Goal: Task Accomplishment & Management: Complete application form

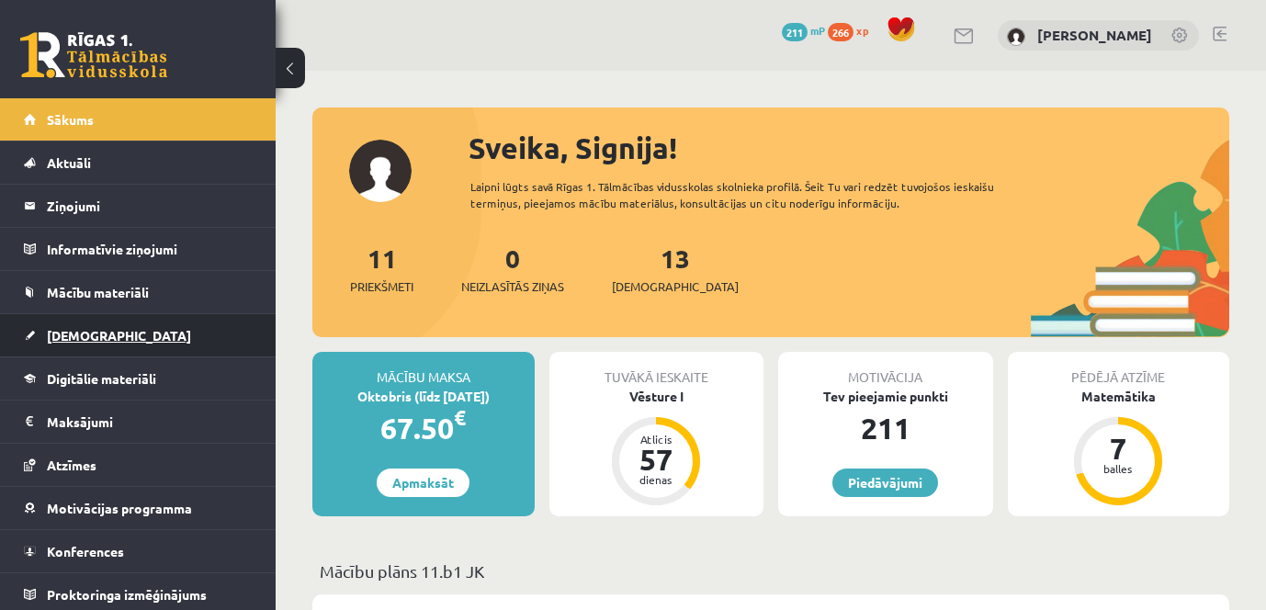
click at [109, 342] on link "[DEMOGRAPHIC_DATA]" at bounding box center [138, 335] width 229 height 42
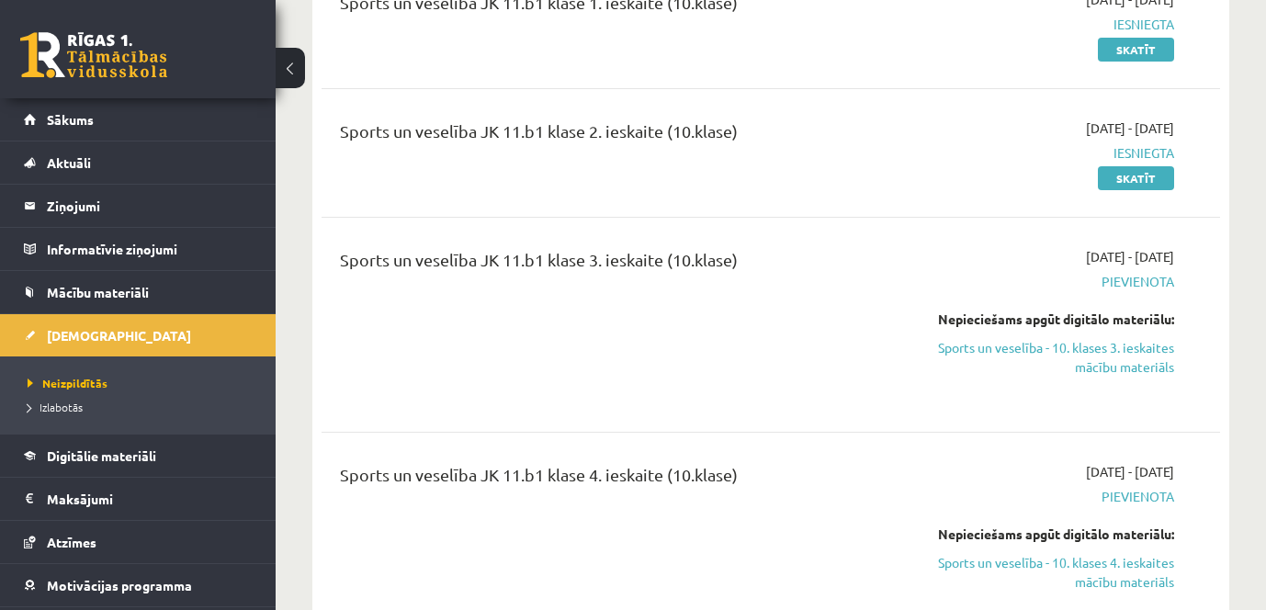
scroll to position [3308, 0]
click at [1099, 337] on link "Sports un veselība - 10. klases 3. ieskaites mācību materiāls" at bounding box center [1044, 356] width 260 height 39
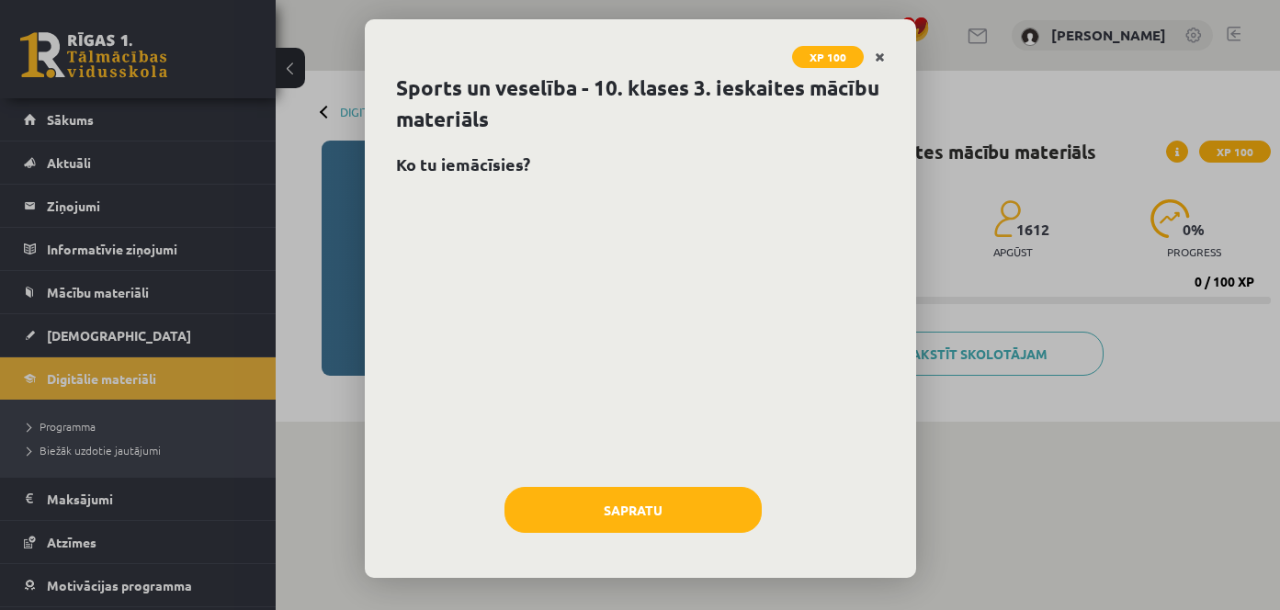
click at [877, 56] on icon "Close" at bounding box center [880, 57] width 10 height 13
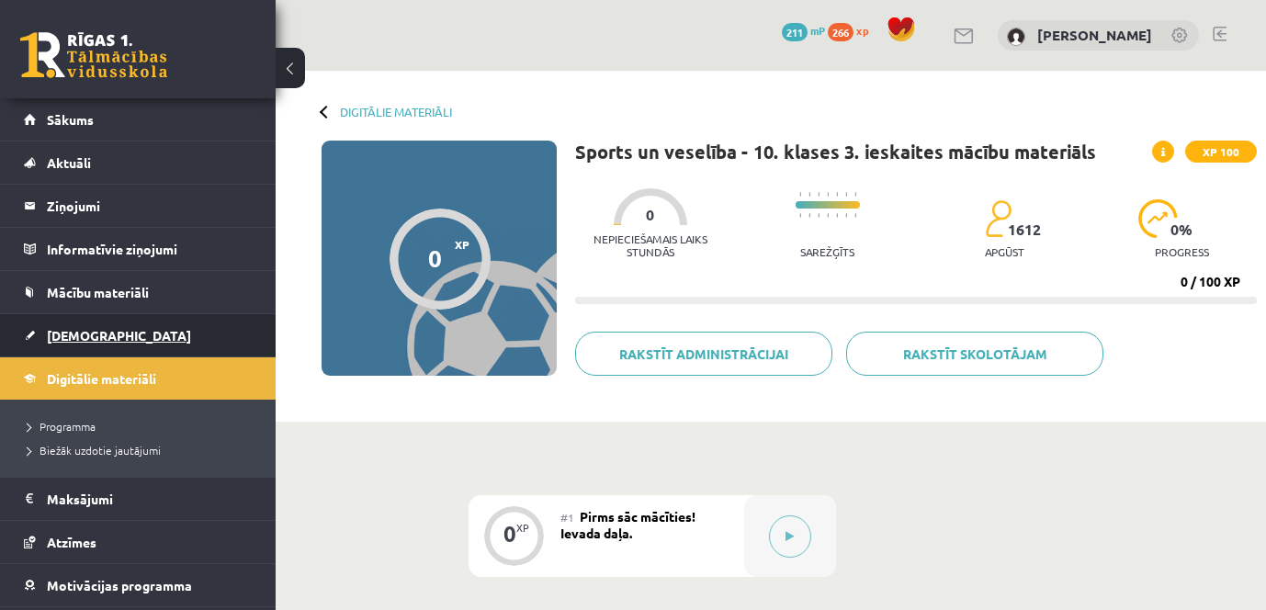
click at [85, 335] on span "[DEMOGRAPHIC_DATA]" at bounding box center [119, 335] width 144 height 17
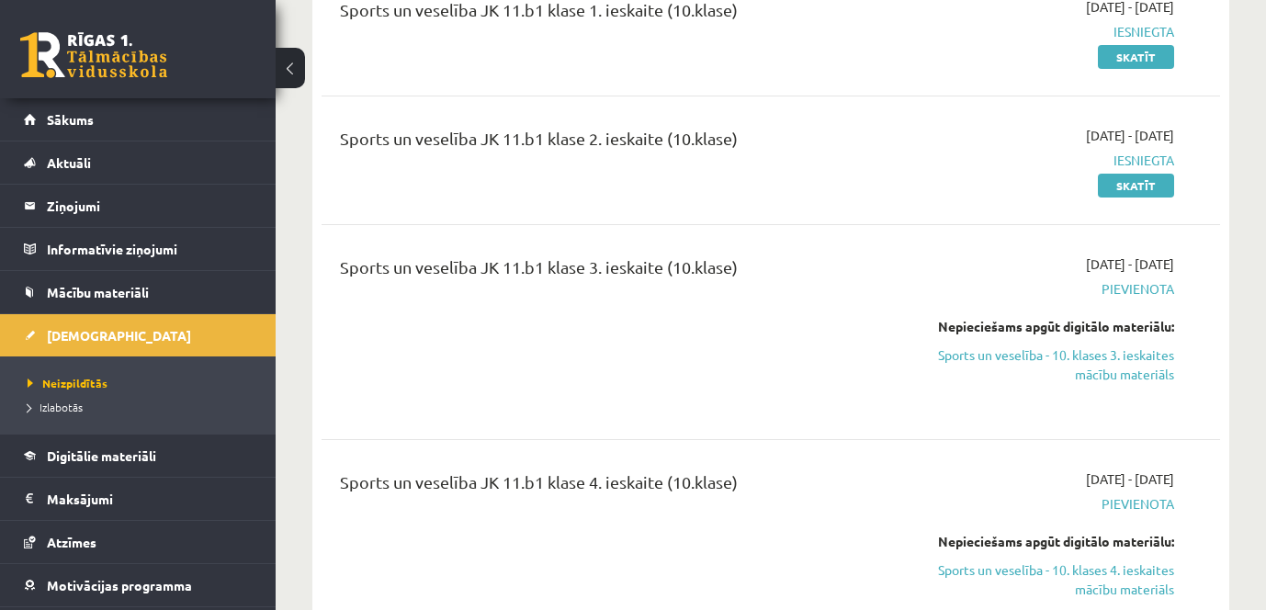
scroll to position [3308, 0]
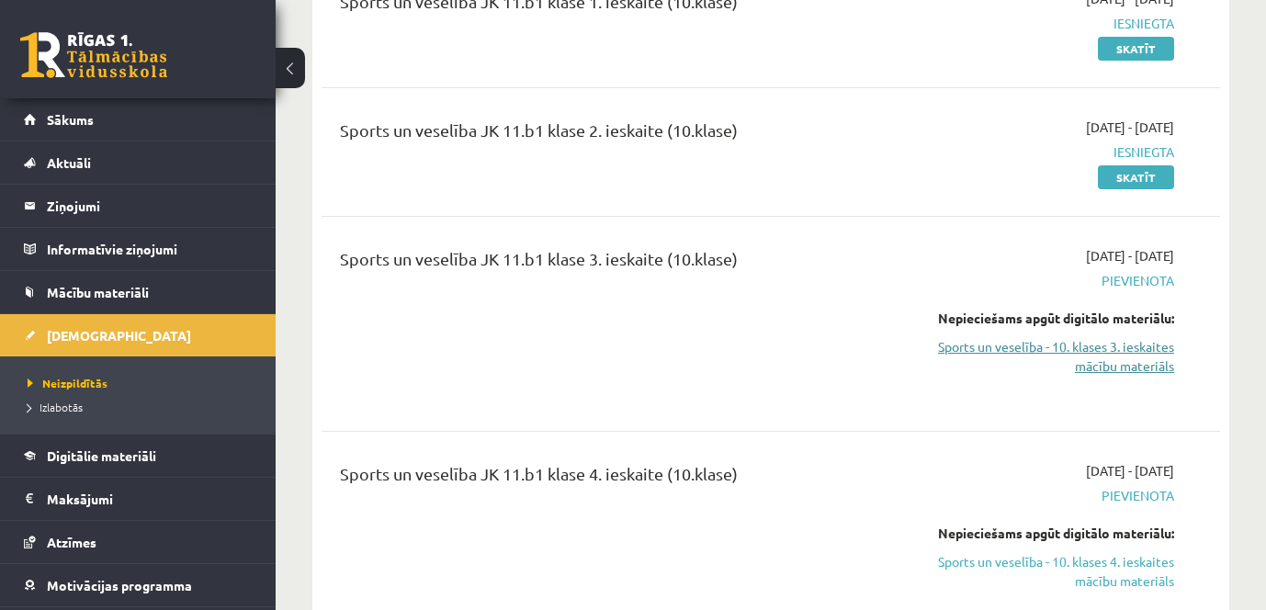
click at [1094, 337] on link "Sports un veselība - 10. klases 3. ieskaites mācību materiāls" at bounding box center [1044, 356] width 260 height 39
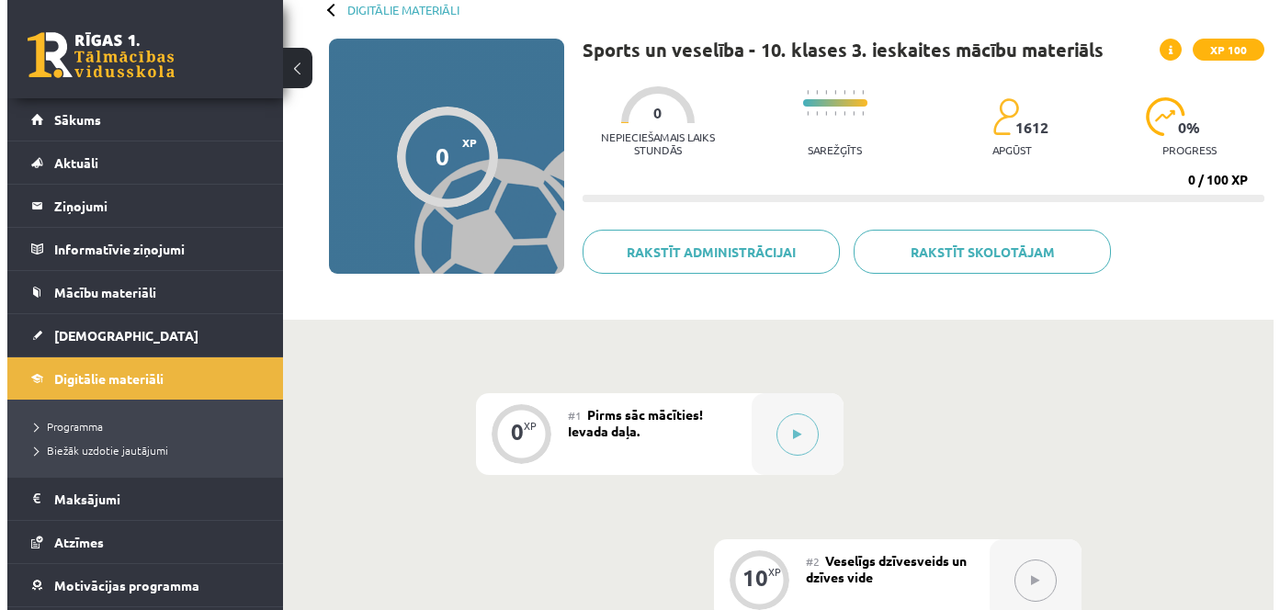
scroll to position [276, 0]
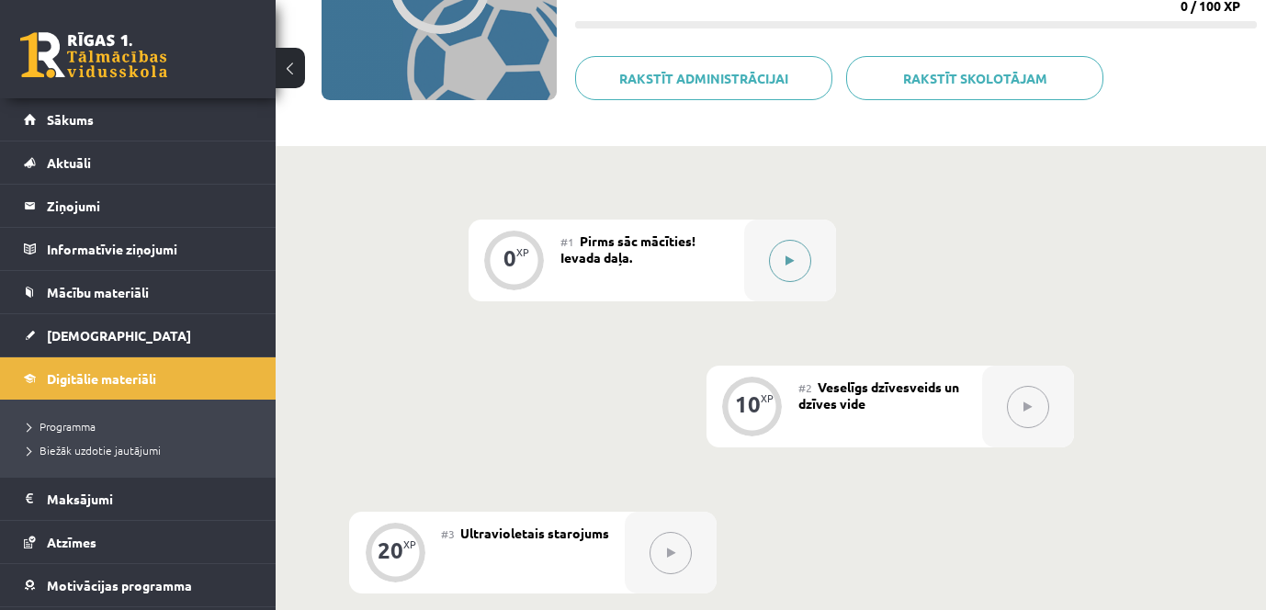
click at [786, 261] on icon at bounding box center [790, 260] width 8 height 11
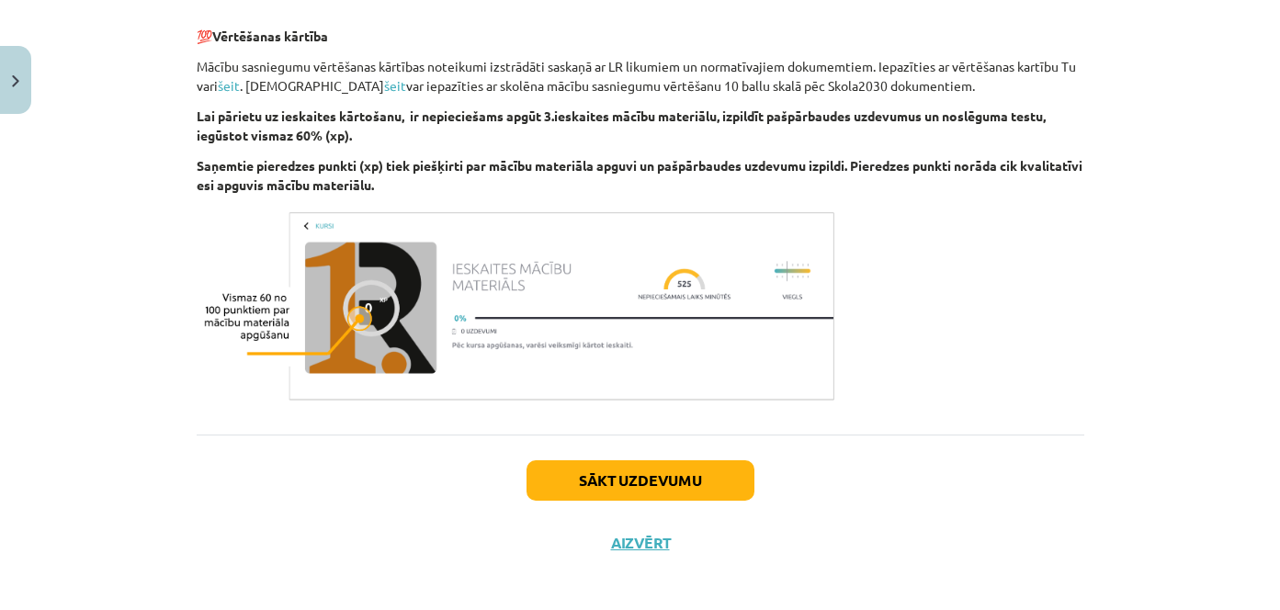
scroll to position [1193, 0]
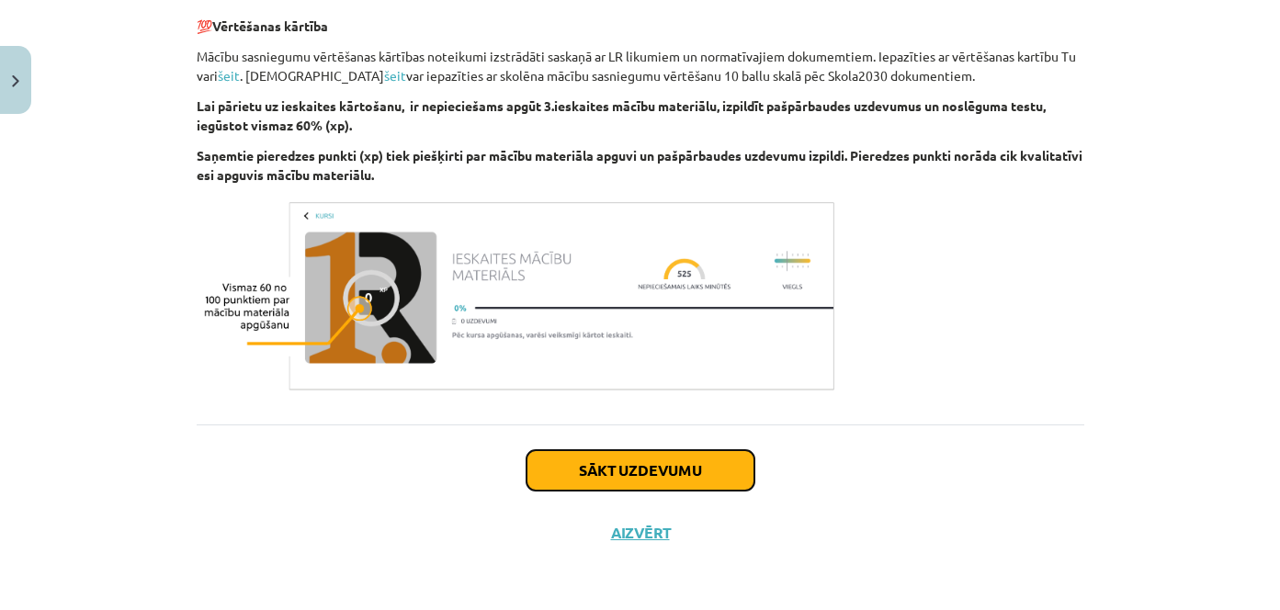
click at [690, 465] on button "Sākt uzdevumu" at bounding box center [641, 470] width 228 height 40
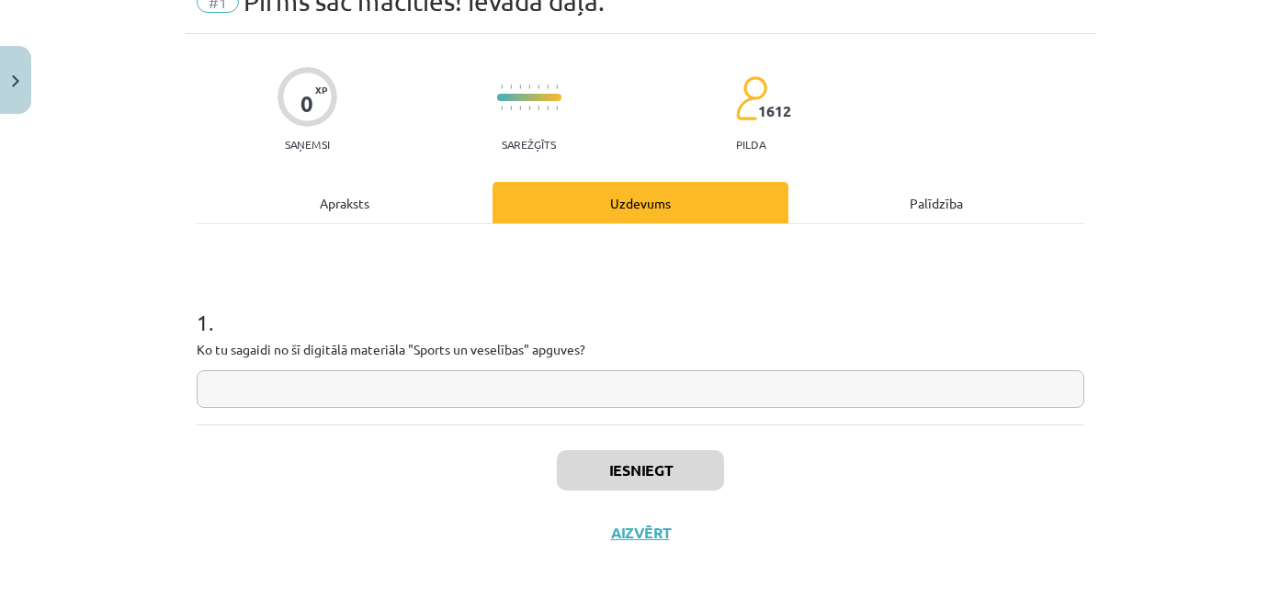
scroll to position [46, 0]
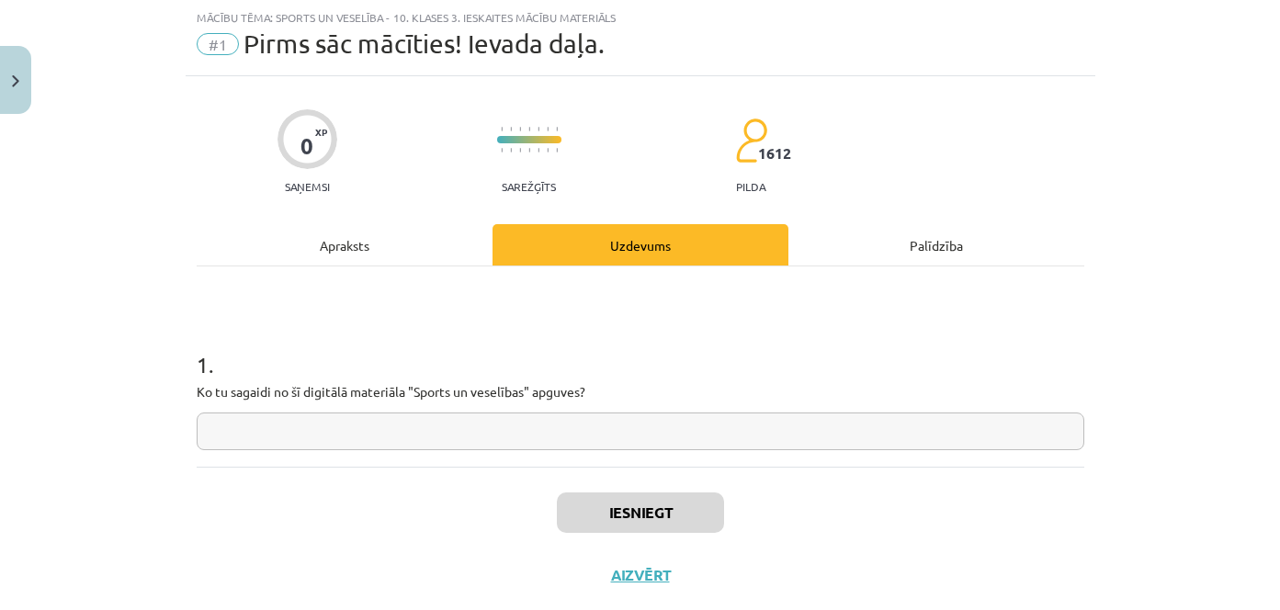
click at [572, 434] on input "text" at bounding box center [641, 432] width 888 height 38
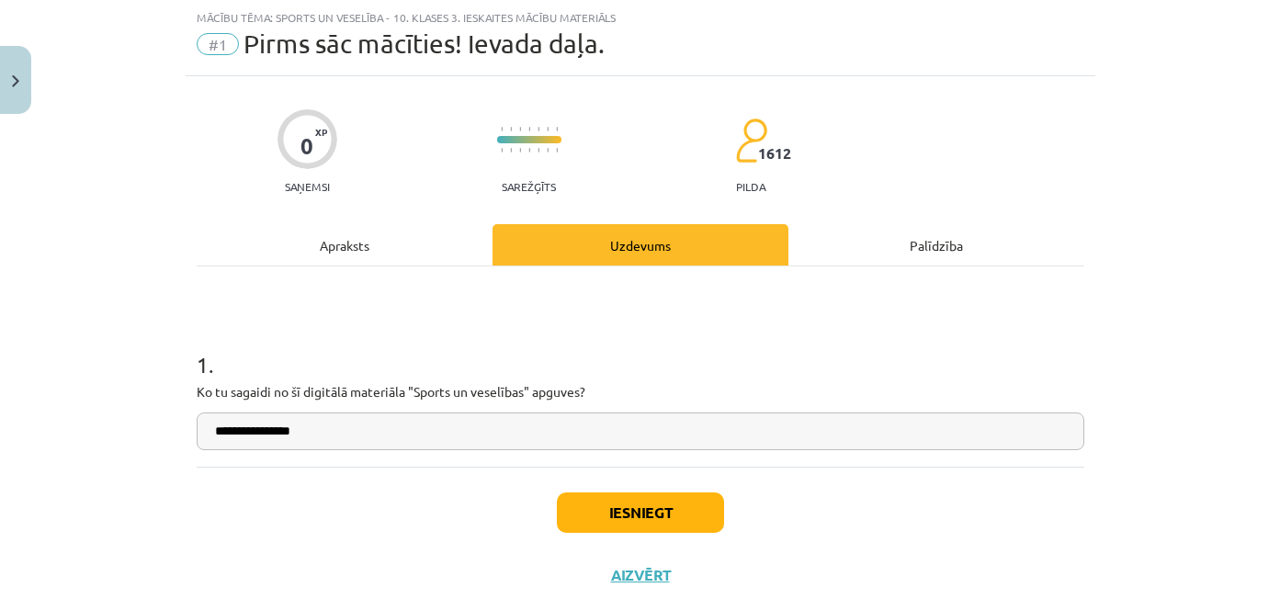
type input "**********"
click at [643, 511] on button "Iesniegt" at bounding box center [640, 513] width 167 height 40
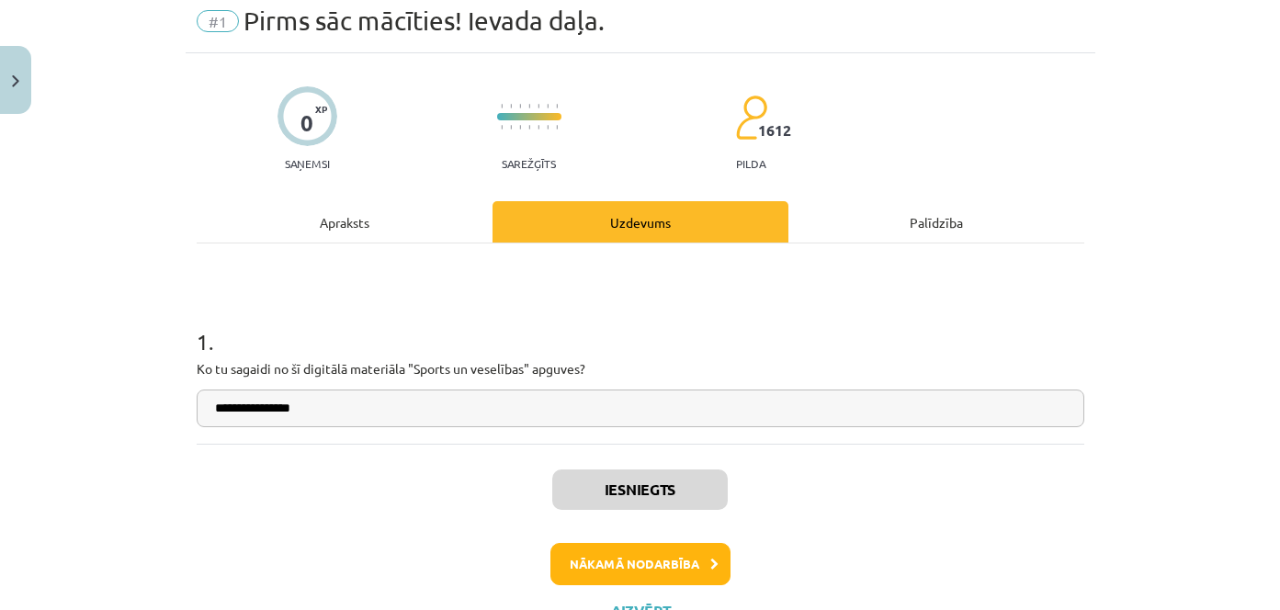
scroll to position [147, 0]
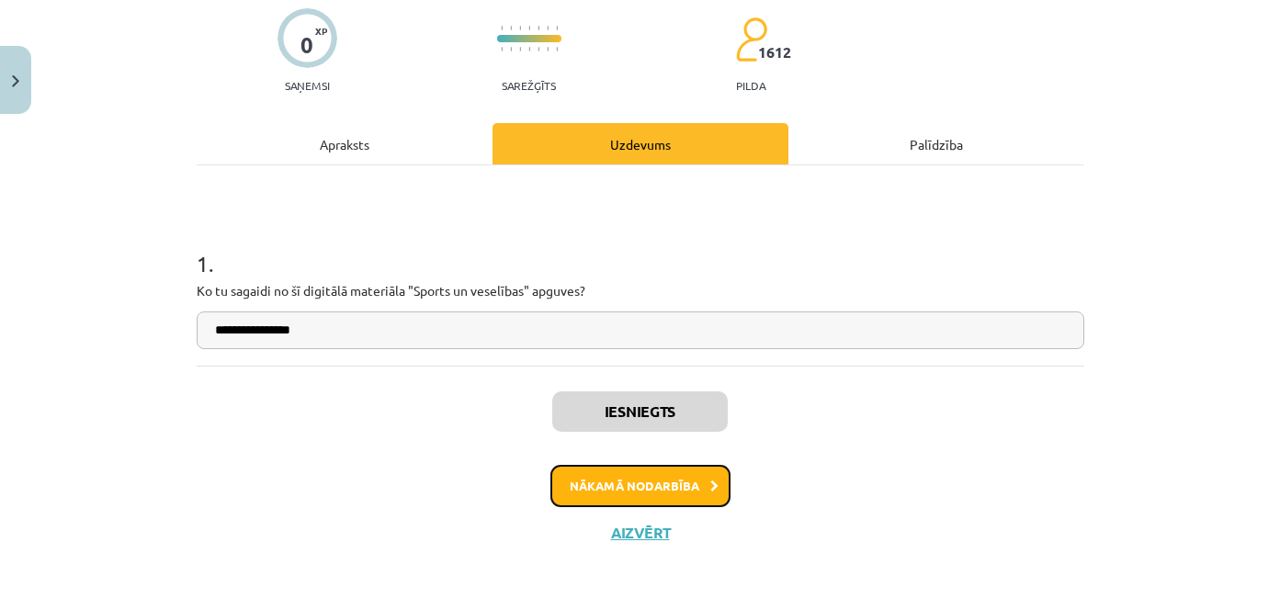
click at [635, 487] on button "Nākamā nodarbība" at bounding box center [640, 486] width 180 height 42
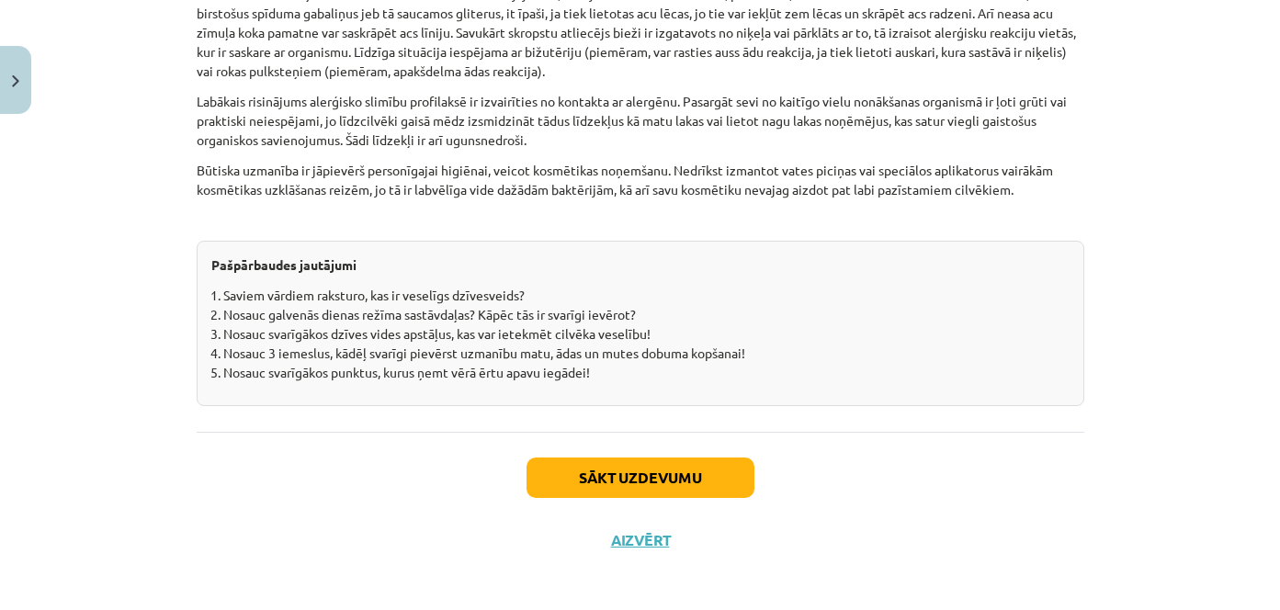
scroll to position [5772, 0]
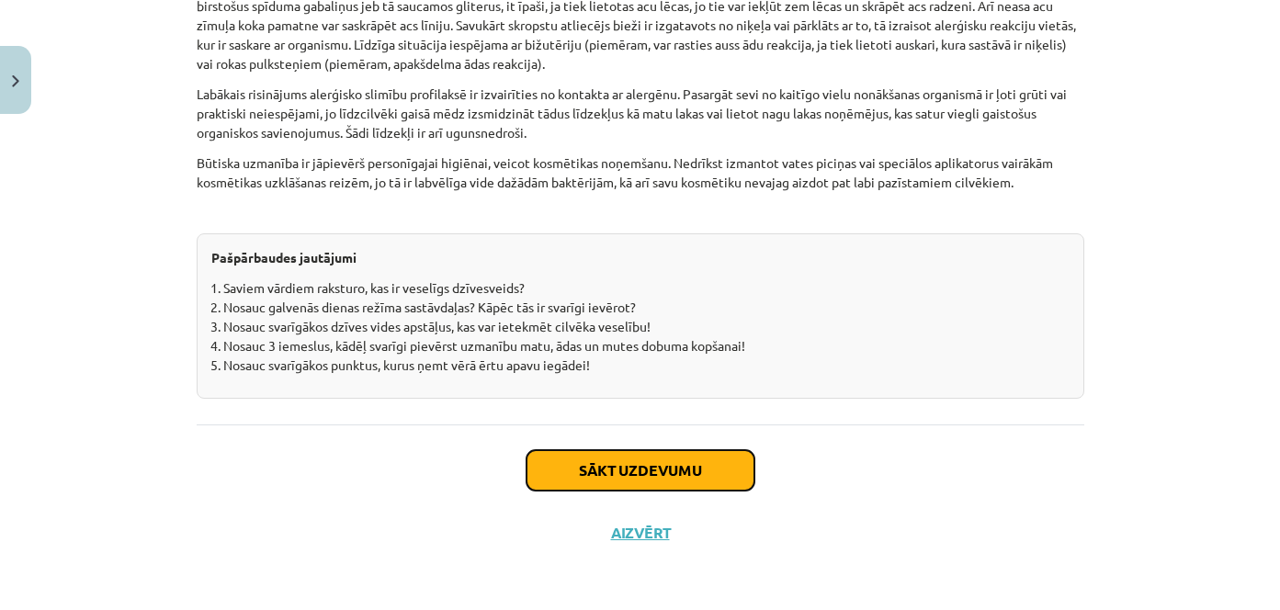
click at [628, 475] on button "Sākt uzdevumu" at bounding box center [641, 470] width 228 height 40
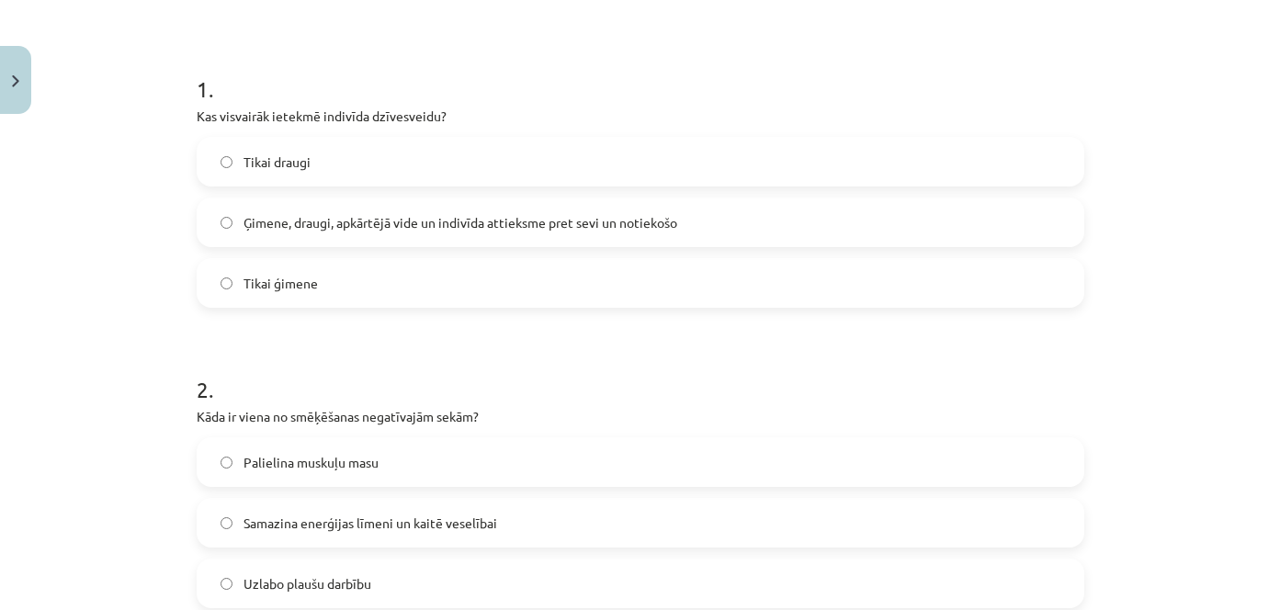
scroll to position [413, 0]
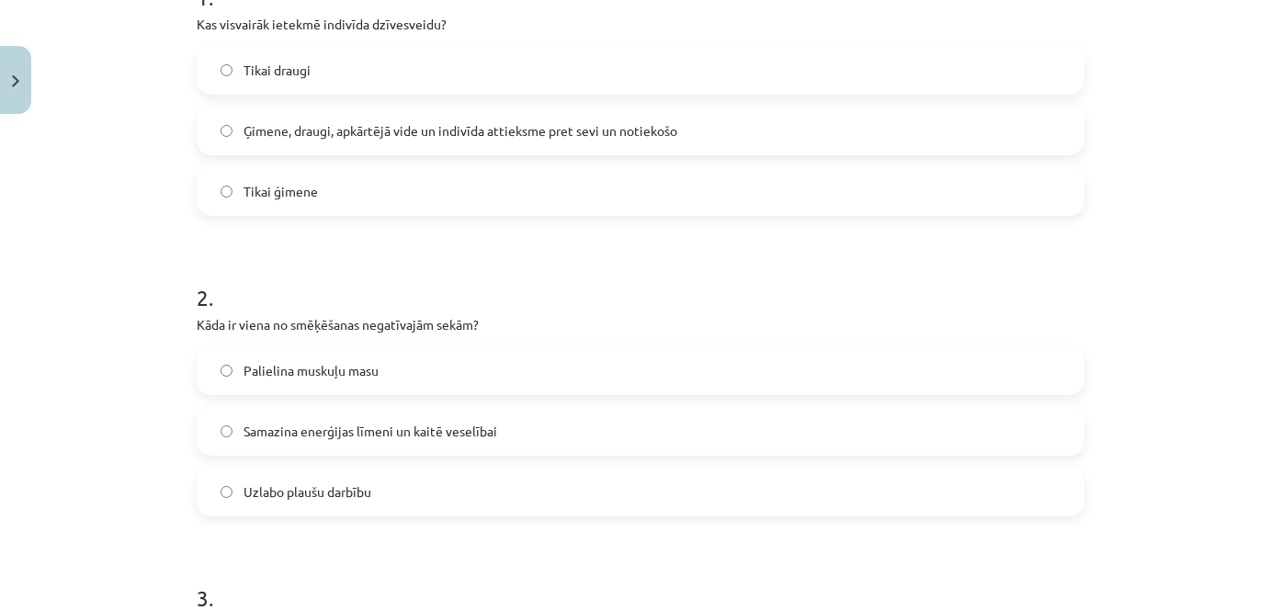
click at [227, 439] on label "Samazina enerģijas līmeni un kaitē veselībai" at bounding box center [640, 431] width 884 height 46
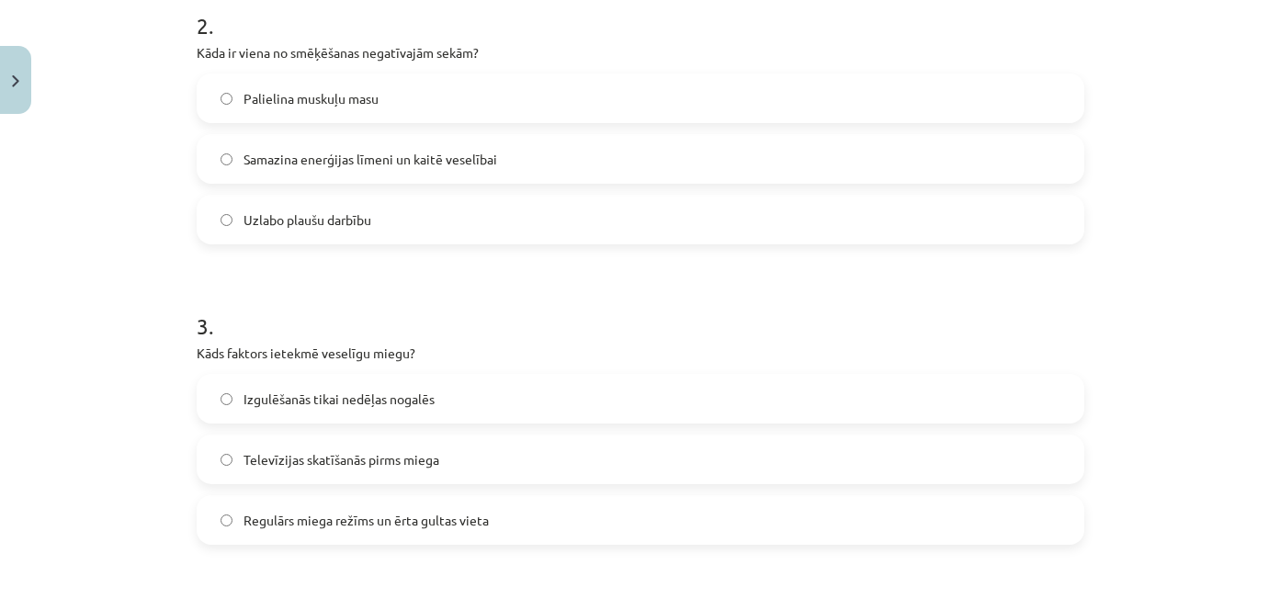
scroll to position [689, 0]
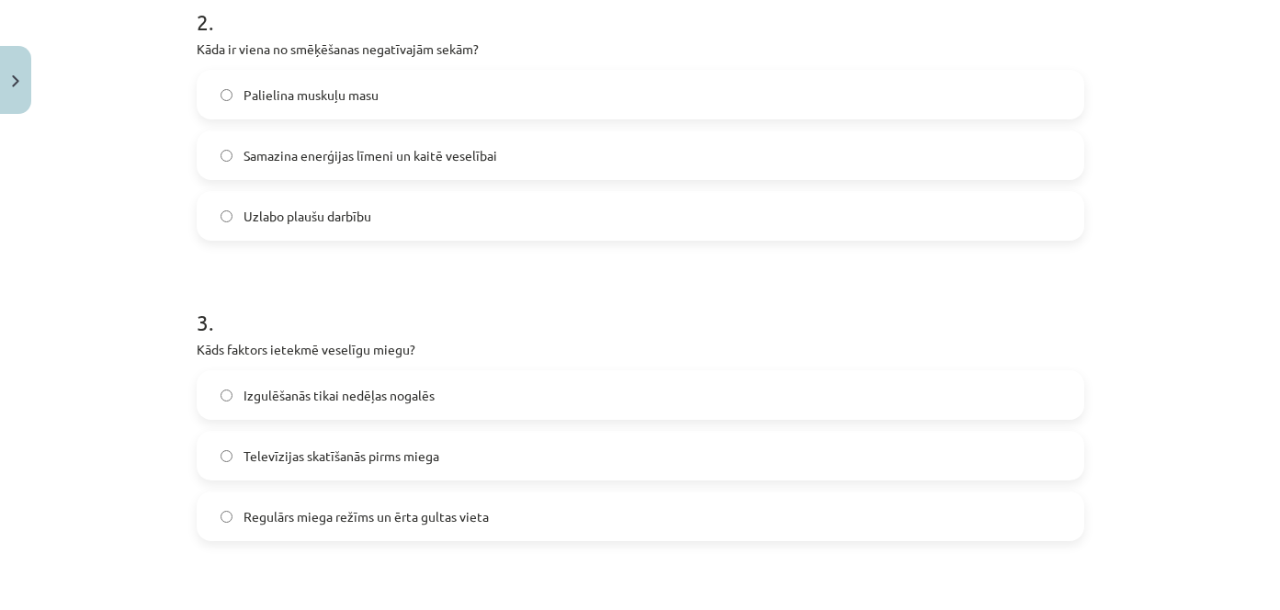
click at [207, 515] on label "Regulārs miega režīms un ērta gultas vieta" at bounding box center [640, 516] width 884 height 46
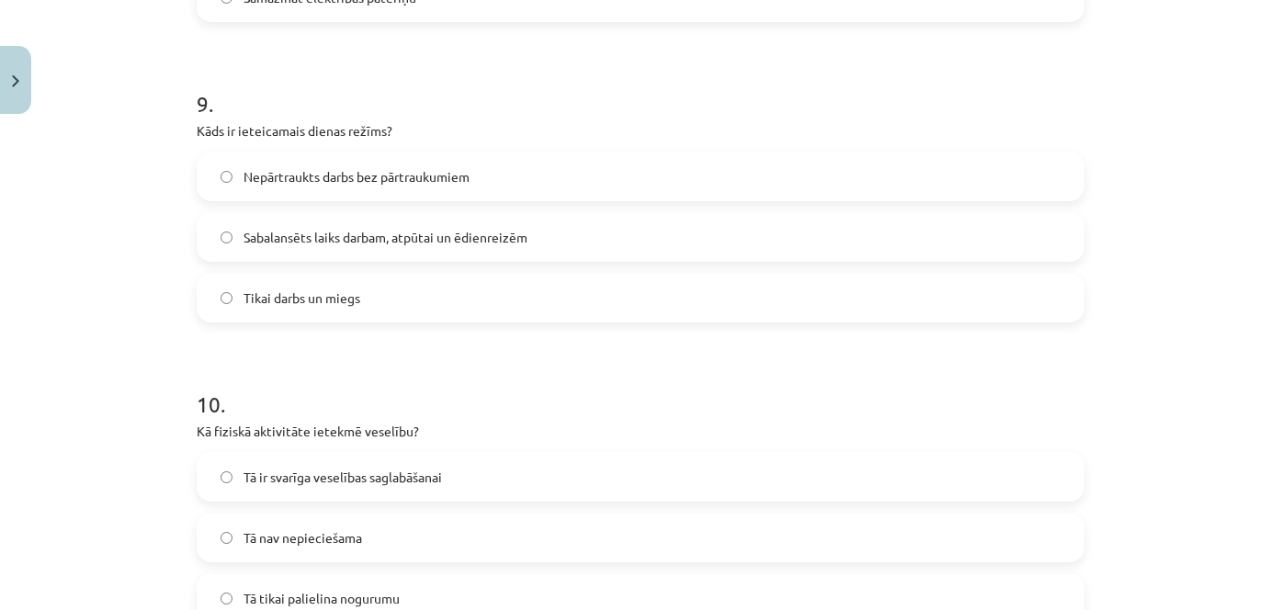
scroll to position [2894, 0]
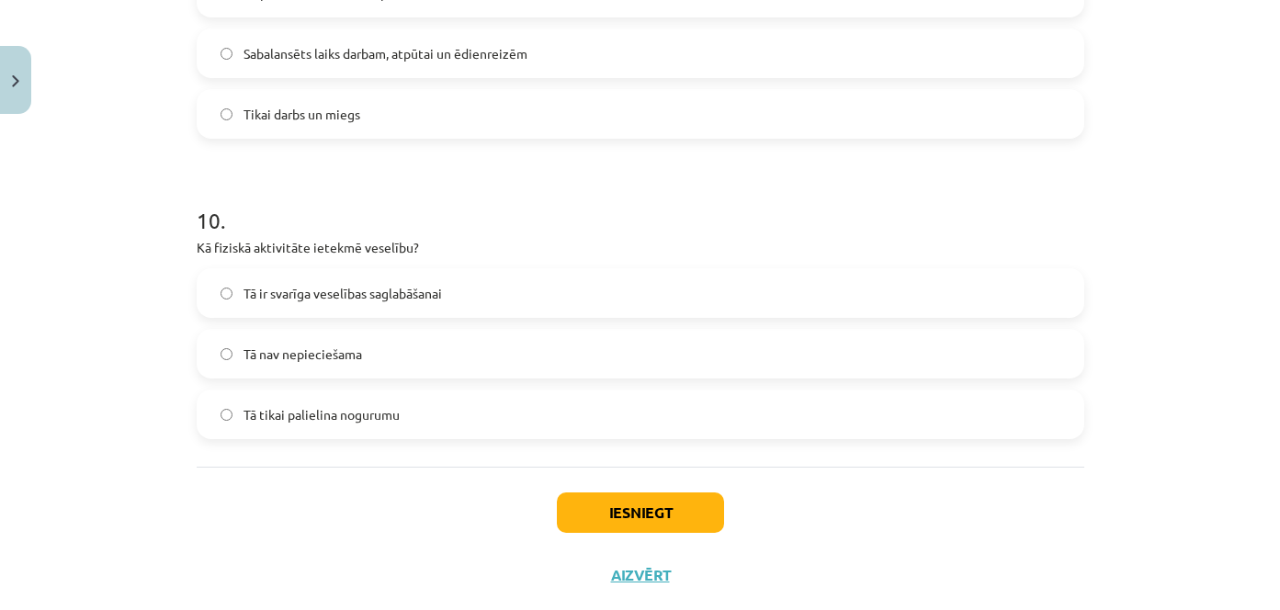
click at [219, 300] on label "Tā ir svarīga veselības saglabāšanai" at bounding box center [640, 293] width 884 height 46
click at [614, 513] on button "Iesniegt" at bounding box center [640, 513] width 167 height 40
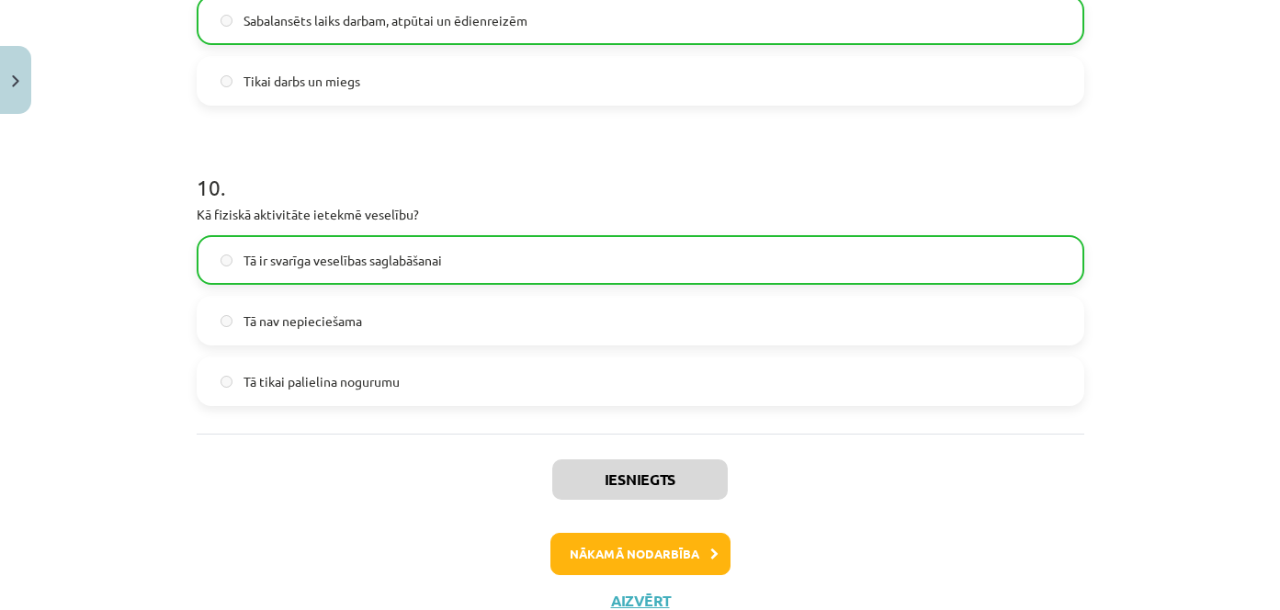
scroll to position [2995, 0]
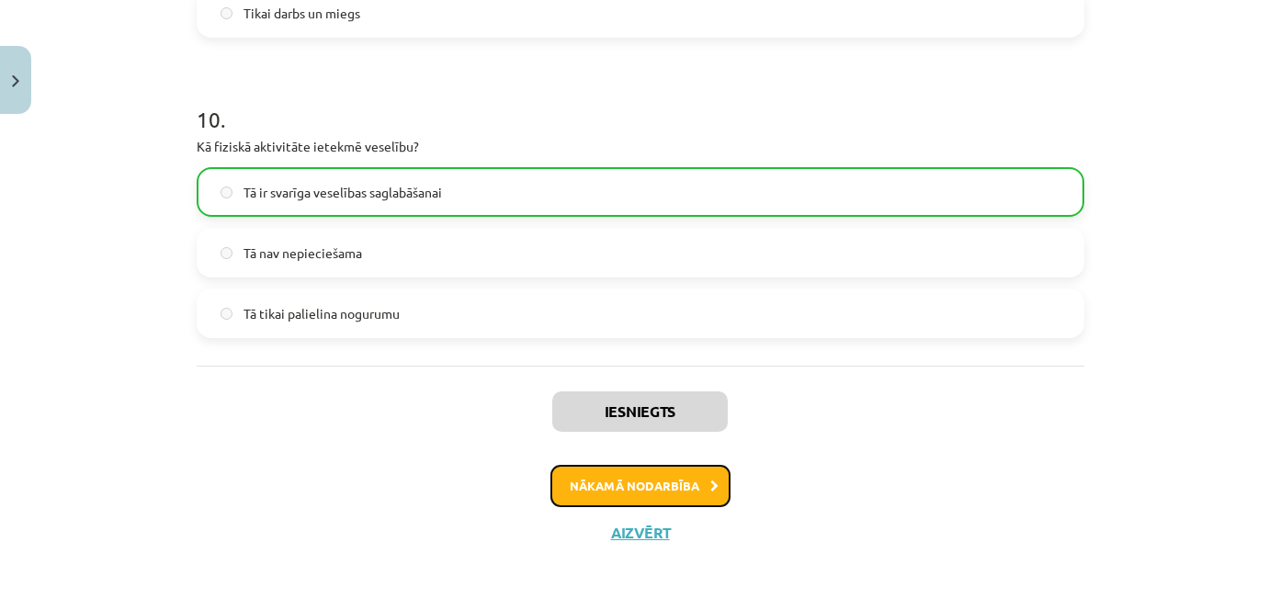
click at [657, 478] on button "Nākamā nodarbība" at bounding box center [640, 486] width 180 height 42
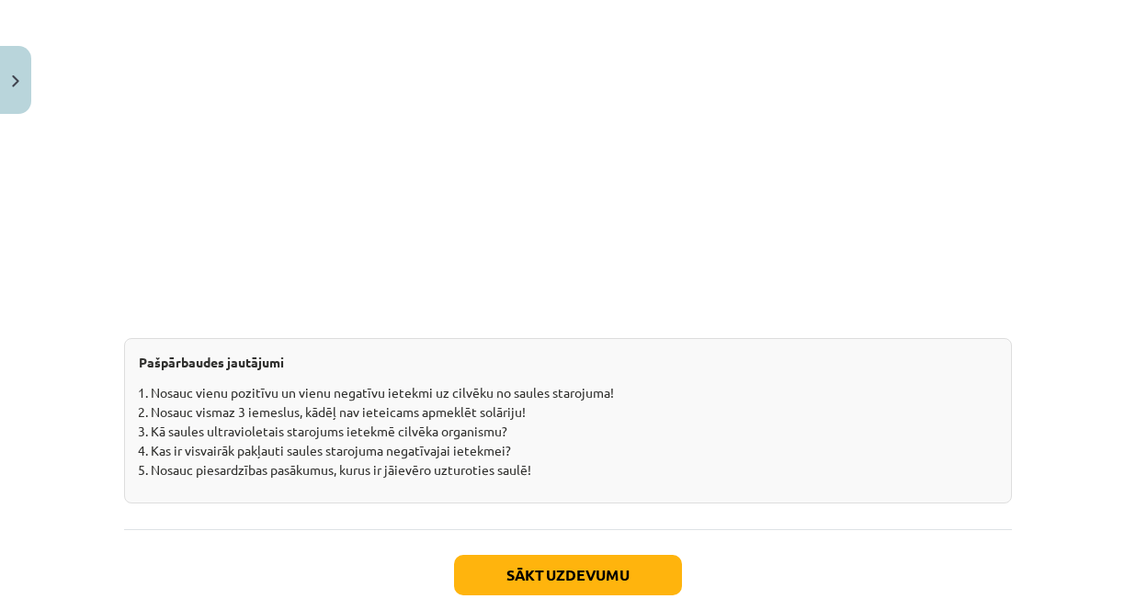
scroll to position [2297, 0]
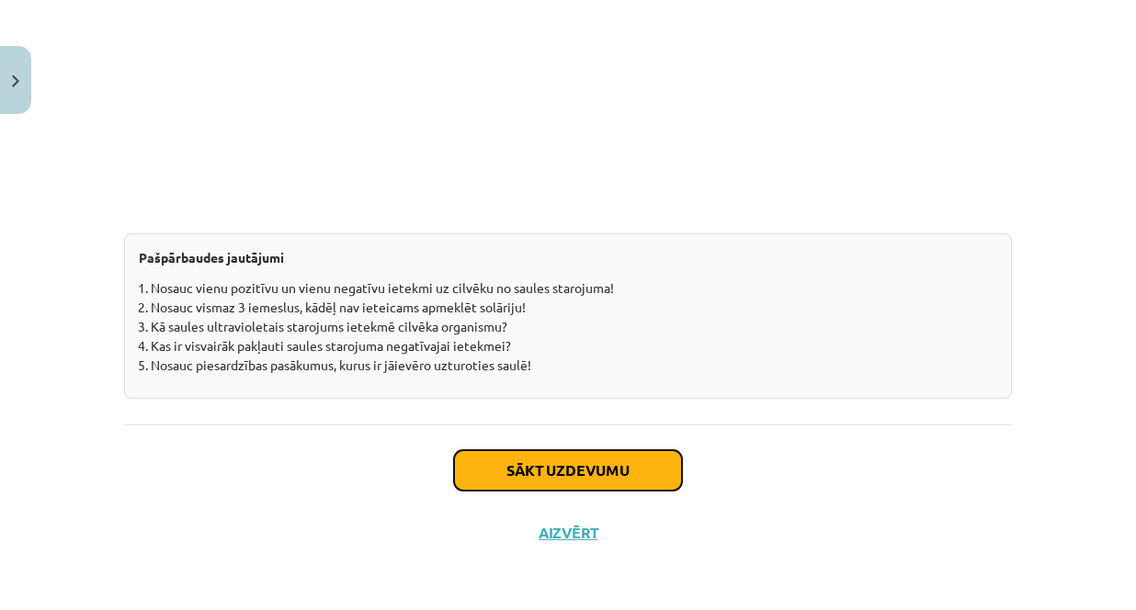
click at [617, 465] on button "Sākt uzdevumu" at bounding box center [568, 470] width 228 height 40
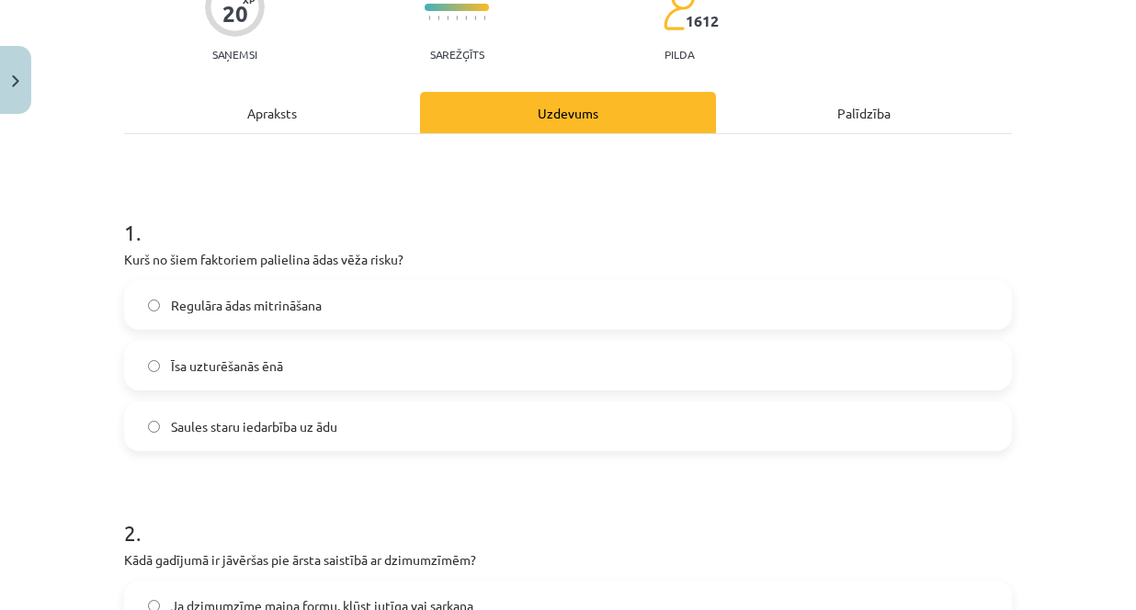
scroll to position [46, 0]
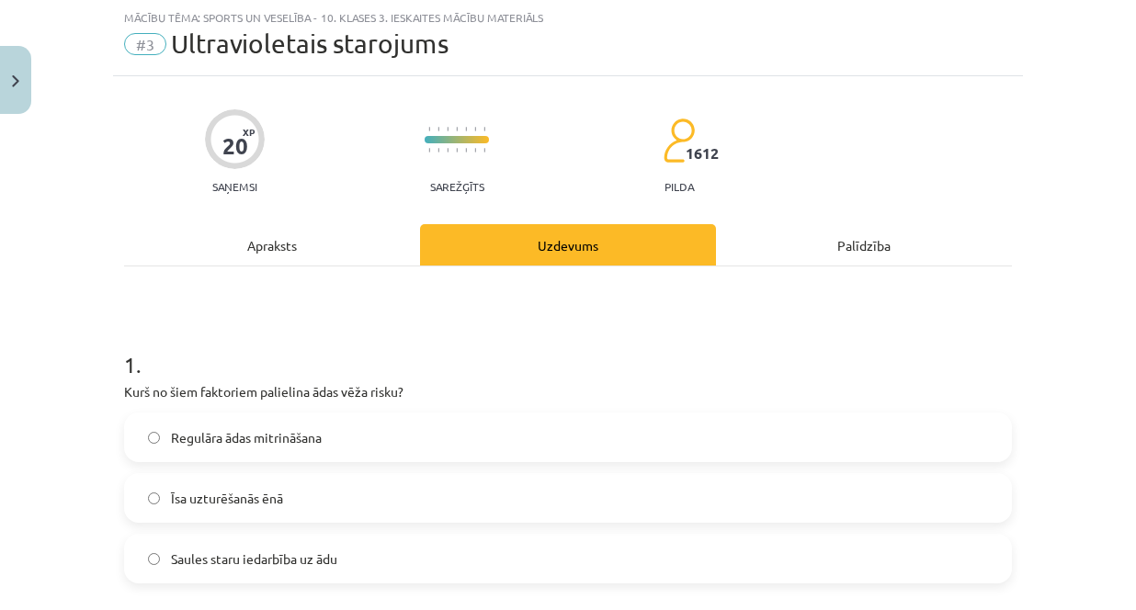
click at [296, 556] on span "Saules staru iedarbība uz ādu" at bounding box center [254, 558] width 166 height 19
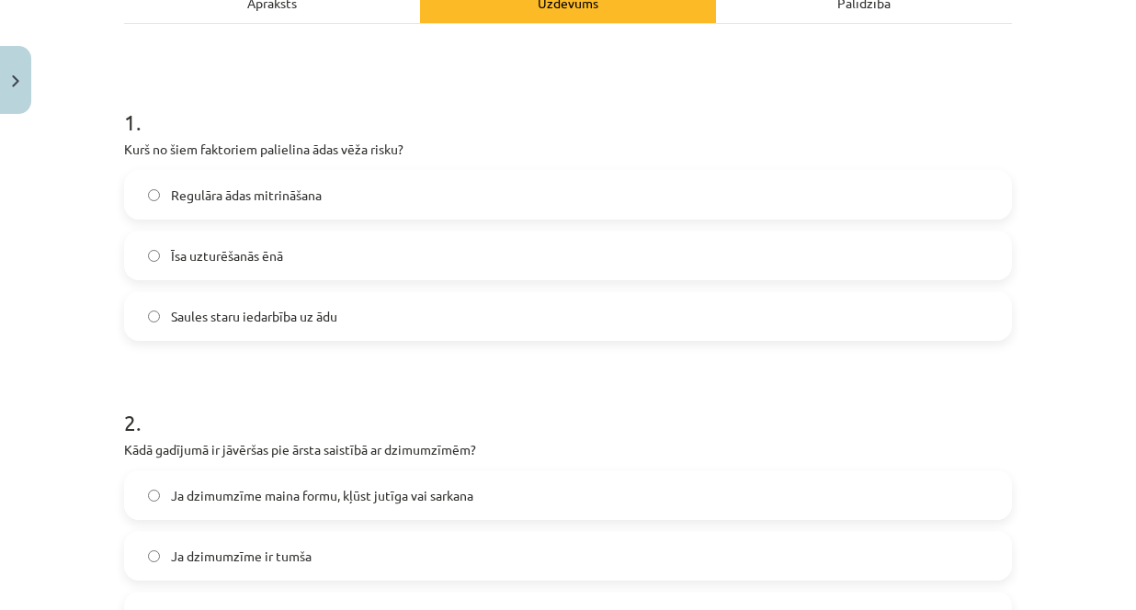
scroll to position [322, 0]
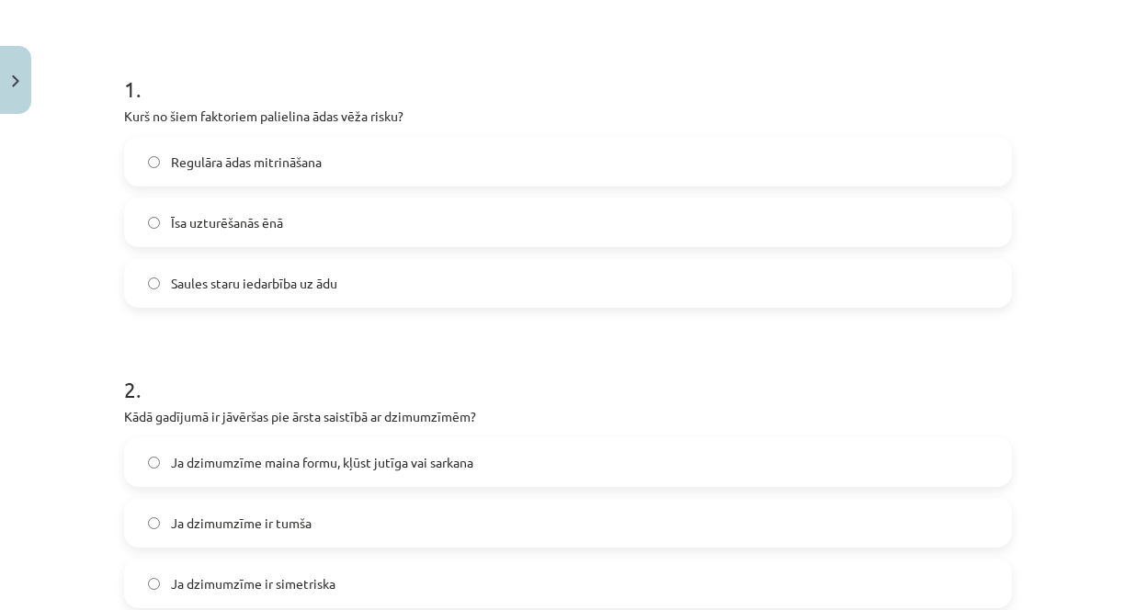
click at [267, 468] on span "Ja dzimumzīme maina formu, kļūst jutīga vai sarkana" at bounding box center [322, 462] width 302 height 19
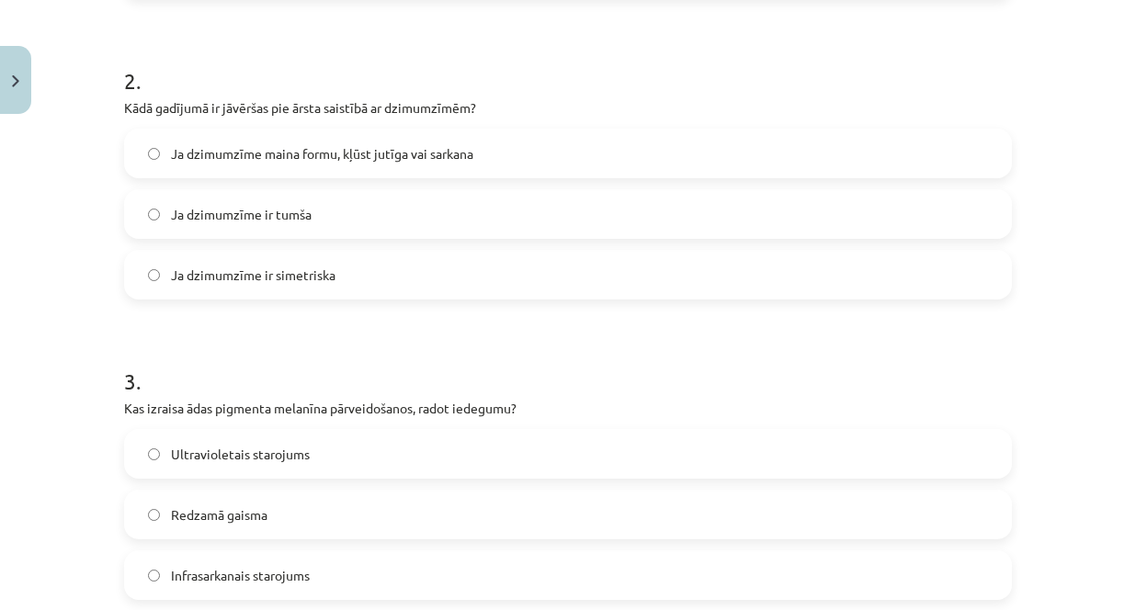
scroll to position [689, 0]
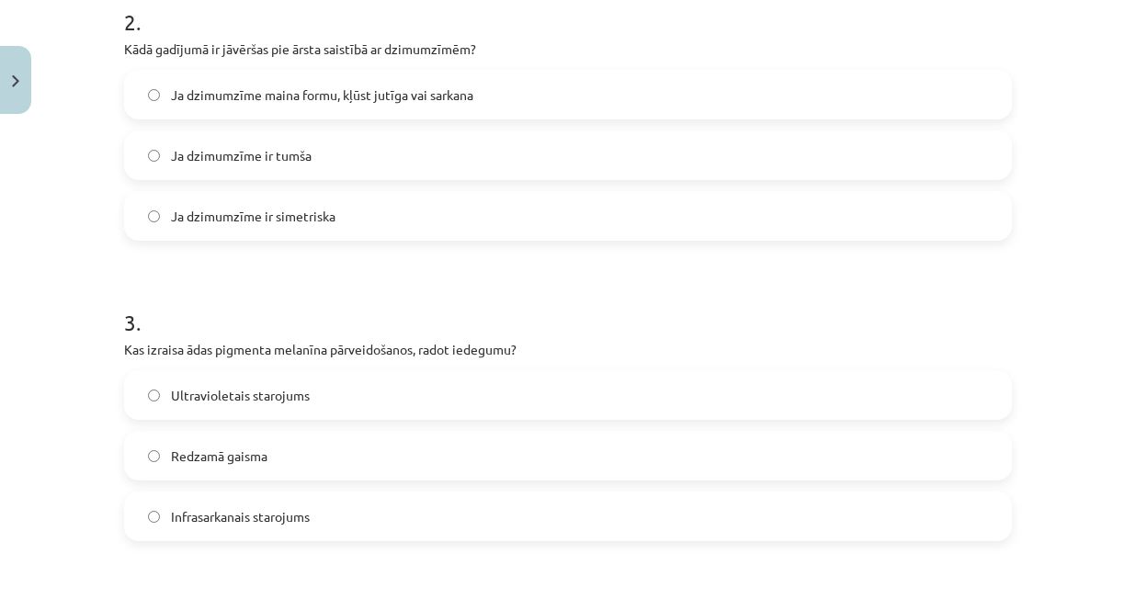
click at [152, 409] on label "Ultravioletais starojums" at bounding box center [568, 395] width 884 height 46
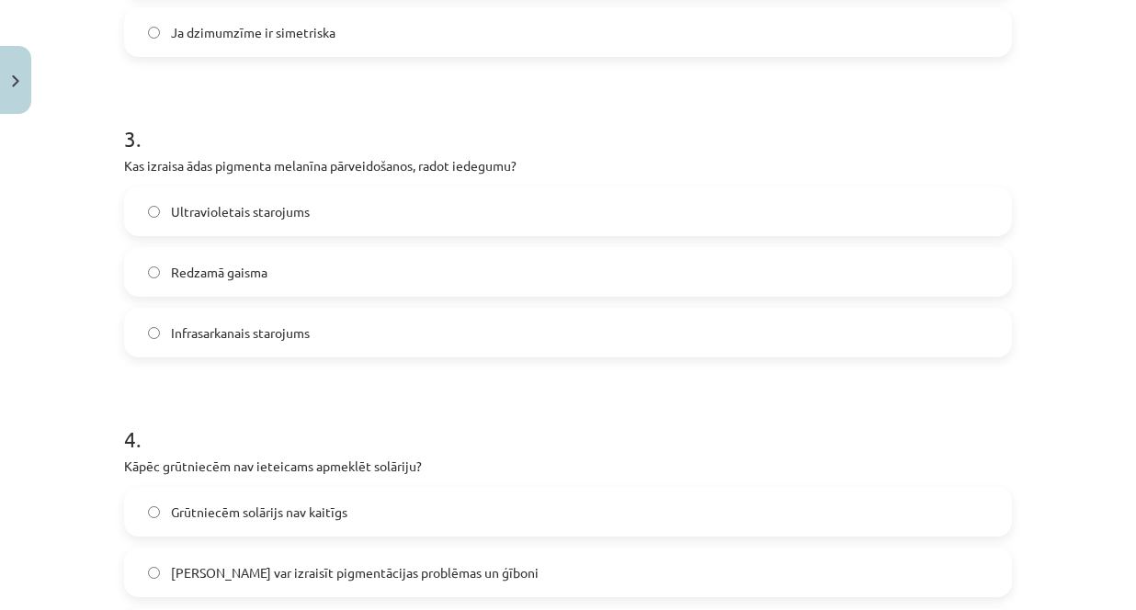
scroll to position [965, 0]
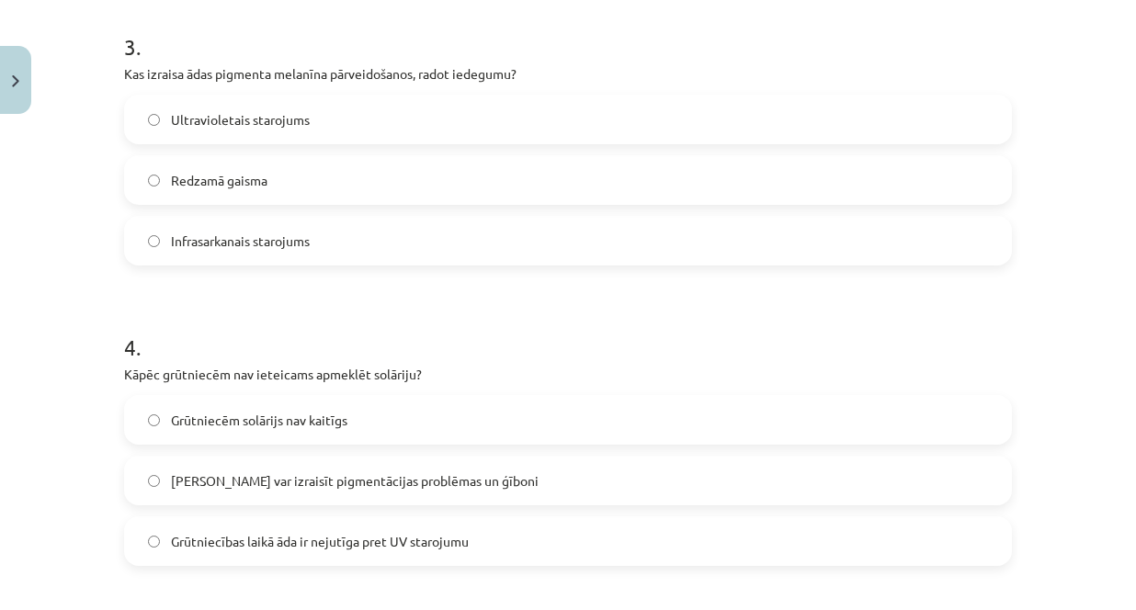
click at [131, 472] on label "Solārijs var izraisīt pigmentācijas problēmas un ģīboni" at bounding box center [568, 481] width 884 height 46
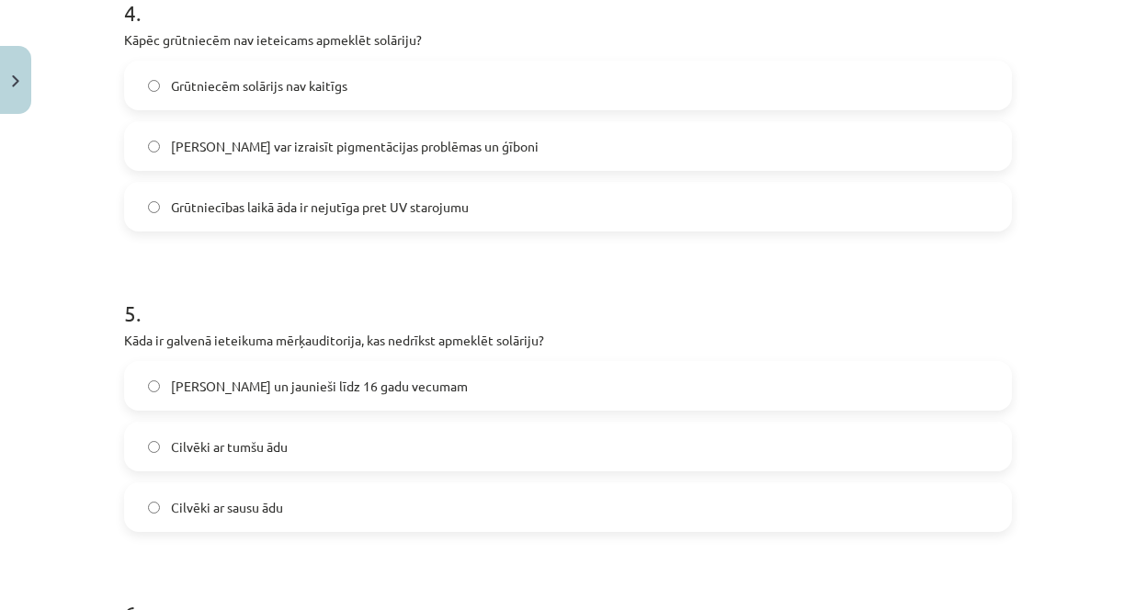
scroll to position [1332, 0]
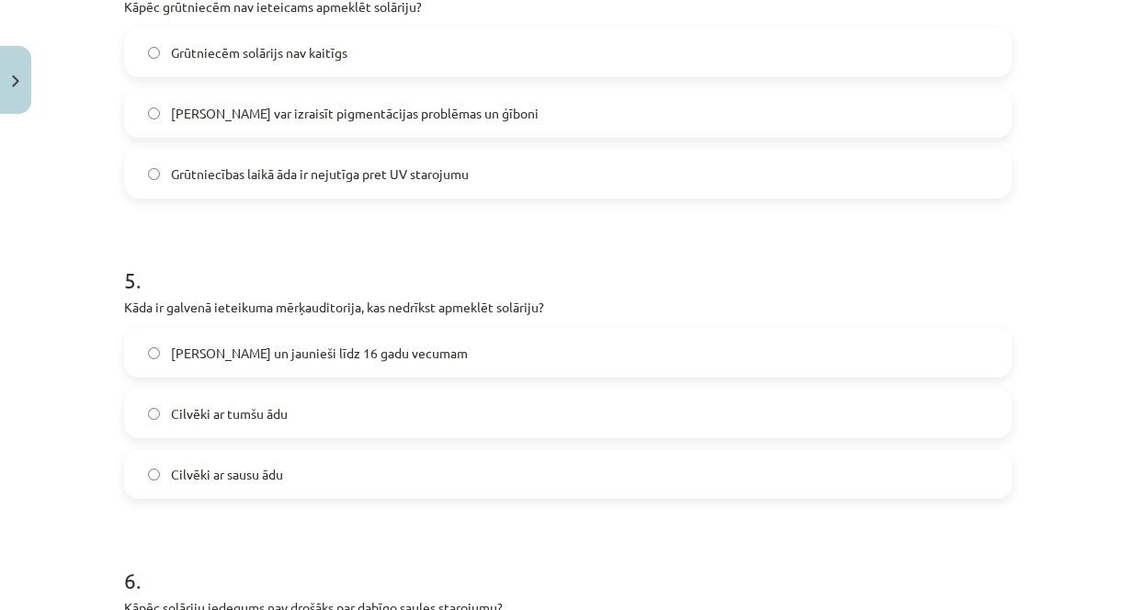
drag, startPoint x: 150, startPoint y: 360, endPoint x: 123, endPoint y: 361, distance: 26.7
click at [150, 359] on label "Bērni un jaunieši līdz 16 gadu vecumam" at bounding box center [568, 353] width 884 height 46
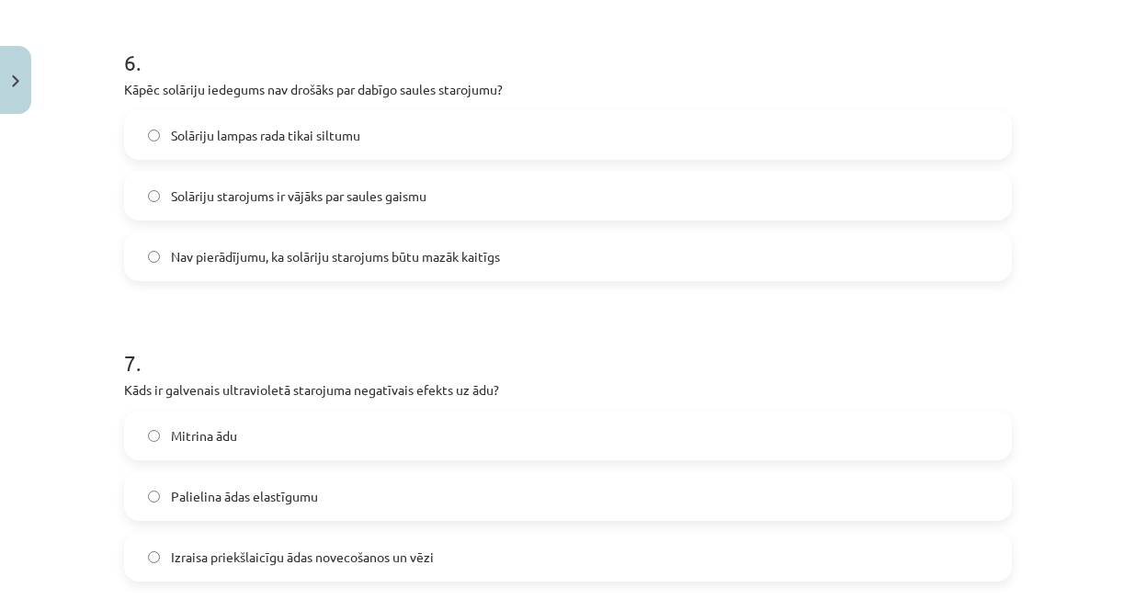
scroll to position [1884, 0]
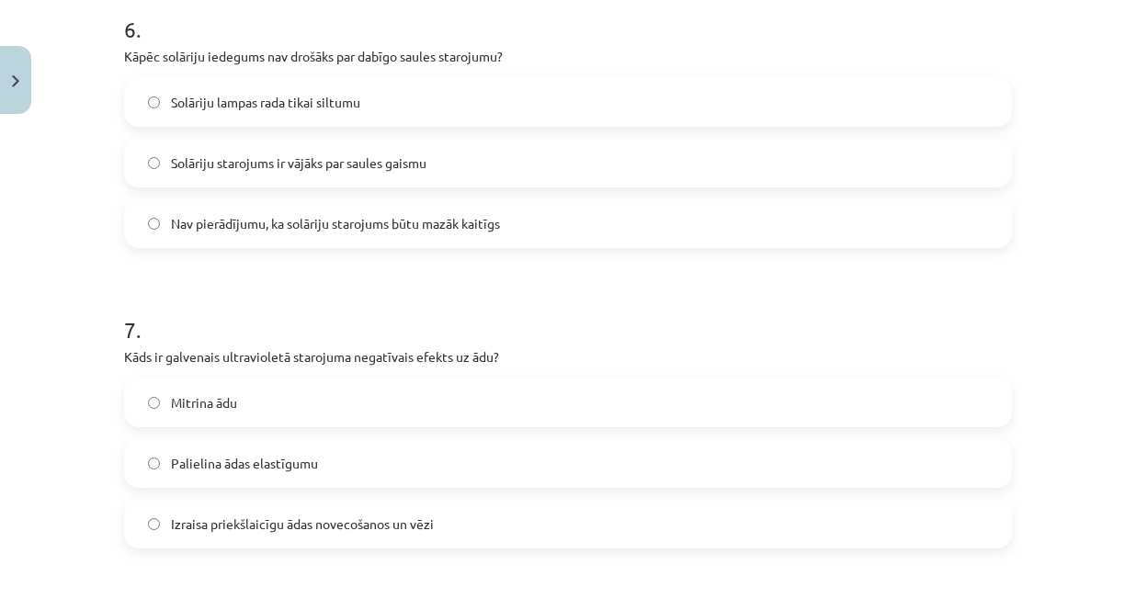
click at [140, 517] on label "Izraisa priekšlaicīgu ādas novecošanos un vēzi" at bounding box center [568, 524] width 884 height 46
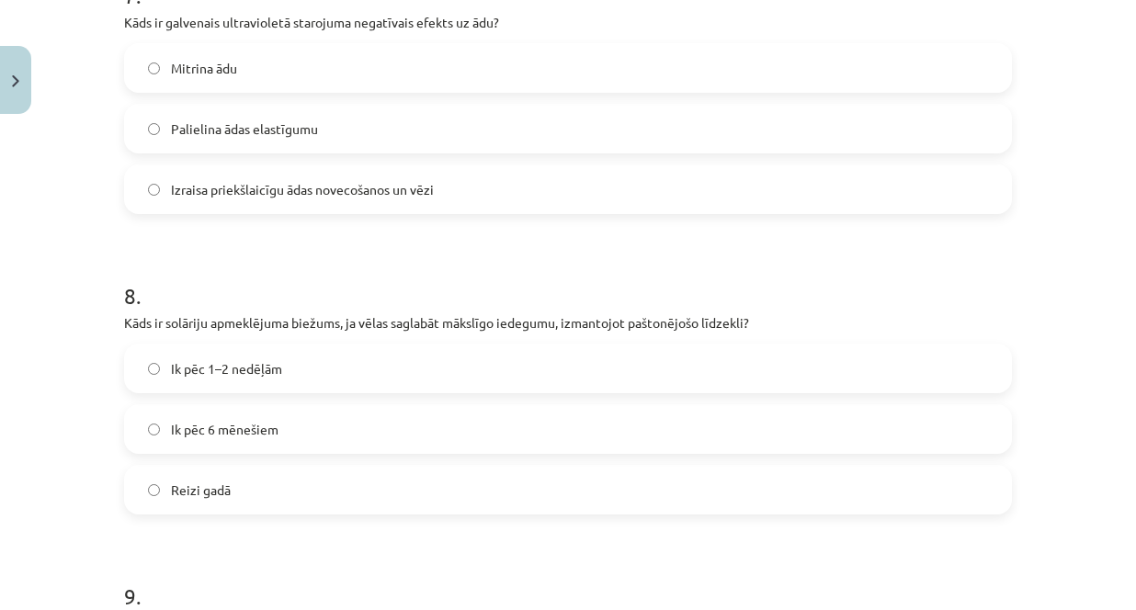
scroll to position [2251, 0]
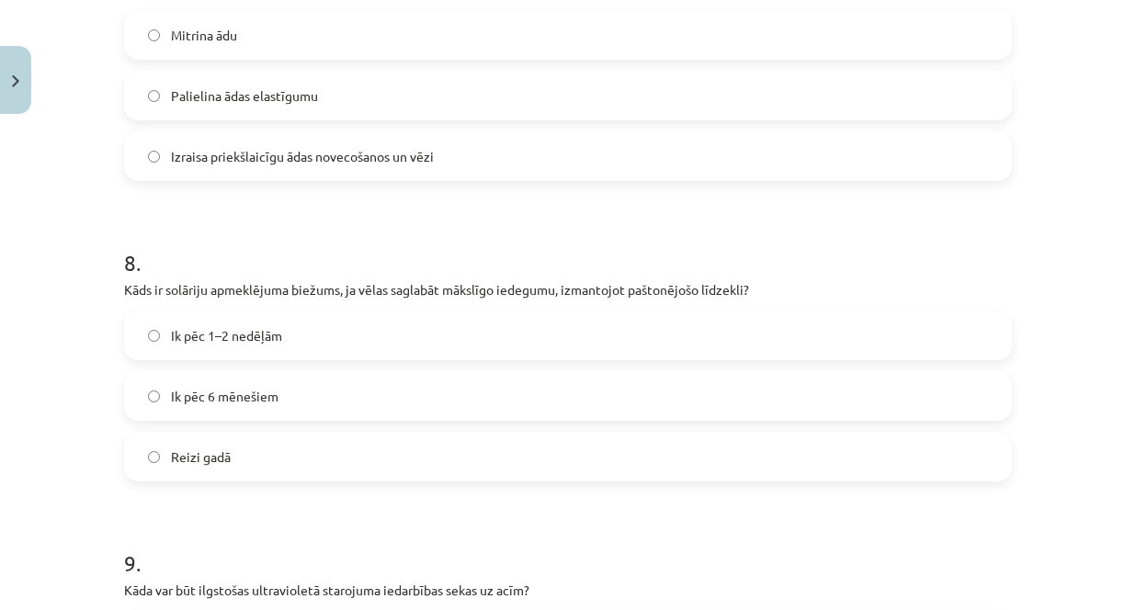
click at [224, 336] on span "Ik pēc 1–2 nedēļām" at bounding box center [226, 335] width 111 height 19
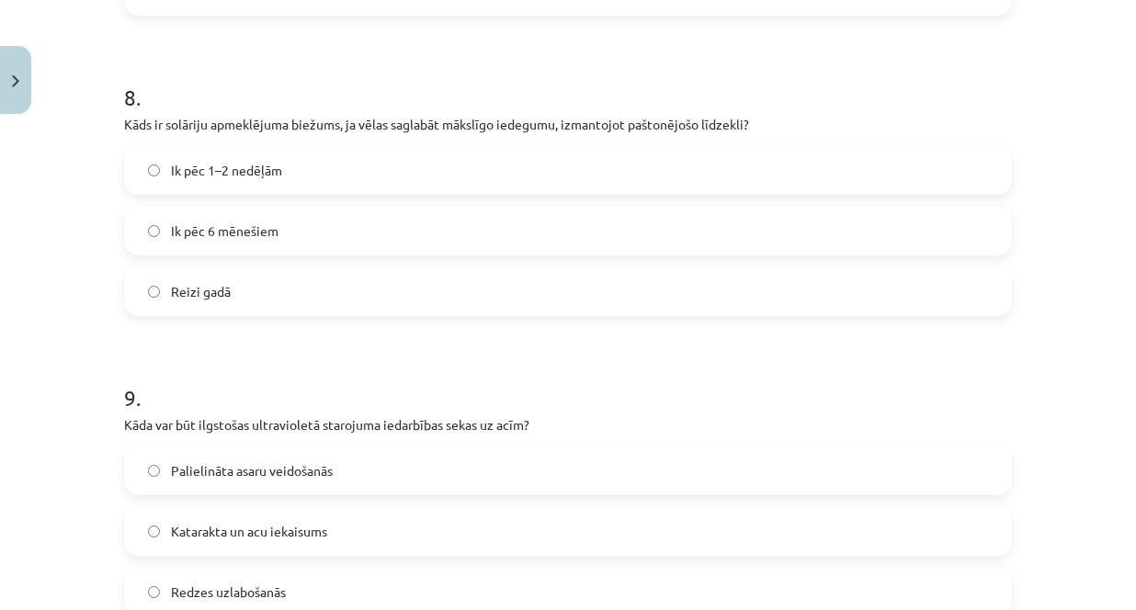
scroll to position [2435, 0]
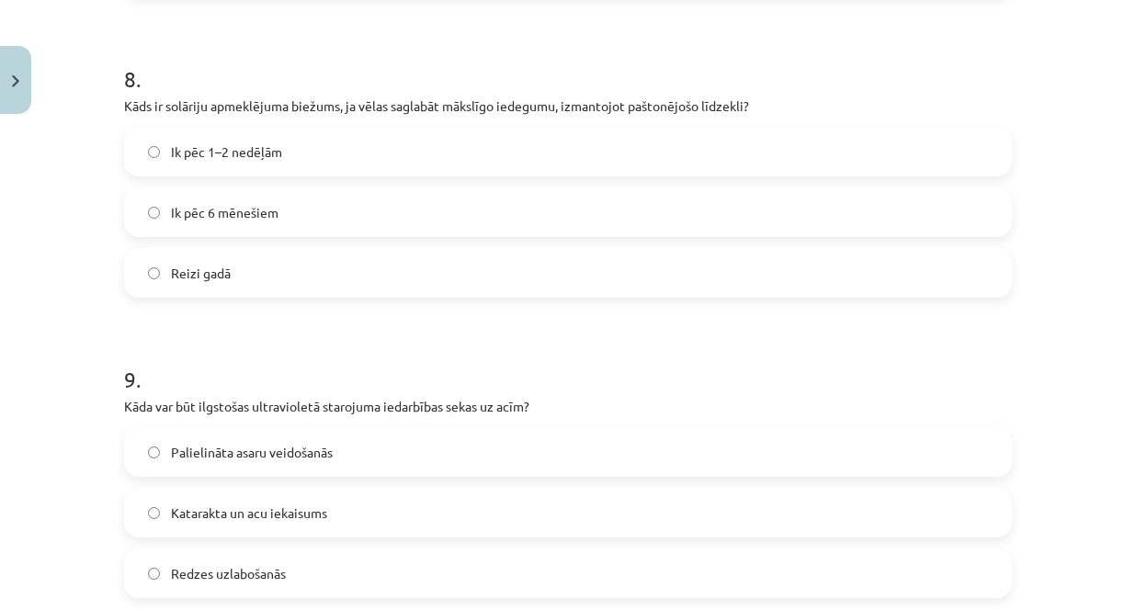
click at [153, 513] on label "Katarakta un acu iekaisums" at bounding box center [568, 513] width 884 height 46
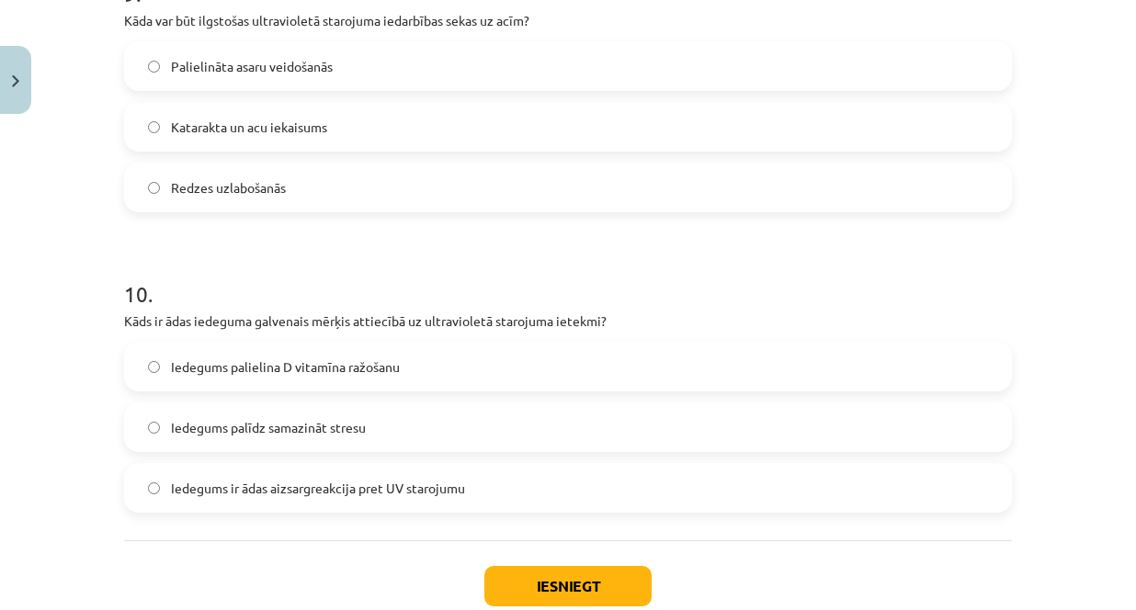
scroll to position [2894, 0]
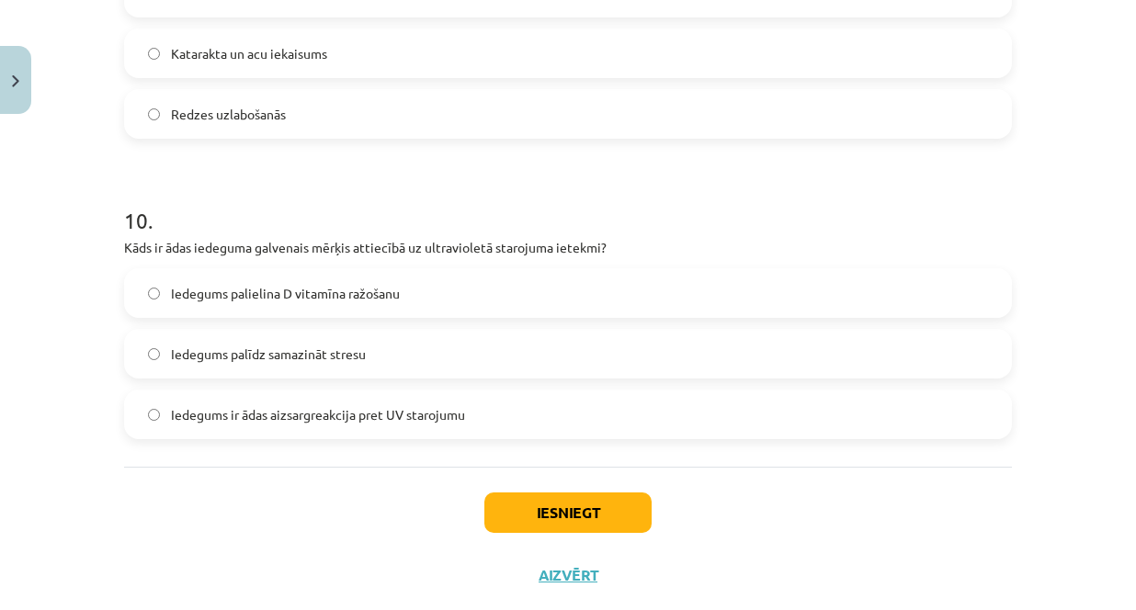
click at [180, 418] on span "Iedegums ir ādas aizsargreakcija pret UV starojumu" at bounding box center [318, 414] width 294 height 19
click at [571, 514] on button "Iesniegt" at bounding box center [567, 513] width 167 height 40
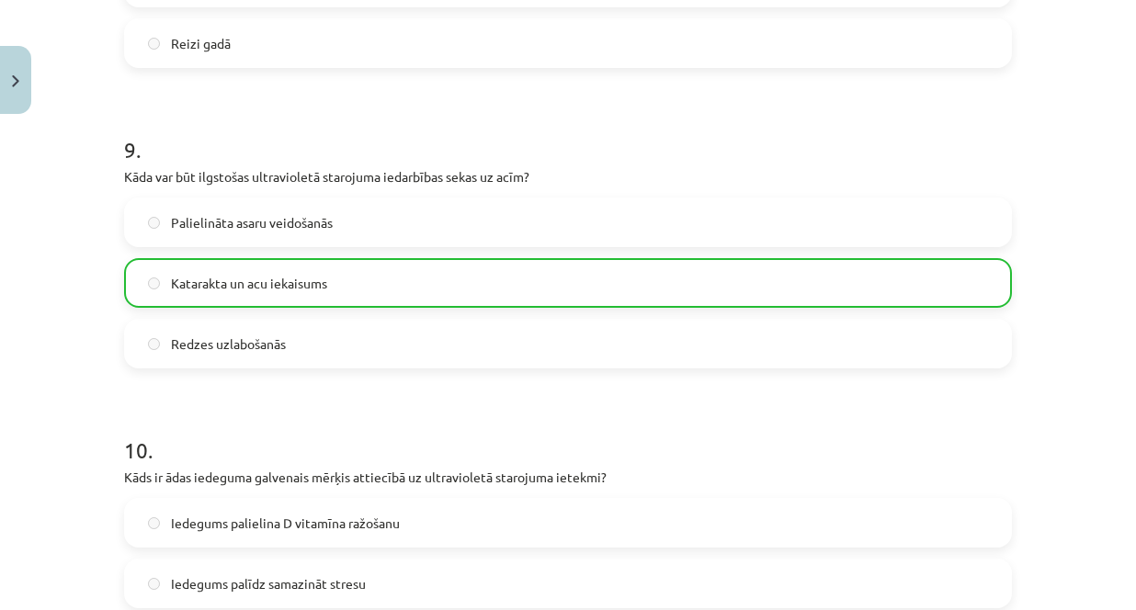
scroll to position [2995, 0]
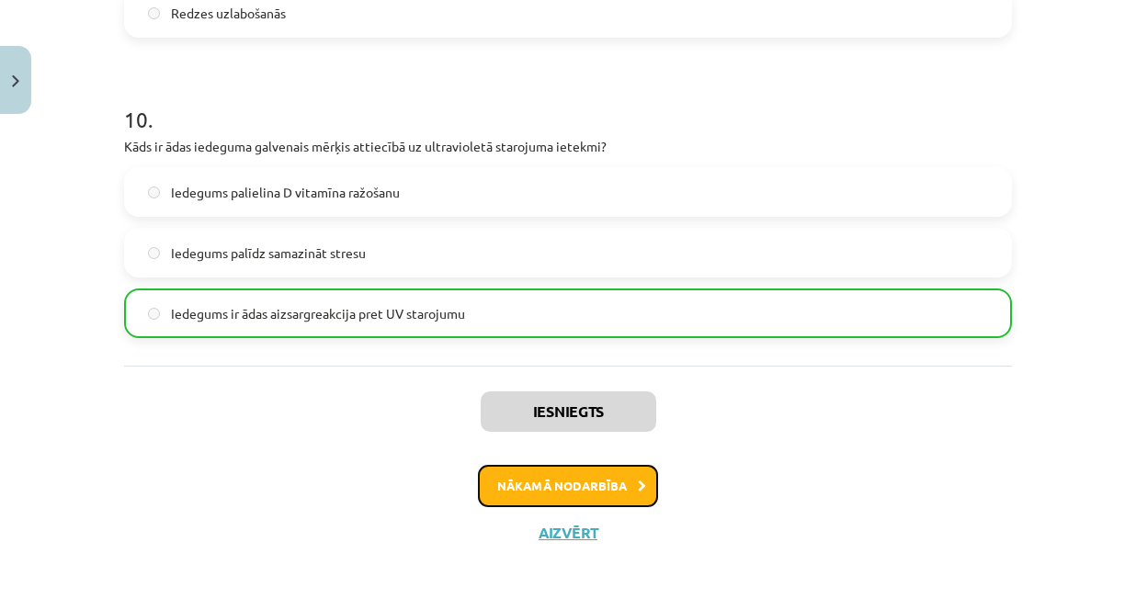
click at [620, 489] on button "Nākamā nodarbība" at bounding box center [568, 486] width 180 height 42
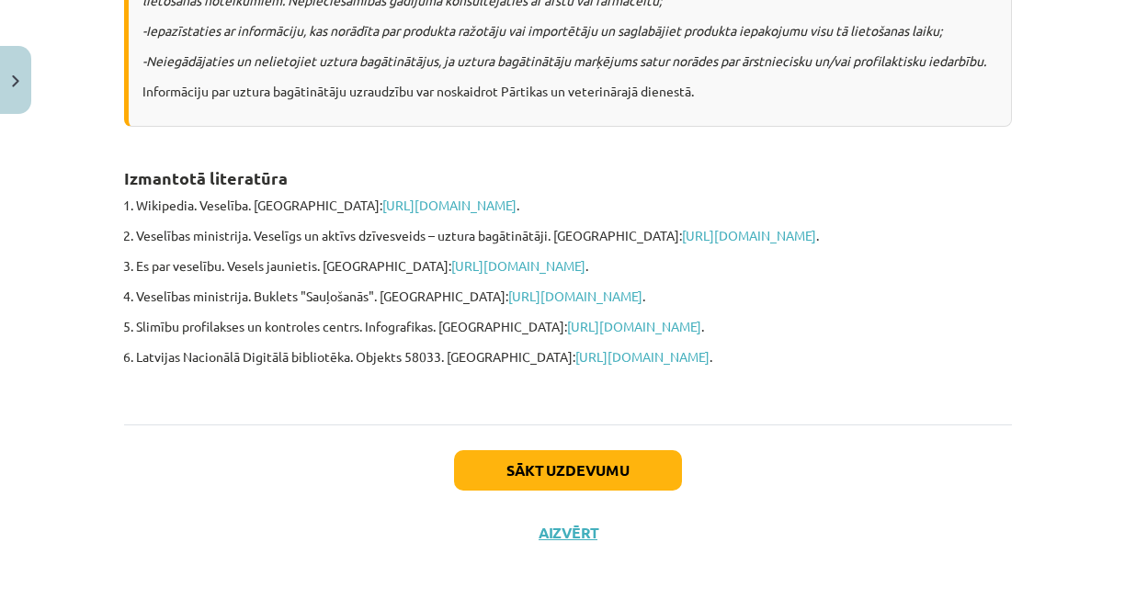
scroll to position [1510, 0]
click at [596, 473] on button "Sākt uzdevumu" at bounding box center [568, 470] width 228 height 40
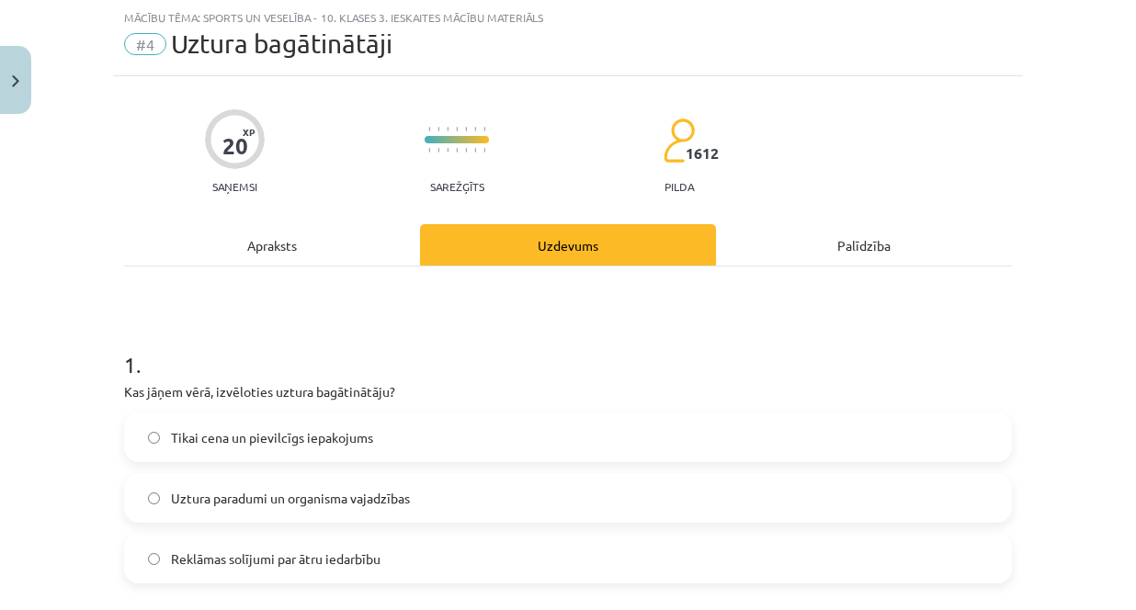
scroll to position [138, 0]
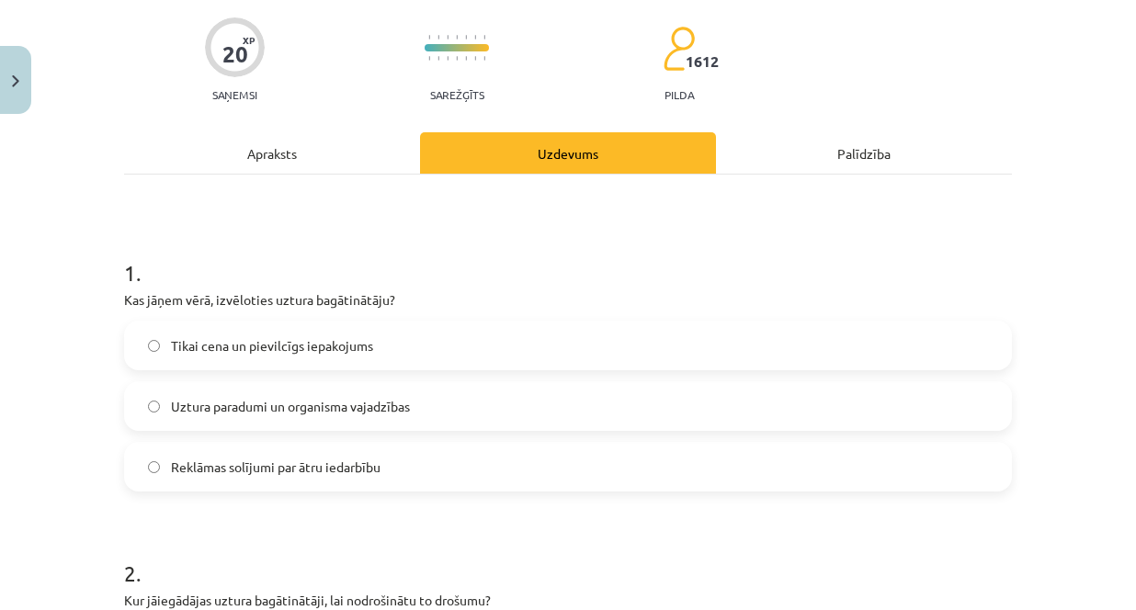
click at [173, 414] on span "Uztura paradumi un organisma vajadzības" at bounding box center [290, 406] width 239 height 19
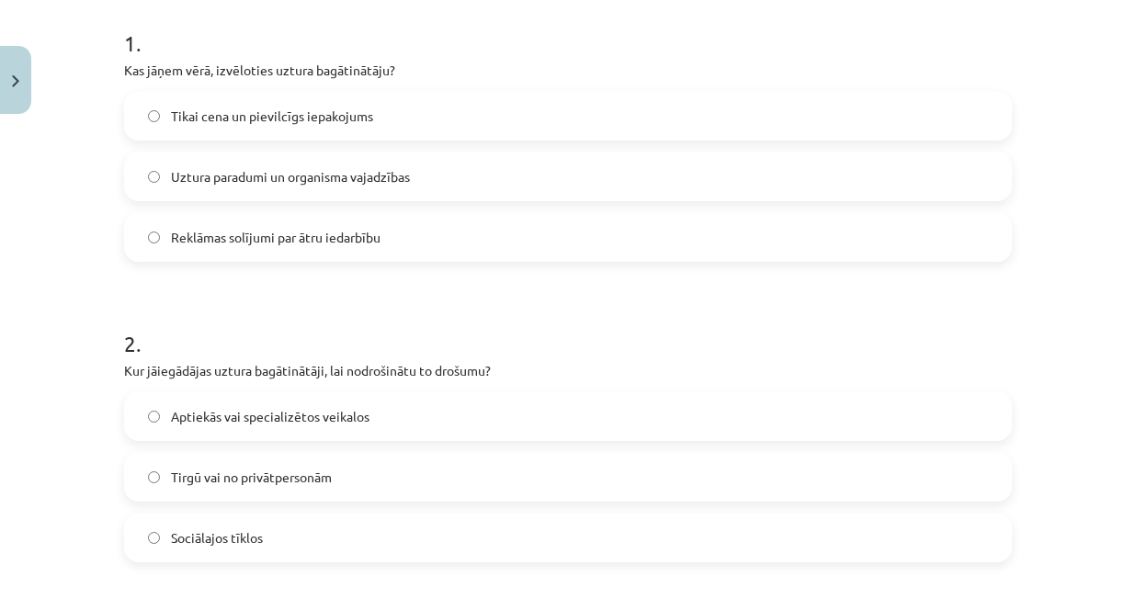
scroll to position [413, 0]
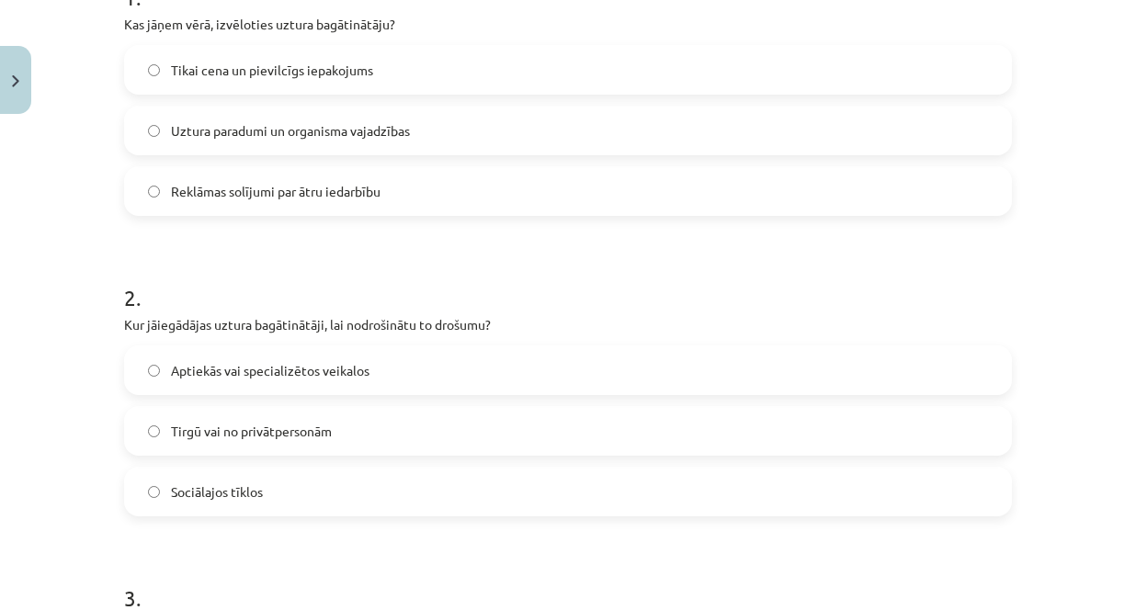
click at [155, 371] on label "Aptiekās vai specializētos veikalos" at bounding box center [568, 370] width 884 height 46
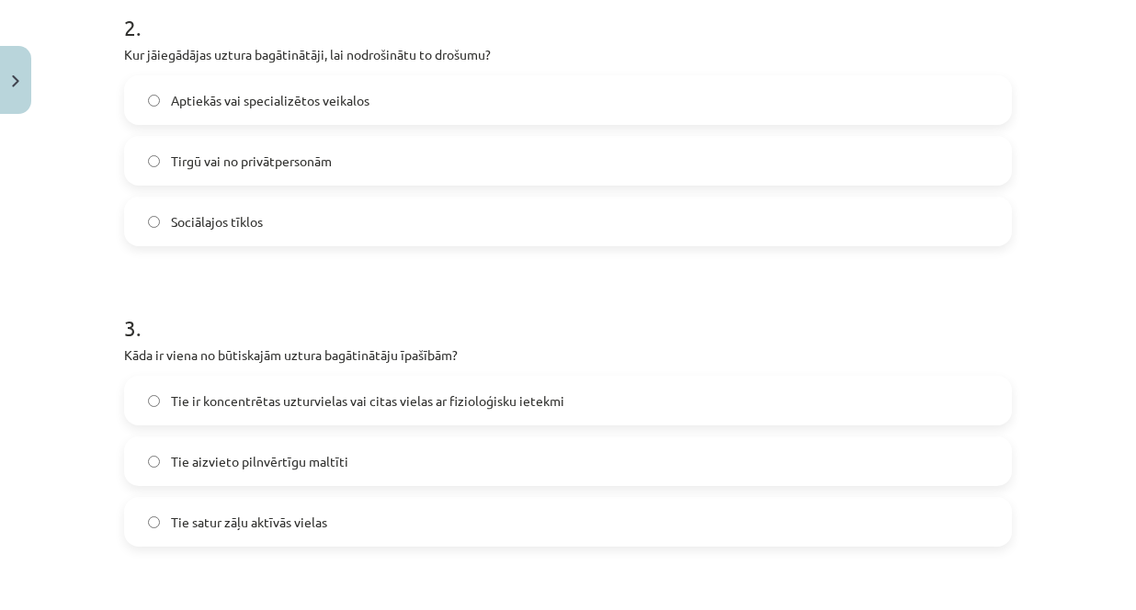
scroll to position [689, 0]
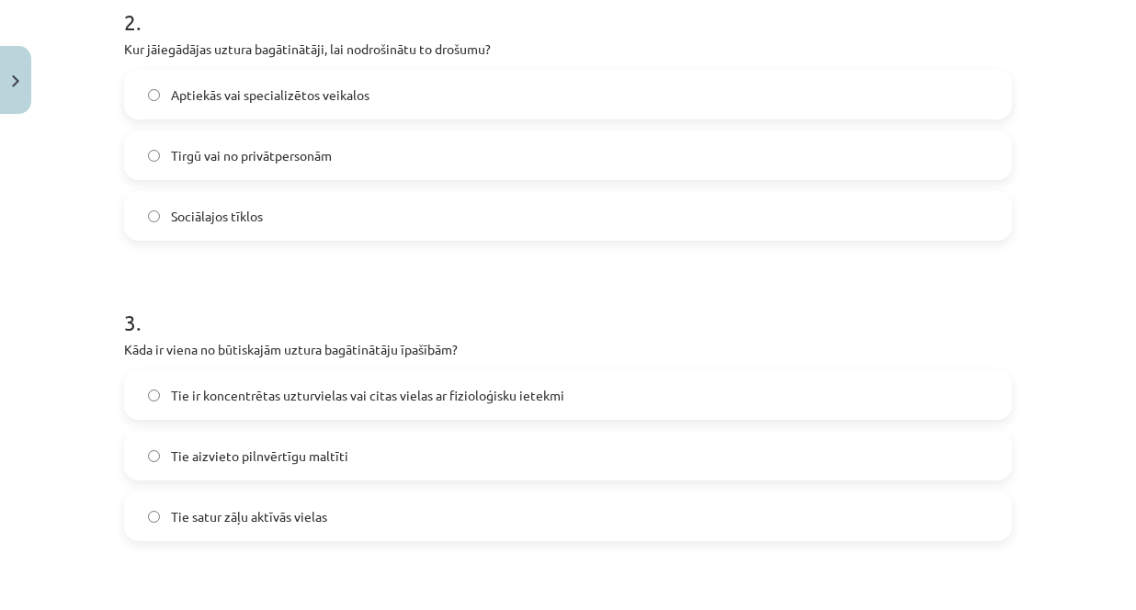
click at [134, 390] on label "Tie ir koncentrētas uzturvielas vai citas vielas ar fizioloģisku ietekmi" at bounding box center [568, 395] width 884 height 46
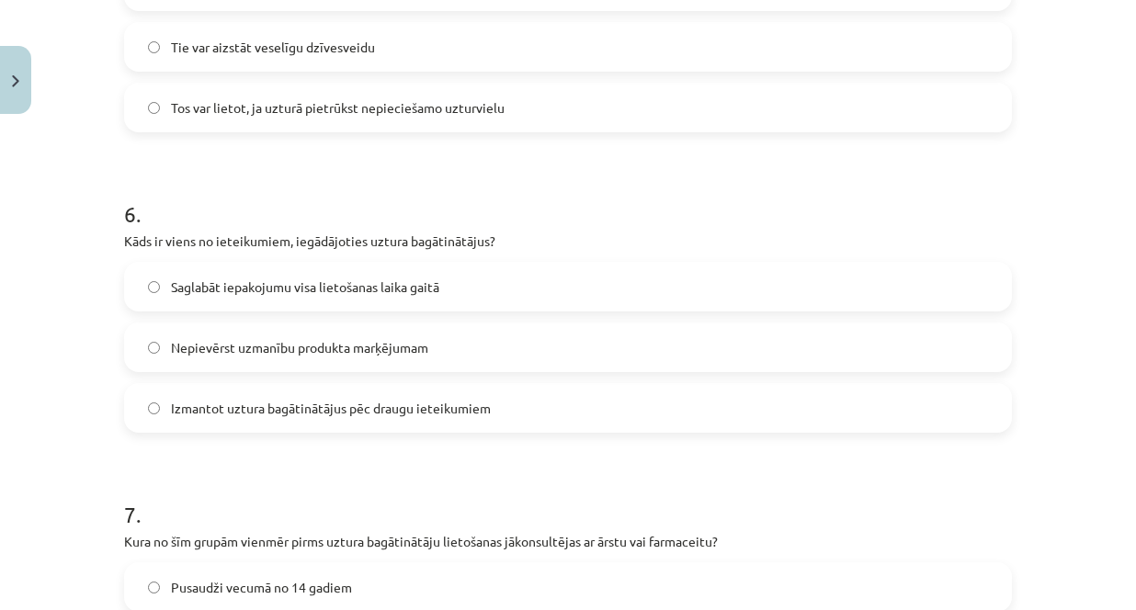
scroll to position [1700, 0]
click at [150, 297] on label "Saglabāt iepakojumu visa lietošanas laika gaitā" at bounding box center [568, 286] width 884 height 46
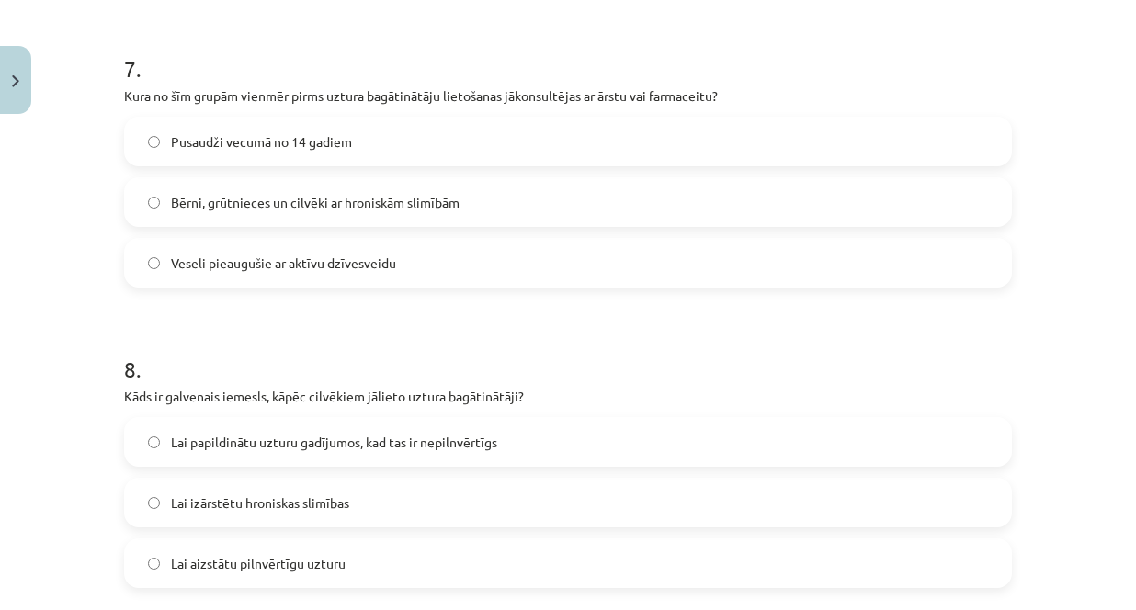
scroll to position [2251, 0]
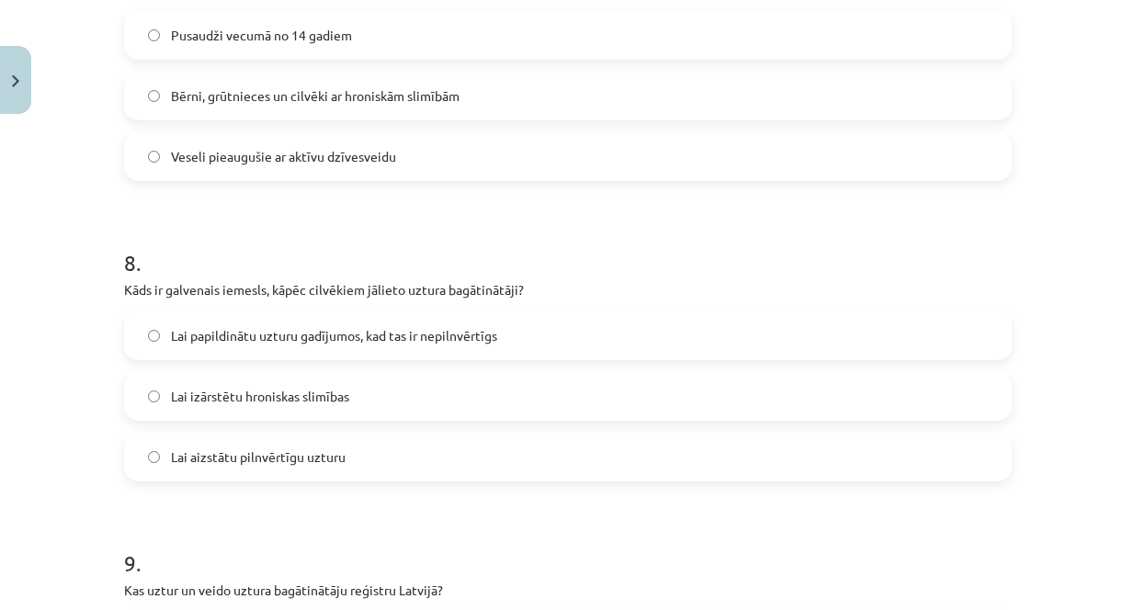
click at [153, 344] on label "Lai papildinātu uzturu gadījumos, kad tas ir nepilnvērtīgs" at bounding box center [568, 335] width 884 height 46
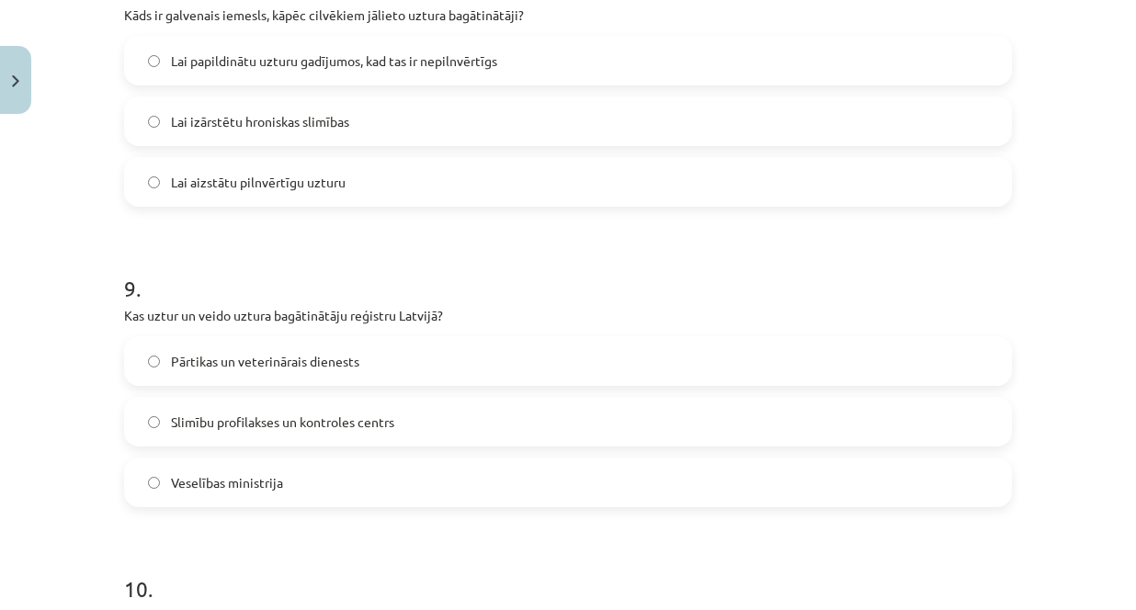
scroll to position [2527, 0]
click at [147, 353] on label "Pārtikas un veterinārais dienests" at bounding box center [568, 360] width 884 height 46
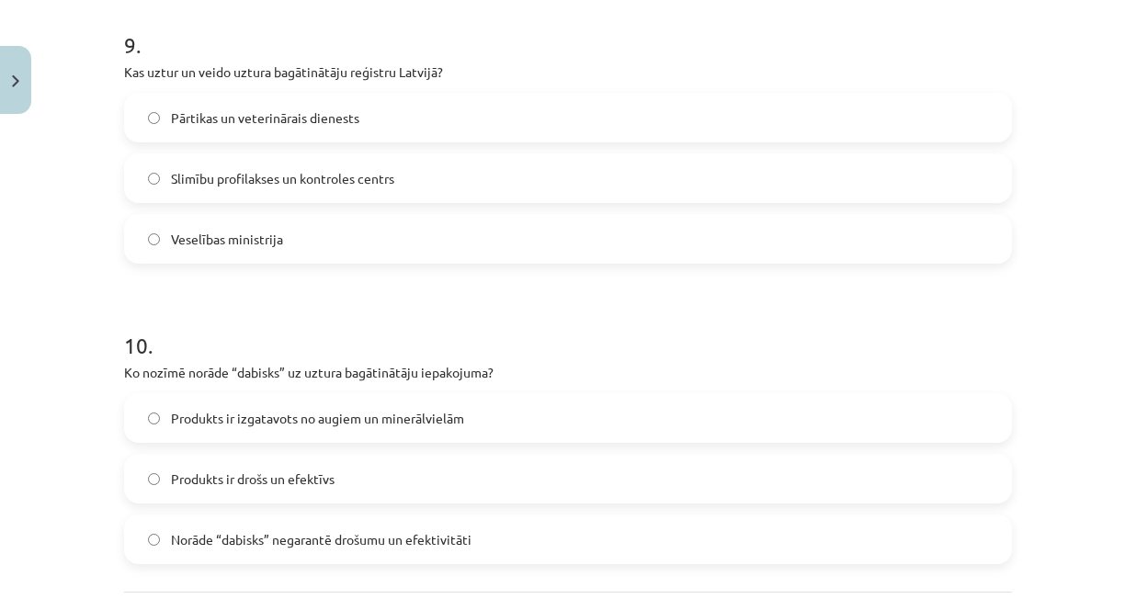
scroll to position [2802, 0]
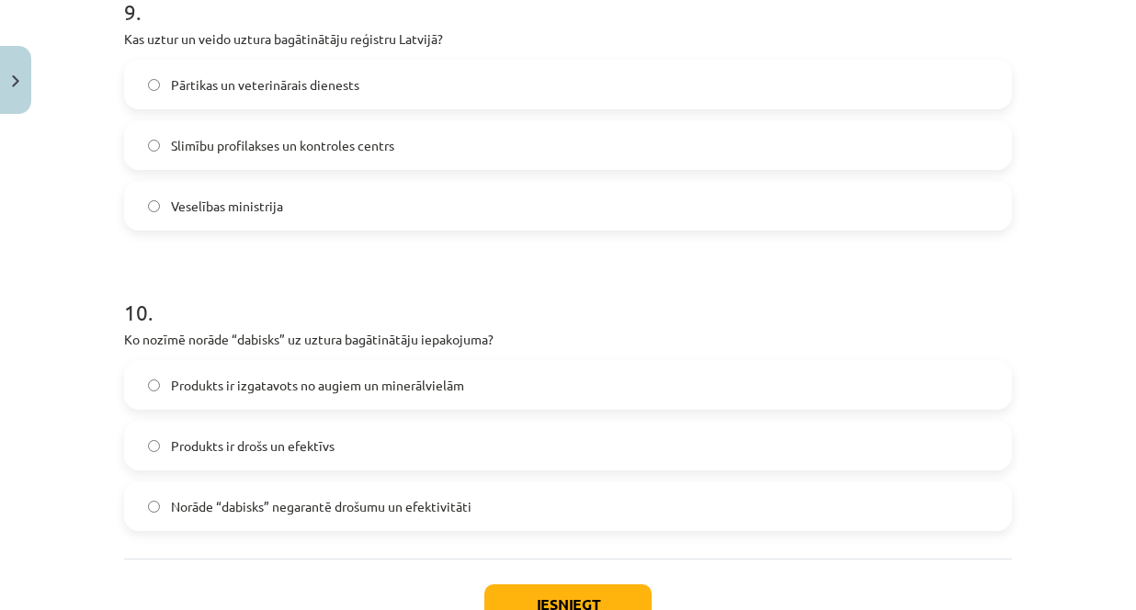
click at [161, 505] on label "Norāde “dabisks” negarantē drošumu un efektivitāti" at bounding box center [568, 506] width 884 height 46
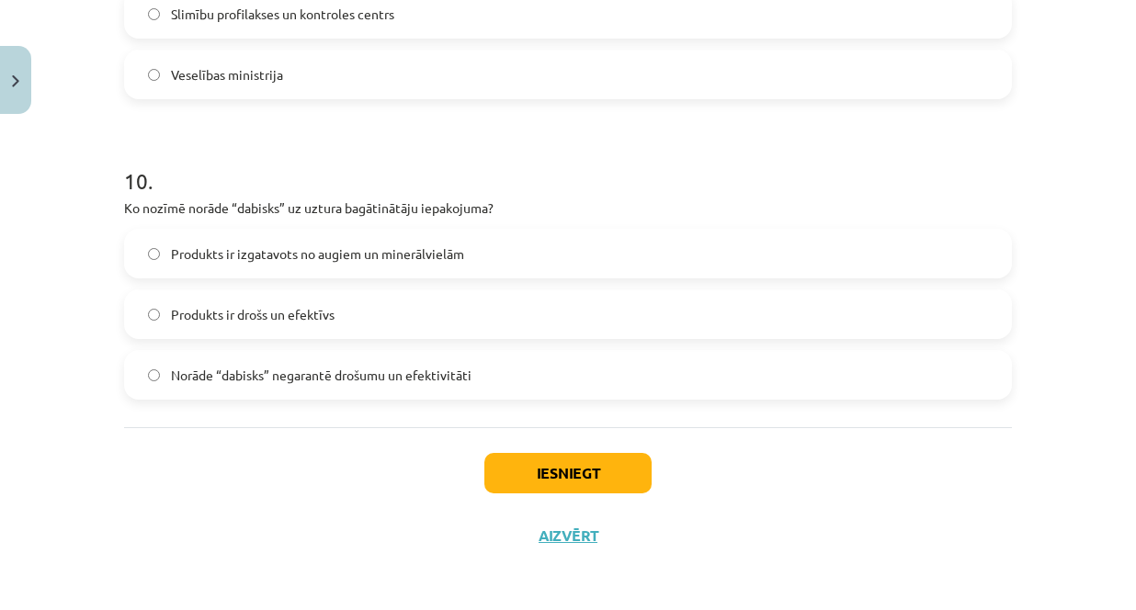
scroll to position [2937, 0]
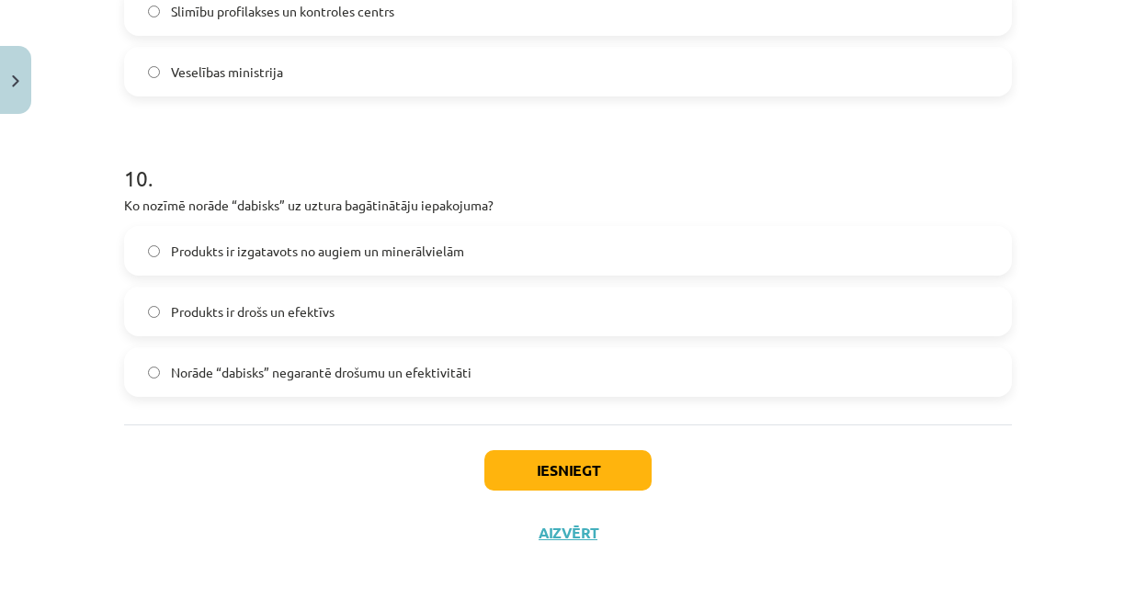
click at [147, 243] on label "Produkts ir izgatavots no augiem un minerālvielām" at bounding box center [568, 251] width 884 height 46
click at [560, 476] on button "Iesniegt" at bounding box center [567, 470] width 167 height 40
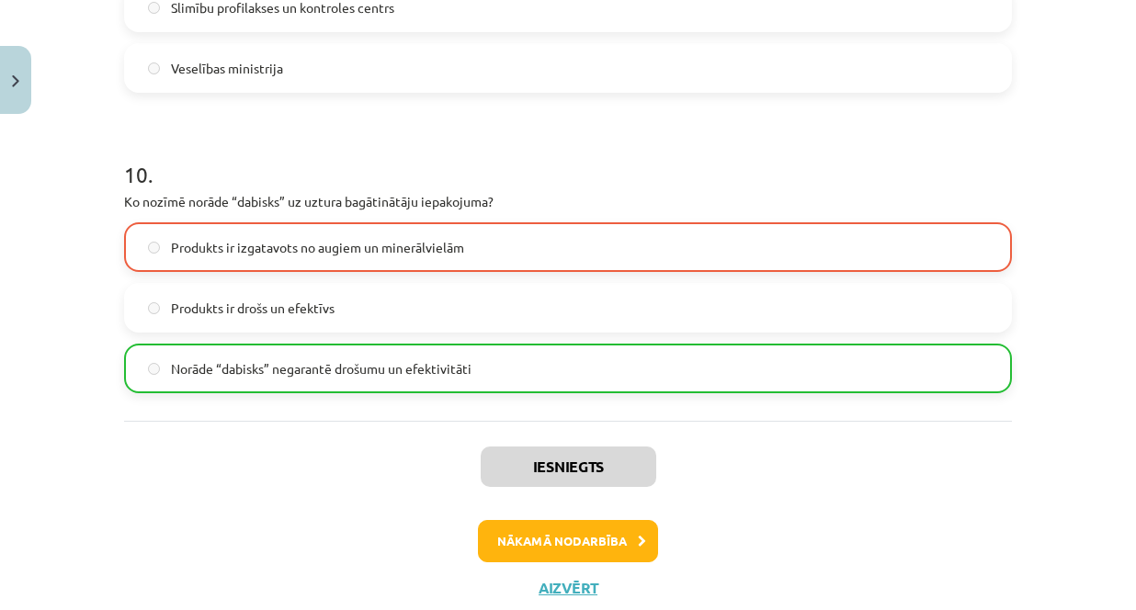
scroll to position [2995, 0]
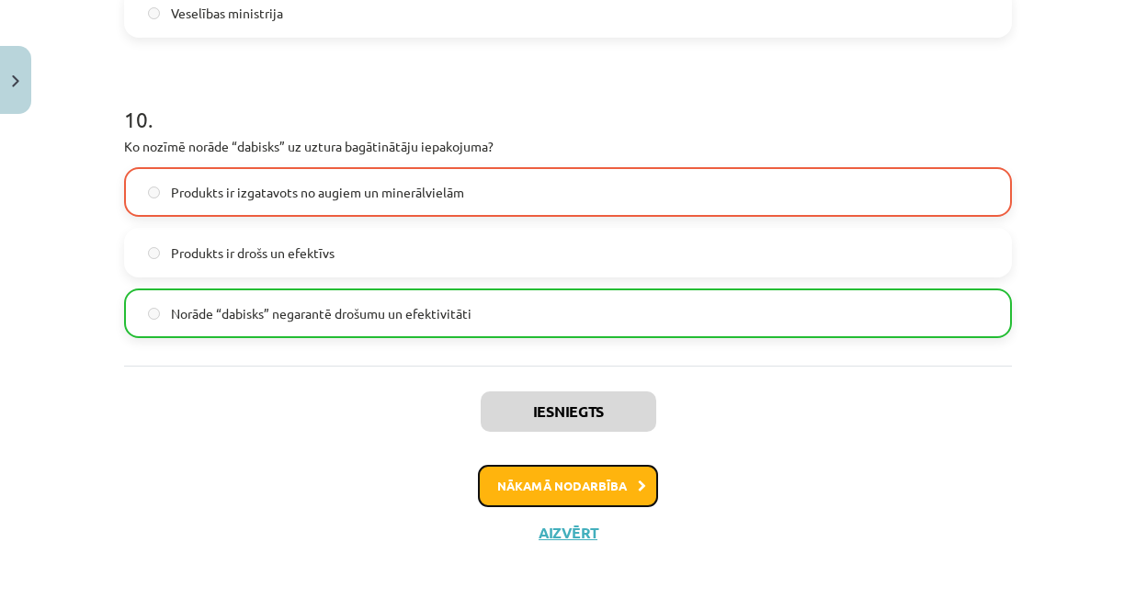
click at [583, 487] on button "Nākamā nodarbība" at bounding box center [568, 486] width 180 height 42
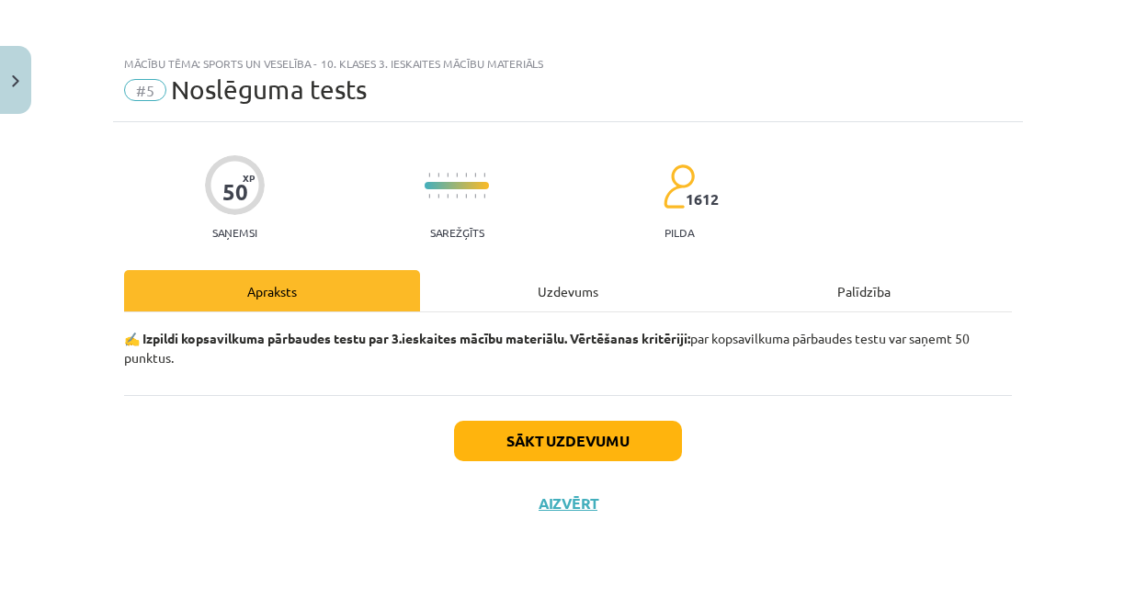
scroll to position [0, 0]
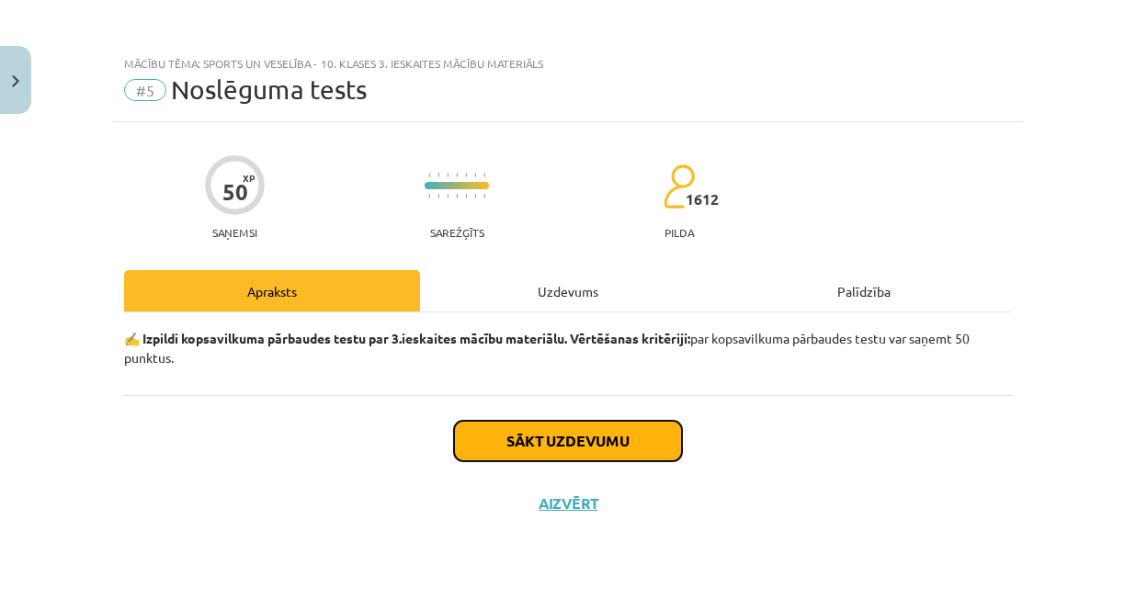
click at [583, 442] on button "Sākt uzdevumu" at bounding box center [568, 441] width 228 height 40
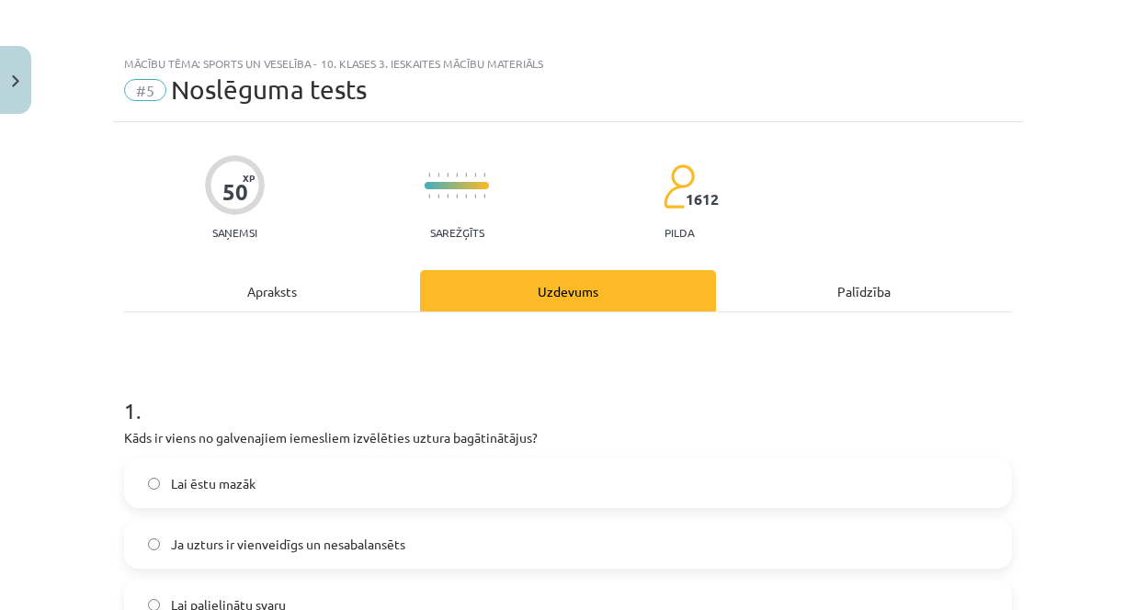
scroll to position [184, 0]
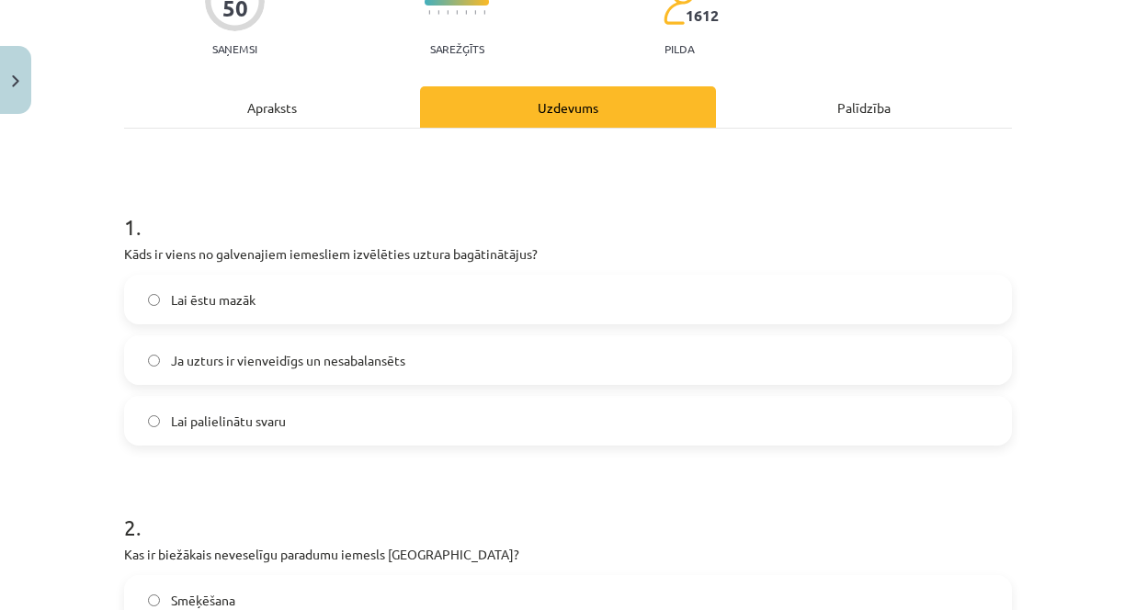
click at [158, 364] on label "Ja uzturs ir vienveidīgs un nesabalansēts" at bounding box center [568, 360] width 884 height 46
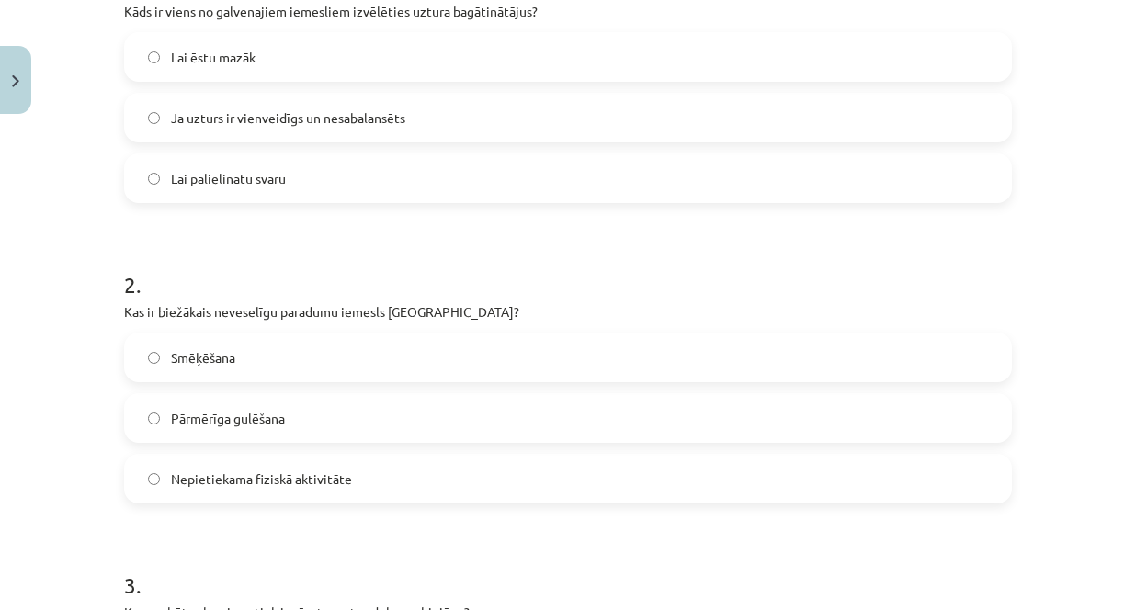
scroll to position [459, 0]
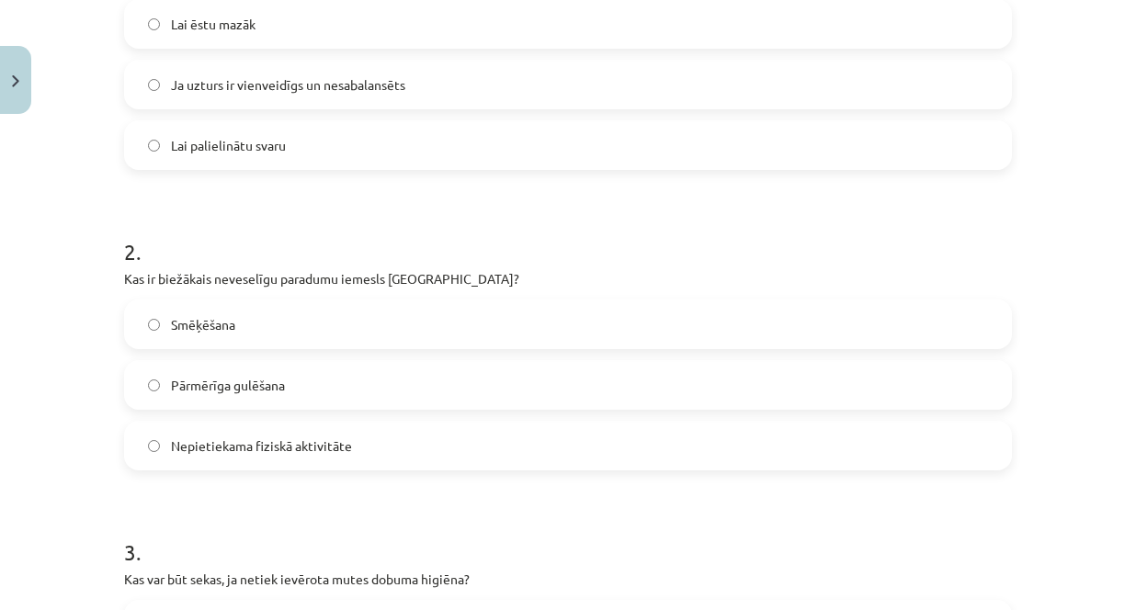
click at [152, 459] on label "Nepietiekama fiziskā aktivitāte" at bounding box center [568, 446] width 884 height 46
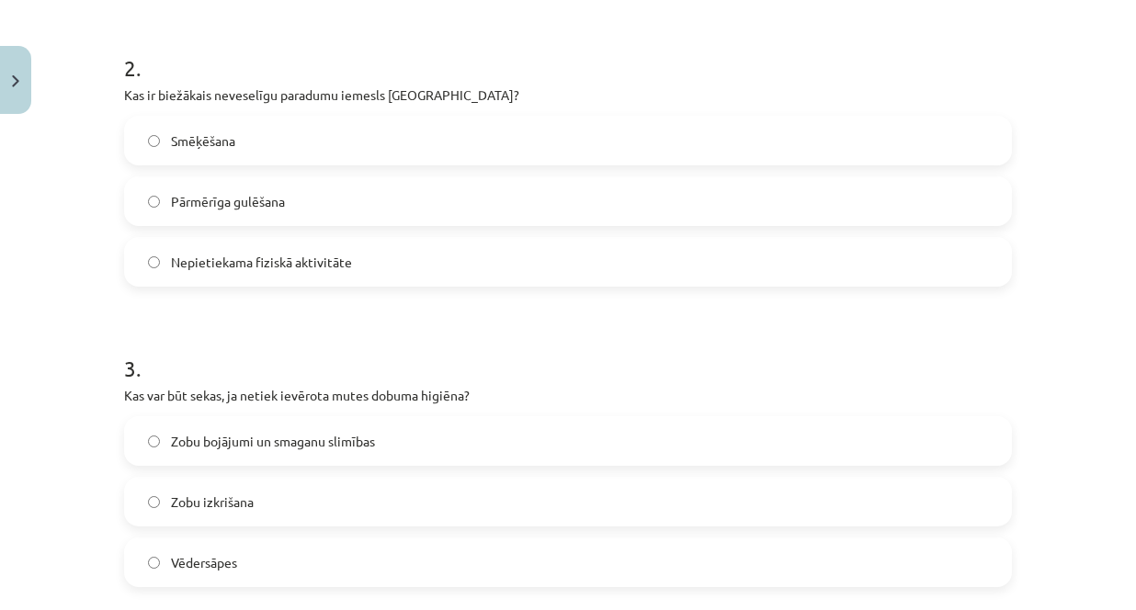
scroll to position [735, 0]
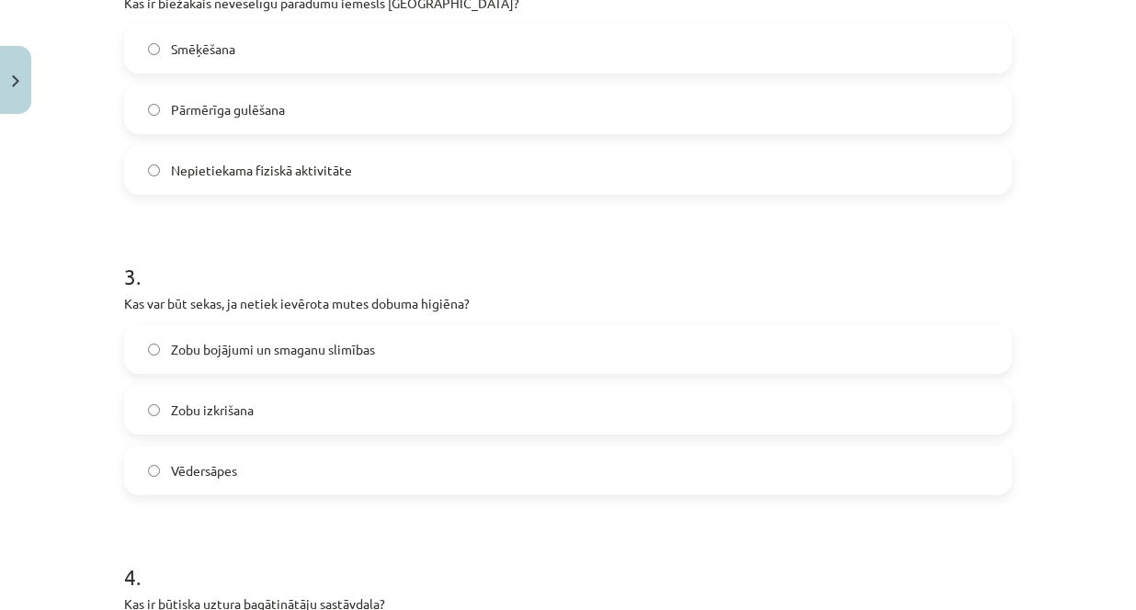
click at [168, 359] on label "Zobu bojājumi un smaganu slimības" at bounding box center [568, 349] width 884 height 46
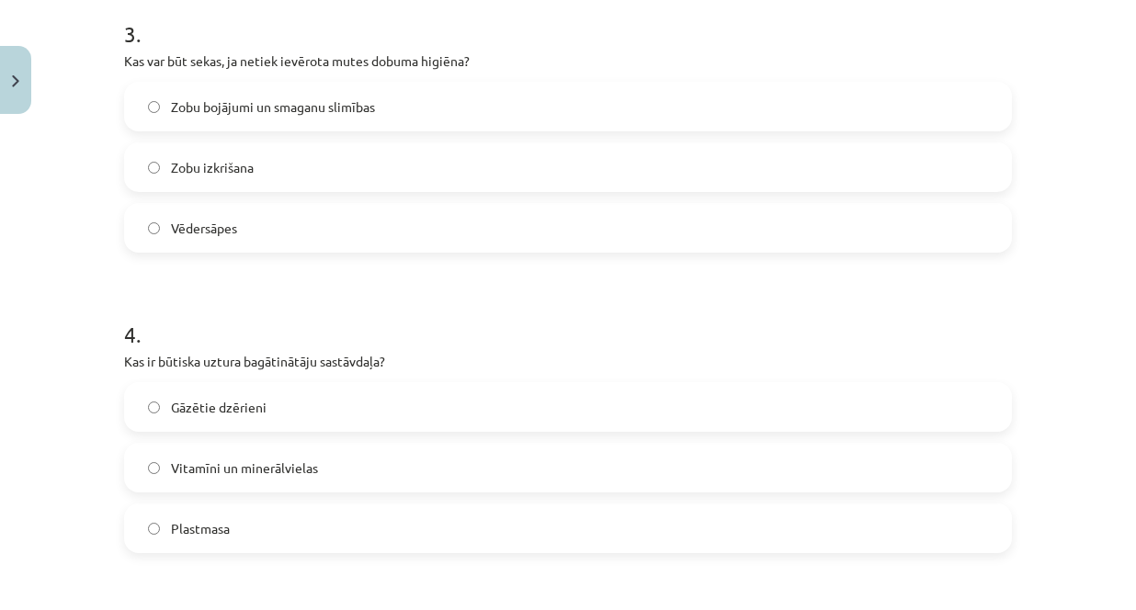
scroll to position [1011, 0]
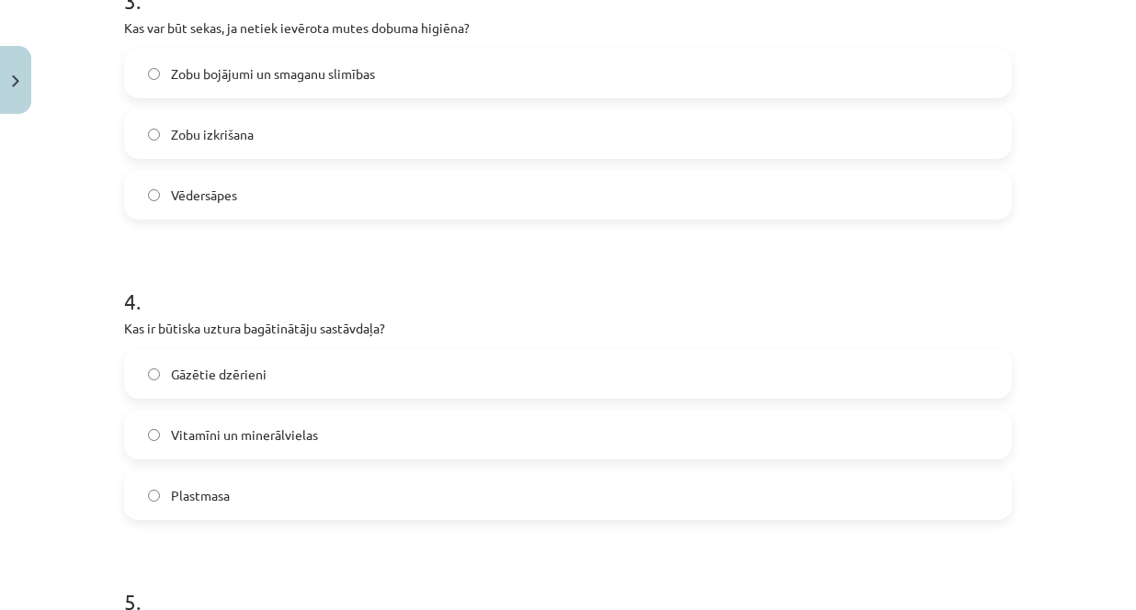
click at [153, 427] on label "Vitamīni un minerālvielas" at bounding box center [568, 435] width 884 height 46
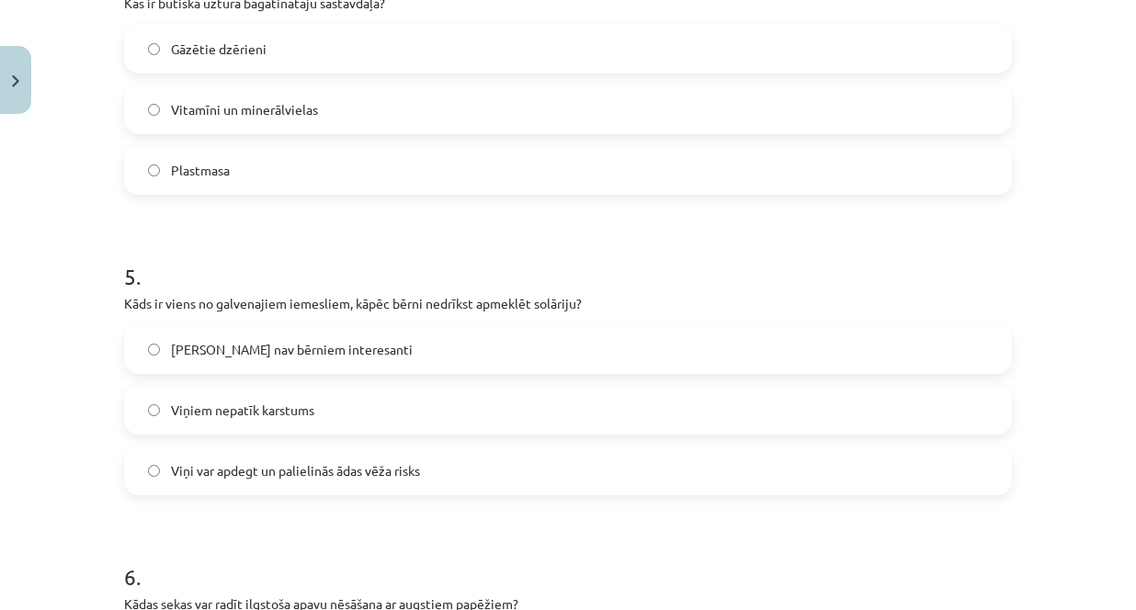
scroll to position [1378, 0]
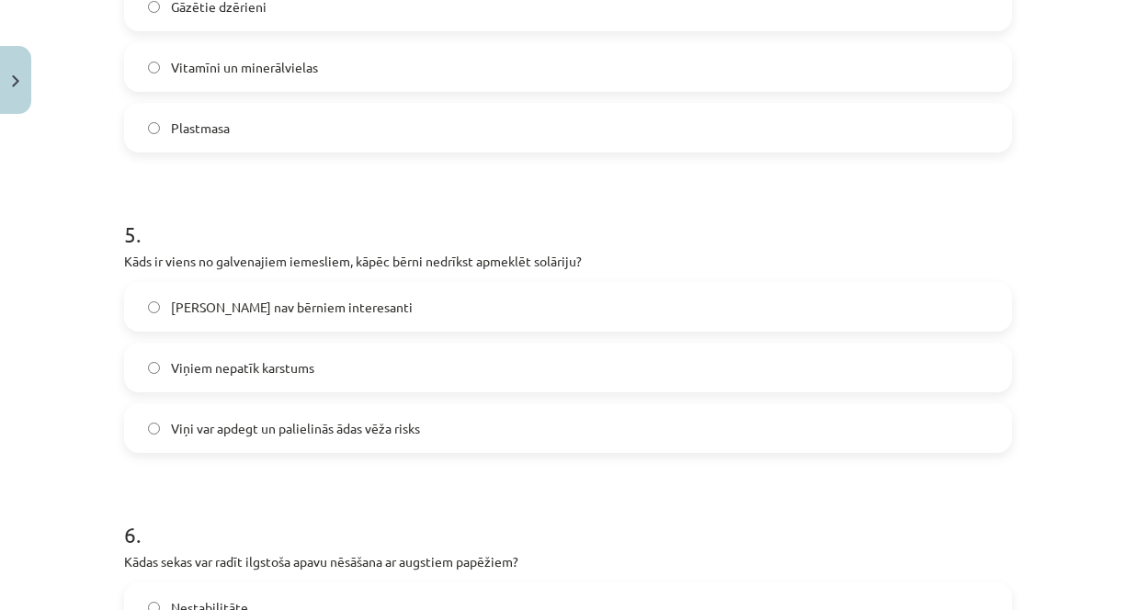
click at [140, 417] on label "Viņi var apdegt un palielinās ādas vēža risks" at bounding box center [568, 428] width 884 height 46
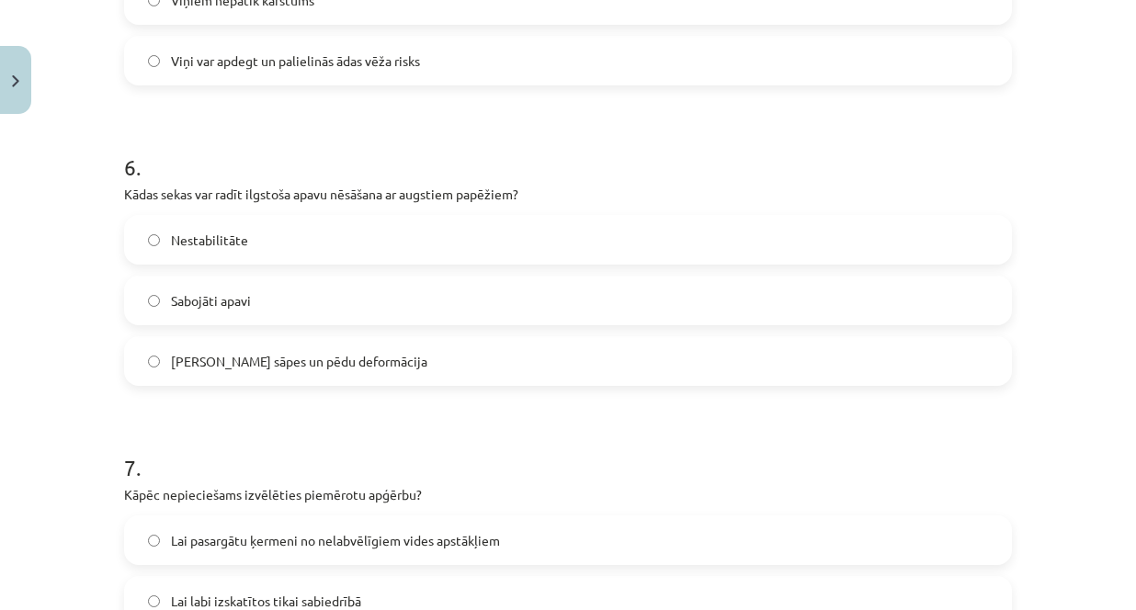
scroll to position [1930, 0]
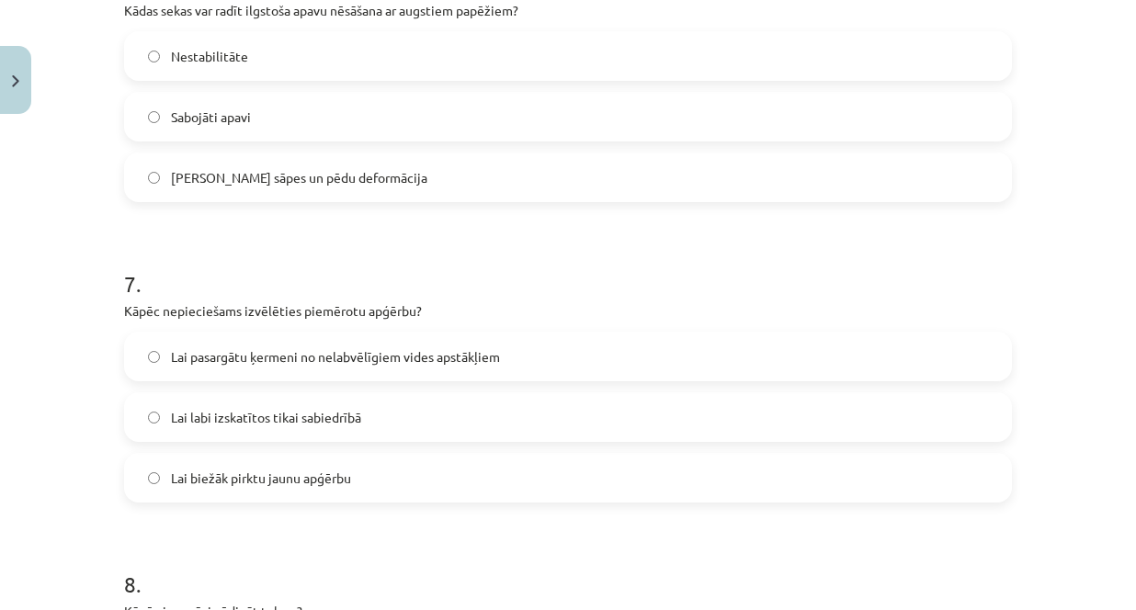
click at [157, 364] on label "Lai pasargātu ķermeni no nelabvēlīgiem vides apstākļiem" at bounding box center [568, 357] width 884 height 46
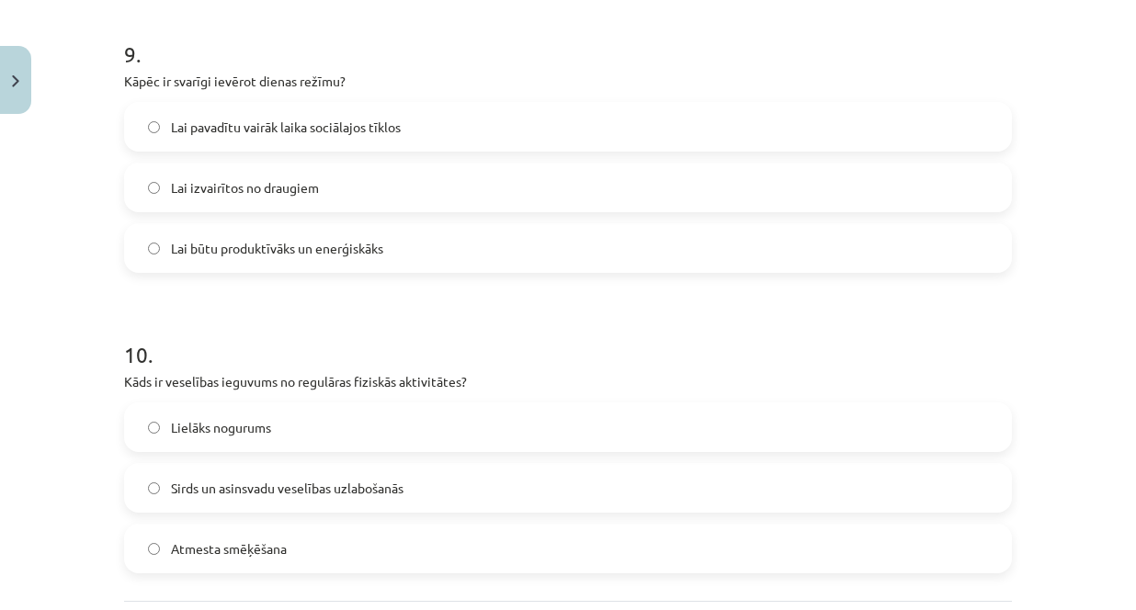
scroll to position [2848, 0]
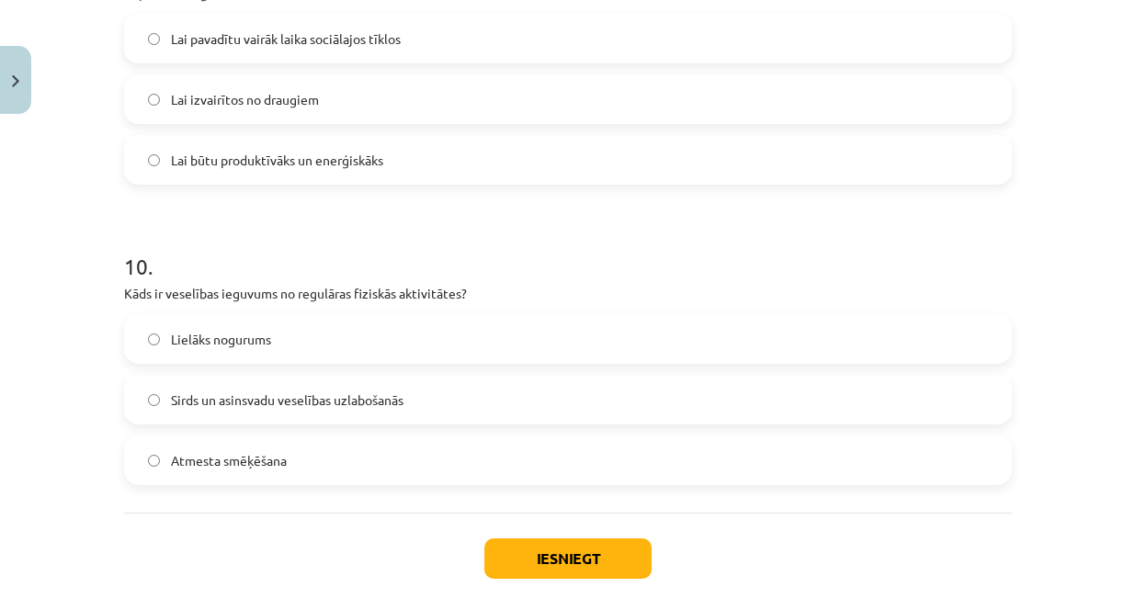
click at [148, 408] on label "Sirds un asinsvadu veselības uzlabošanās" at bounding box center [568, 400] width 884 height 46
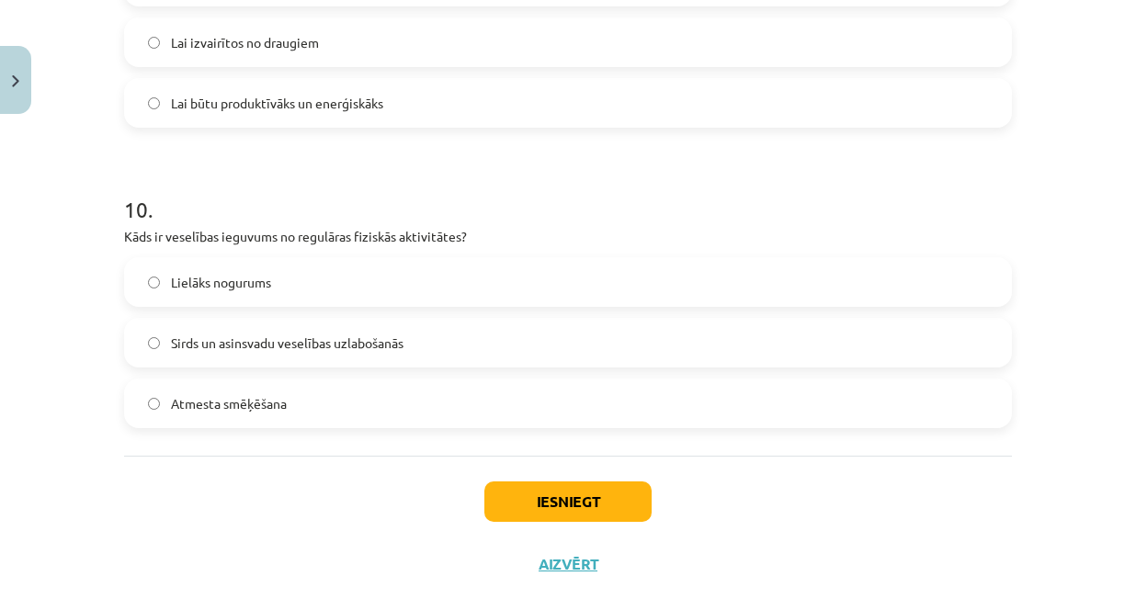
scroll to position [2937, 0]
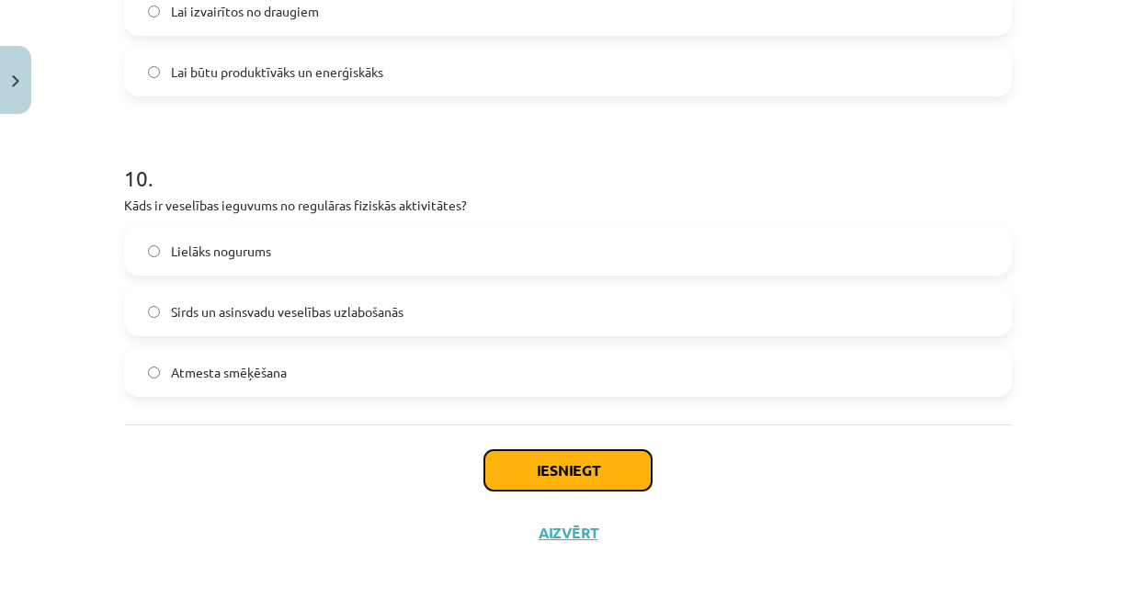
click at [547, 470] on button "Iesniegt" at bounding box center [567, 470] width 167 height 40
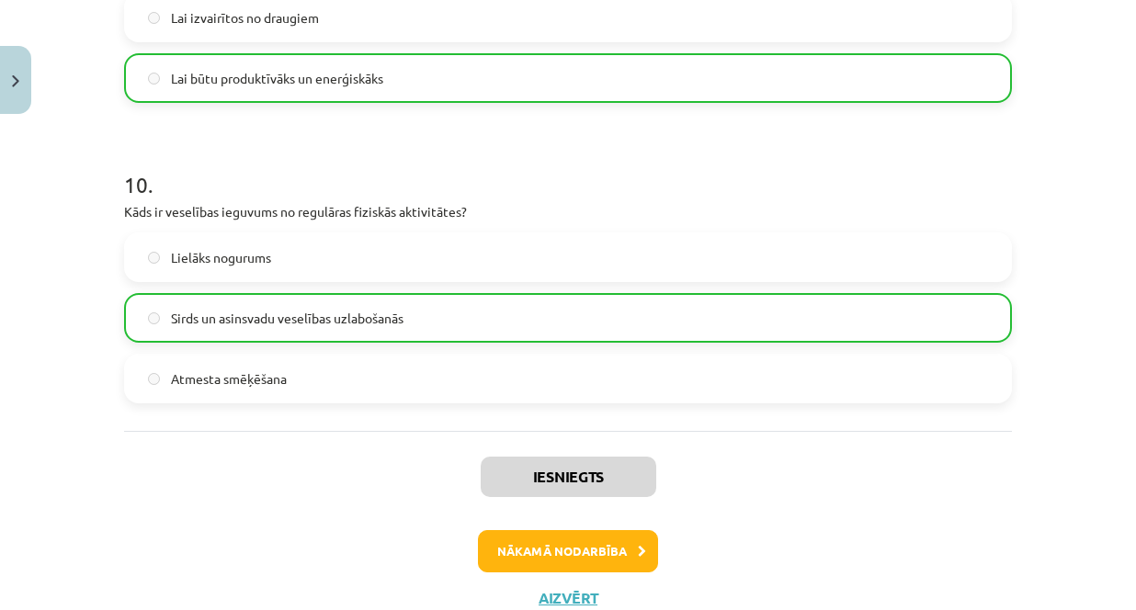
scroll to position [2995, 0]
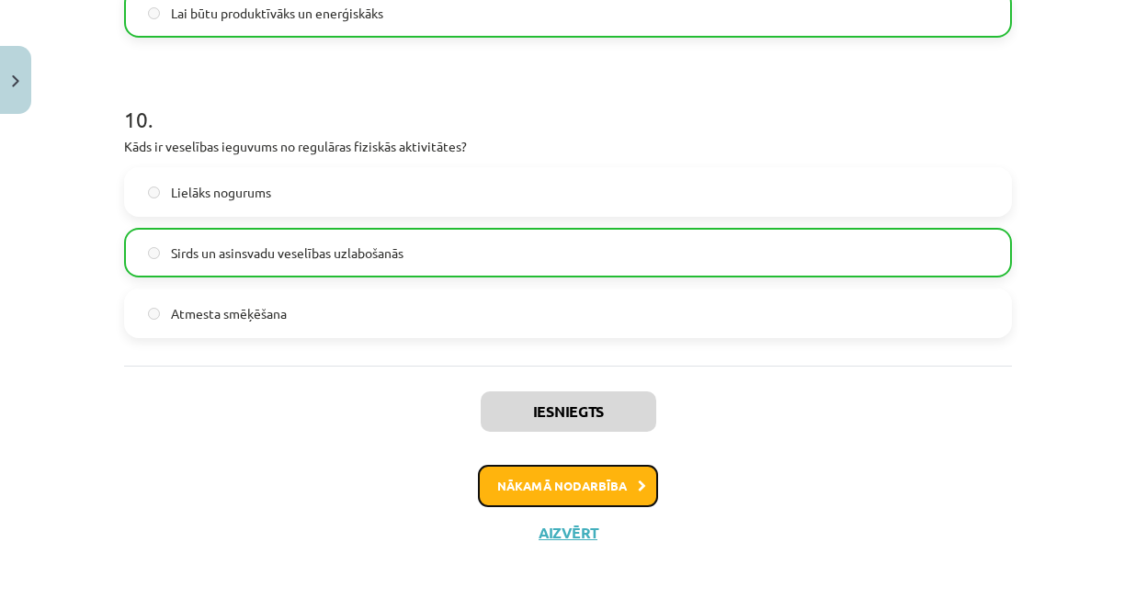
click at [597, 485] on button "Nākamā nodarbība" at bounding box center [568, 486] width 180 height 42
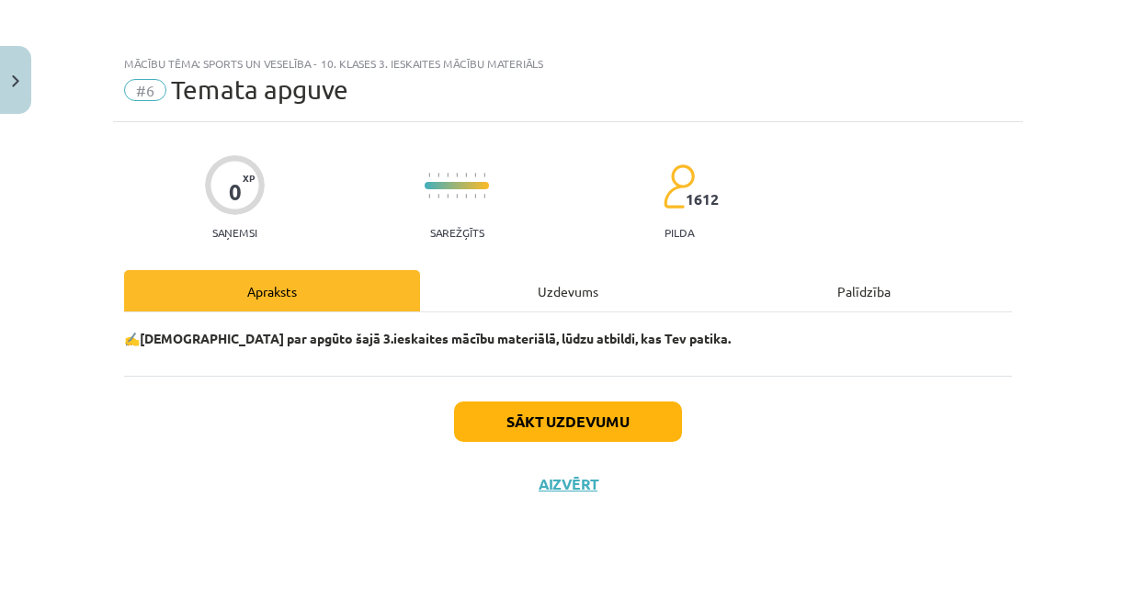
scroll to position [0, 0]
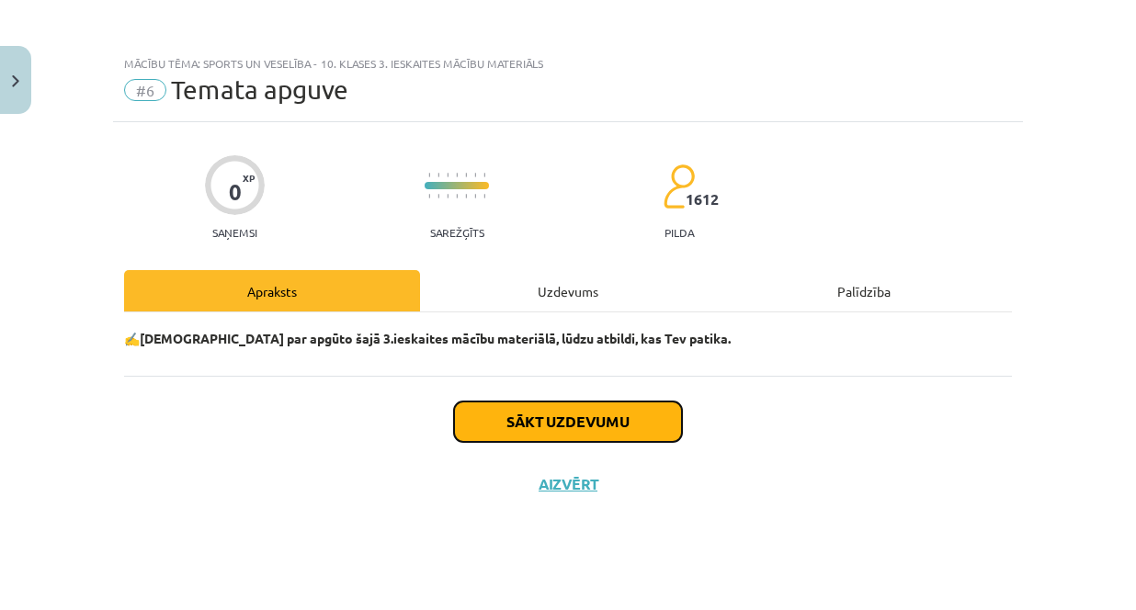
click at [587, 422] on button "Sākt uzdevumu" at bounding box center [568, 422] width 228 height 40
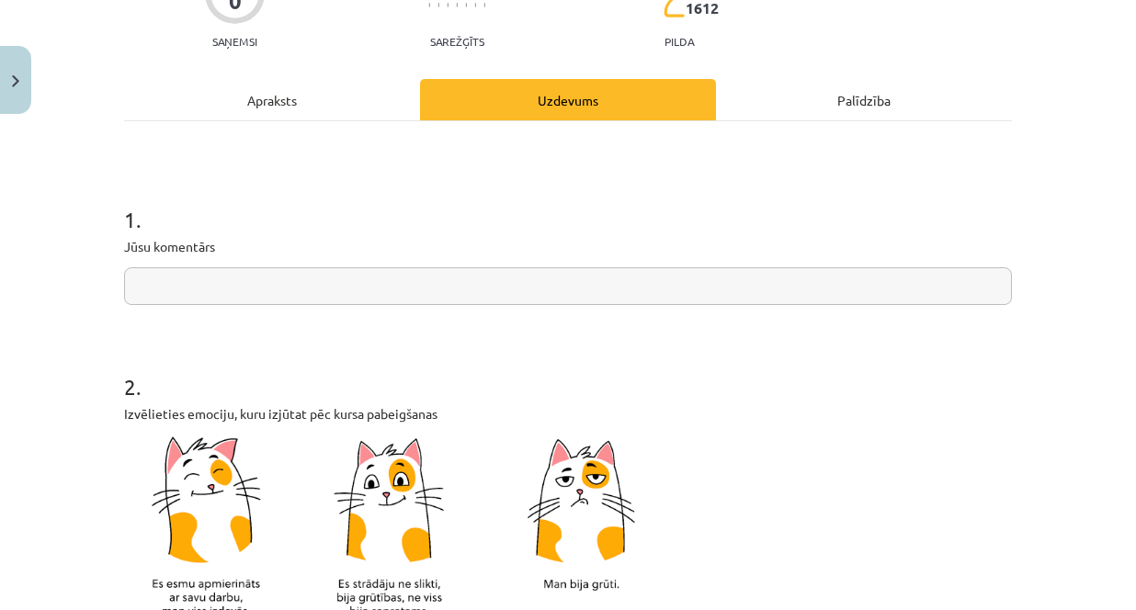
scroll to position [184, 0]
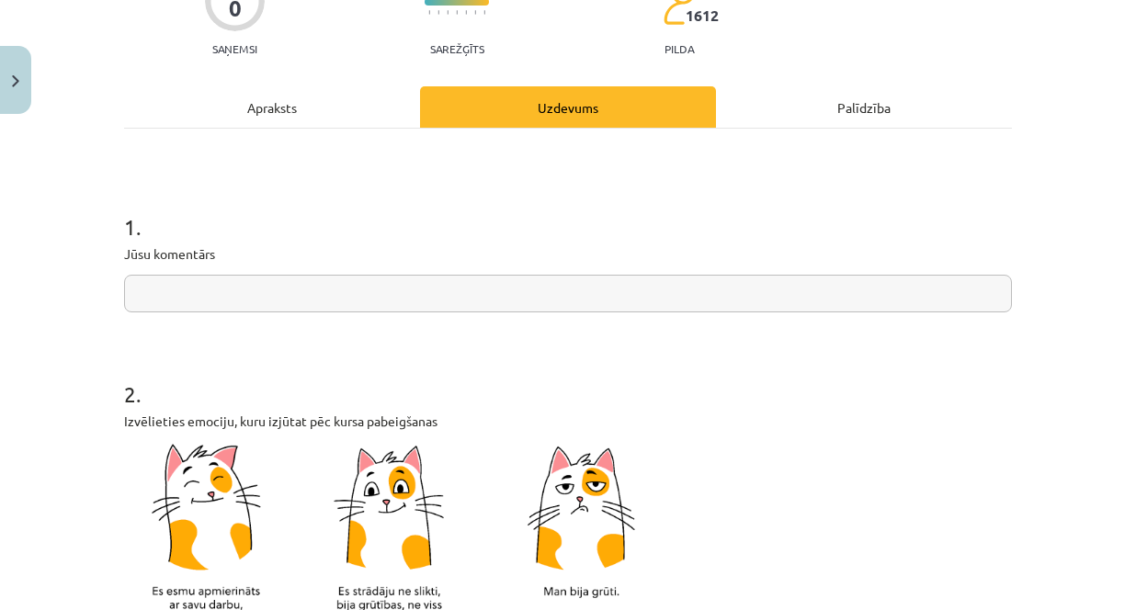
click at [227, 293] on input "text" at bounding box center [568, 294] width 888 height 38
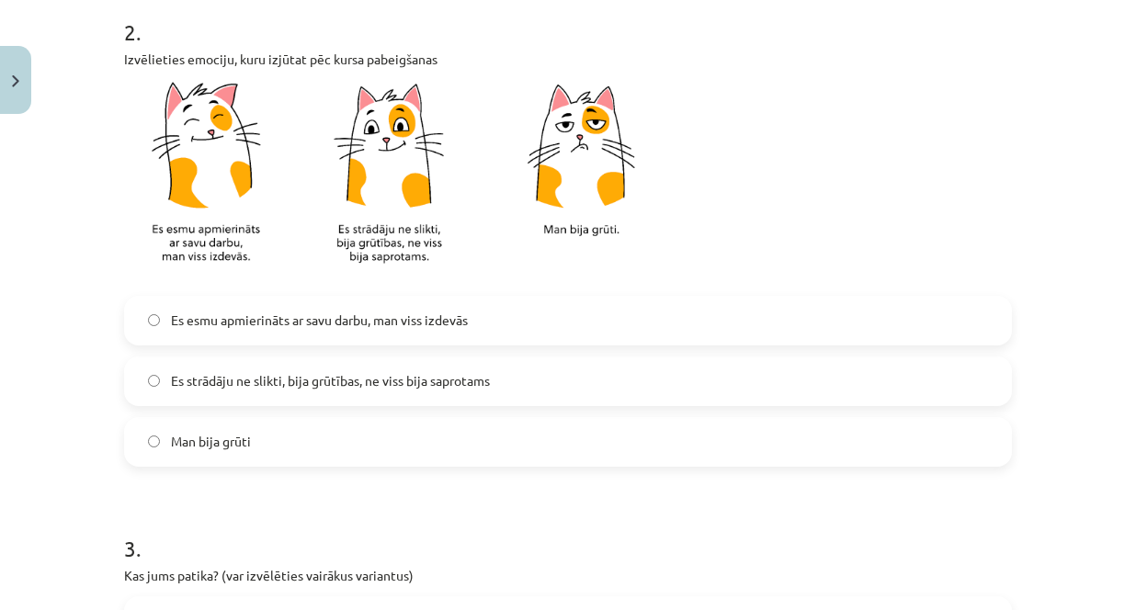
scroll to position [551, 0]
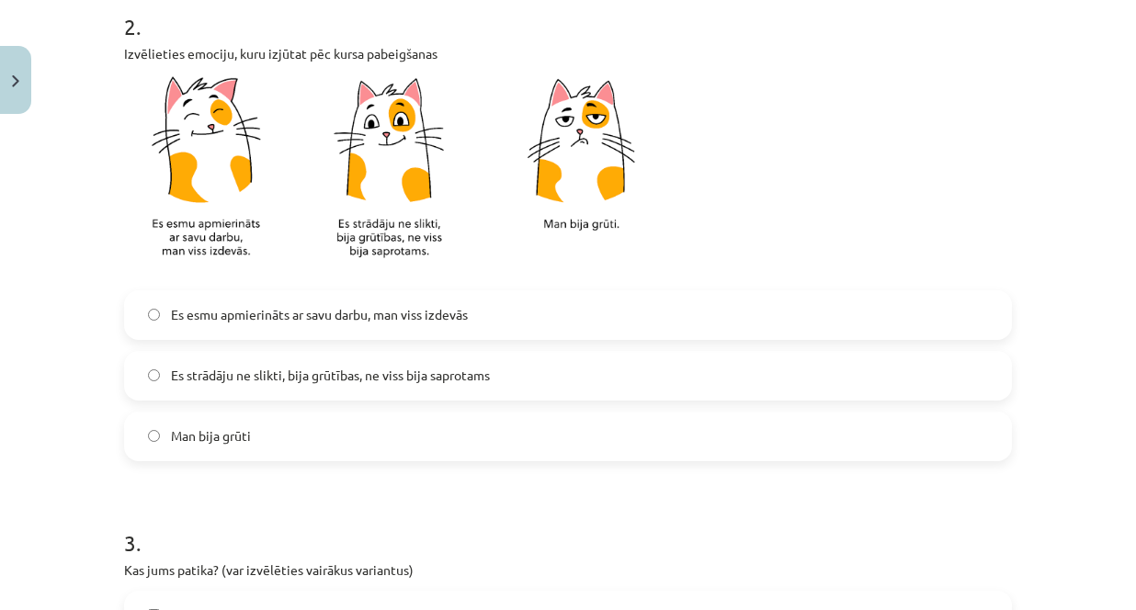
click at [153, 318] on label "Es esmu apmierināts ar savu darbu, man viss izdevās" at bounding box center [568, 315] width 884 height 46
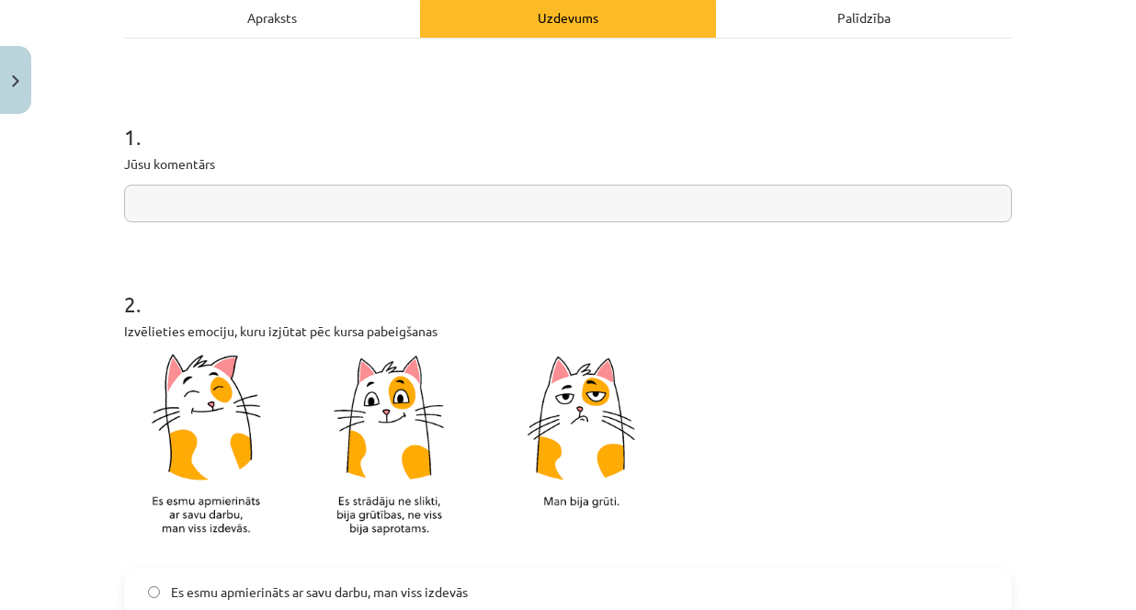
scroll to position [92, 0]
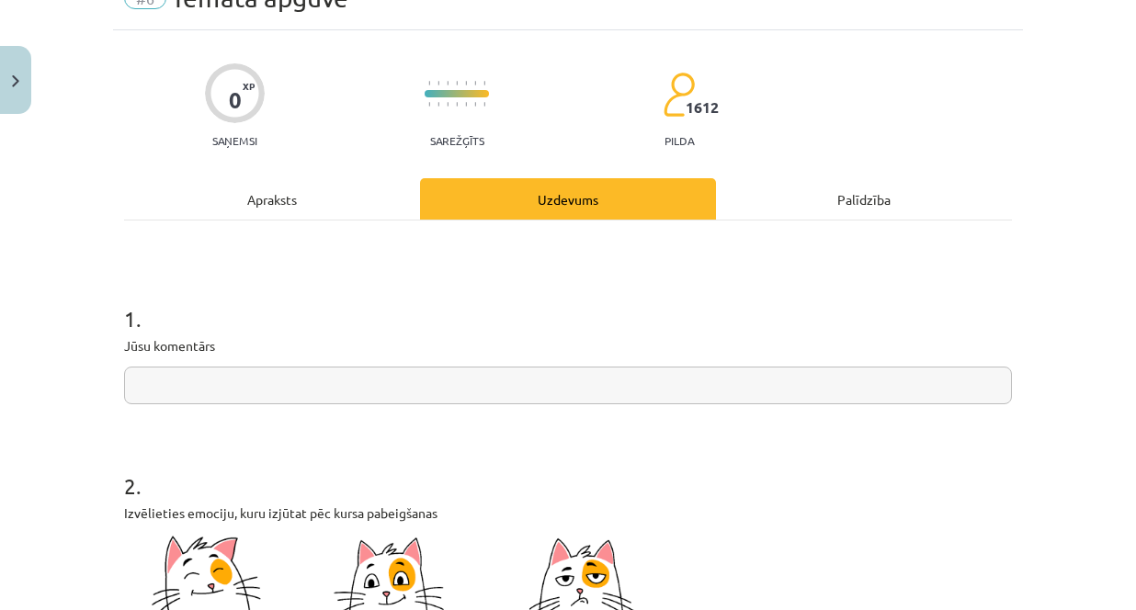
click at [355, 384] on input "text" at bounding box center [568, 386] width 888 height 38
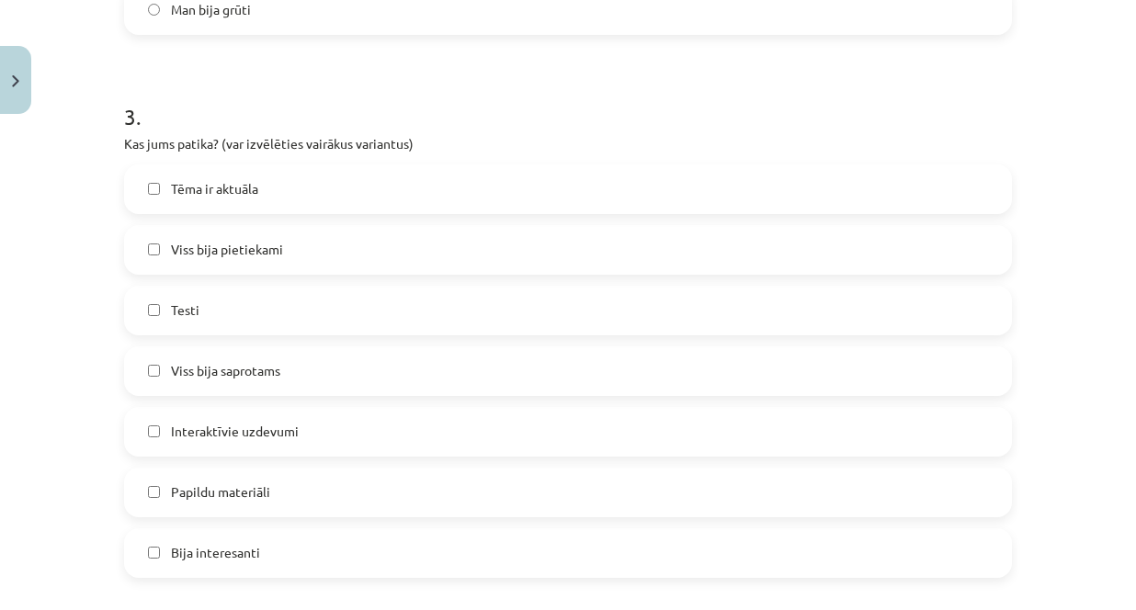
scroll to position [1011, 0]
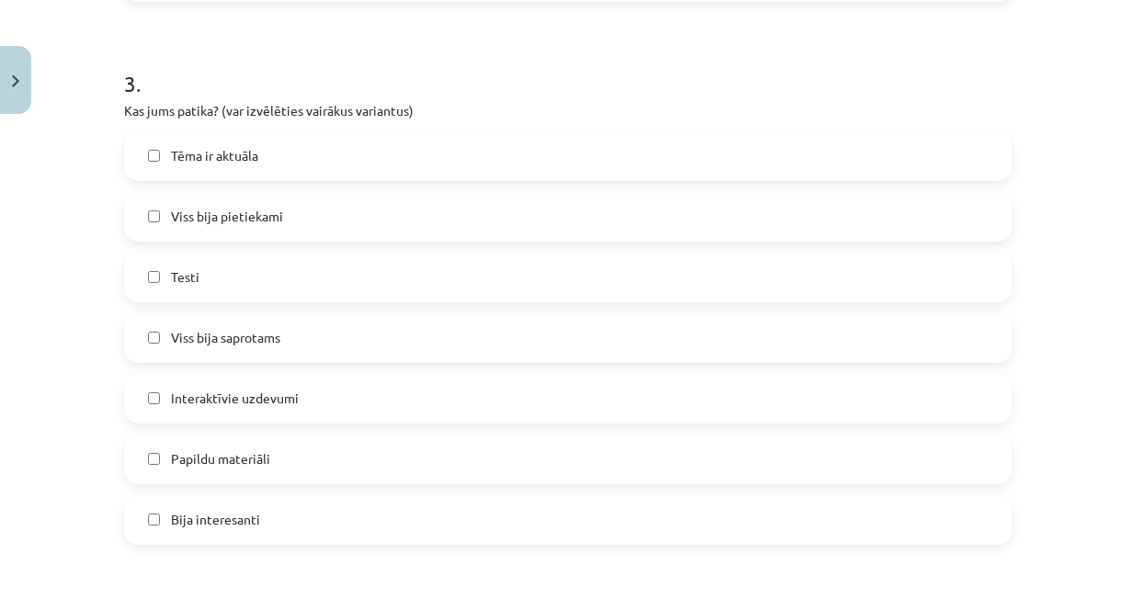
type input "**"
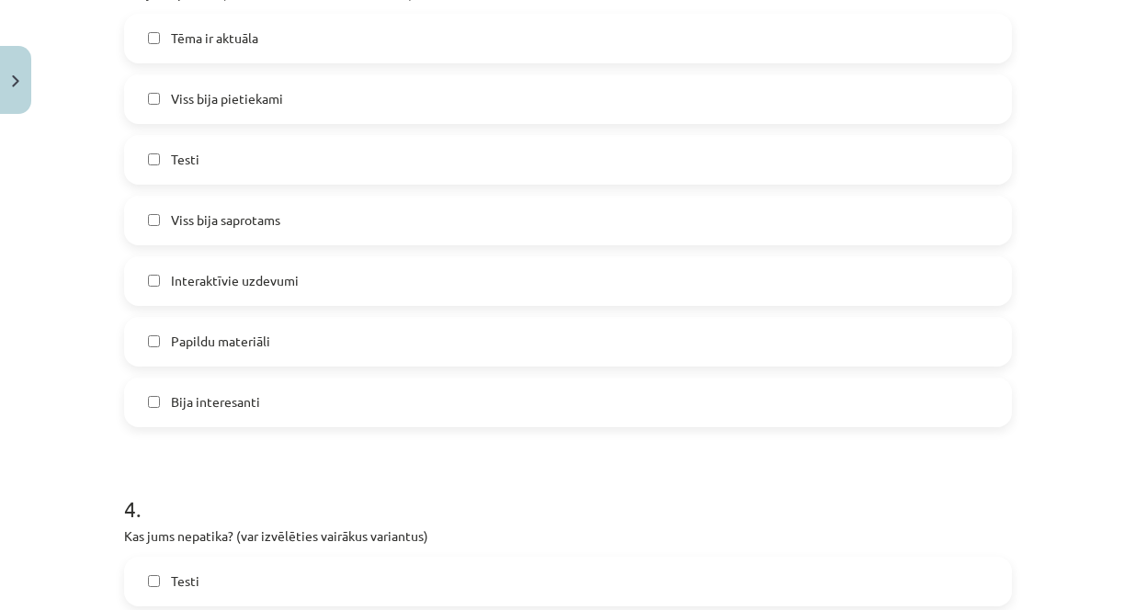
scroll to position [1286, 0]
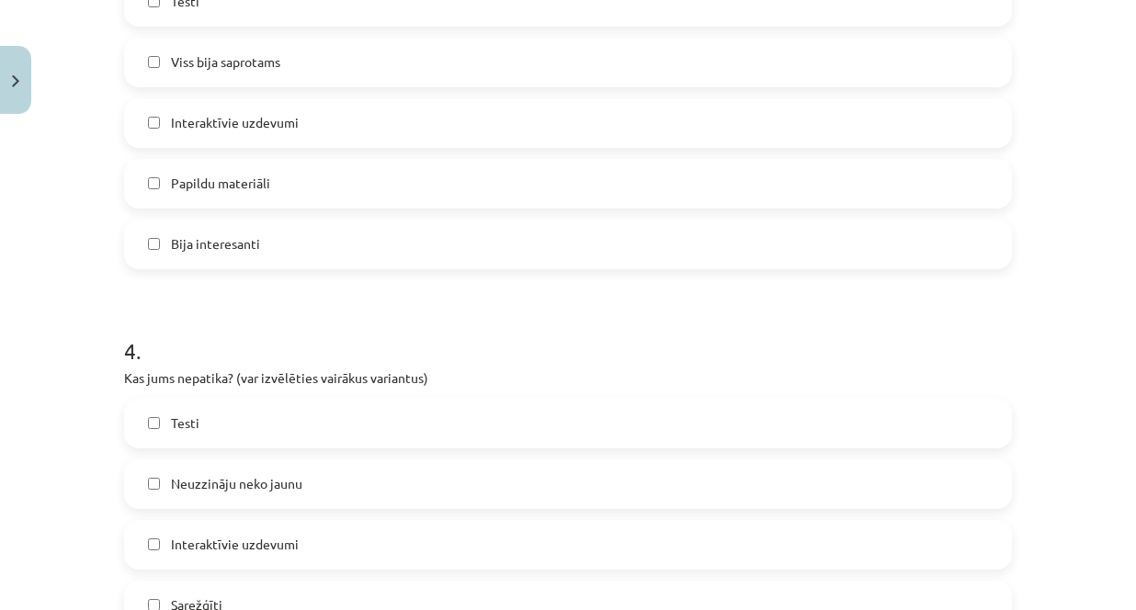
click at [155, 244] on label "Bija interesanti" at bounding box center [568, 244] width 884 height 46
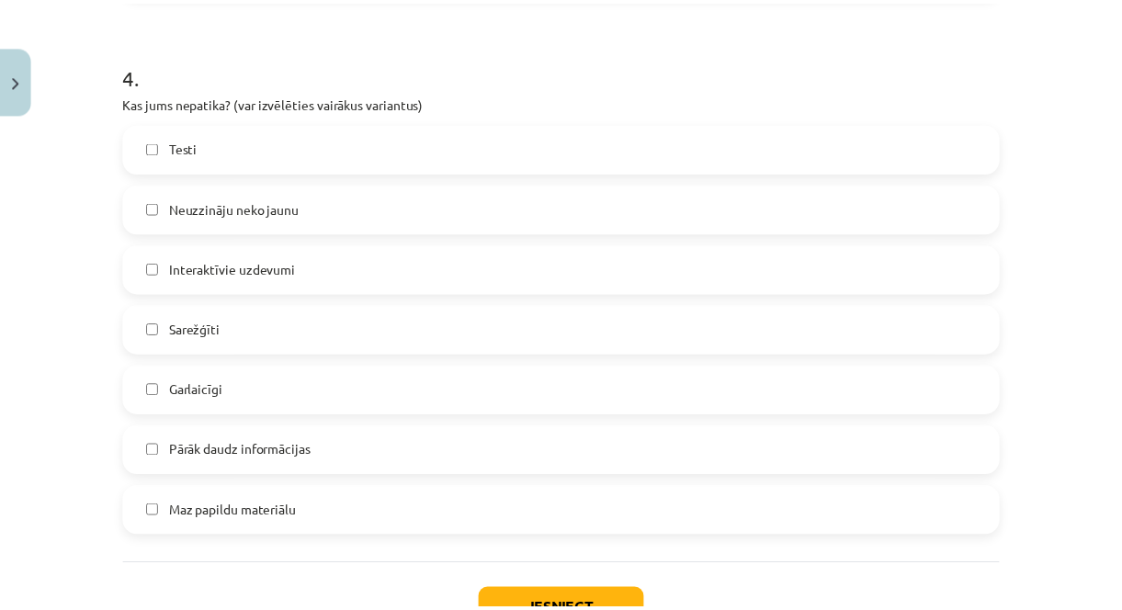
scroll to position [1654, 0]
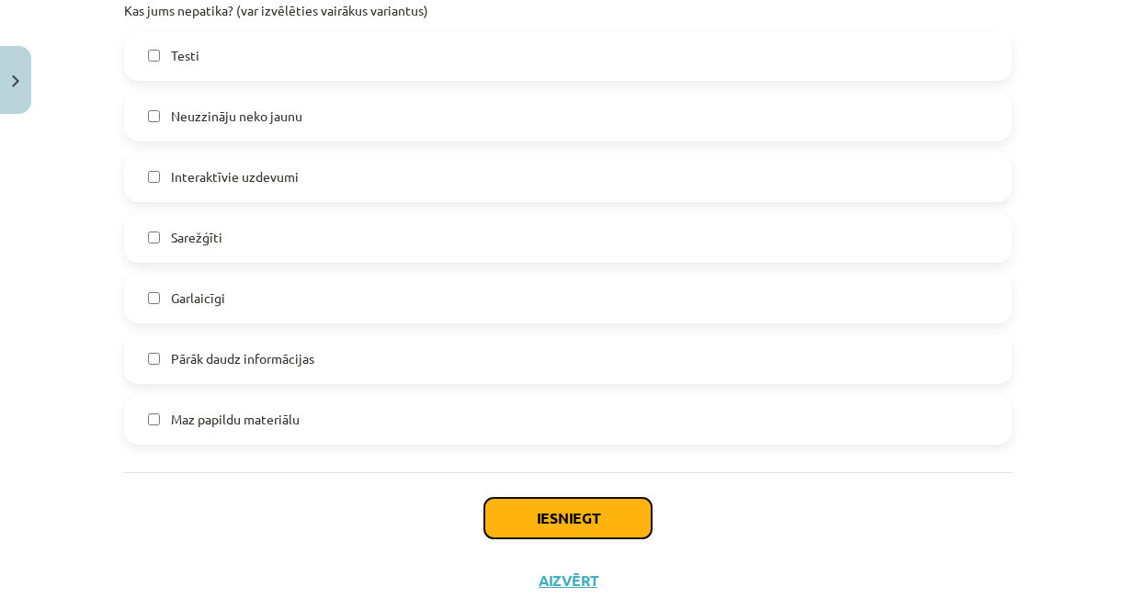
click at [549, 522] on button "Iesniegt" at bounding box center [567, 518] width 167 height 40
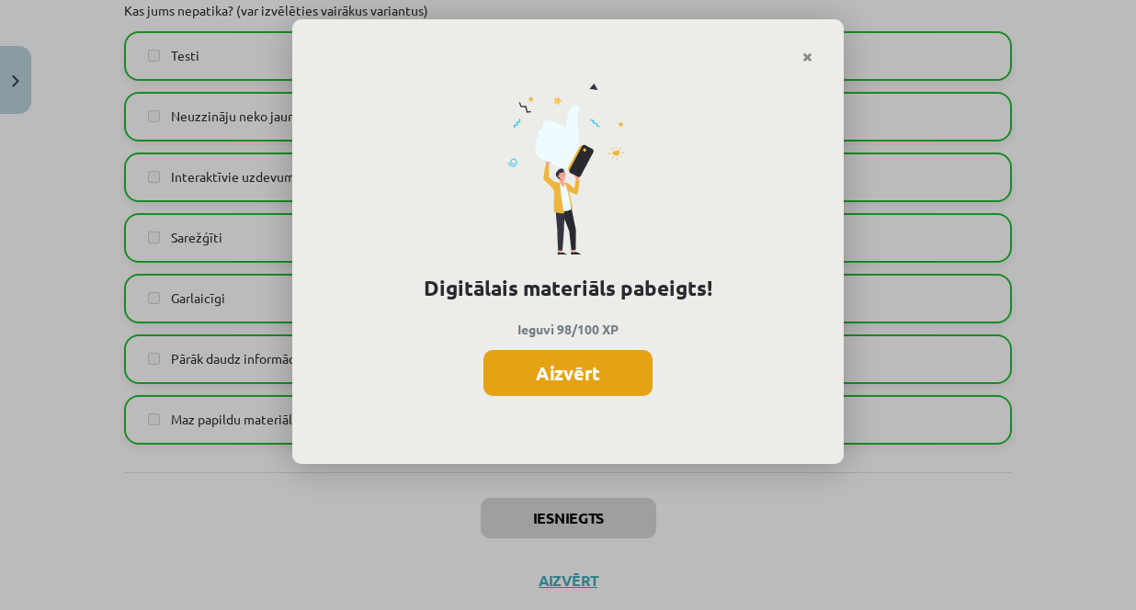
click at [613, 375] on button "Aizvērt" at bounding box center [567, 373] width 169 height 46
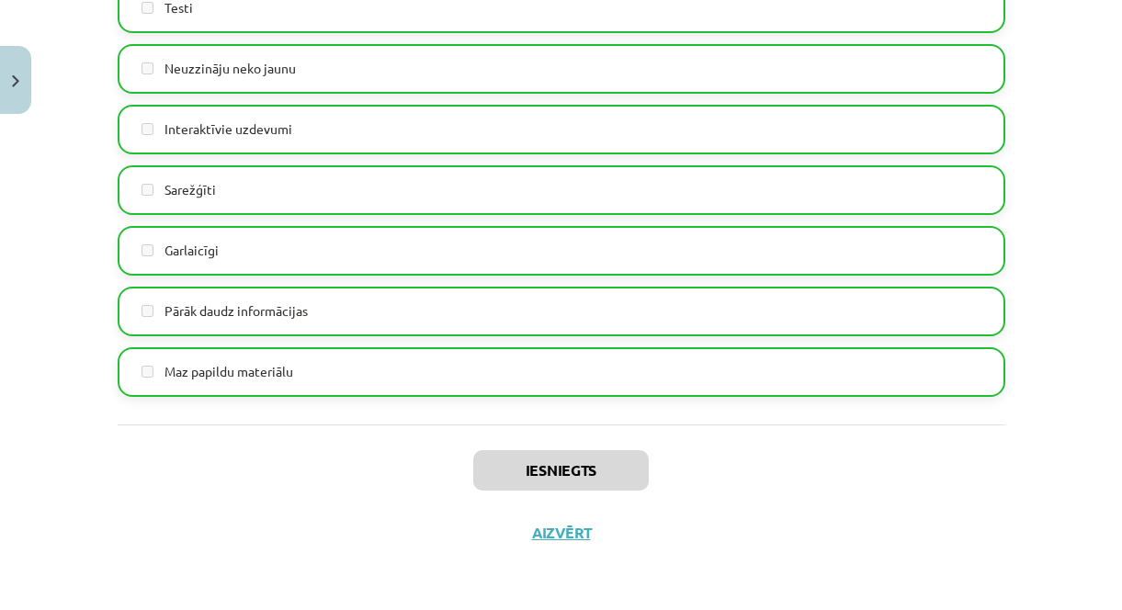
scroll to position [643, 0]
drag, startPoint x: 557, startPoint y: 530, endPoint x: 558, endPoint y: 516, distance: 13.8
click at [557, 531] on button "Aizvērt" at bounding box center [562, 533] width 70 height 18
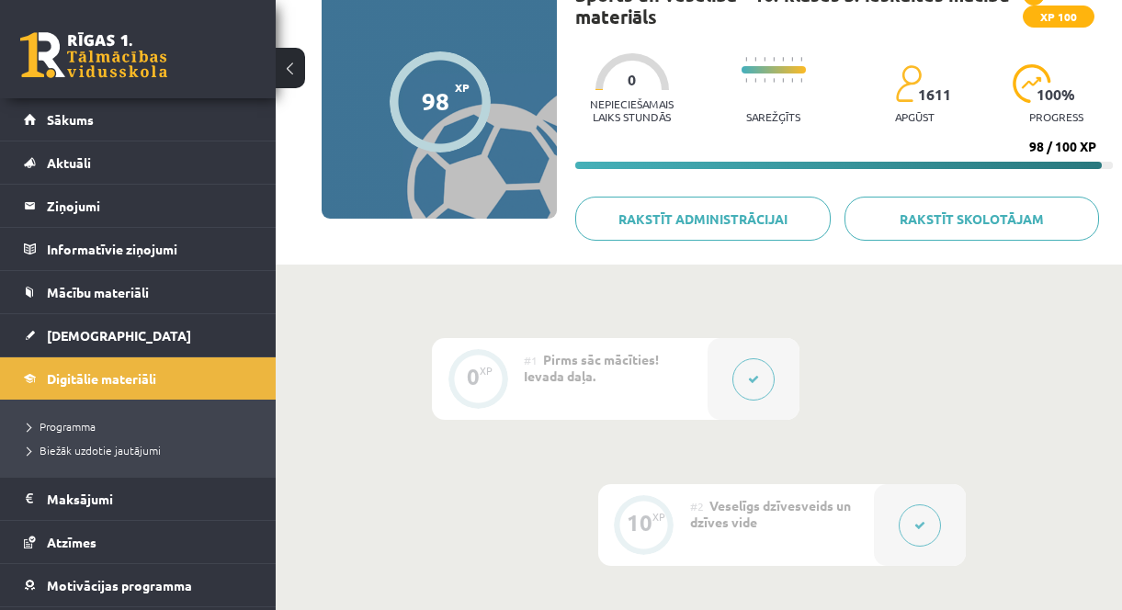
scroll to position [368, 0]
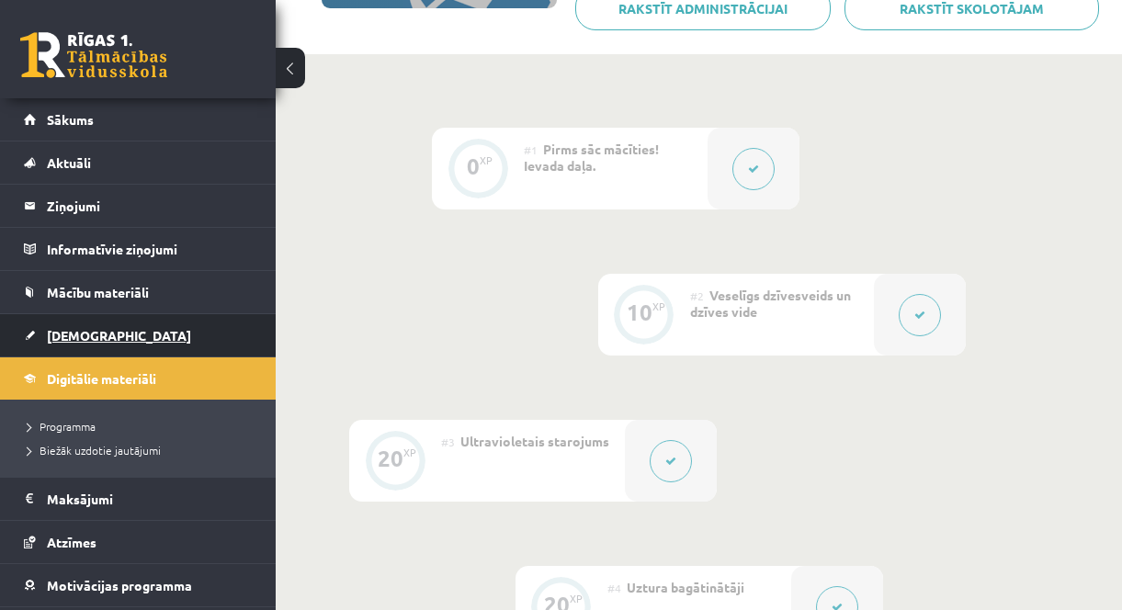
click at [72, 322] on link "[DEMOGRAPHIC_DATA]" at bounding box center [138, 335] width 229 height 42
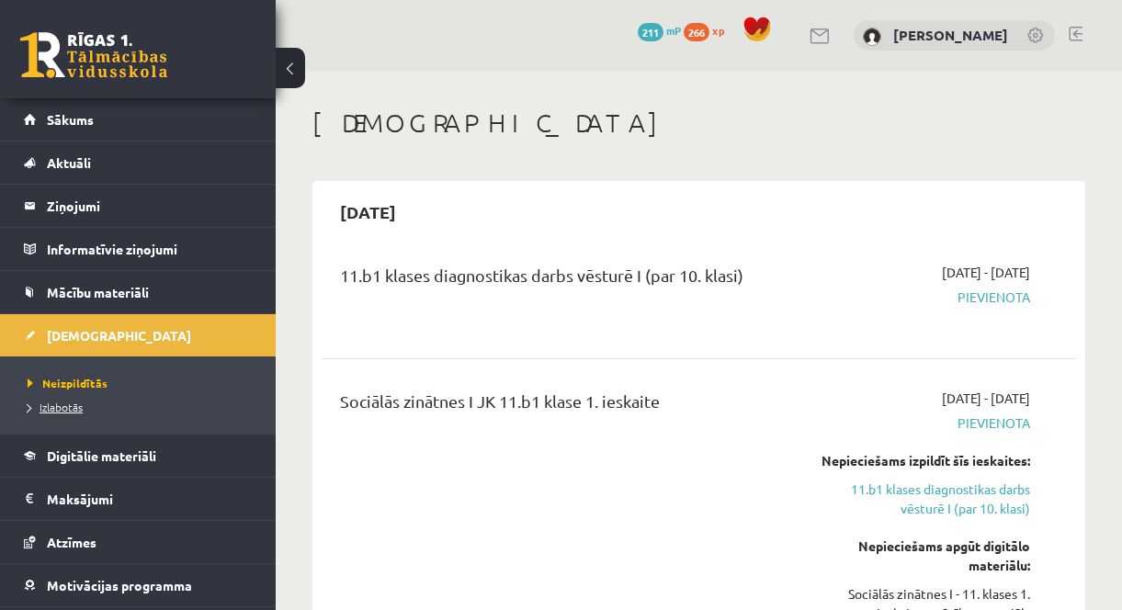
click at [73, 413] on link "Izlabotās" at bounding box center [143, 407] width 230 height 17
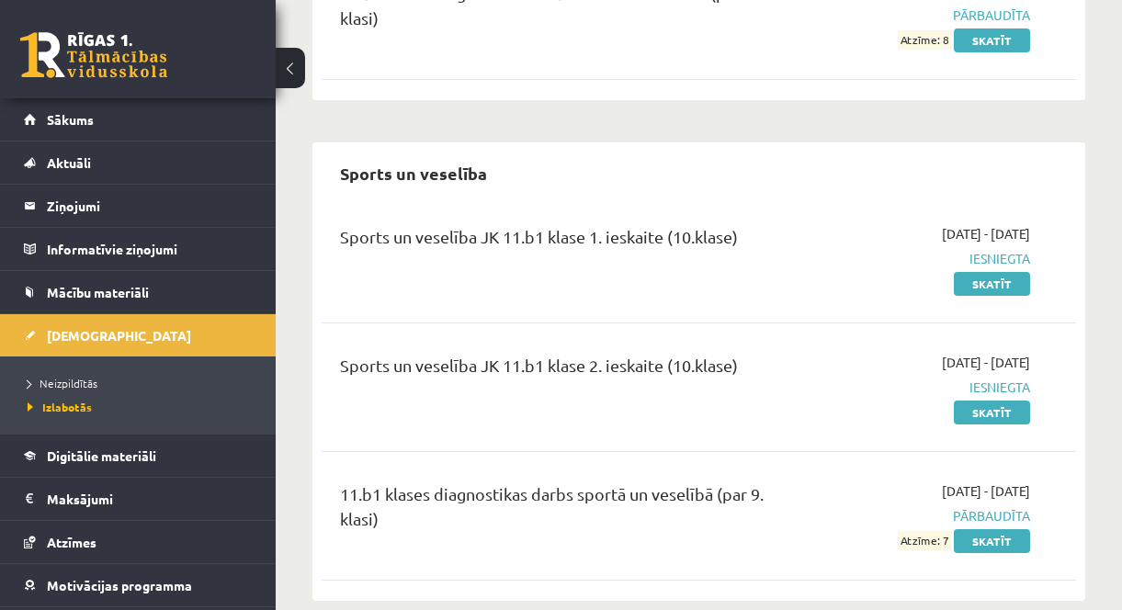
scroll to position [1103, 0]
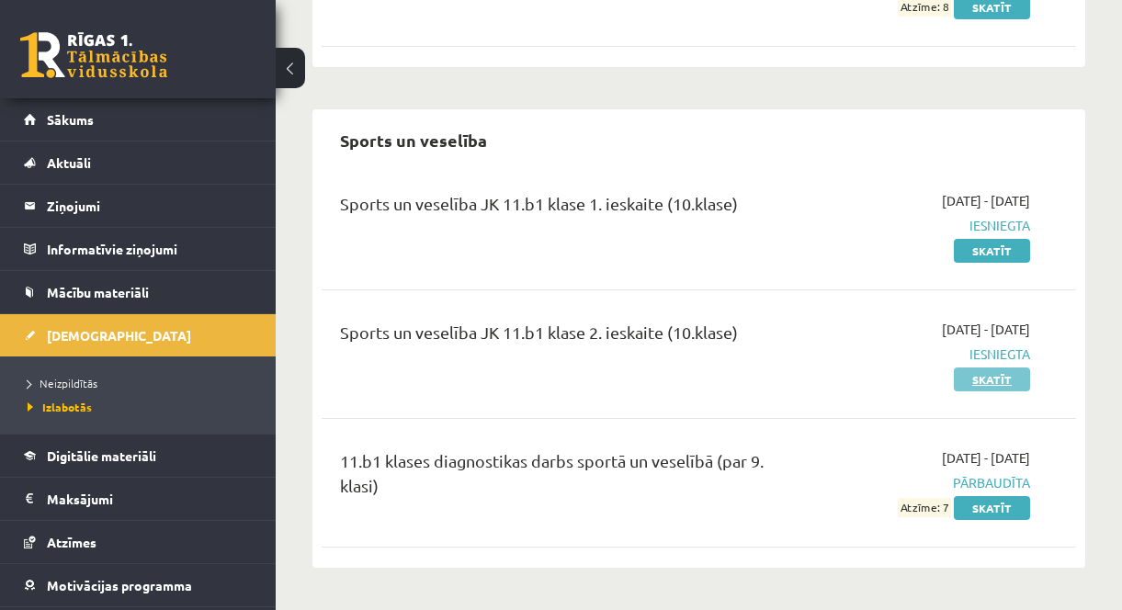
click at [1000, 368] on link "Skatīt" at bounding box center [992, 380] width 76 height 24
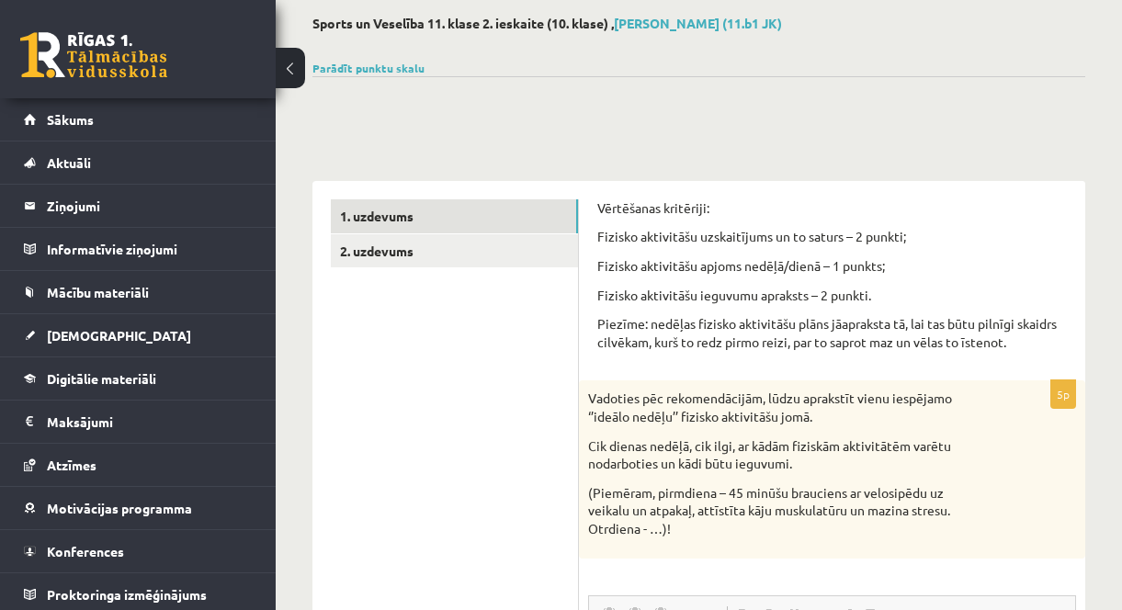
scroll to position [84, 0]
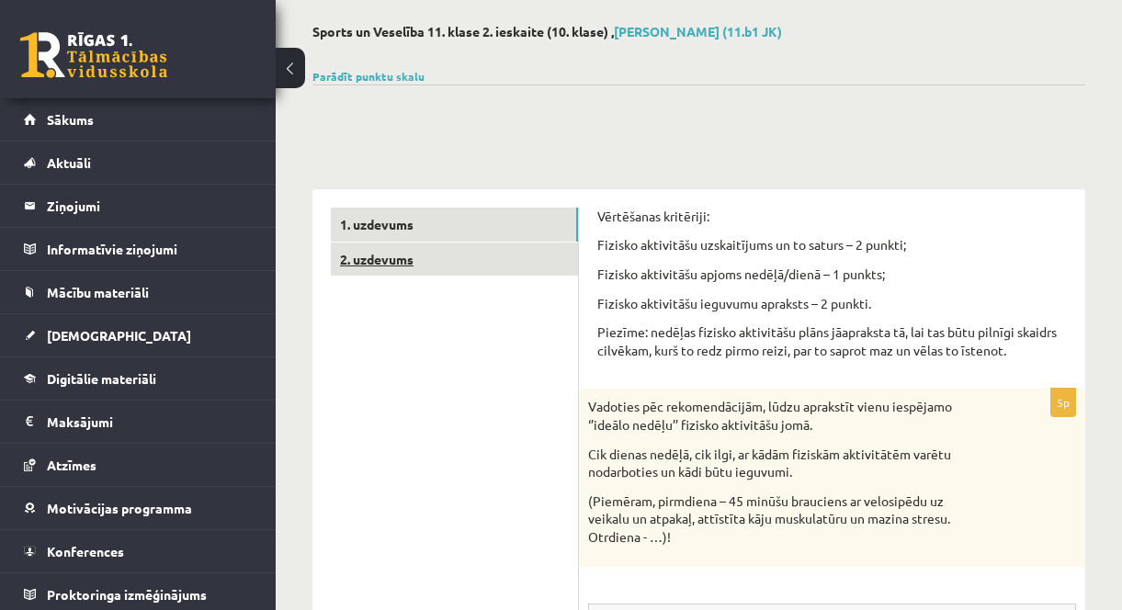
click at [404, 273] on link "2. uzdevums" at bounding box center [454, 260] width 247 height 34
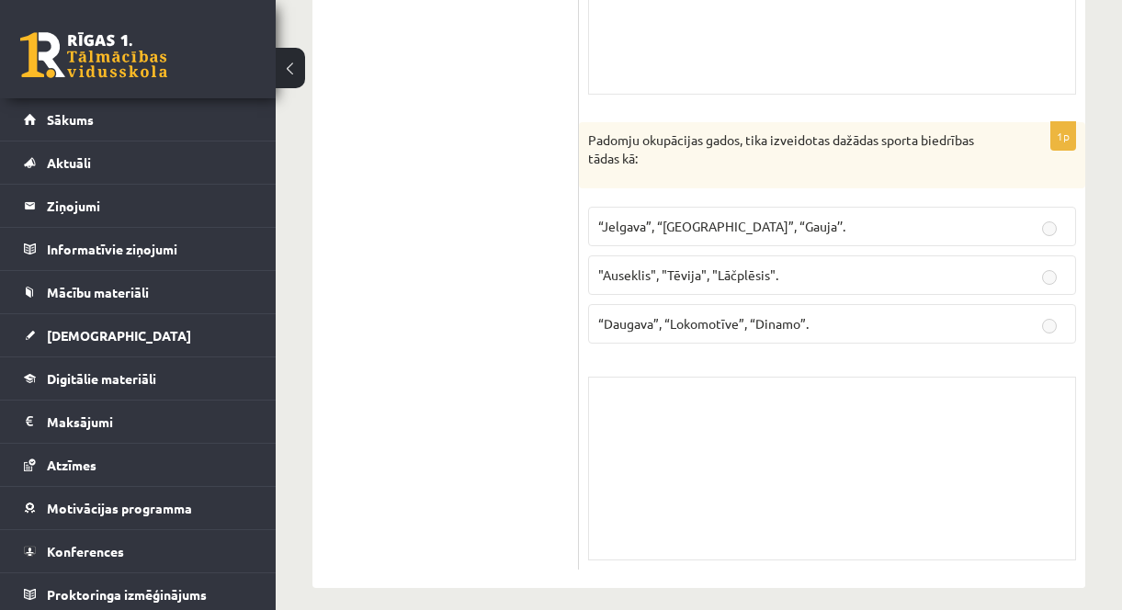
scroll to position [4263, 0]
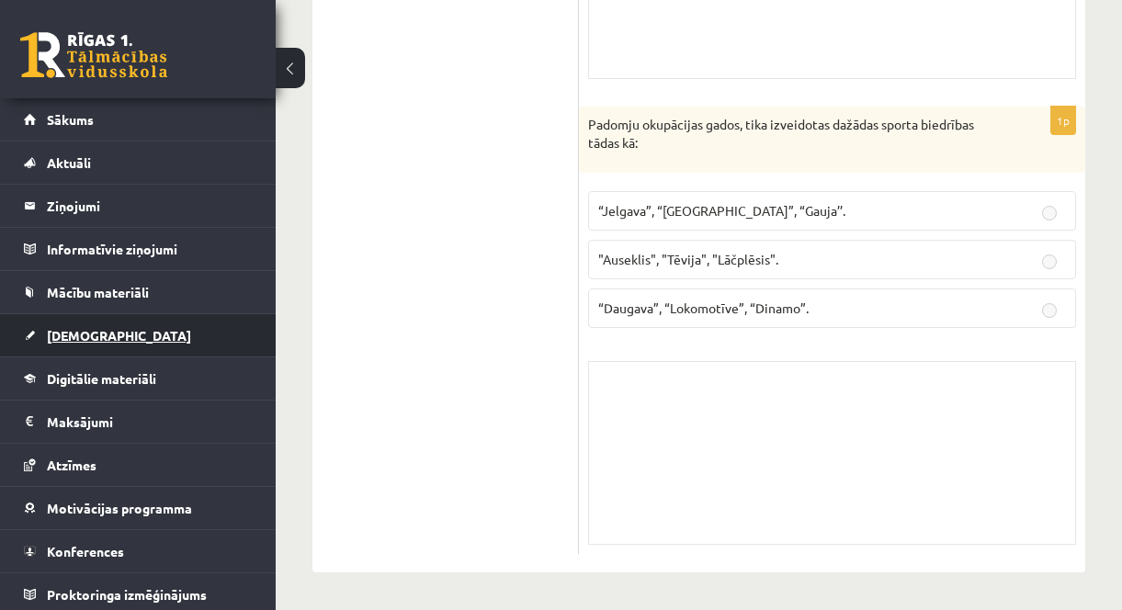
click at [82, 339] on span "[DEMOGRAPHIC_DATA]" at bounding box center [119, 335] width 144 height 17
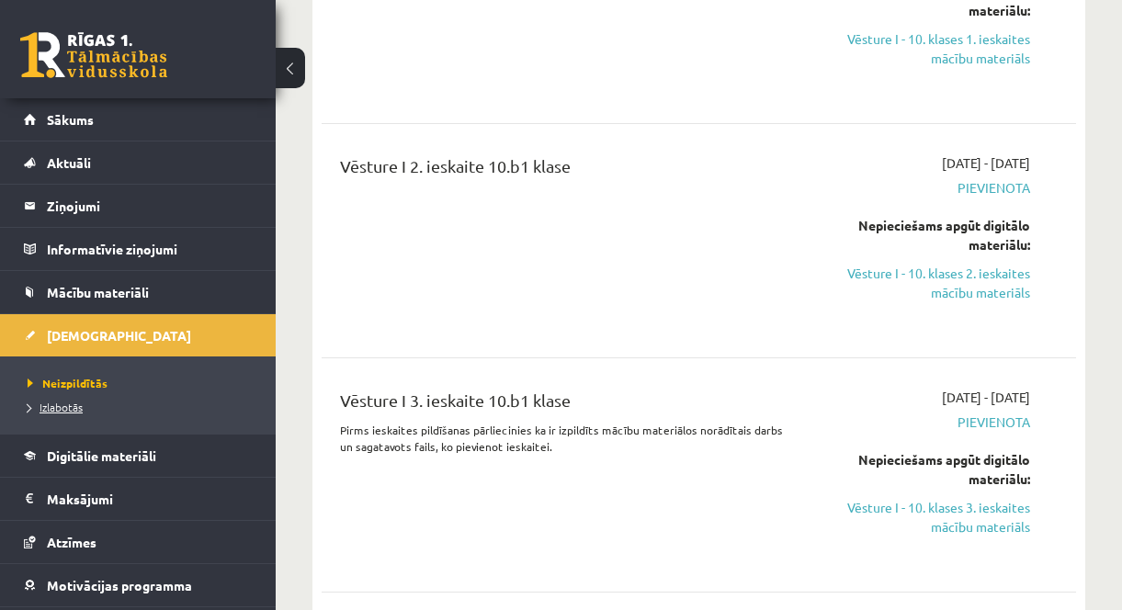
click at [66, 413] on link "Izlabotās" at bounding box center [143, 407] width 230 height 17
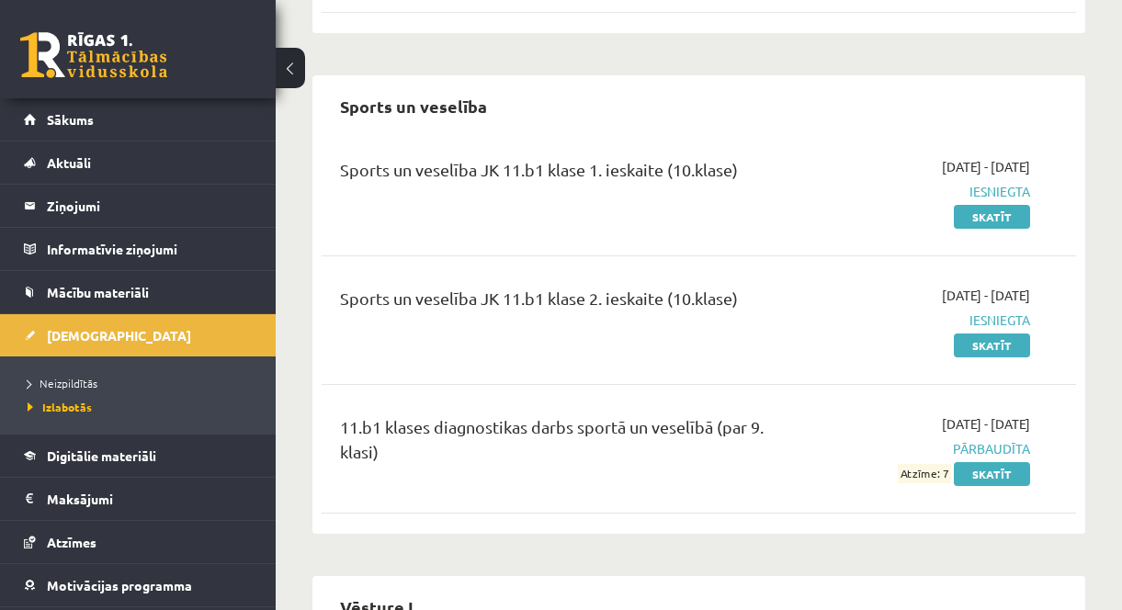
scroll to position [1097, 0]
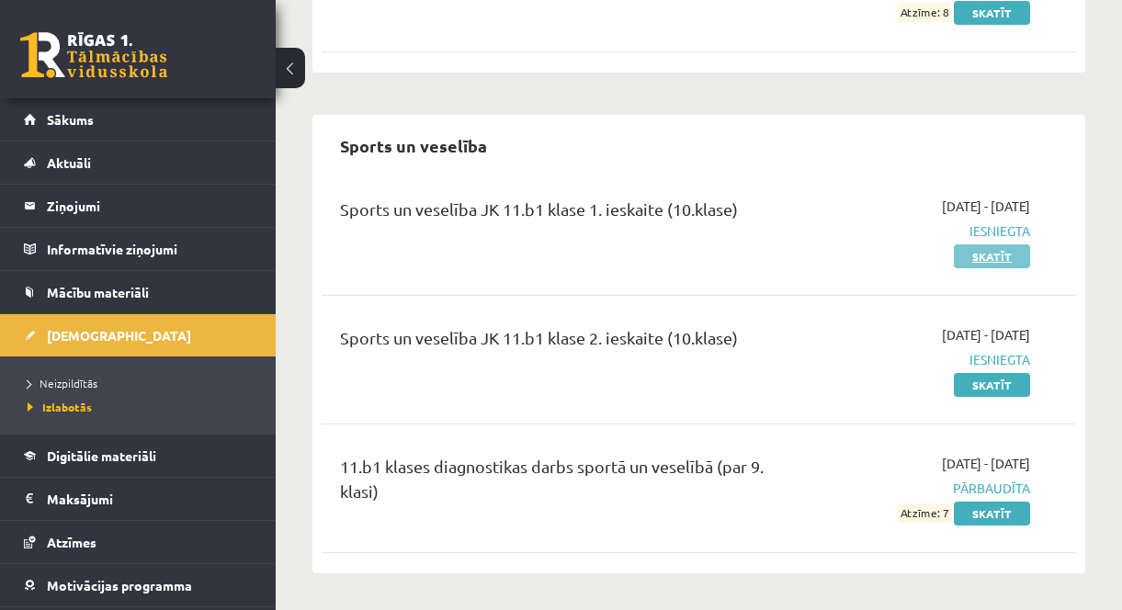
click at [991, 244] on link "Skatīt" at bounding box center [992, 256] width 76 height 24
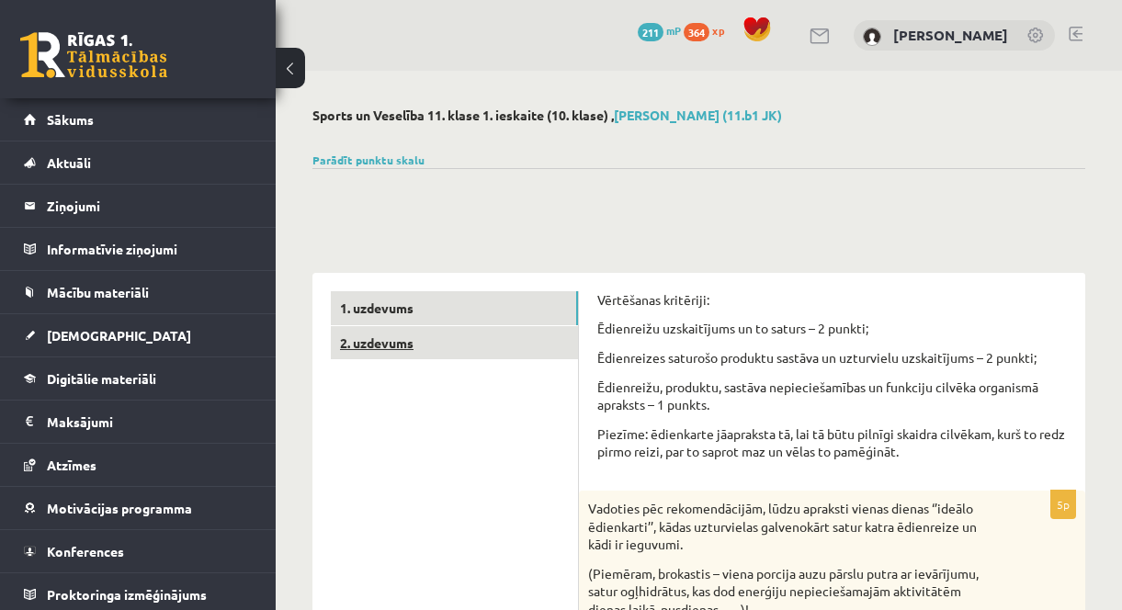
click at [402, 351] on link "2. uzdevums" at bounding box center [454, 343] width 247 height 34
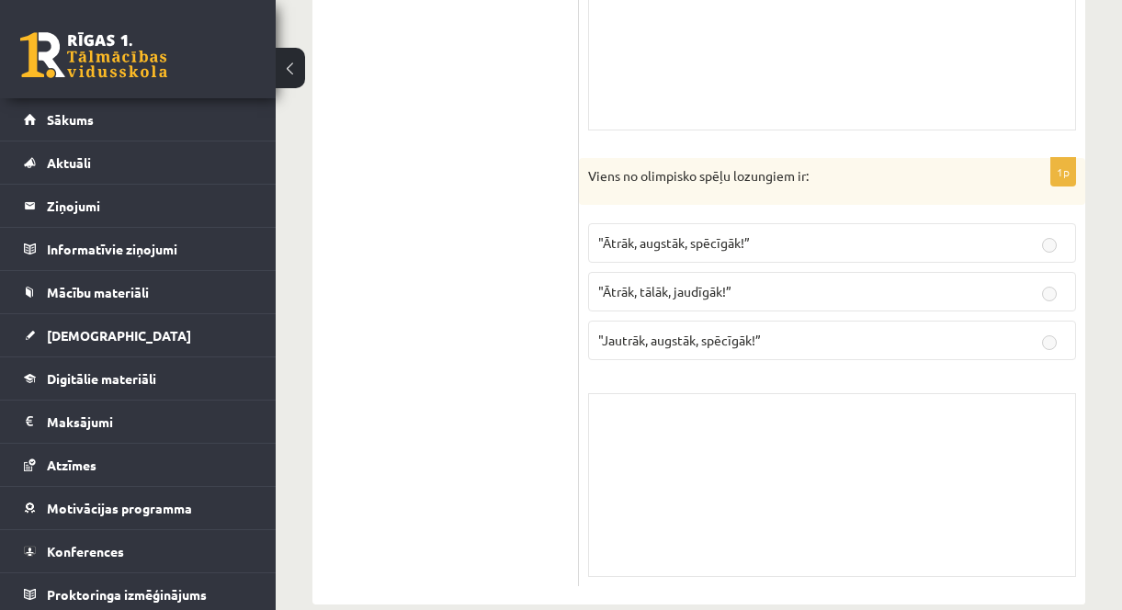
scroll to position [4226, 0]
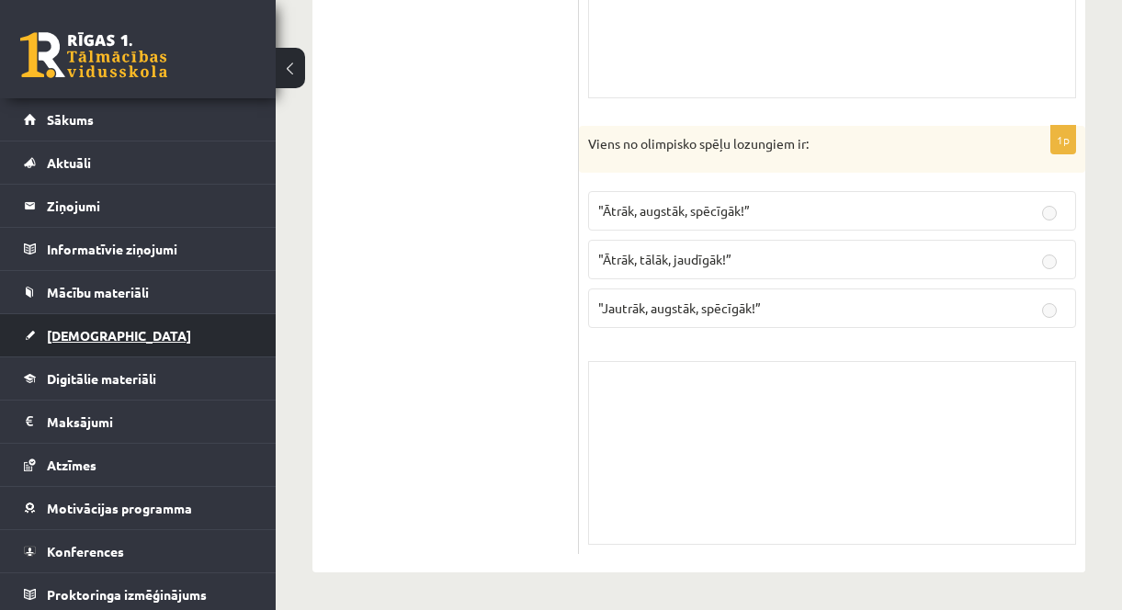
click at [82, 338] on span "[DEMOGRAPHIC_DATA]" at bounding box center [119, 335] width 144 height 17
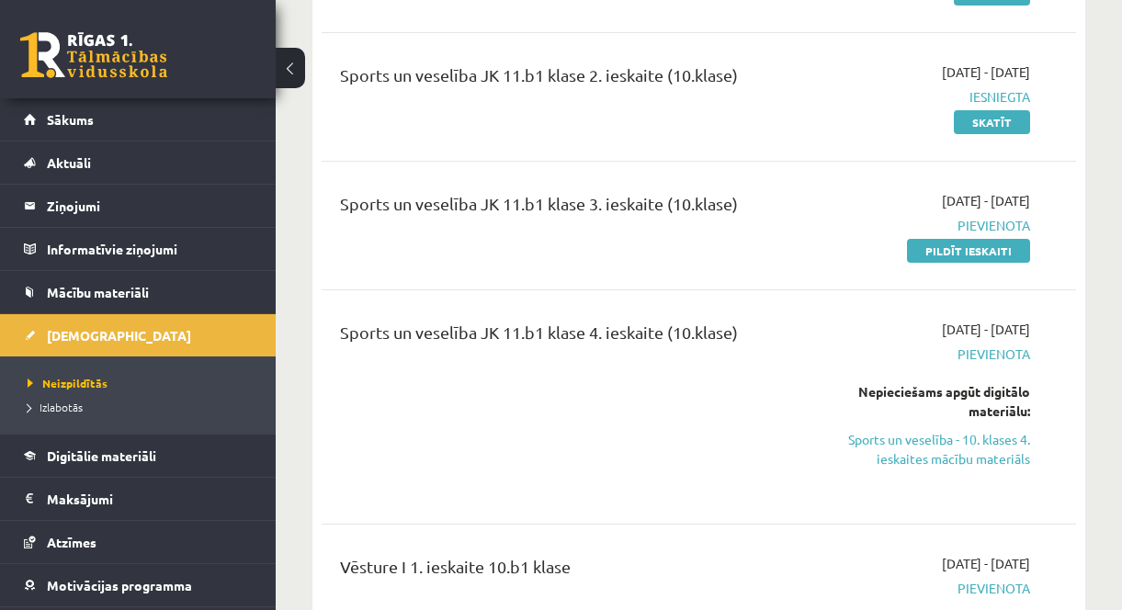
scroll to position [3583, 0]
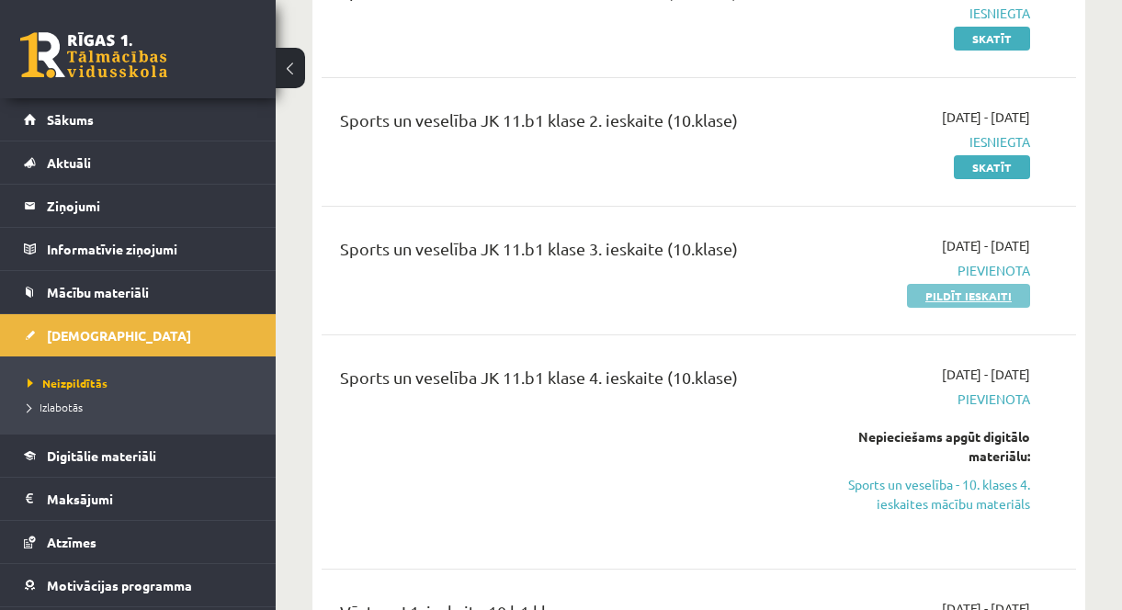
click at [1000, 300] on link "Pildīt ieskaiti" at bounding box center [968, 296] width 123 height 24
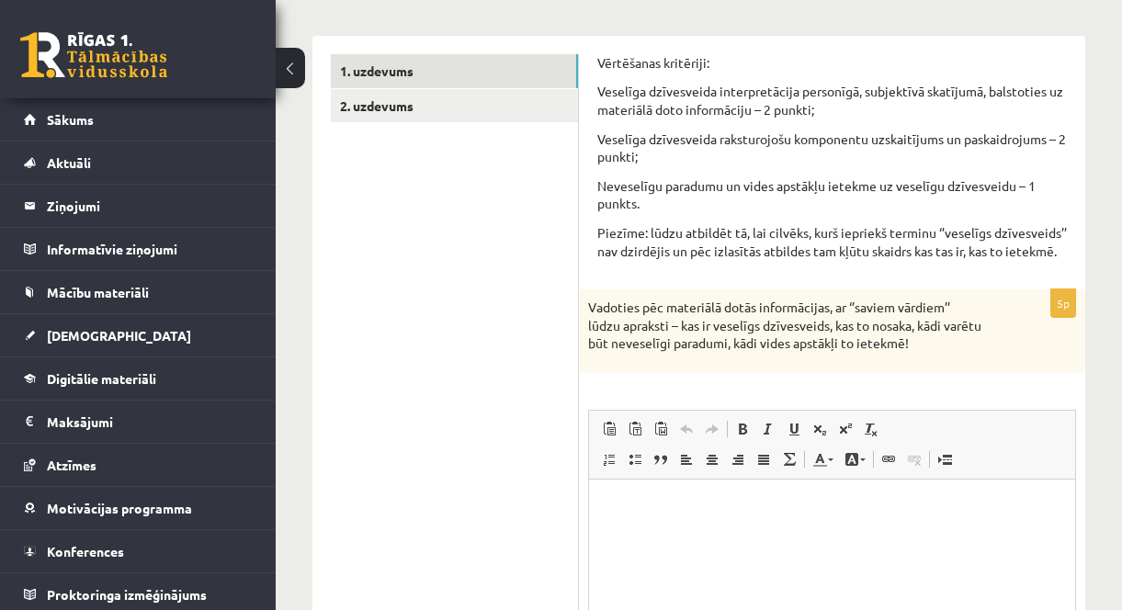
scroll to position [459, 0]
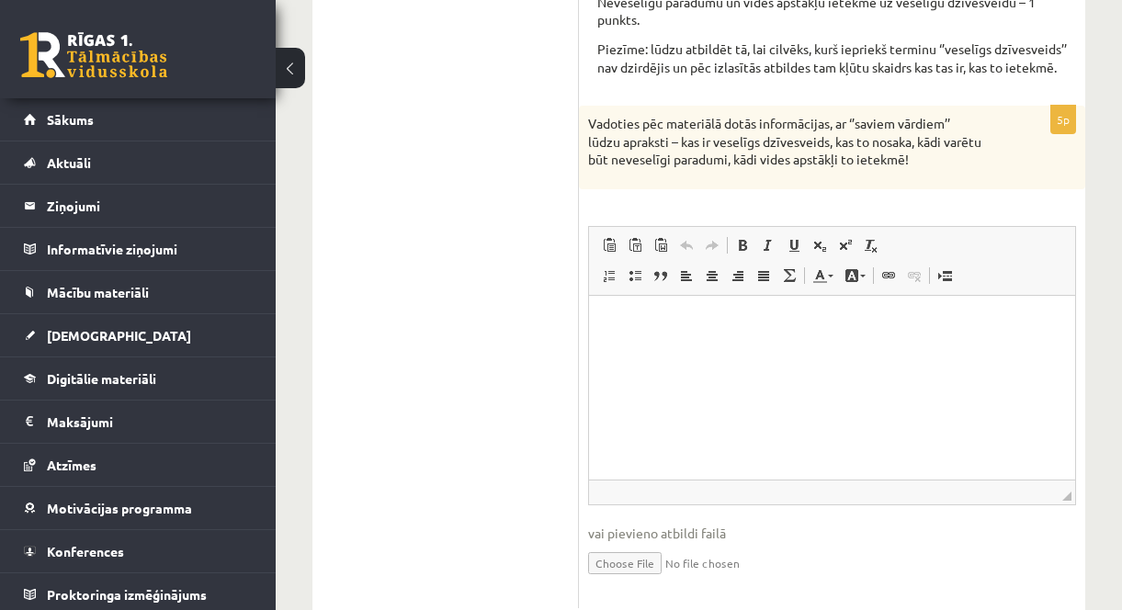
click at [816, 351] on html at bounding box center [832, 323] width 486 height 56
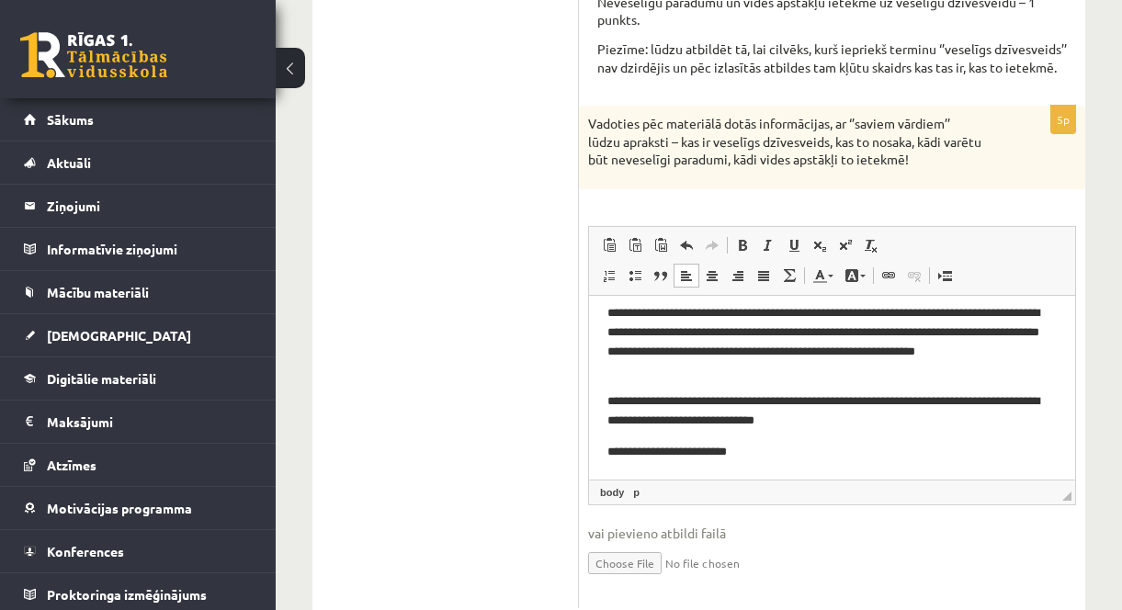
click at [951, 331] on p "**********" at bounding box center [825, 341] width 436 height 76
click at [956, 329] on p "**********" at bounding box center [825, 341] width 436 height 76
click at [728, 375] on p "**********" at bounding box center [825, 341] width 436 height 76
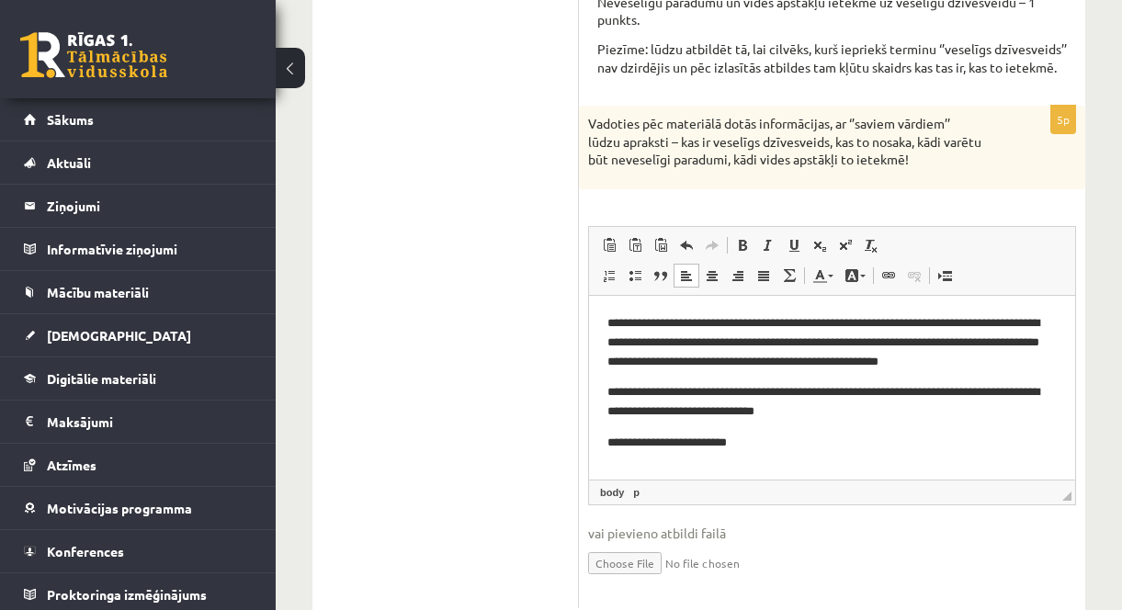
scroll to position [0, 0]
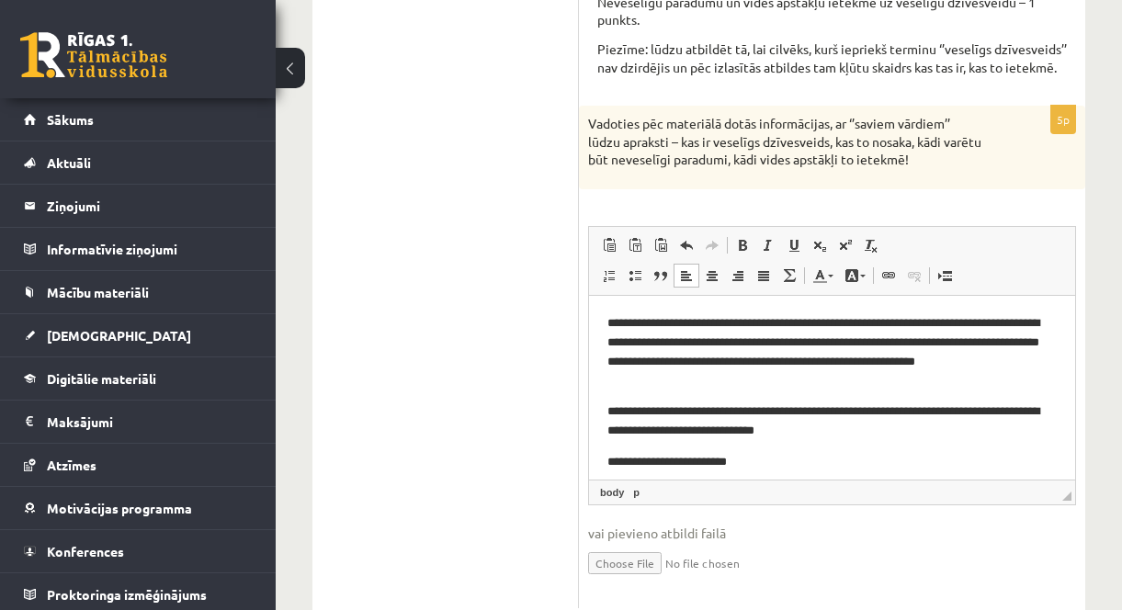
click at [845, 360] on p "**********" at bounding box center [825, 351] width 436 height 76
click at [945, 425] on p "**********" at bounding box center [825, 421] width 436 height 39
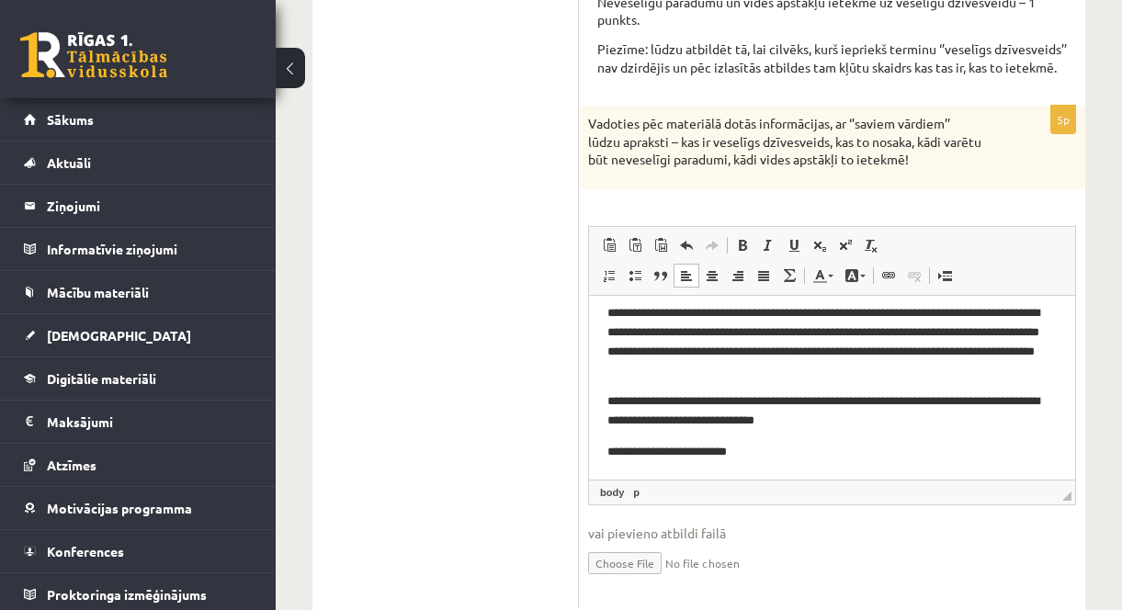
click at [757, 450] on p "**********" at bounding box center [825, 451] width 436 height 19
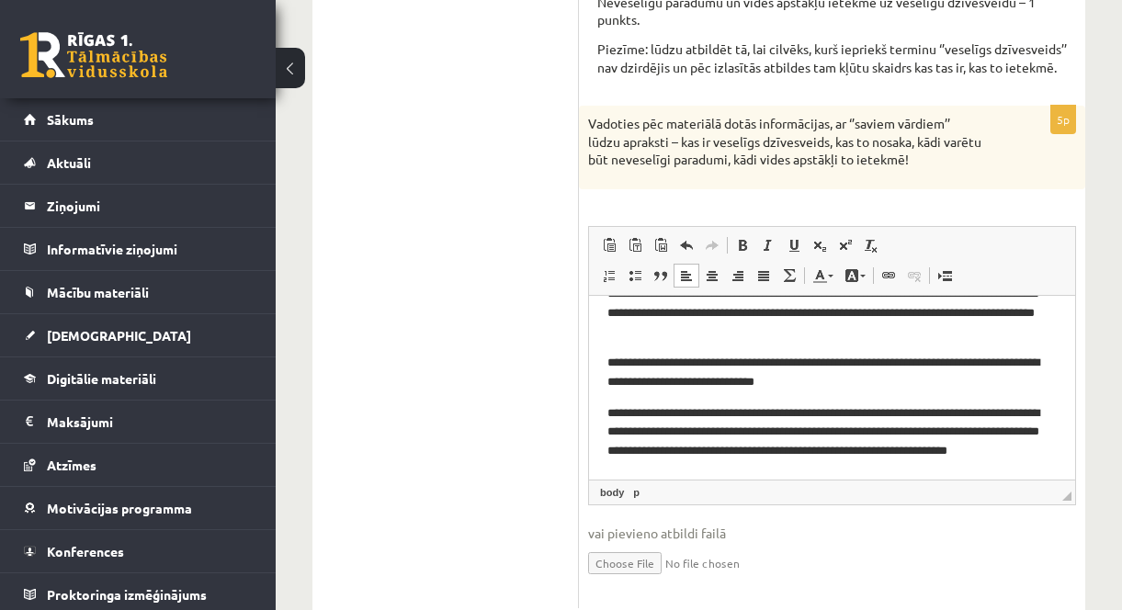
scroll to position [77, 0]
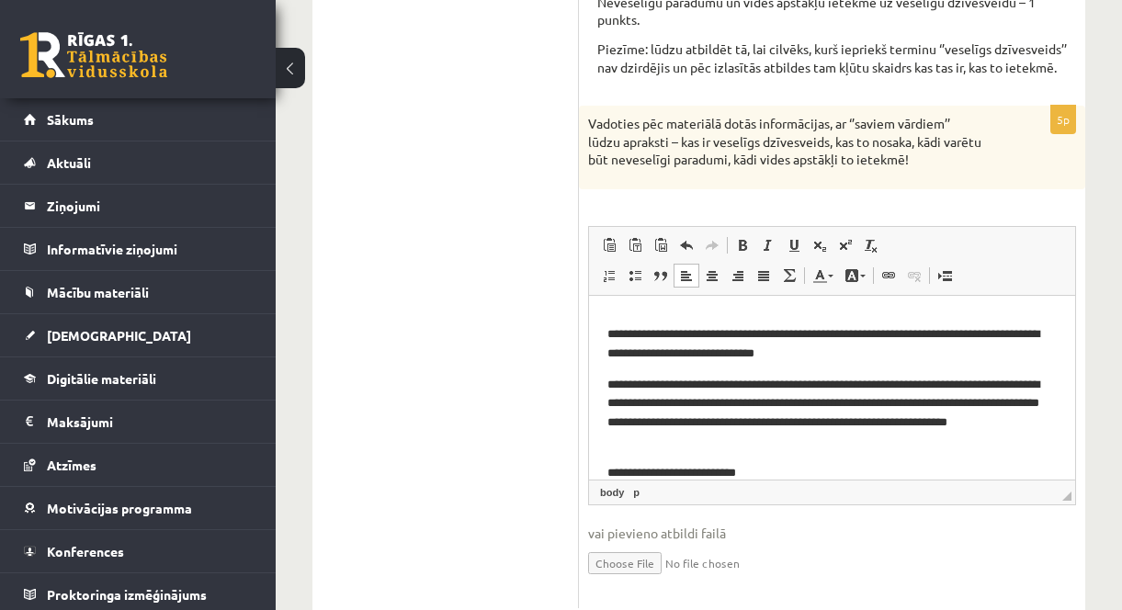
click at [615, 470] on p "**********" at bounding box center [825, 472] width 436 height 19
click at [803, 475] on p "**********" at bounding box center [825, 472] width 436 height 19
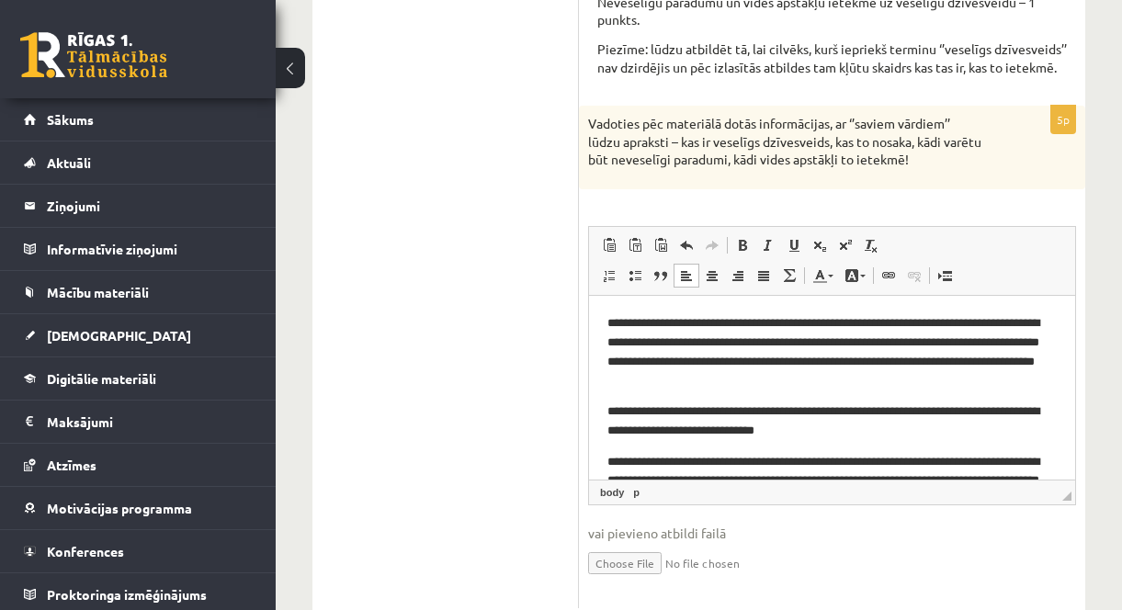
scroll to position [276, 0]
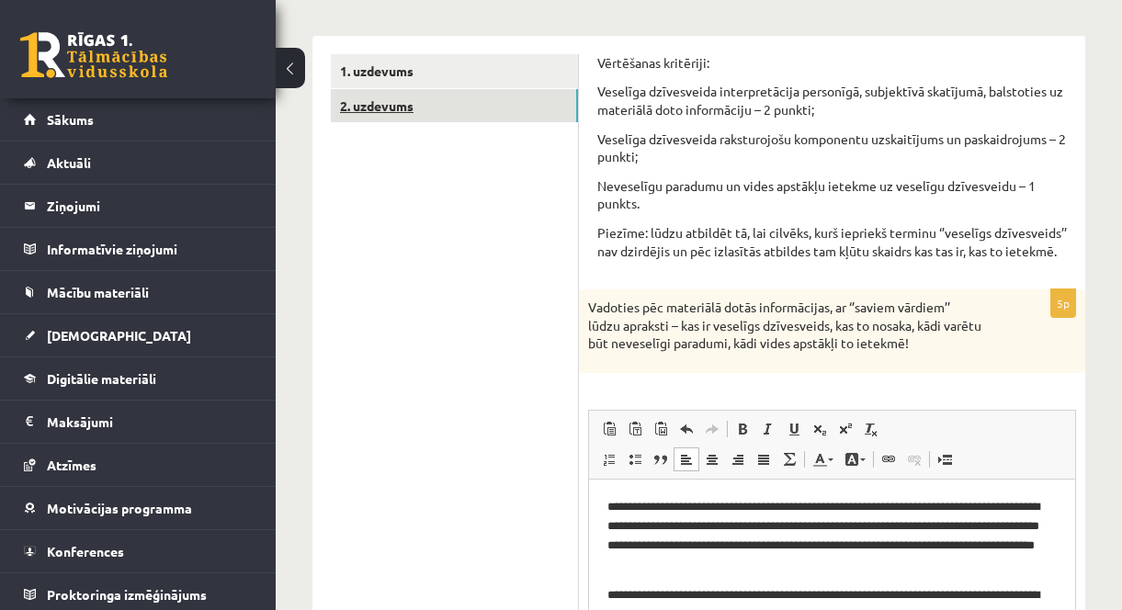
click at [511, 111] on link "2. uzdevums" at bounding box center [454, 106] width 247 height 34
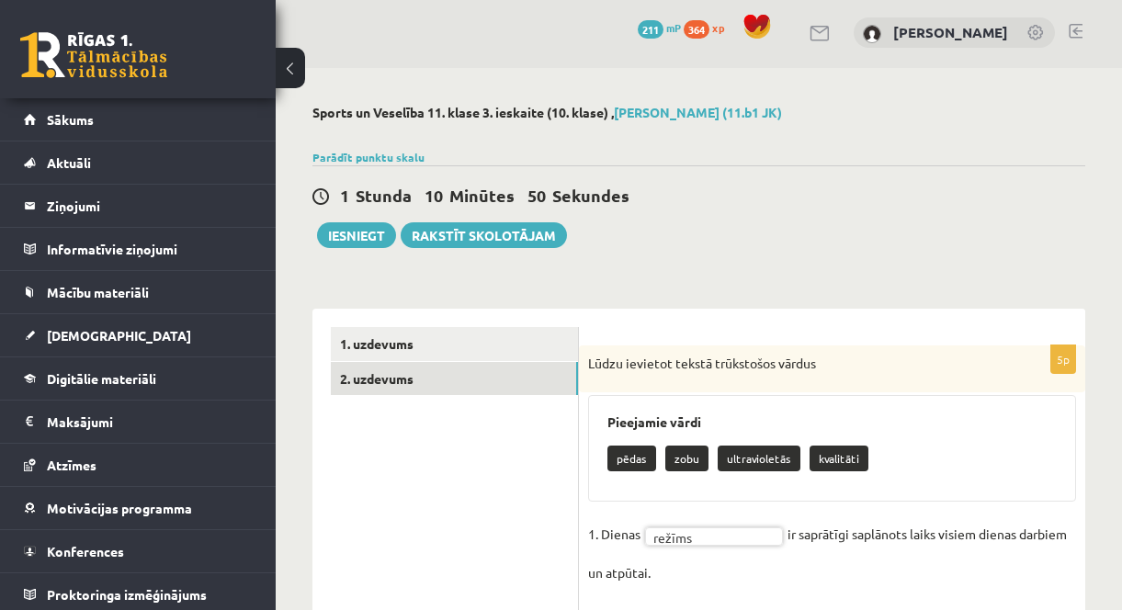
scroll to position [0, 0]
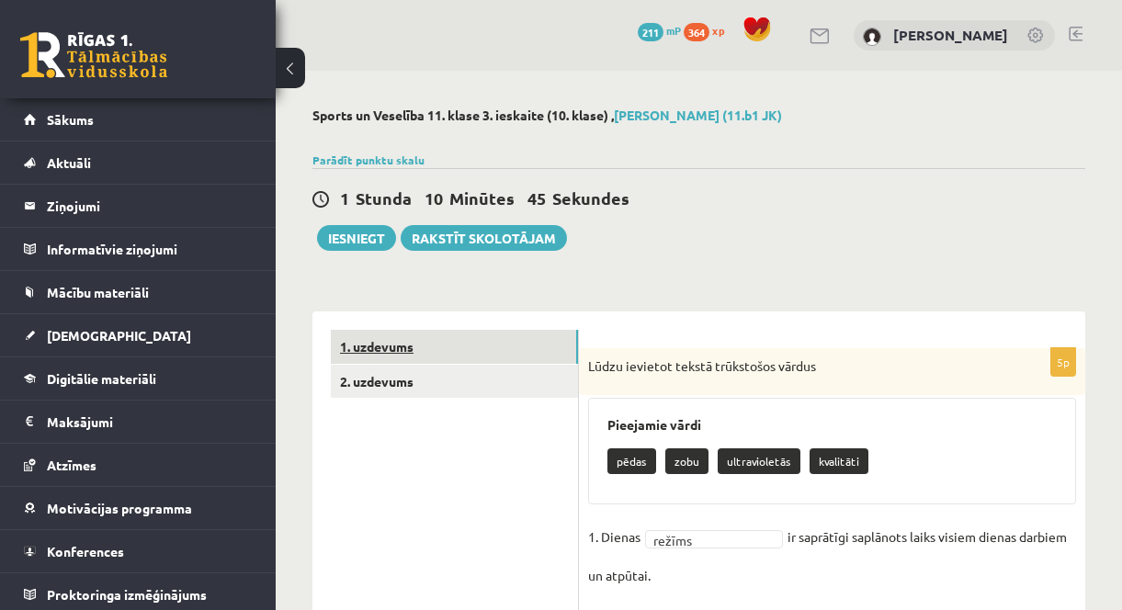
click at [514, 343] on link "1. uzdevums" at bounding box center [454, 347] width 247 height 34
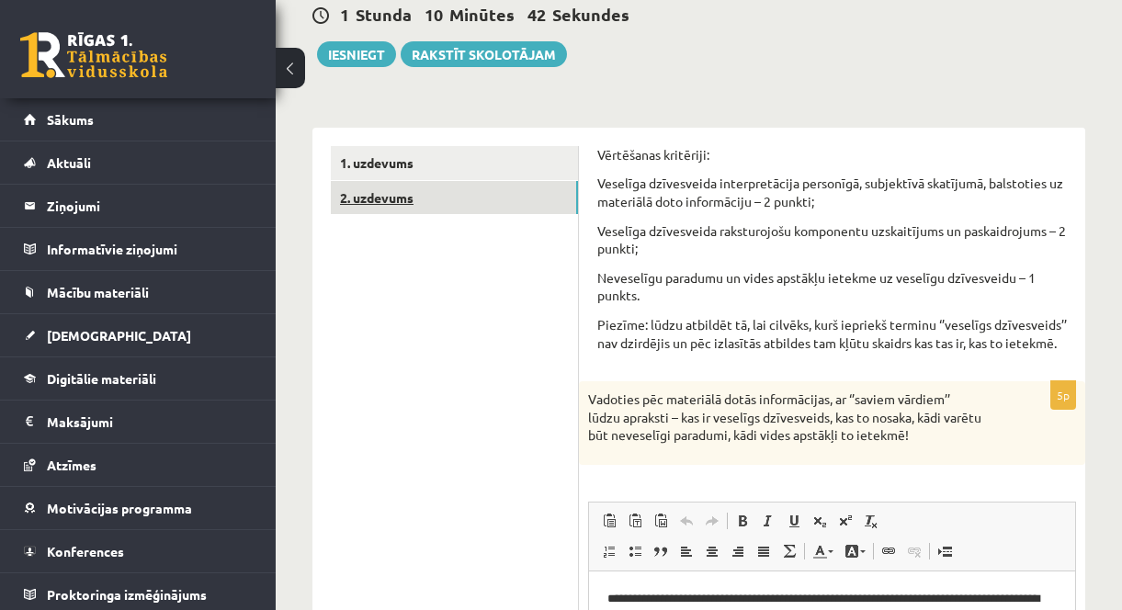
click at [457, 193] on link "2. uzdevums" at bounding box center [454, 198] width 247 height 34
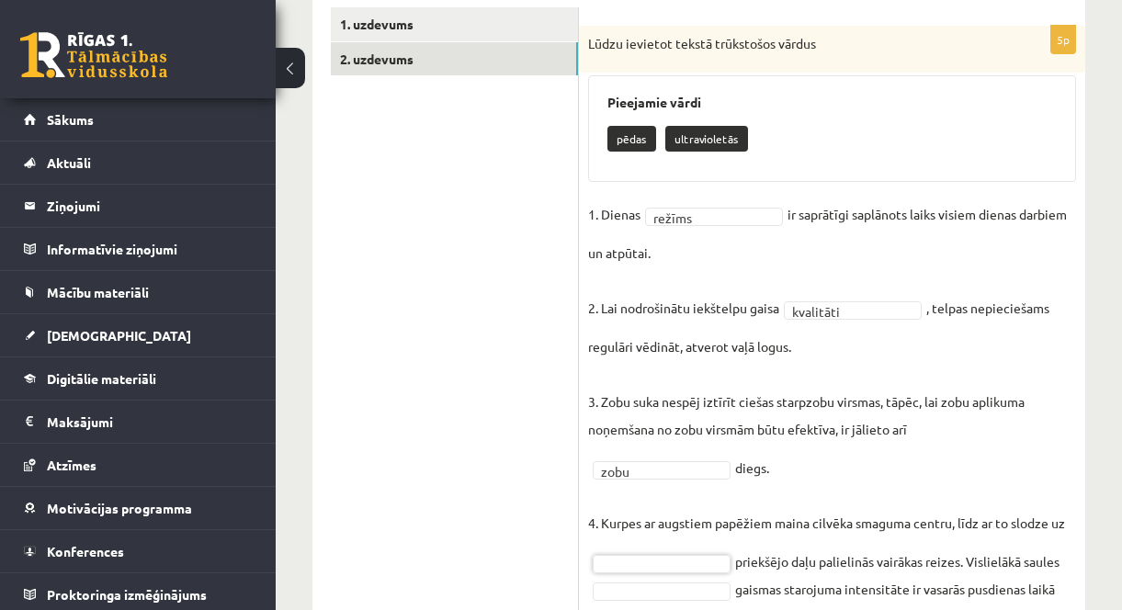
scroll to position [289, 0]
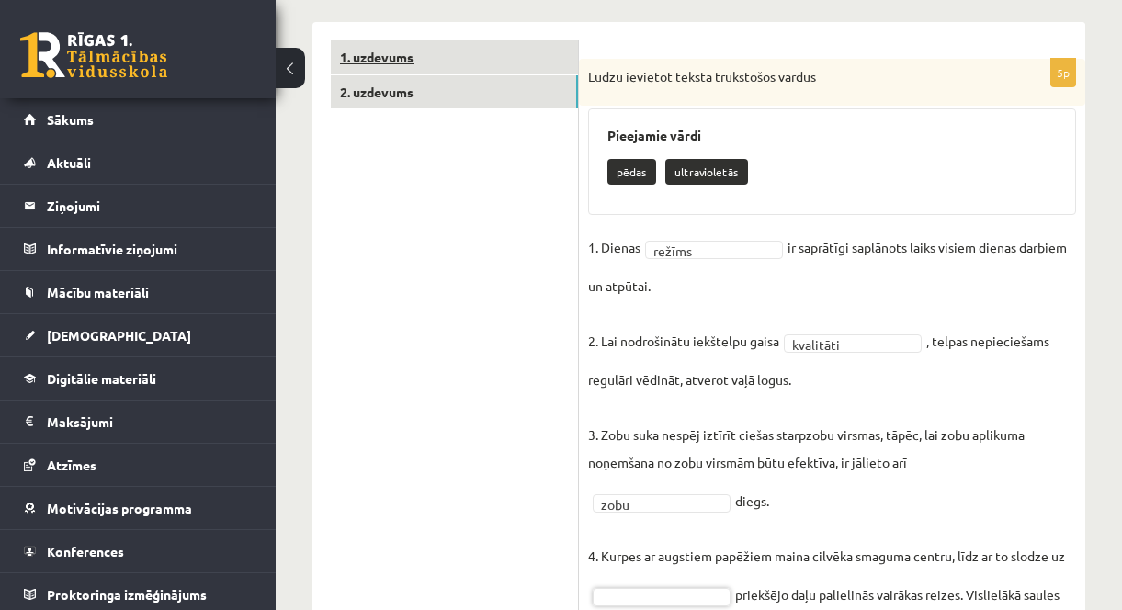
click at [480, 58] on link "1. uzdevums" at bounding box center [454, 57] width 247 height 34
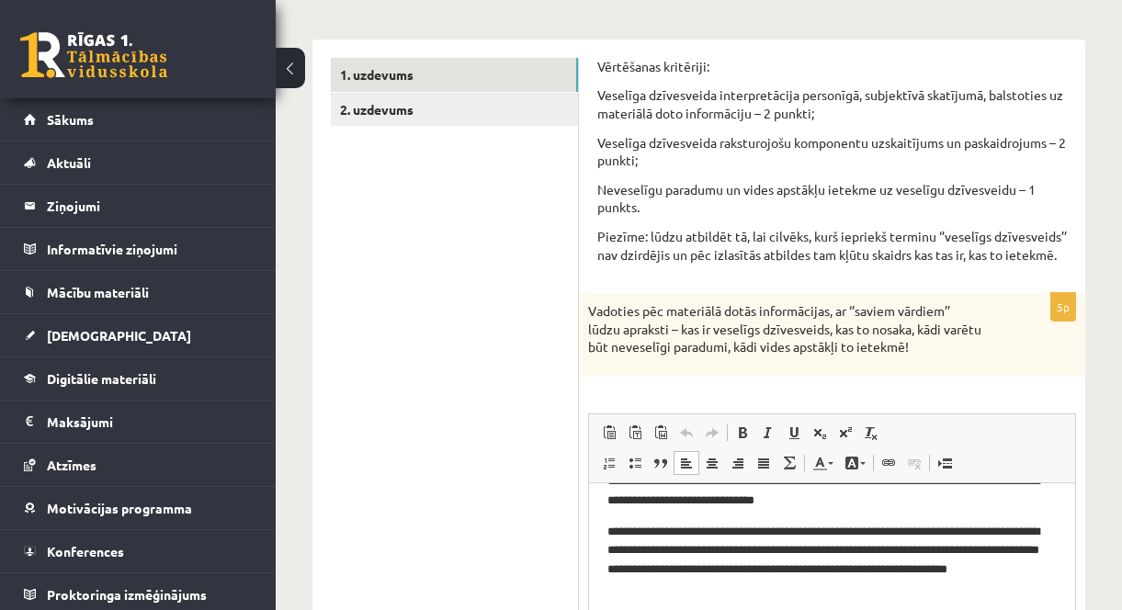
scroll to position [239, 0]
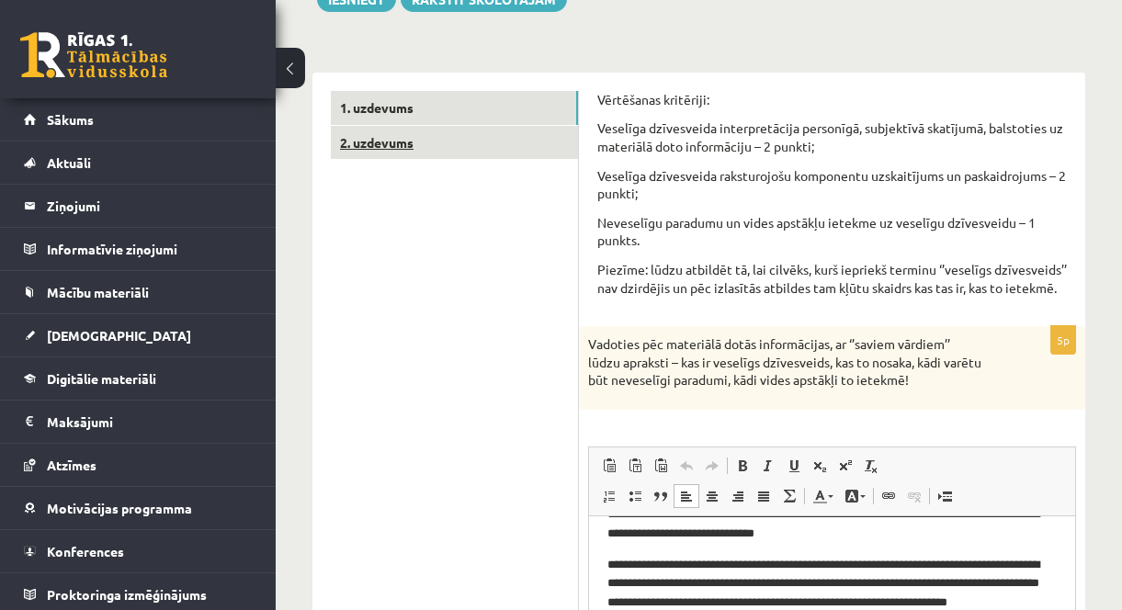
click at [398, 147] on link "2. uzdevums" at bounding box center [454, 143] width 247 height 34
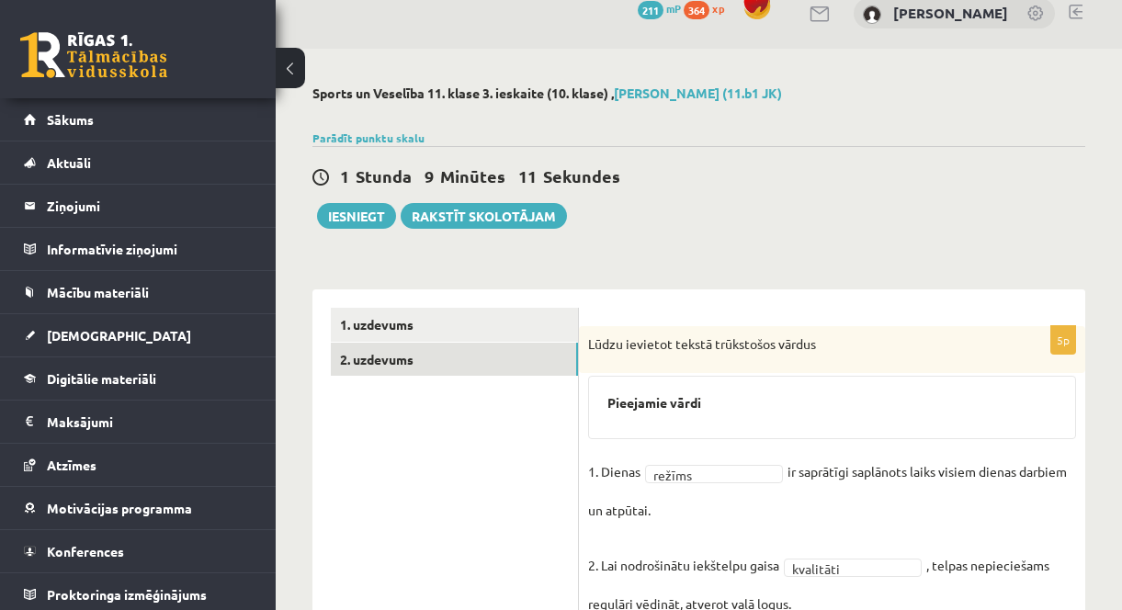
scroll to position [0, 0]
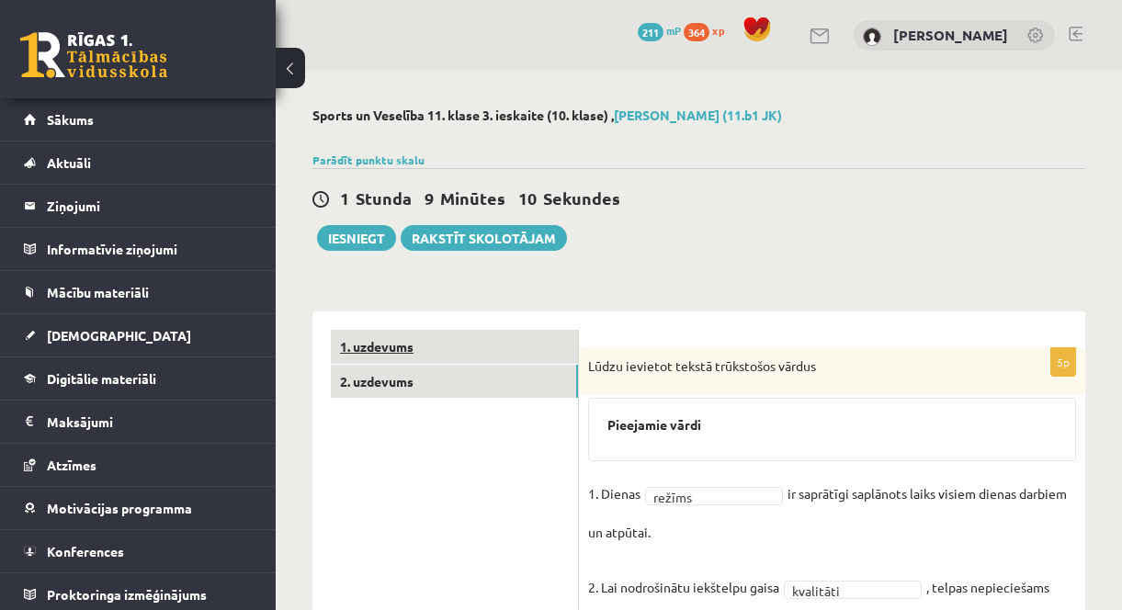
click at [434, 352] on link "1. uzdevums" at bounding box center [454, 347] width 247 height 34
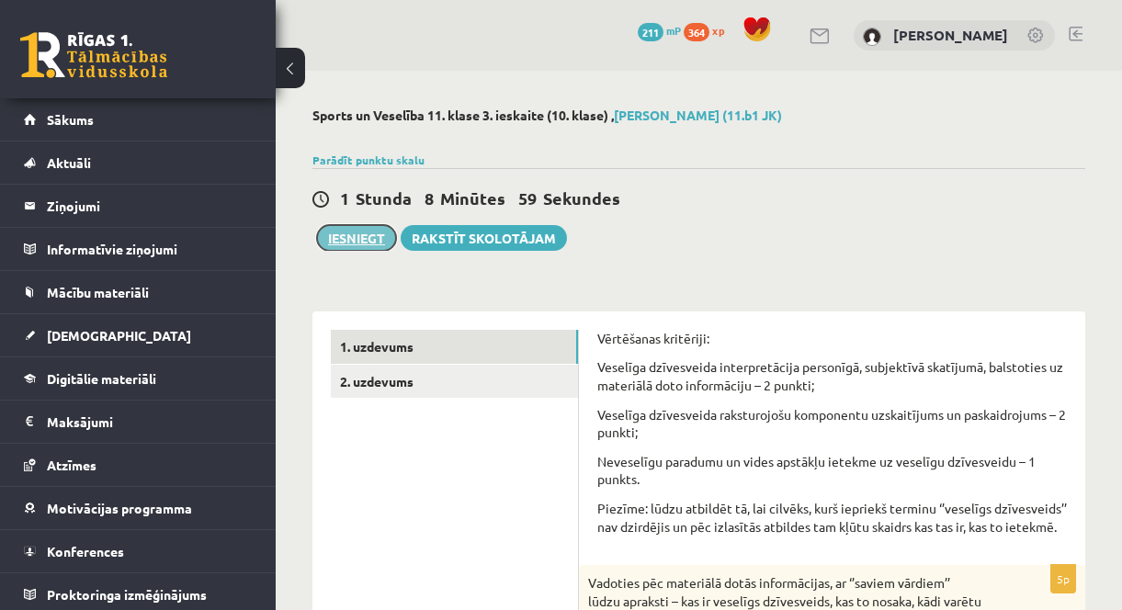
click at [354, 243] on button "Iesniegt" at bounding box center [356, 238] width 79 height 26
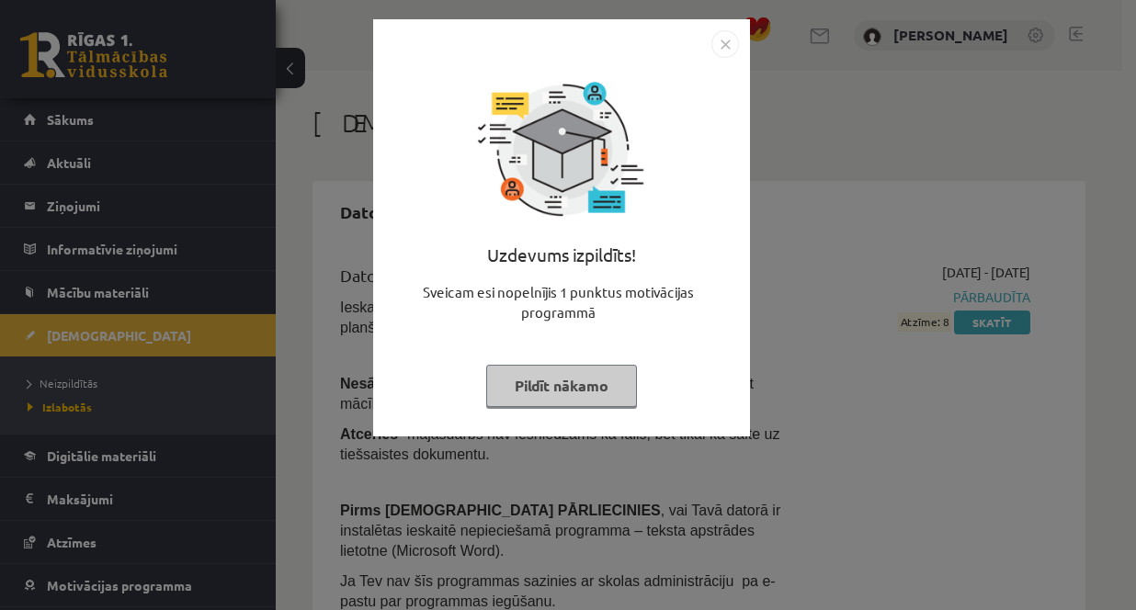
click at [540, 390] on button "Pildīt nākamo" at bounding box center [561, 386] width 151 height 42
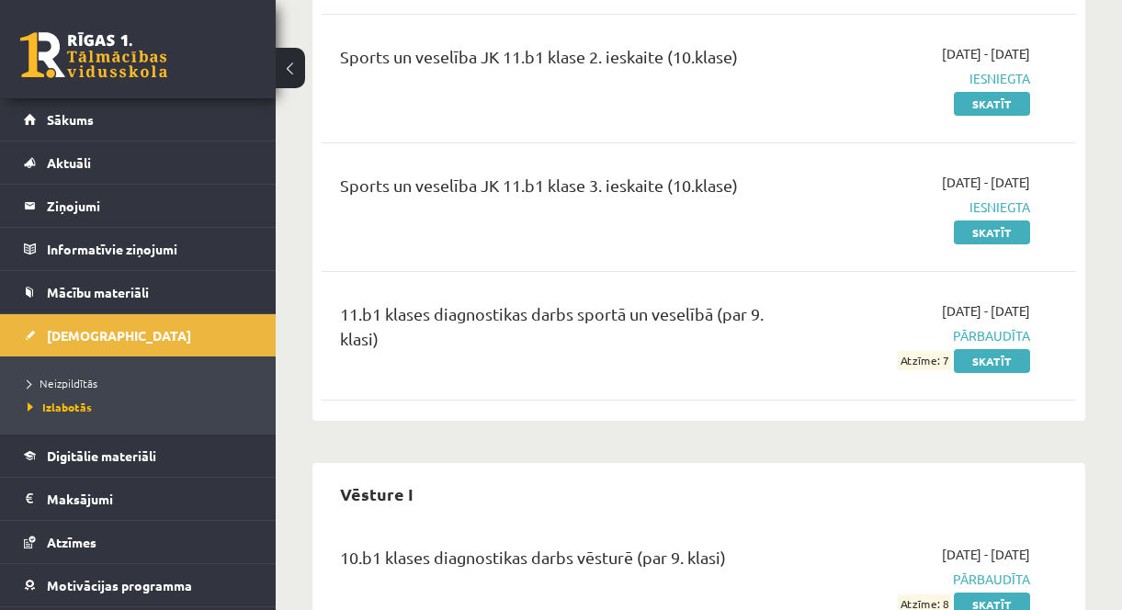
scroll to position [1409, 0]
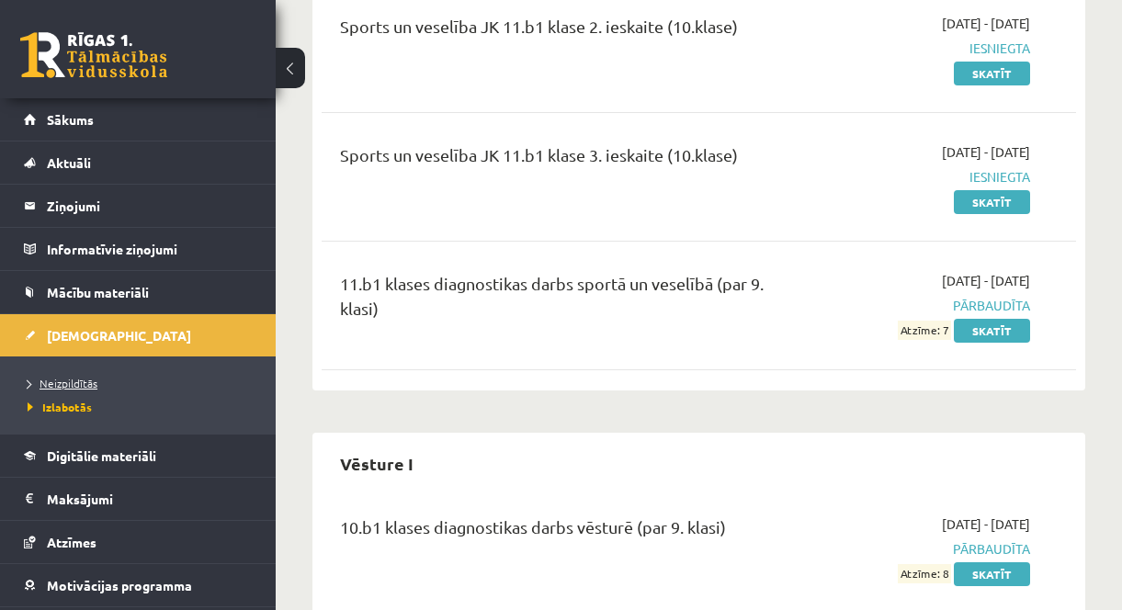
click at [73, 379] on span "Neizpildītās" at bounding box center [63, 383] width 70 height 15
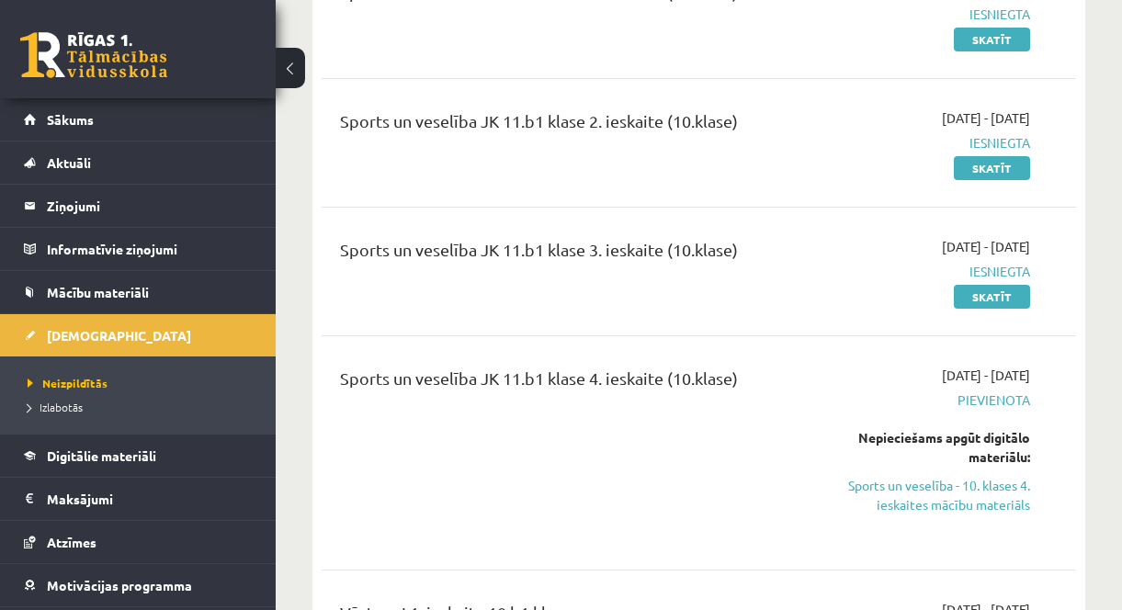
scroll to position [3584, 0]
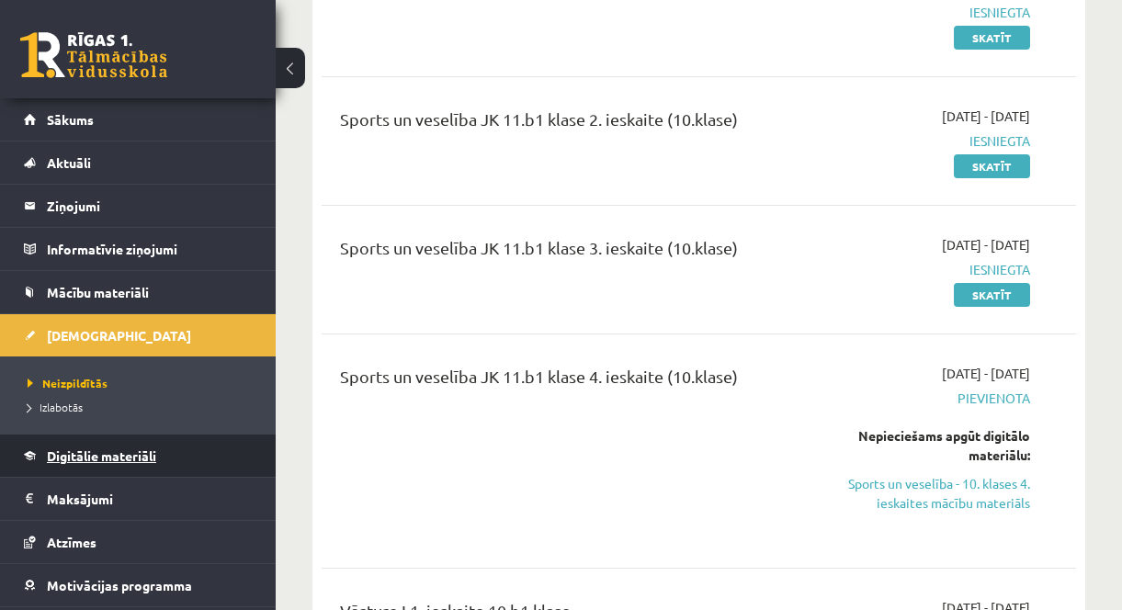
click at [96, 463] on link "Digitālie materiāli" at bounding box center [138, 456] width 229 height 42
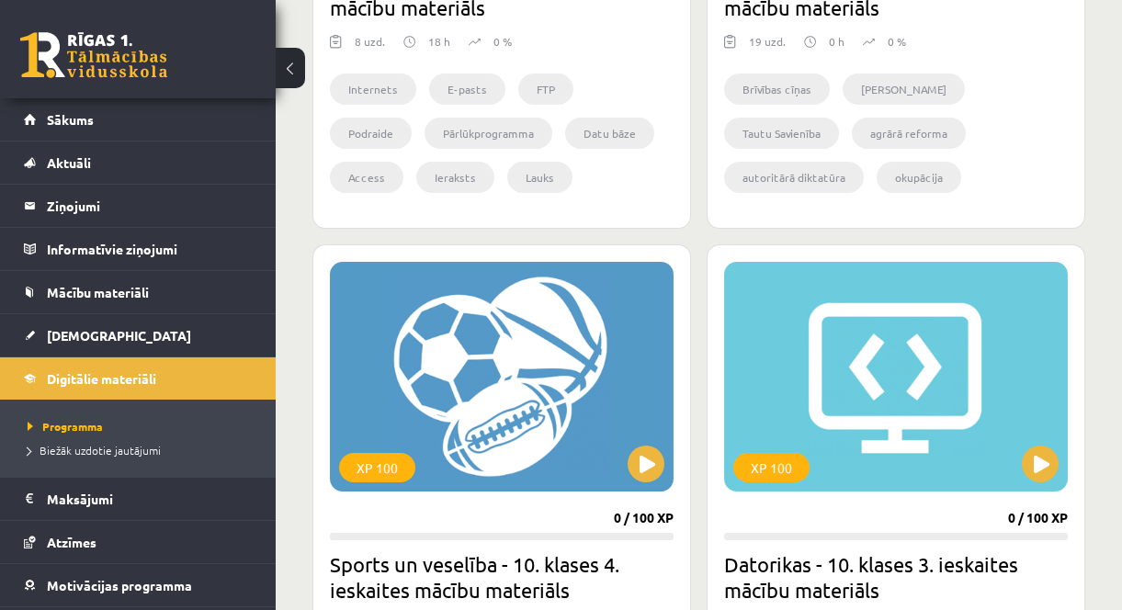
scroll to position [1746, 0]
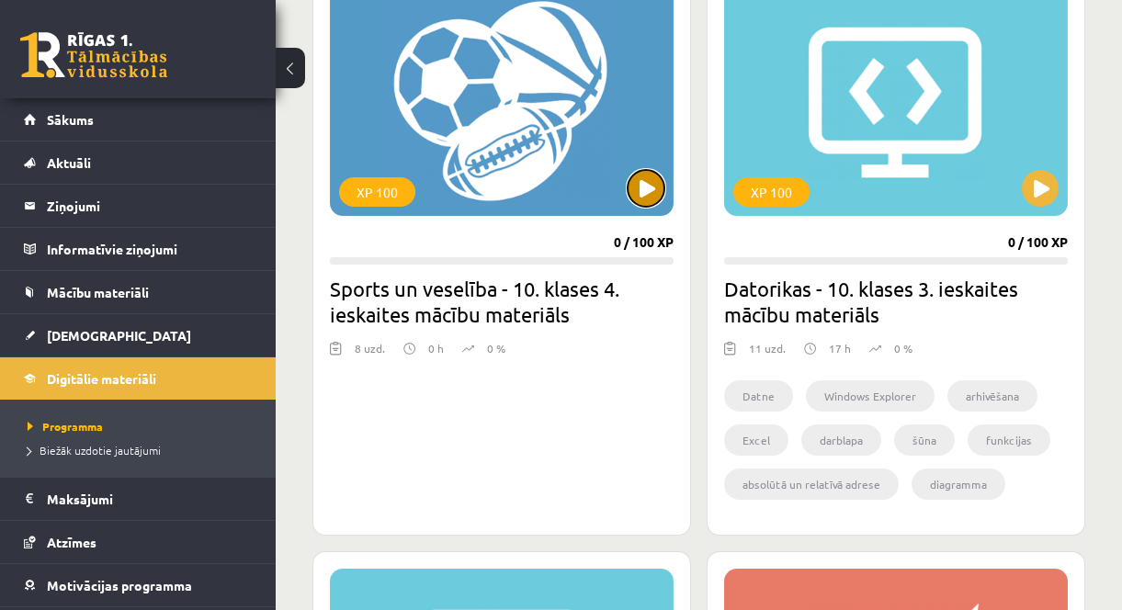
click at [644, 189] on button at bounding box center [646, 188] width 37 height 37
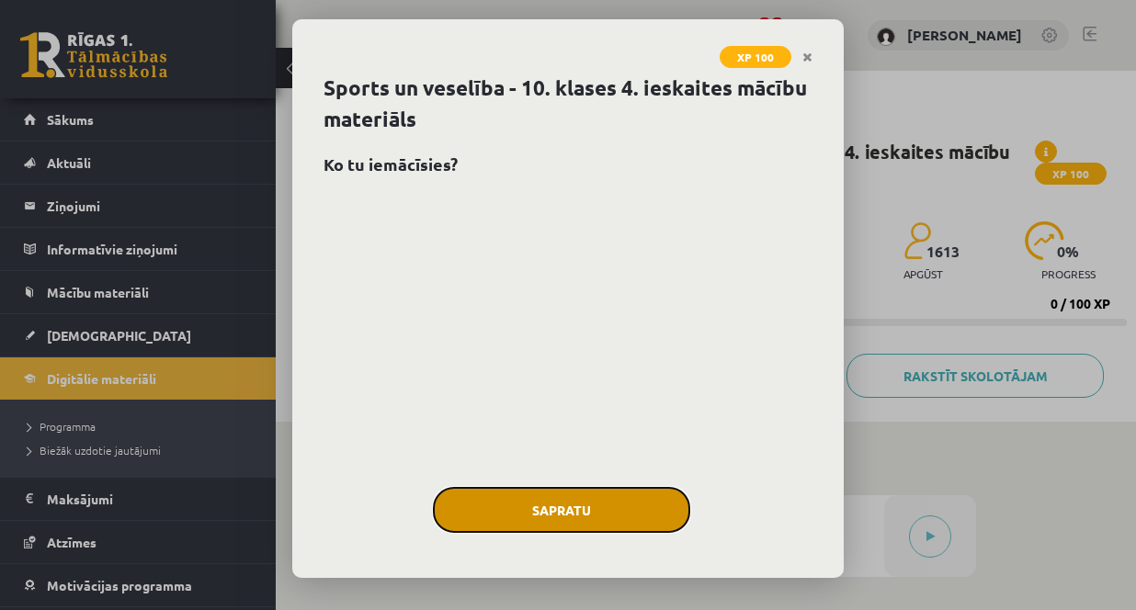
click at [574, 509] on button "Sapratu" at bounding box center [561, 510] width 257 height 46
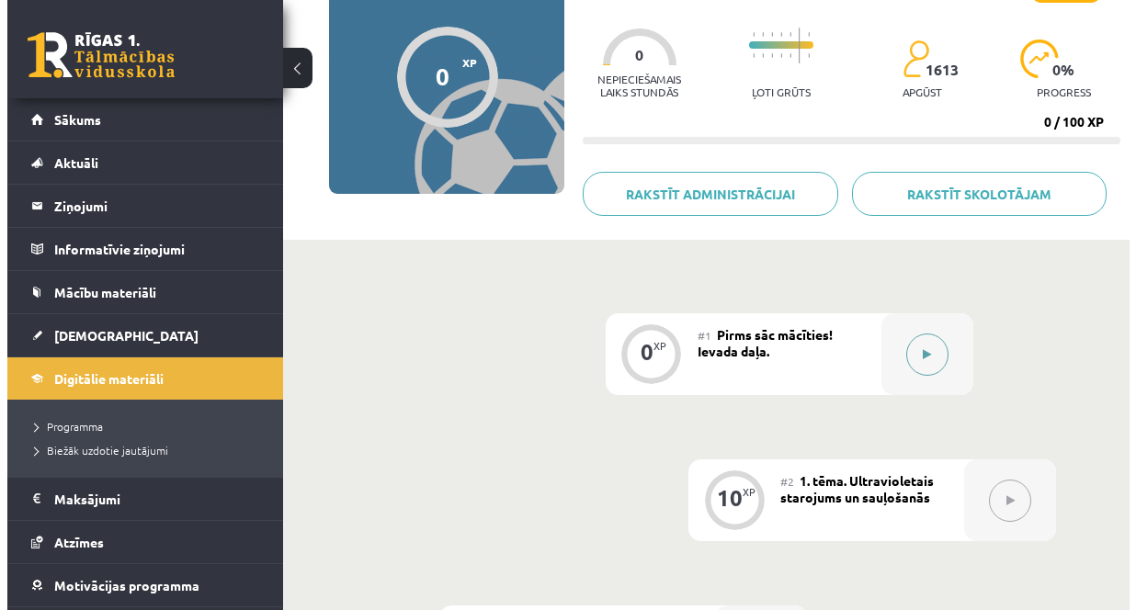
scroll to position [184, 0]
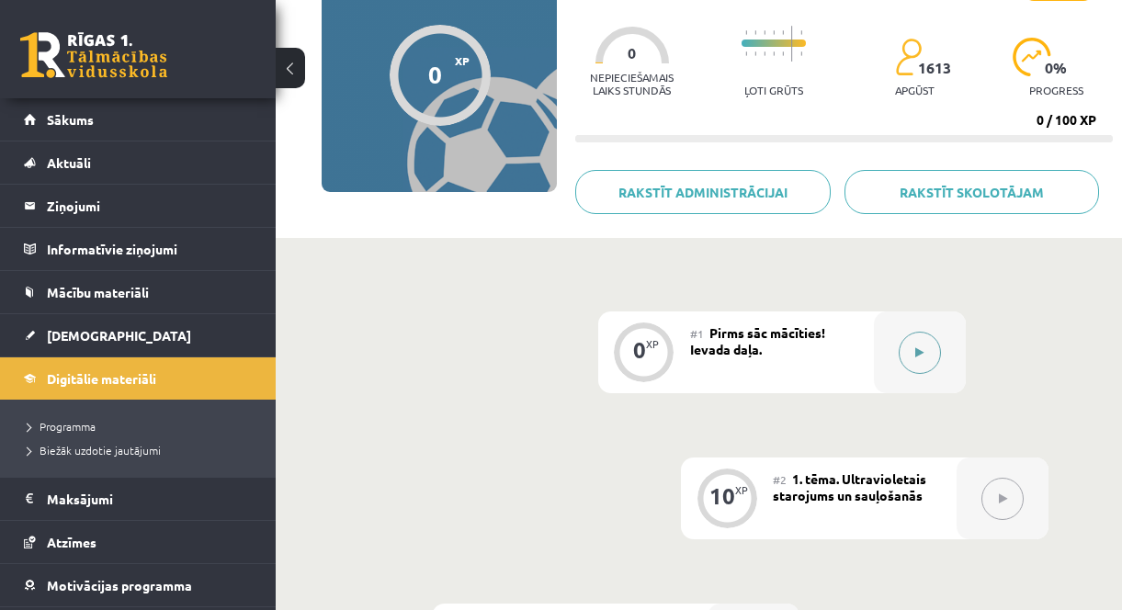
click at [917, 350] on icon at bounding box center [919, 352] width 8 height 11
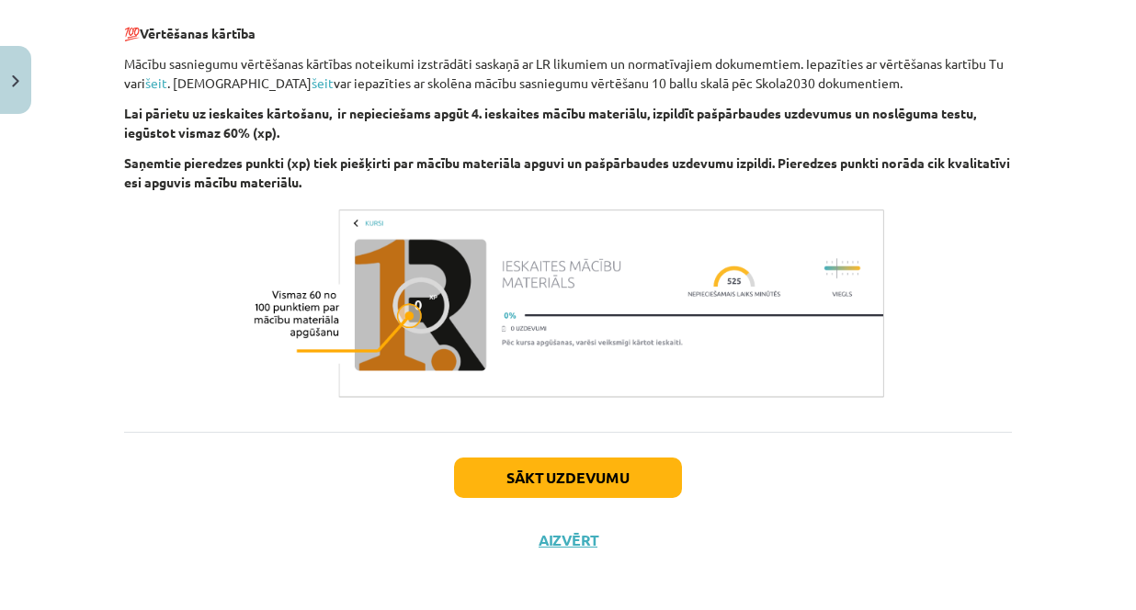
scroll to position [1502, 0]
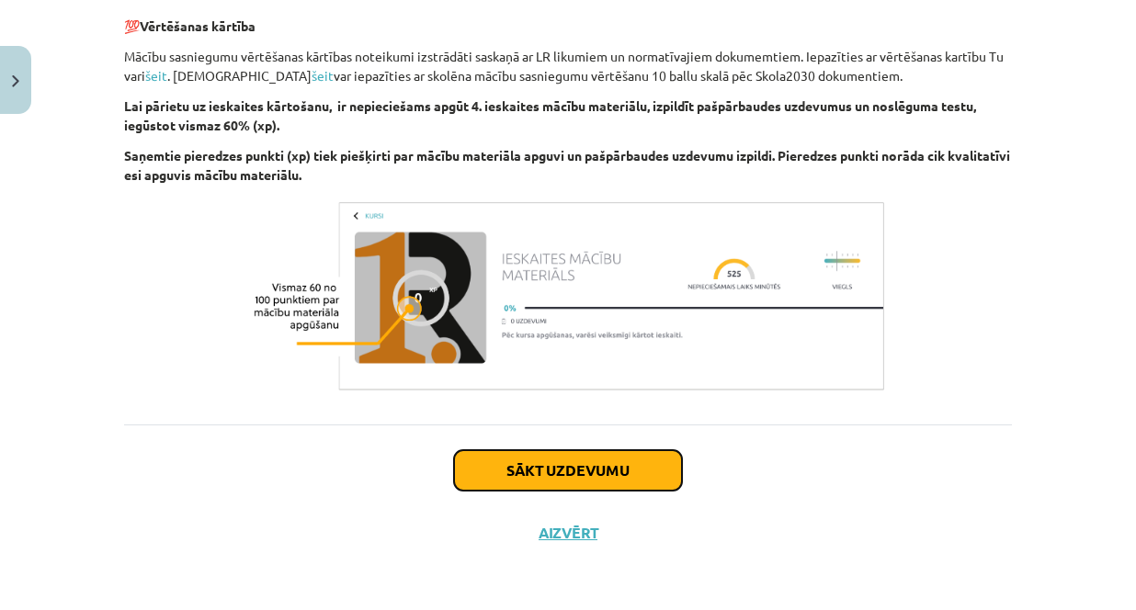
click at [623, 476] on button "Sākt uzdevumu" at bounding box center [568, 470] width 228 height 40
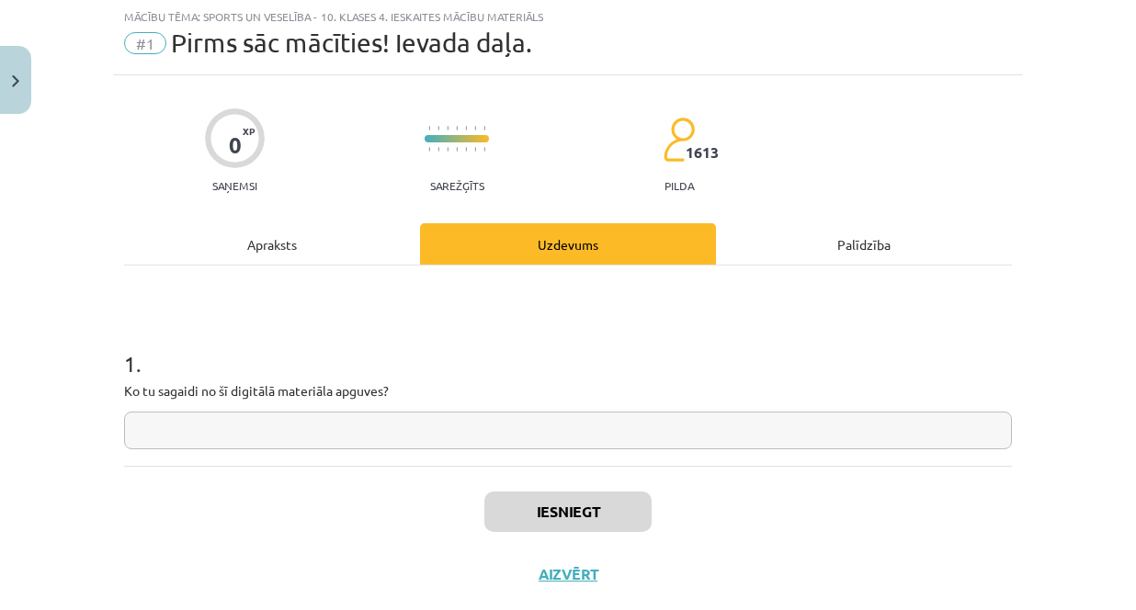
scroll to position [46, 0]
click at [395, 430] on input "text" at bounding box center [568, 432] width 888 height 38
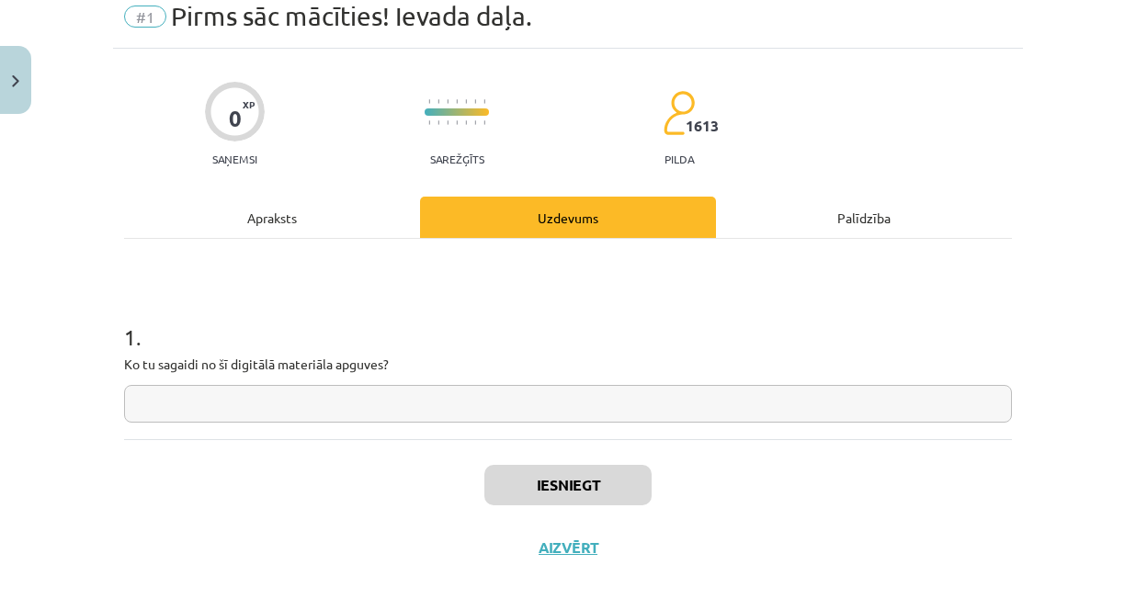
scroll to position [88, 0]
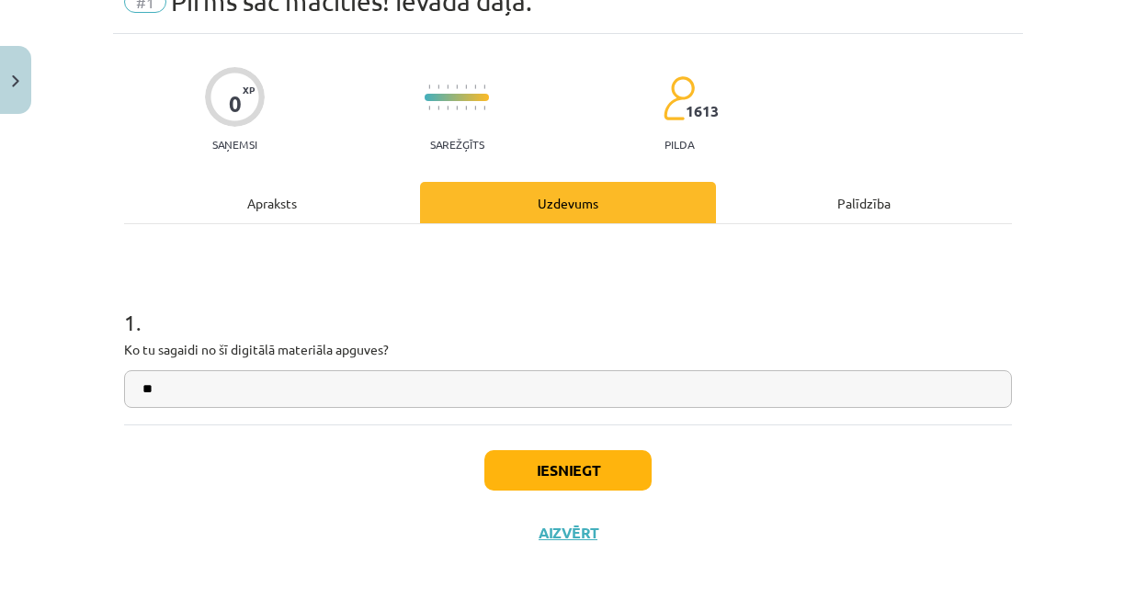
type input "*"
type input "**********"
click at [569, 469] on button "Iesniegt" at bounding box center [567, 470] width 167 height 40
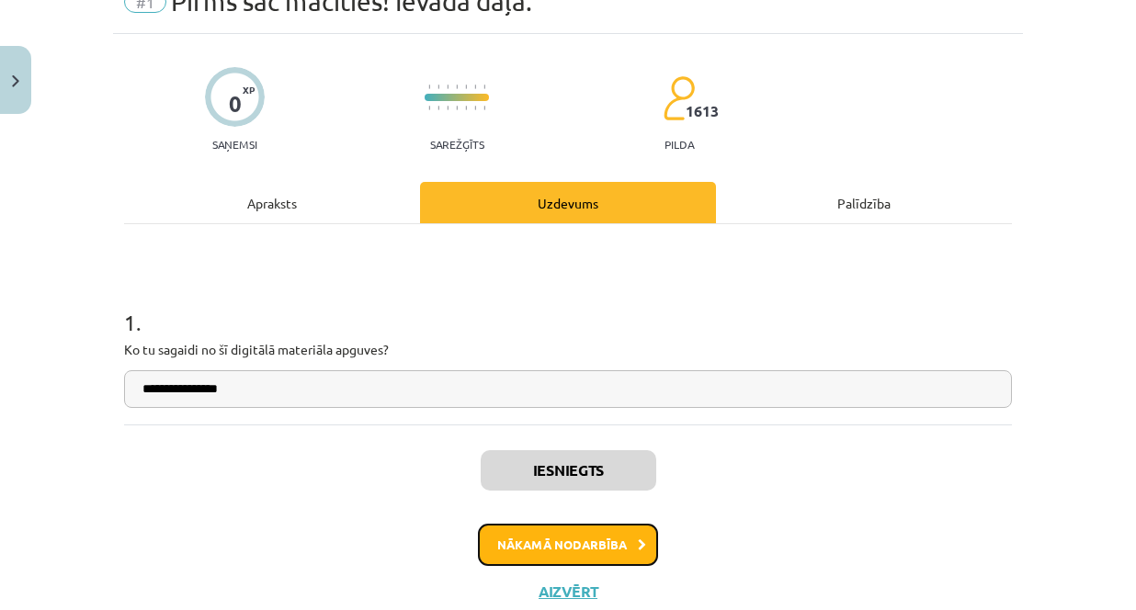
click at [593, 541] on button "Nākamā nodarbība" at bounding box center [568, 545] width 180 height 42
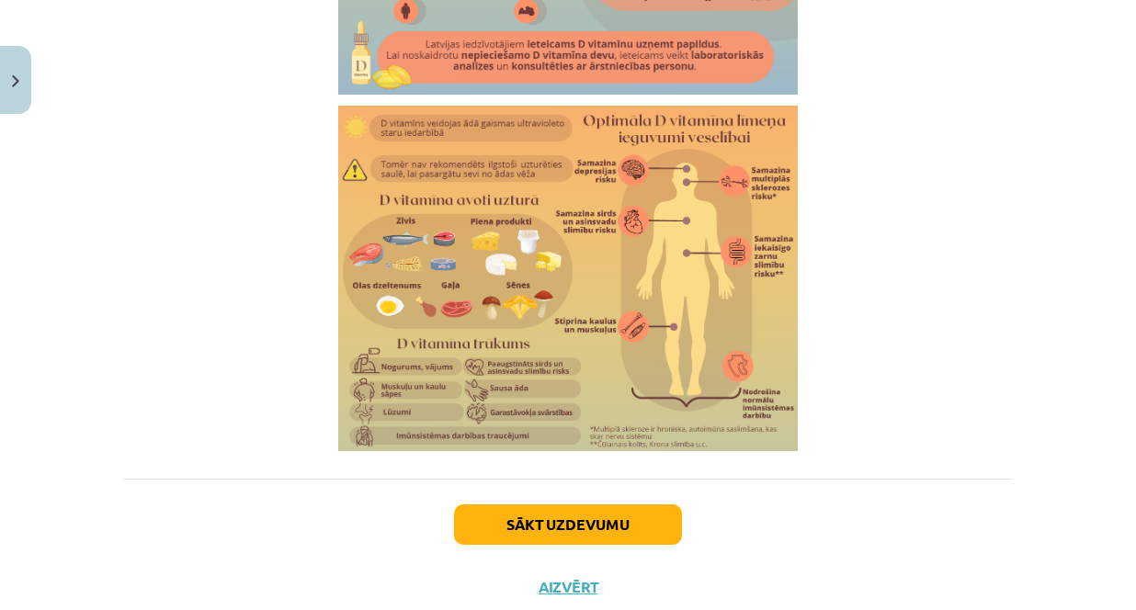
scroll to position [3231, 0]
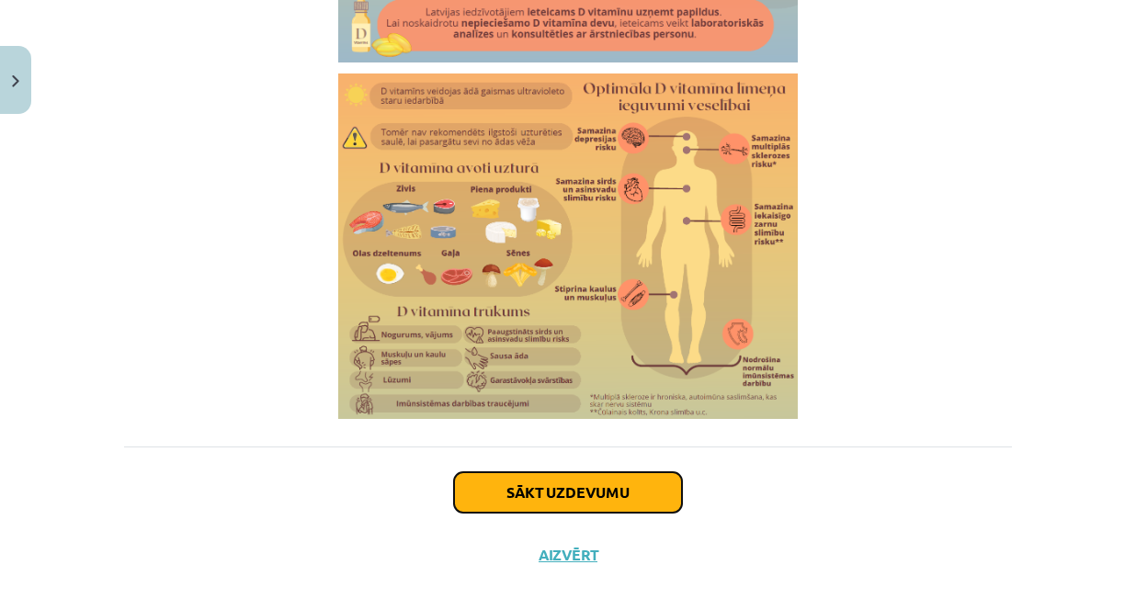
click at [582, 495] on button "Sākt uzdevumu" at bounding box center [568, 492] width 228 height 40
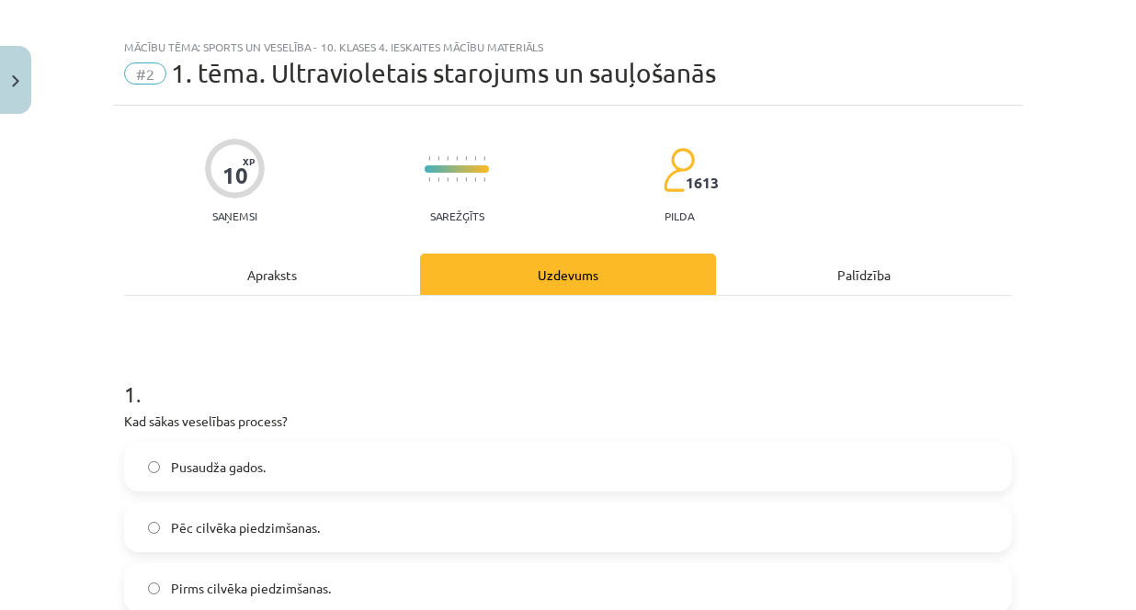
scroll to position [0, 0]
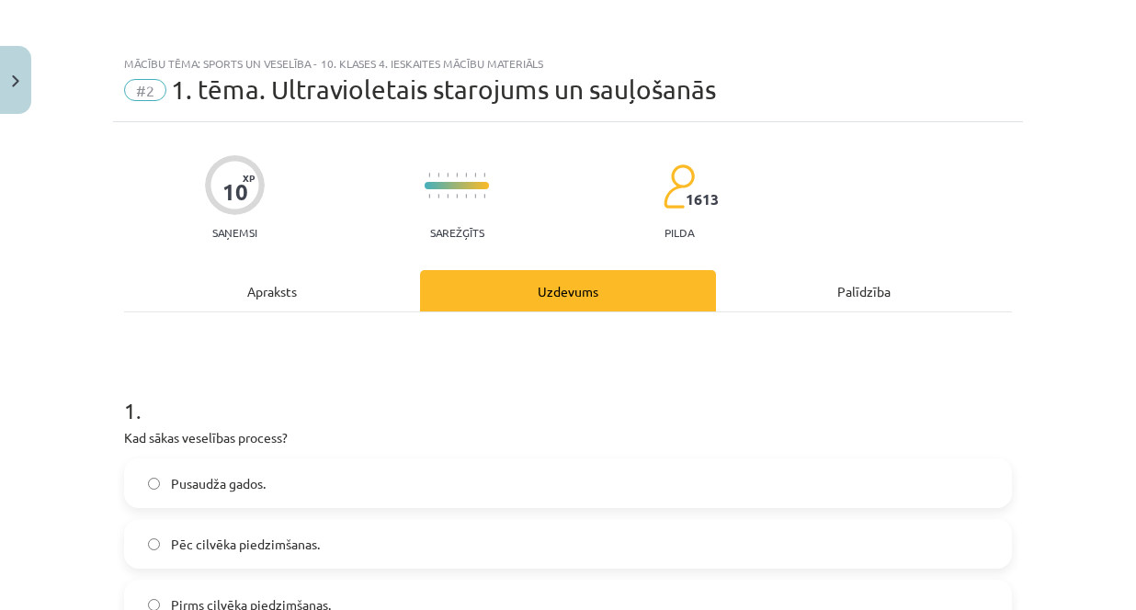
click at [255, 290] on div "Apraksts" at bounding box center [272, 290] width 296 height 41
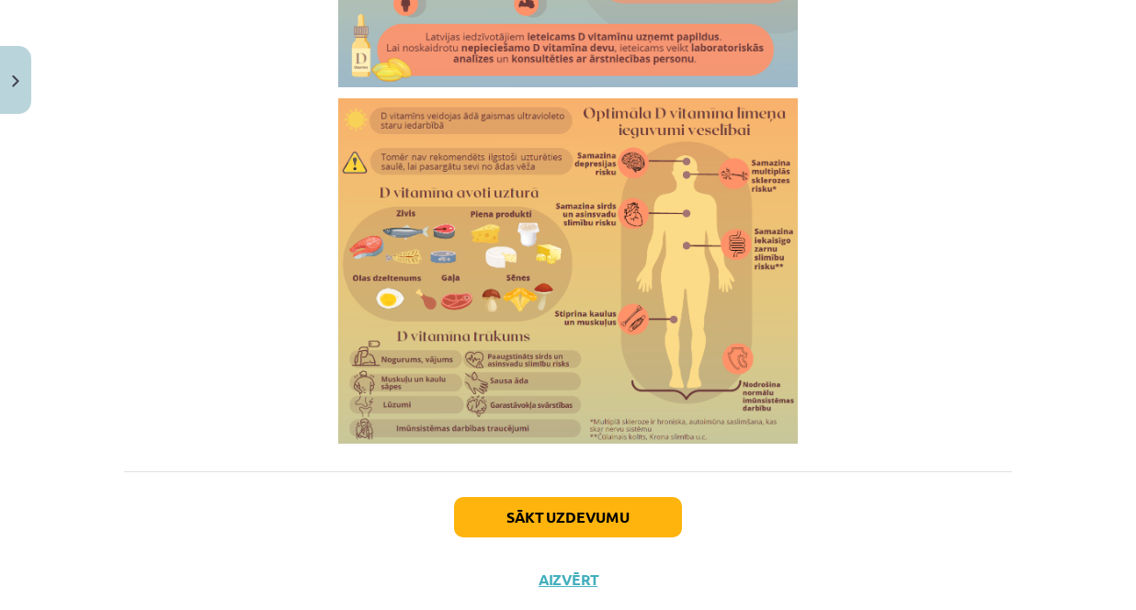
scroll to position [3254, 0]
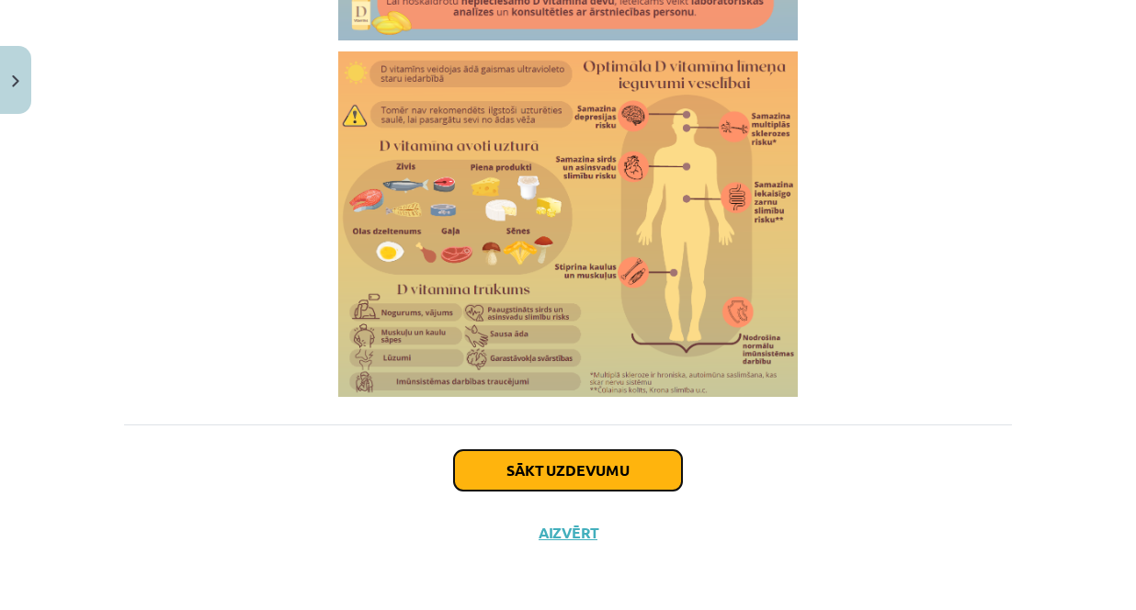
click at [570, 470] on button "Sākt uzdevumu" at bounding box center [568, 470] width 228 height 40
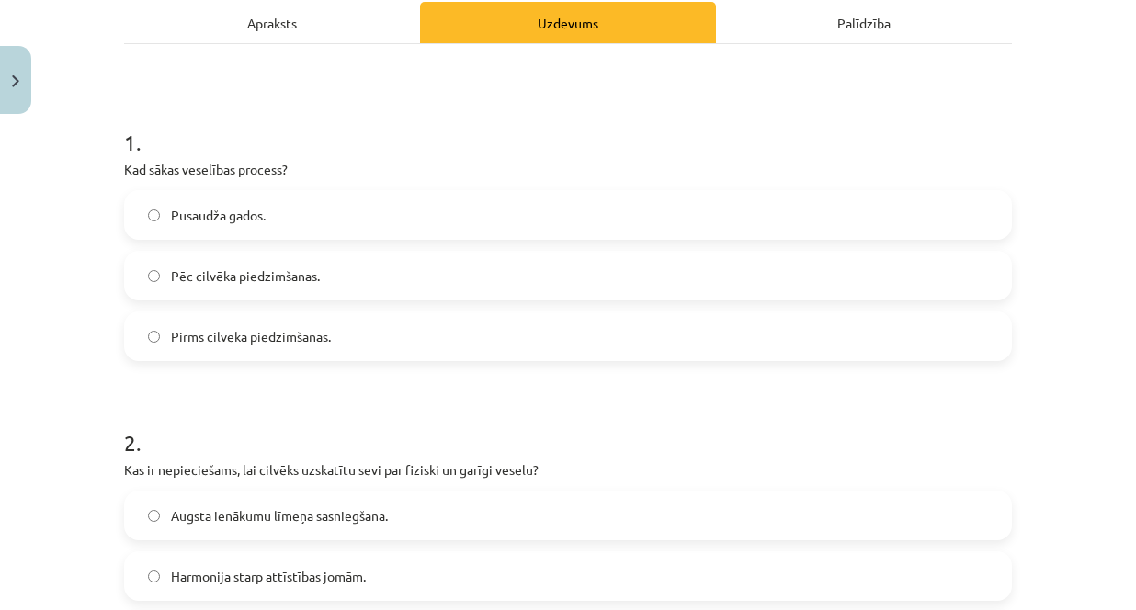
scroll to position [276, 0]
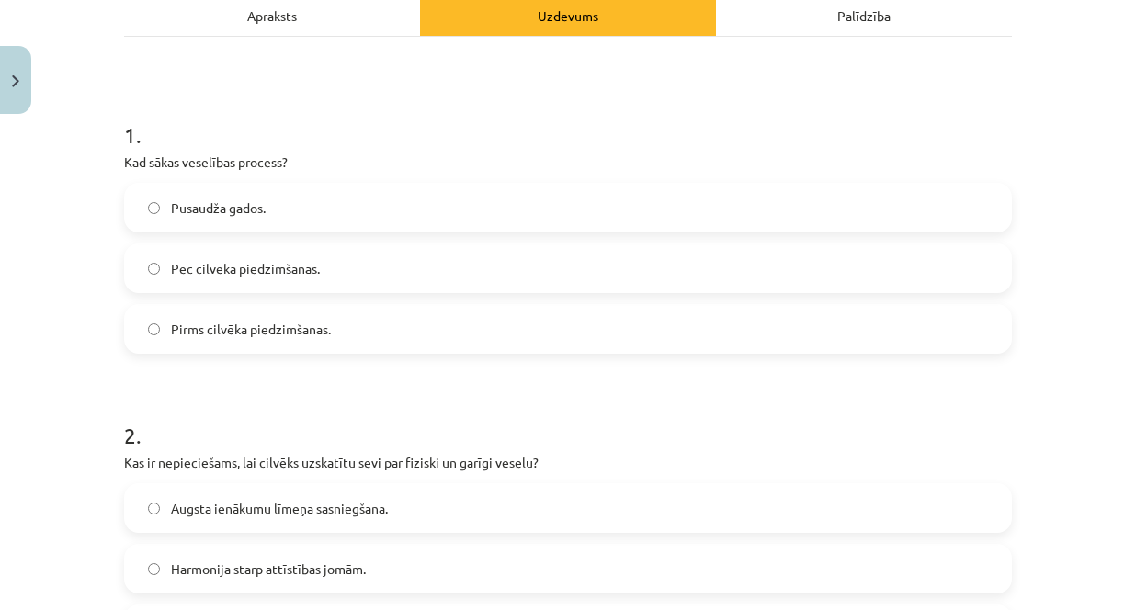
click at [270, 282] on label "Pēc cilvēka piedzimšanas." at bounding box center [568, 268] width 884 height 46
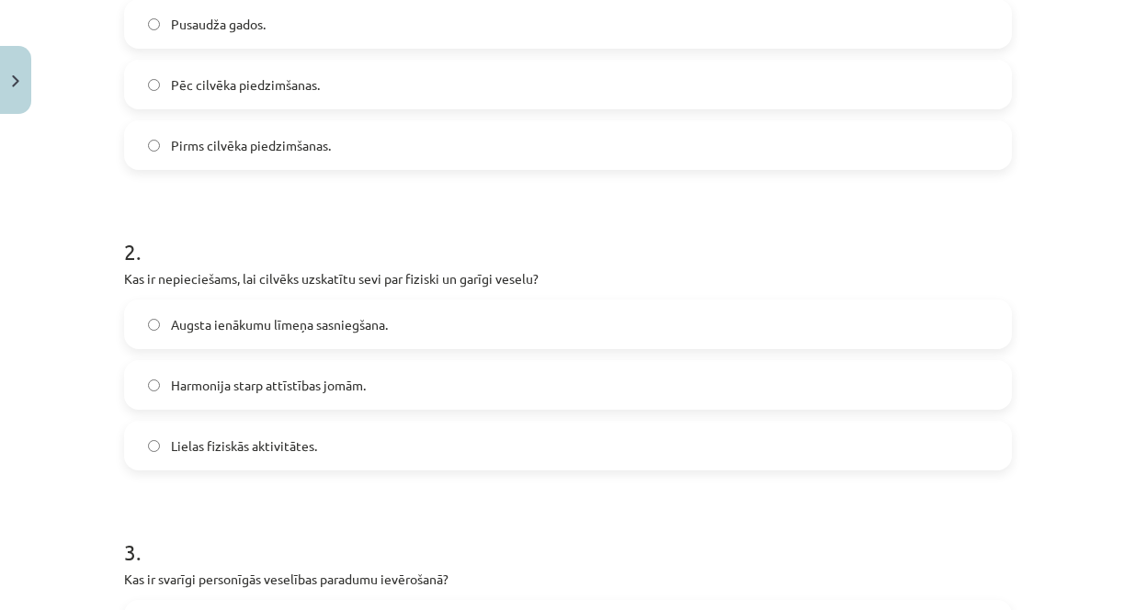
click at [333, 398] on label "Harmonija starp attīstības jomām." at bounding box center [568, 385] width 884 height 46
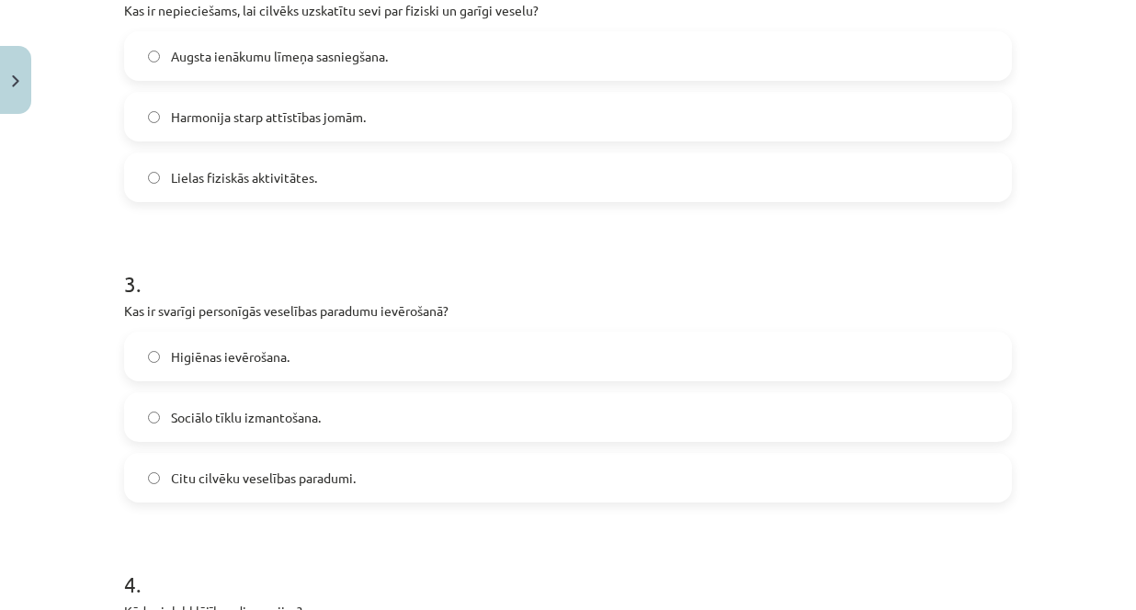
scroll to position [735, 0]
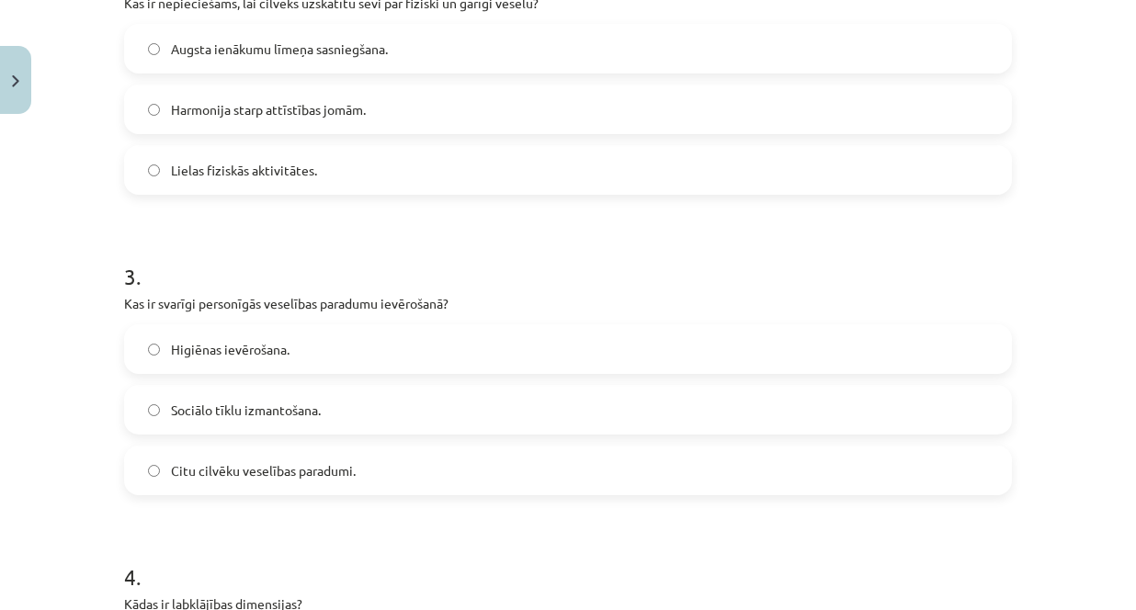
click at [333, 348] on label "Higiēnas ievērošana." at bounding box center [568, 349] width 884 height 46
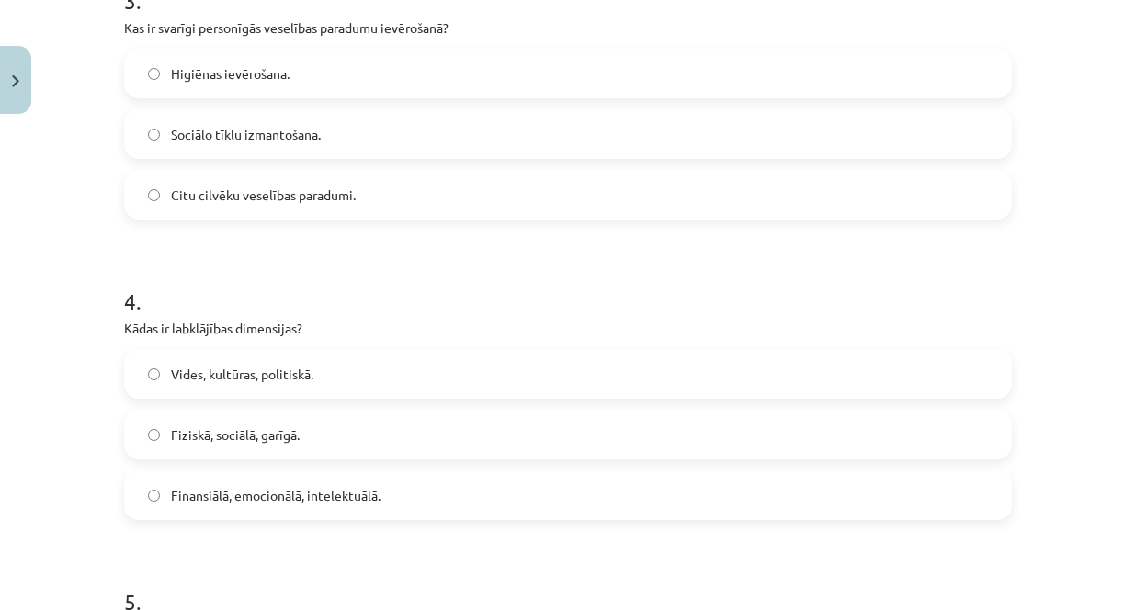
scroll to position [1103, 0]
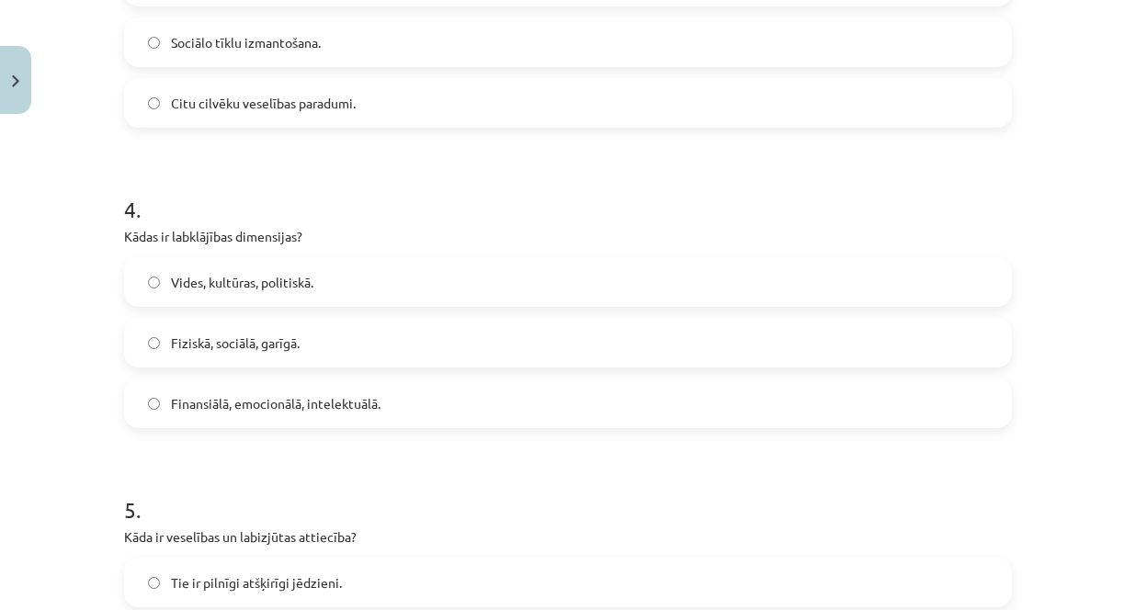
click at [300, 334] on label "Fiziskā, sociālā, garīgā." at bounding box center [568, 343] width 884 height 46
click at [418, 401] on label "Finansiālā, emocionālā, intelektuālā." at bounding box center [568, 403] width 884 height 46
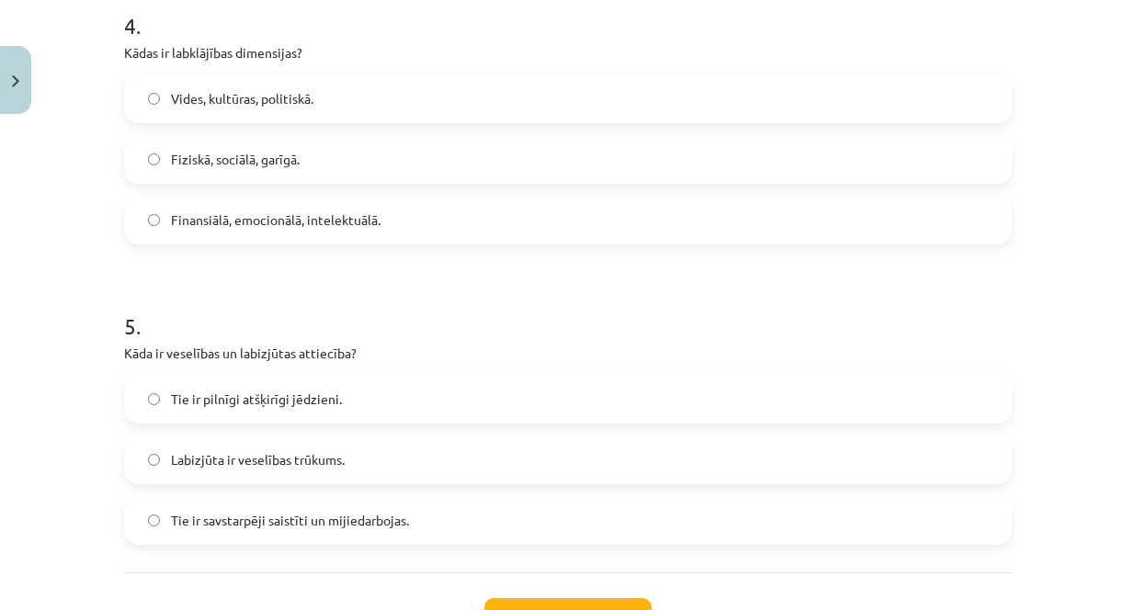
scroll to position [1378, 0]
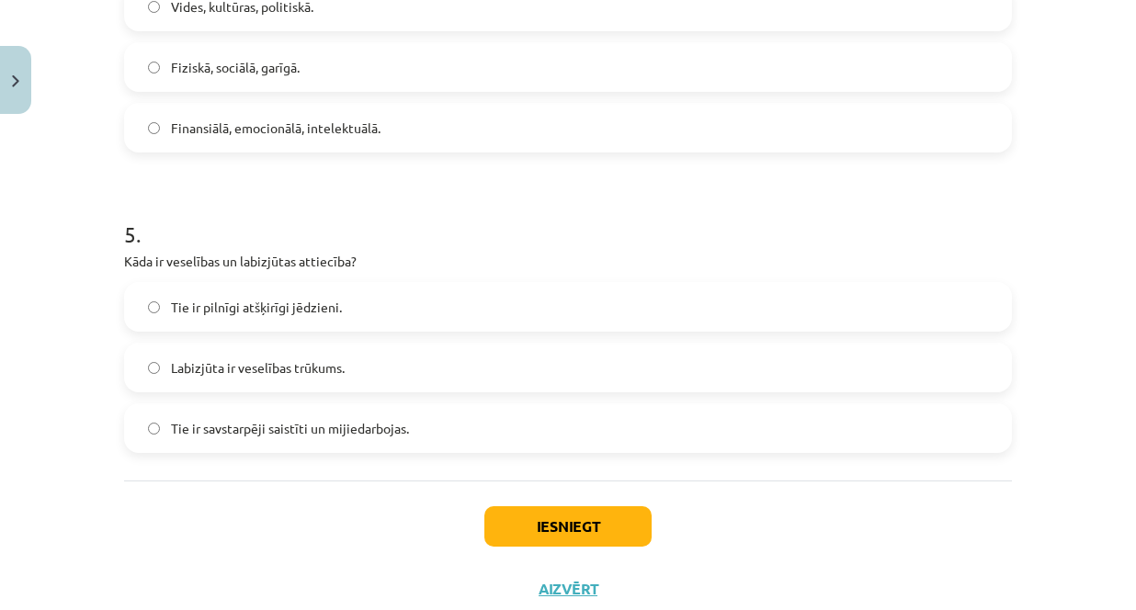
click at [433, 429] on label "Tie ir savstarpēji saistīti un mijiedarbojas." at bounding box center [568, 428] width 884 height 46
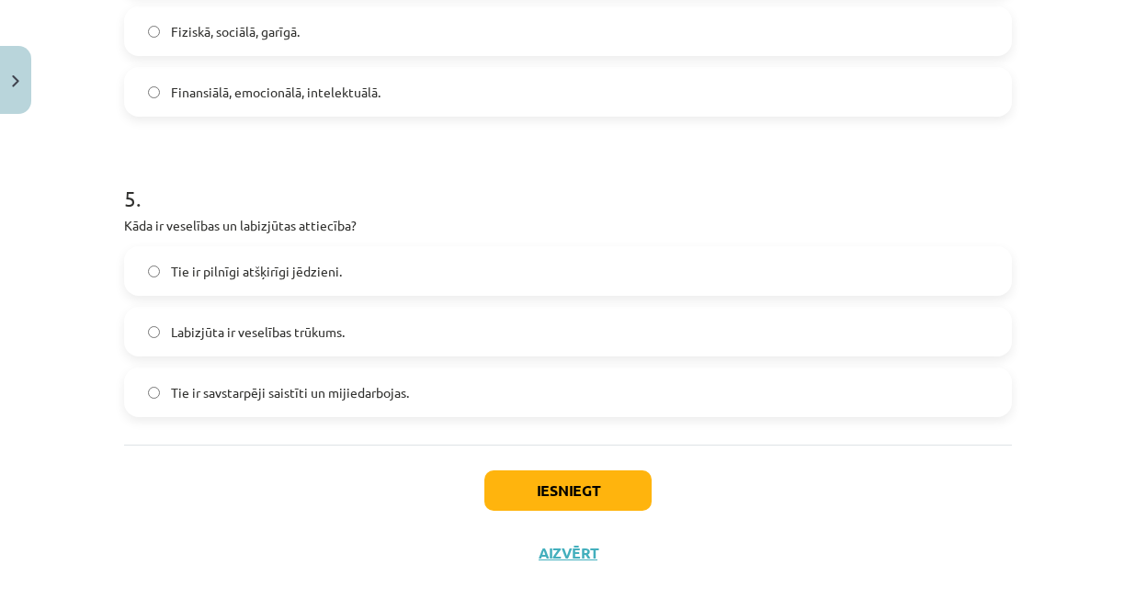
scroll to position [1434, 0]
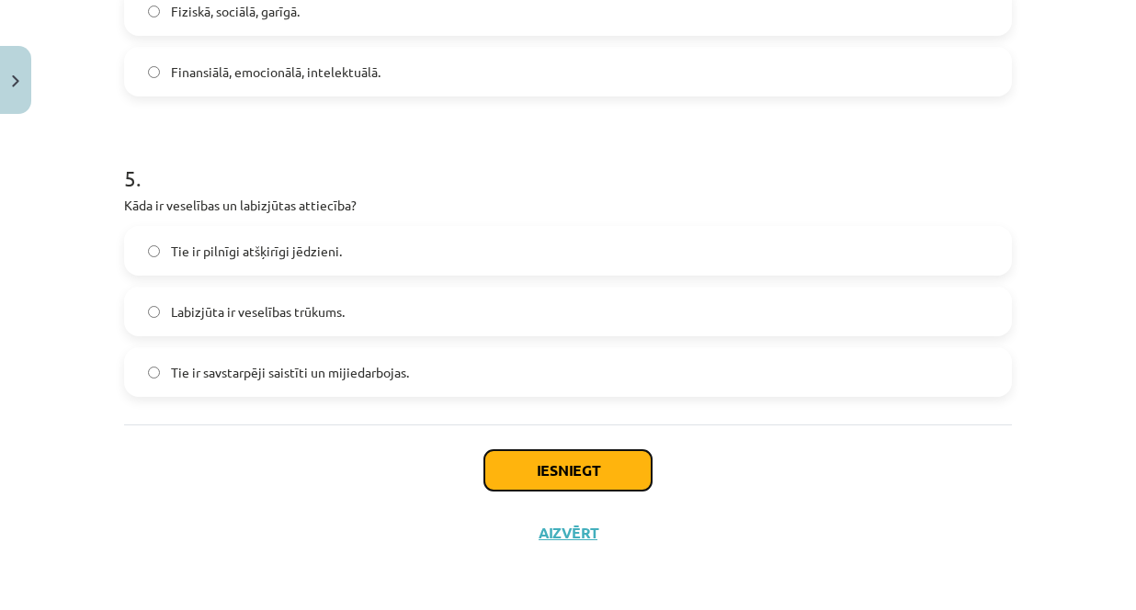
click at [557, 470] on button "Iesniegt" at bounding box center [567, 470] width 167 height 40
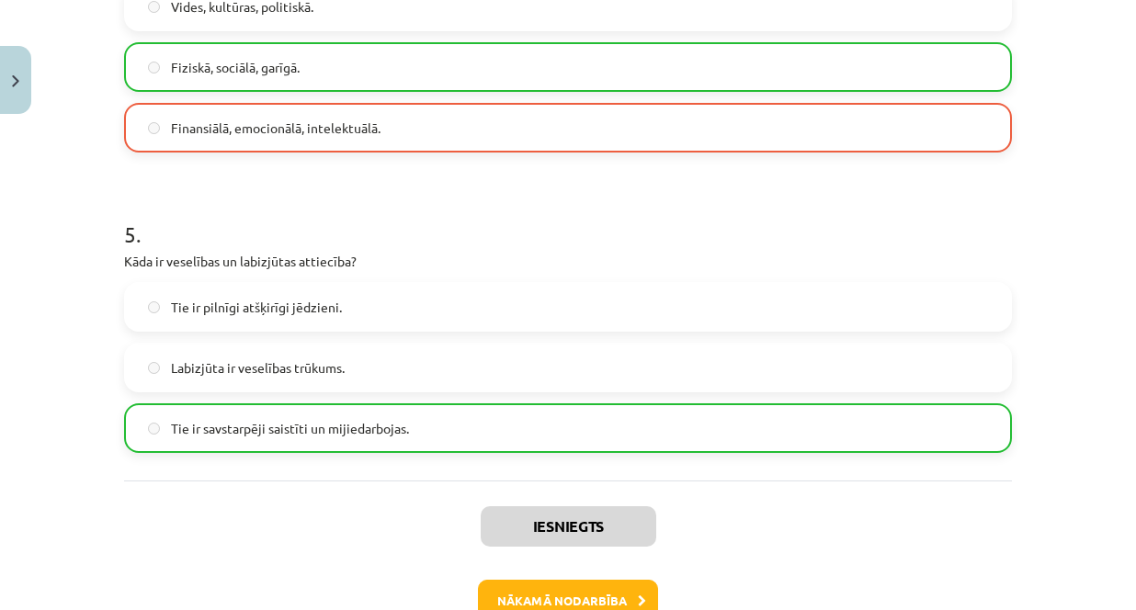
scroll to position [1470, 0]
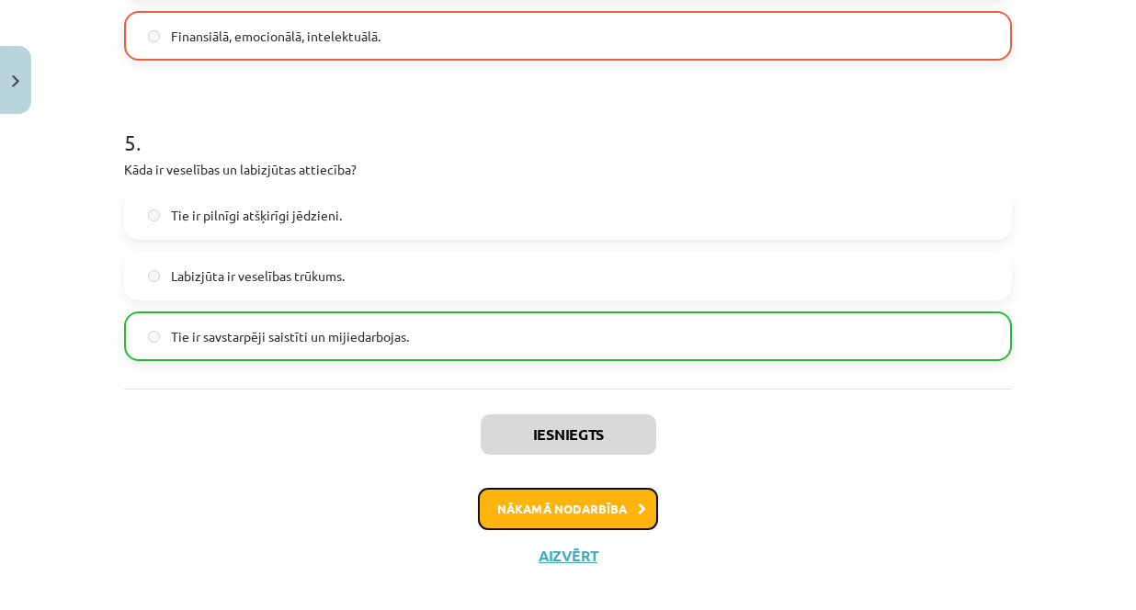
click at [553, 500] on button "Nākamā nodarbība" at bounding box center [568, 509] width 180 height 42
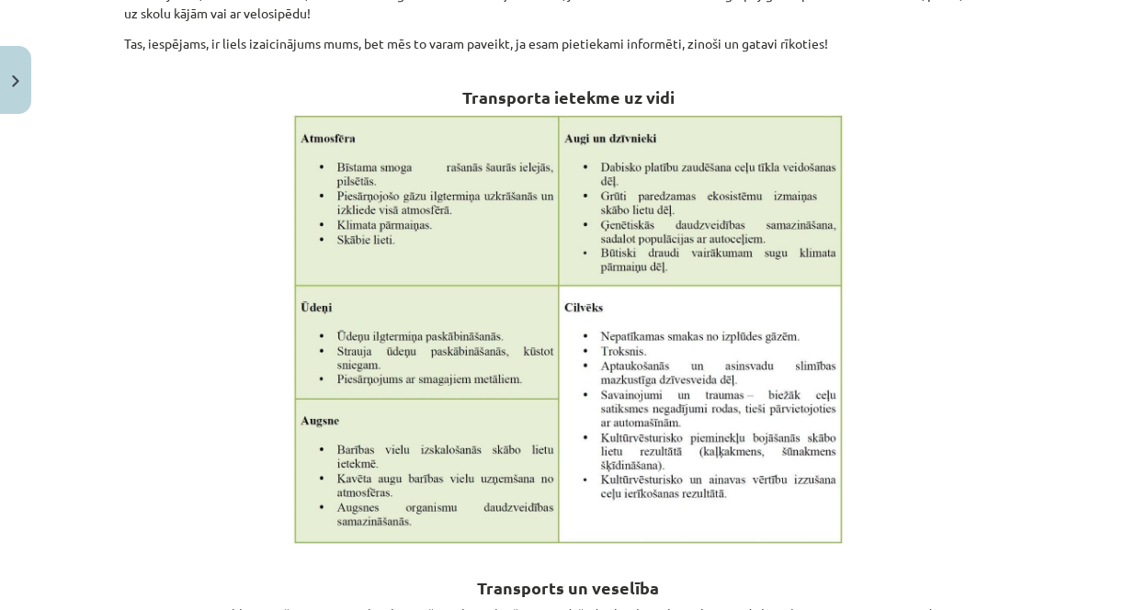
scroll to position [1095, 0]
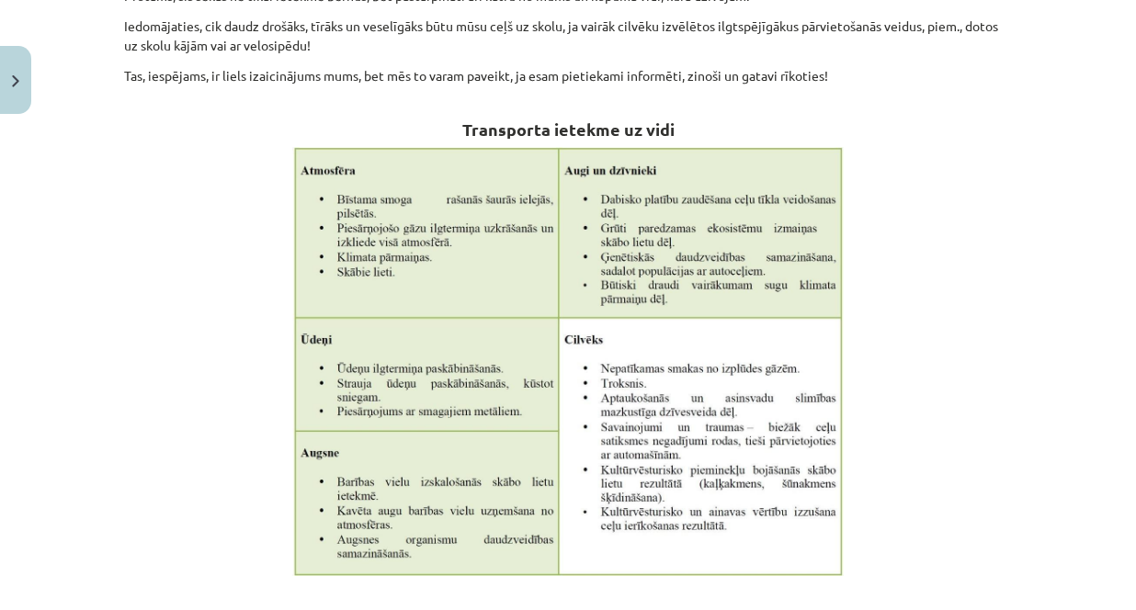
click at [674, 329] on img at bounding box center [567, 361] width 551 height 429
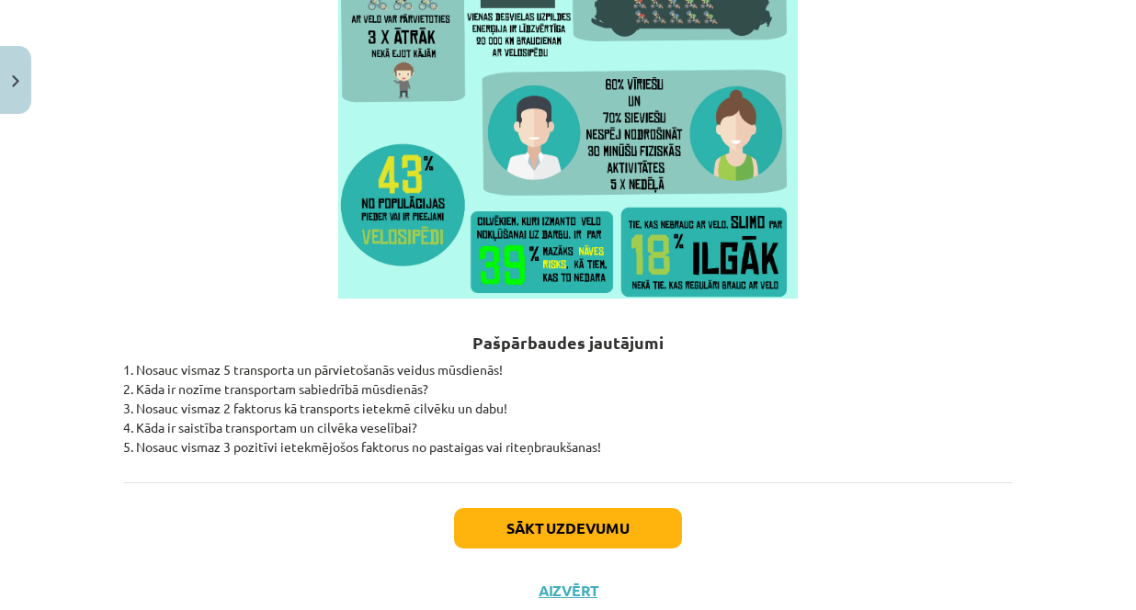
scroll to position [5437, 0]
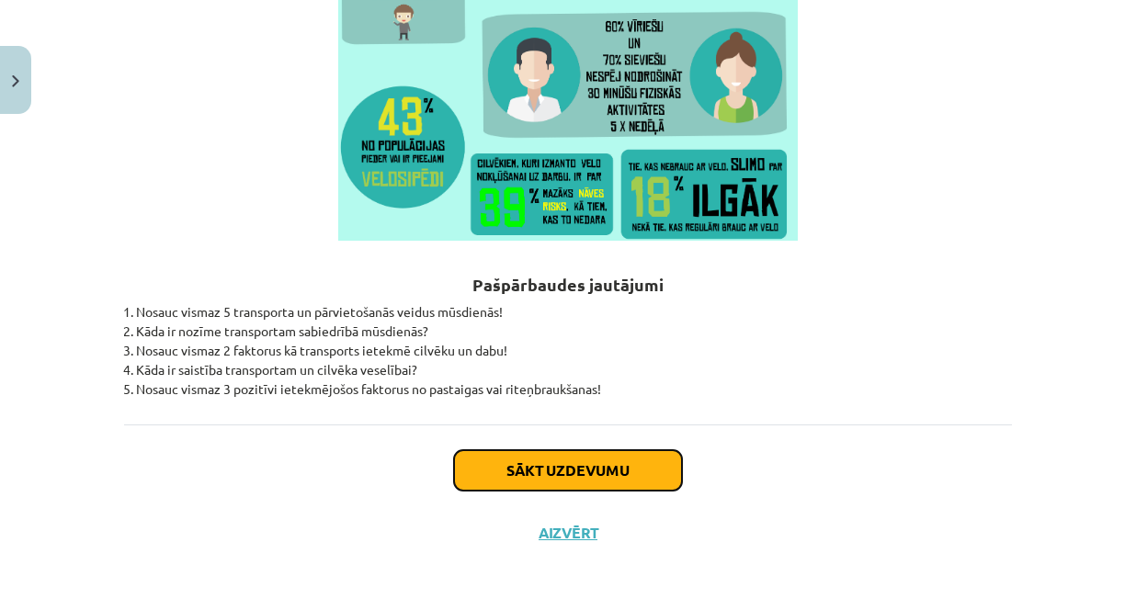
click at [569, 471] on button "Sākt uzdevumu" at bounding box center [568, 470] width 228 height 40
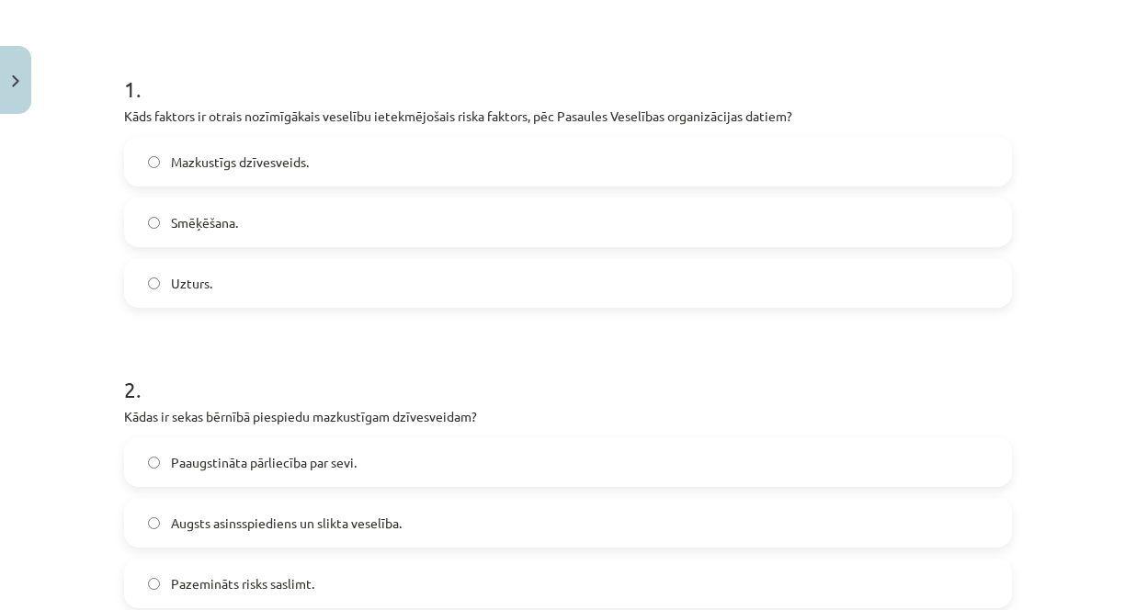
scroll to position [413, 0]
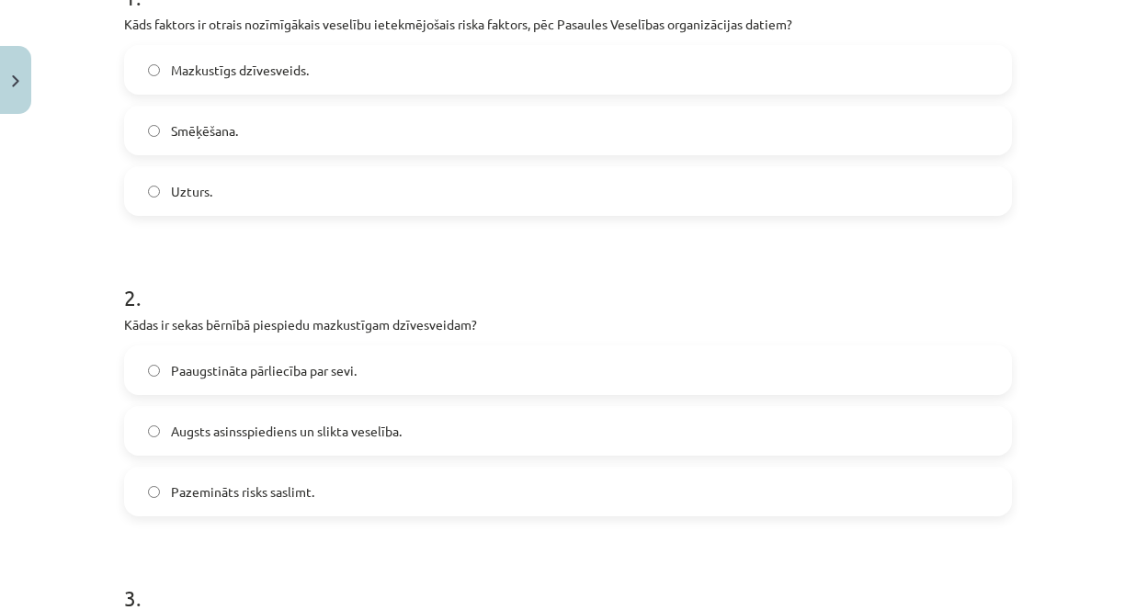
click at [474, 427] on label "Augsts asinsspiediens un slikta veselība." at bounding box center [568, 431] width 884 height 46
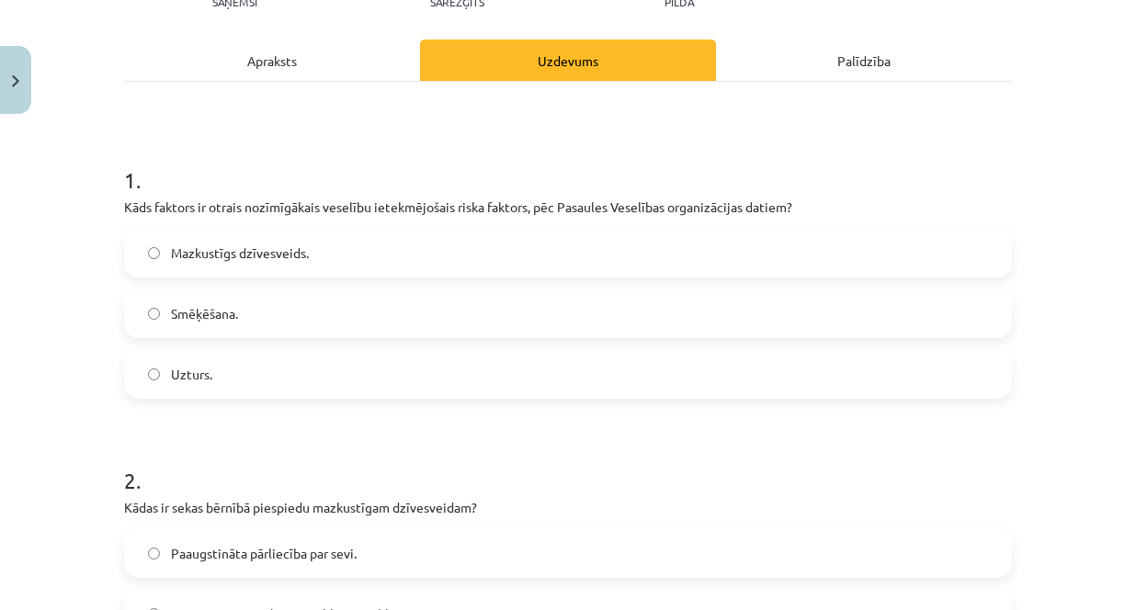
scroll to position [230, 0]
click at [710, 397] on label "Uzturs." at bounding box center [568, 375] width 884 height 46
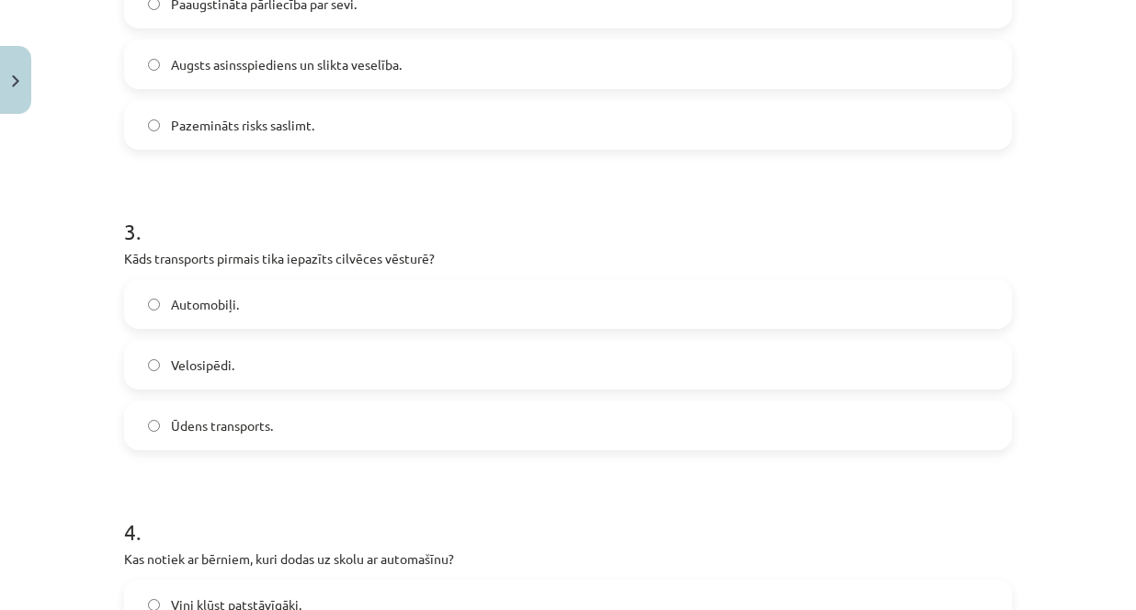
scroll to position [781, 0]
click at [713, 437] on label "Ūdens transports." at bounding box center [568, 425] width 884 height 46
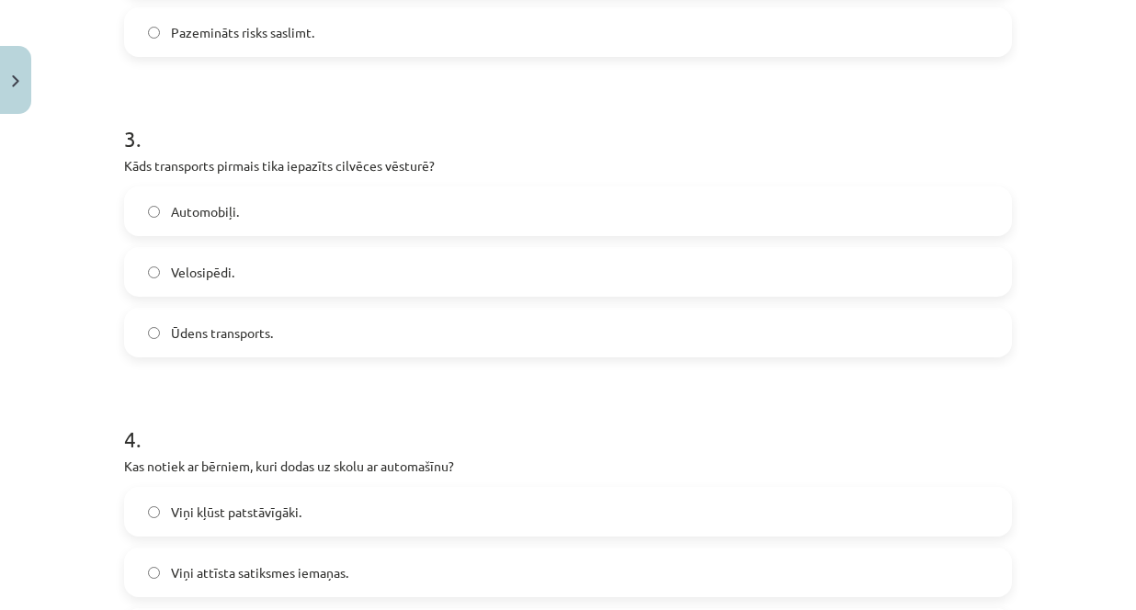
scroll to position [1057, 0]
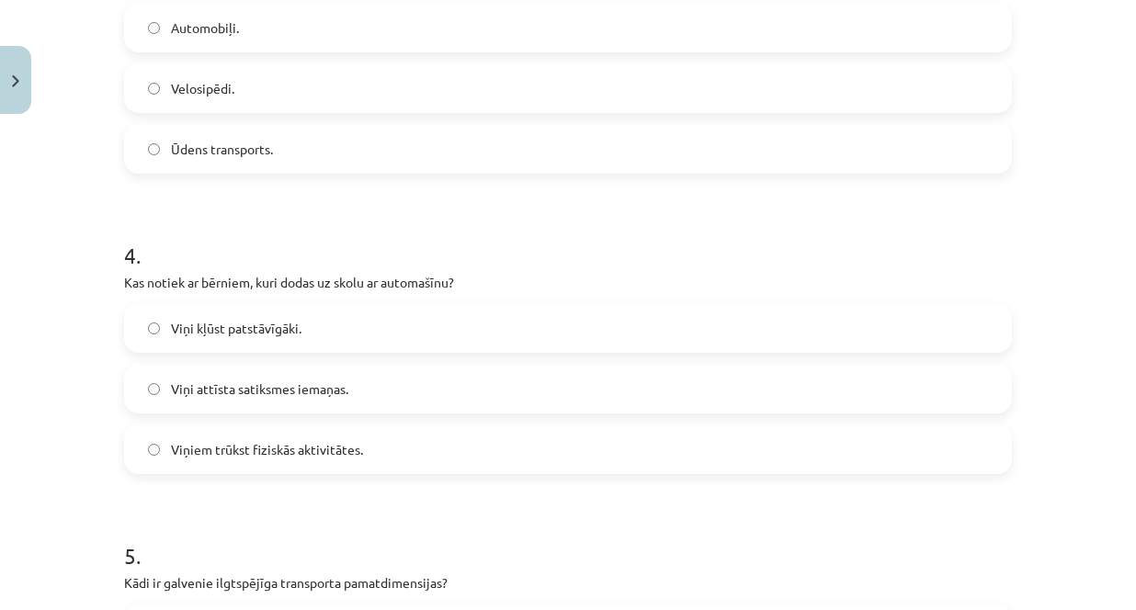
click at [442, 445] on label "Viņiem trūkst fiziskās aktivitātes." at bounding box center [568, 449] width 884 height 46
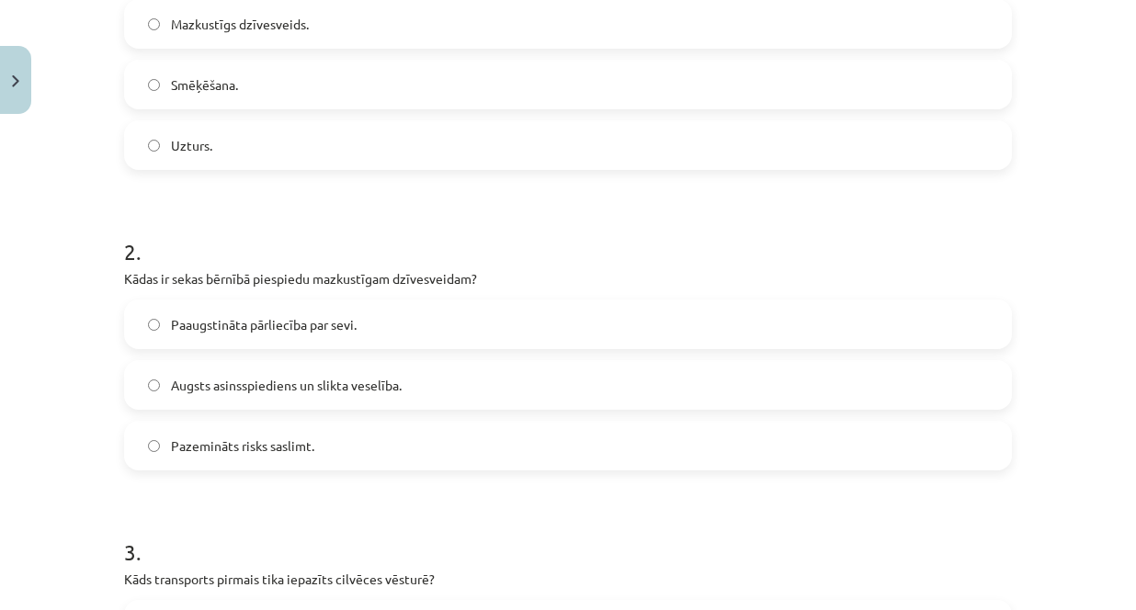
scroll to position [276, 0]
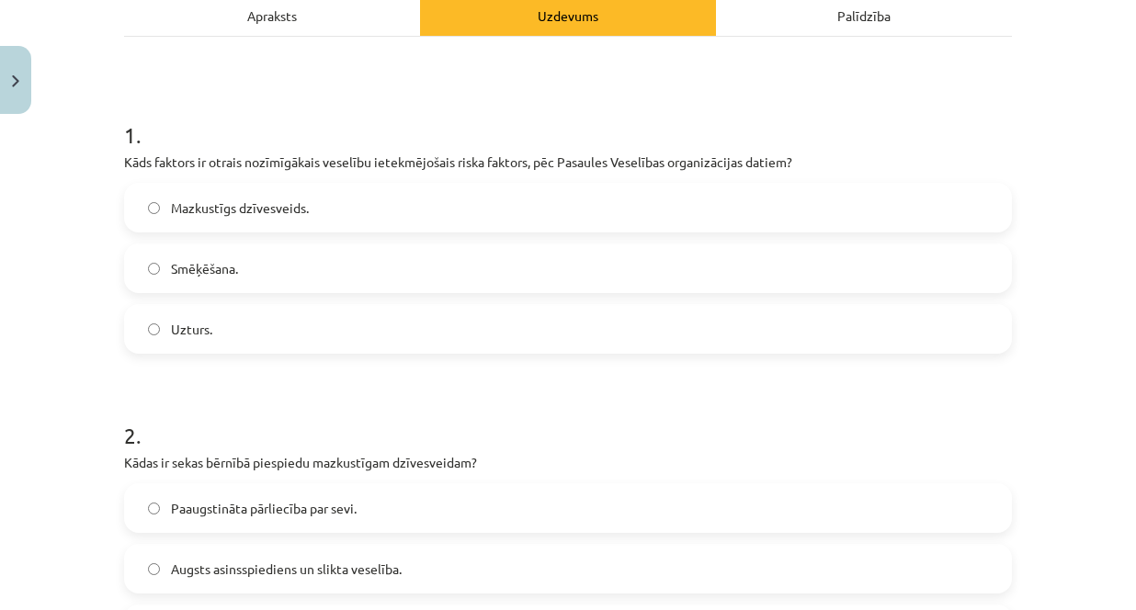
click at [358, 217] on label "Mazkustīgs dzīvesveids." at bounding box center [568, 208] width 884 height 46
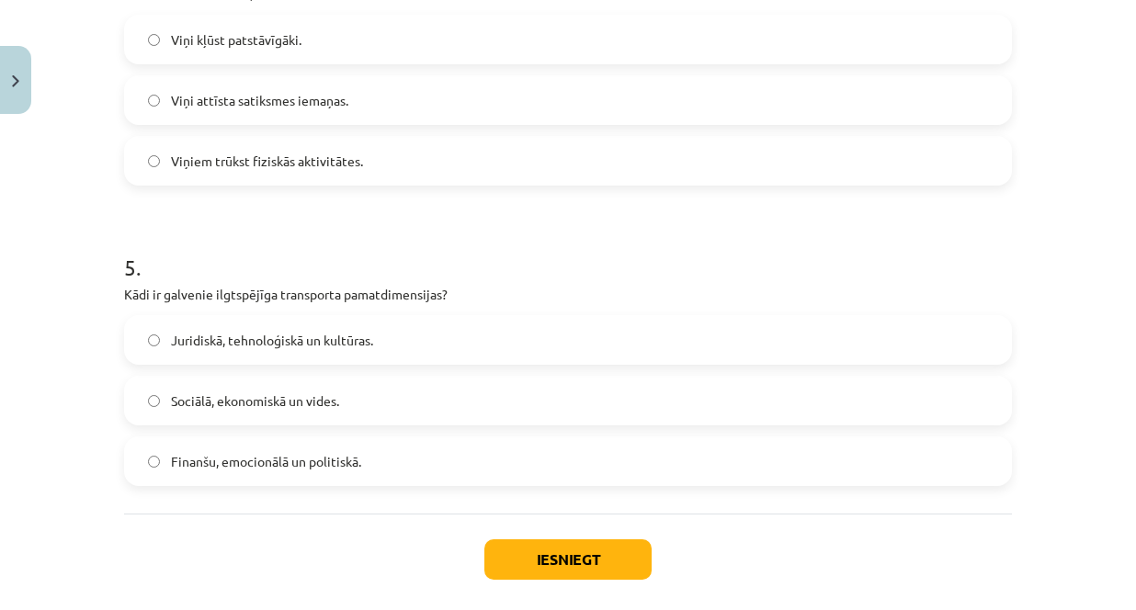
scroll to position [1378, 0]
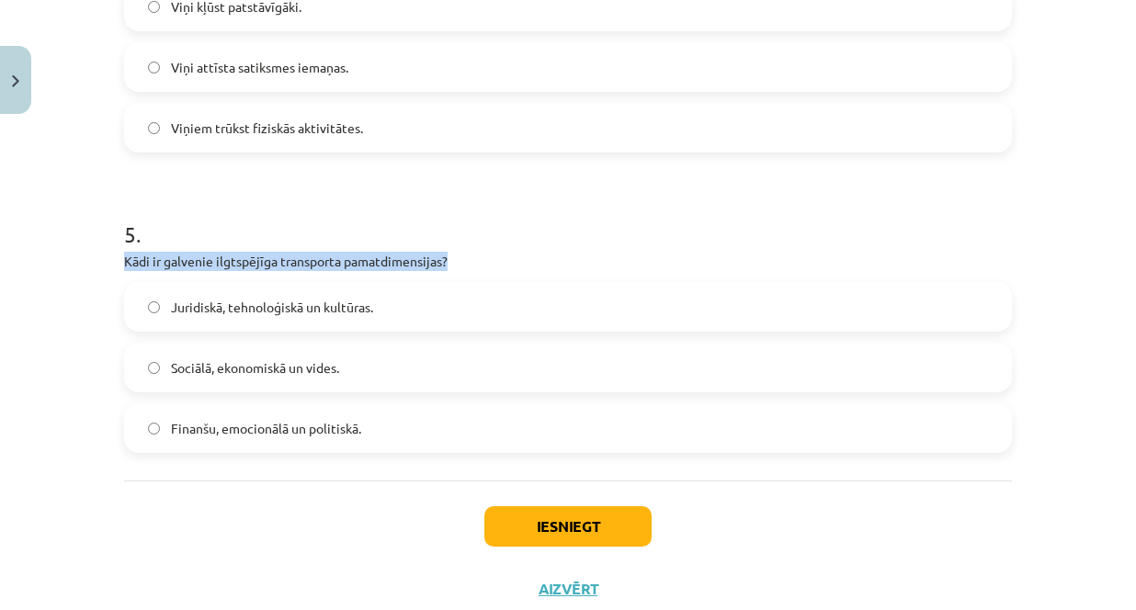
drag, startPoint x: 119, startPoint y: 262, endPoint x: 460, endPoint y: 269, distance: 341.0
click at [460, 269] on p "Kādi ir galvenie ilgtspējīga transporta pamatdimensijas?" at bounding box center [568, 261] width 888 height 19
copy p "Kādi ir galvenie ilgtspējīga transporta pamatdimensijas?"
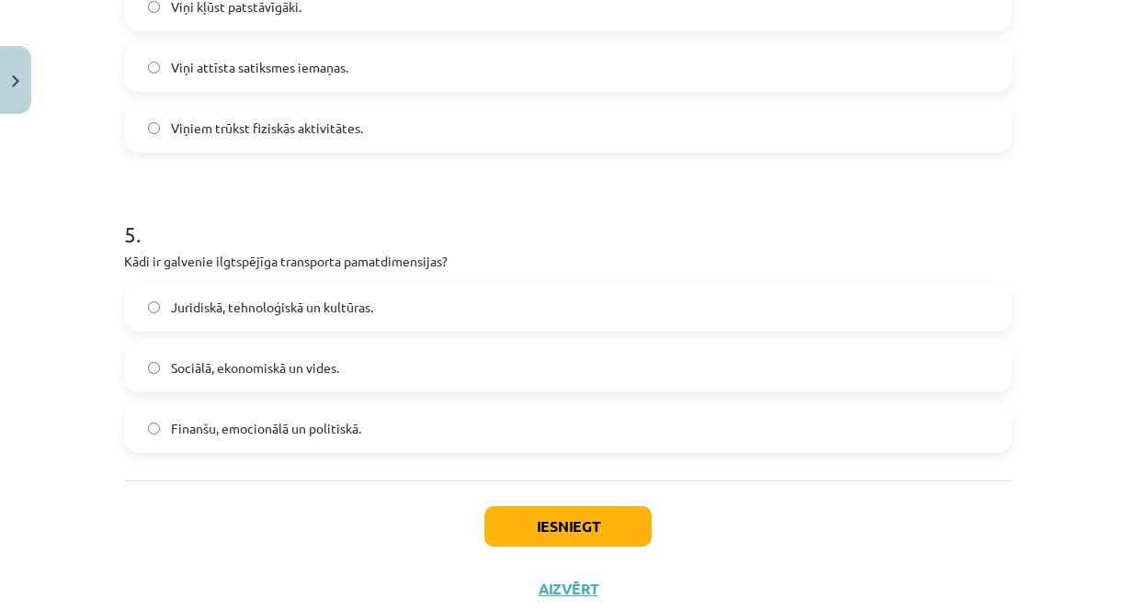
click at [481, 311] on label "Juridiskā, tehnoloģiskā un kultūras." at bounding box center [568, 307] width 884 height 46
click at [580, 534] on button "Iesniegt" at bounding box center [567, 526] width 167 height 40
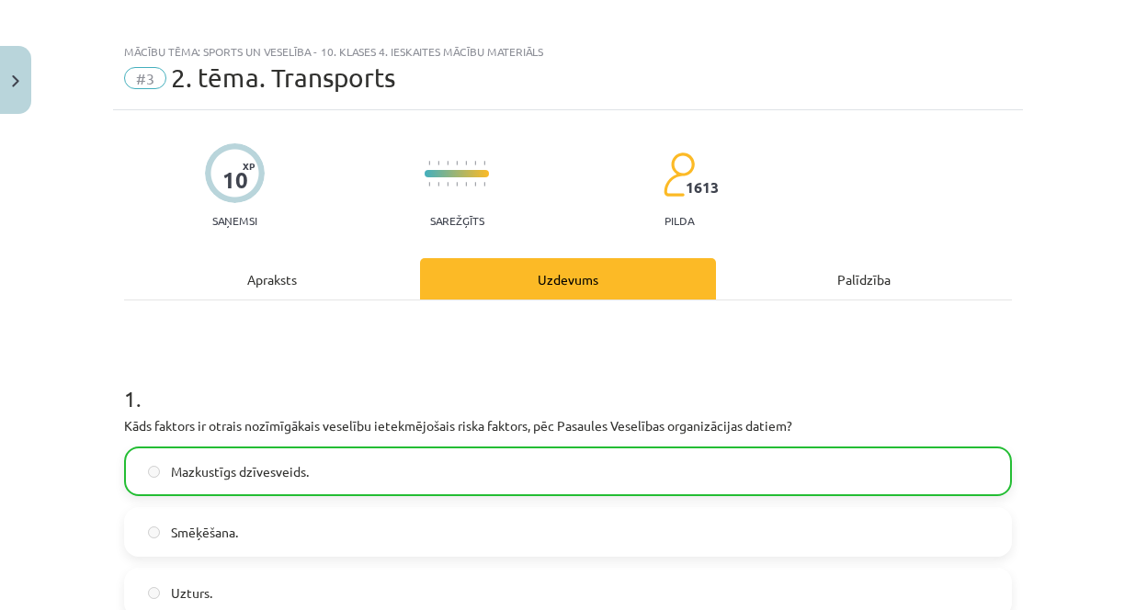
scroll to position [0, 0]
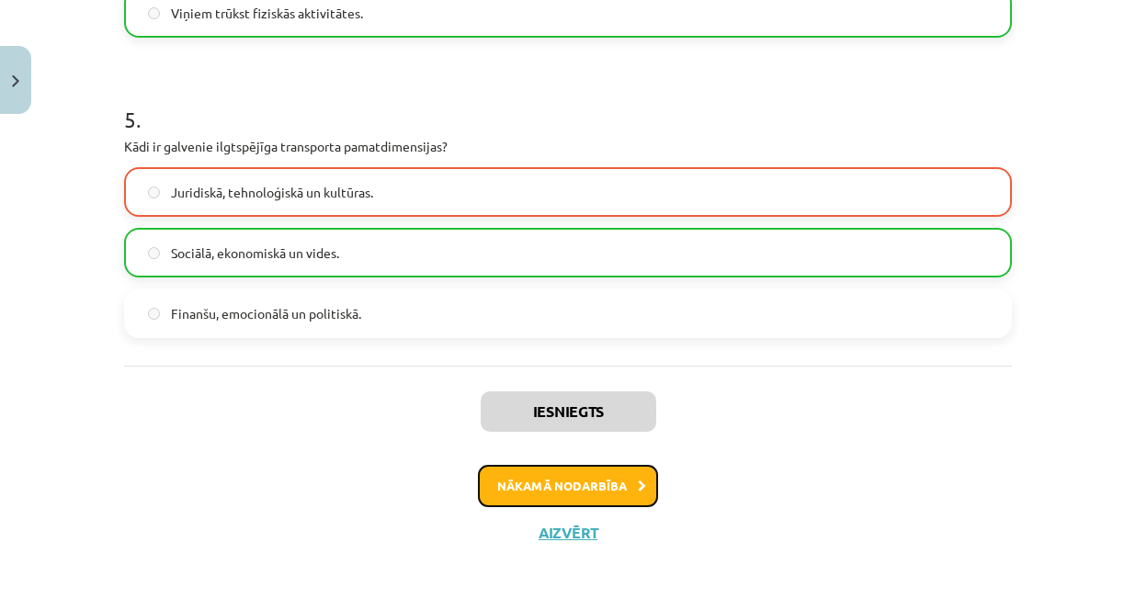
click at [607, 483] on button "Nākamā nodarbība" at bounding box center [568, 486] width 180 height 42
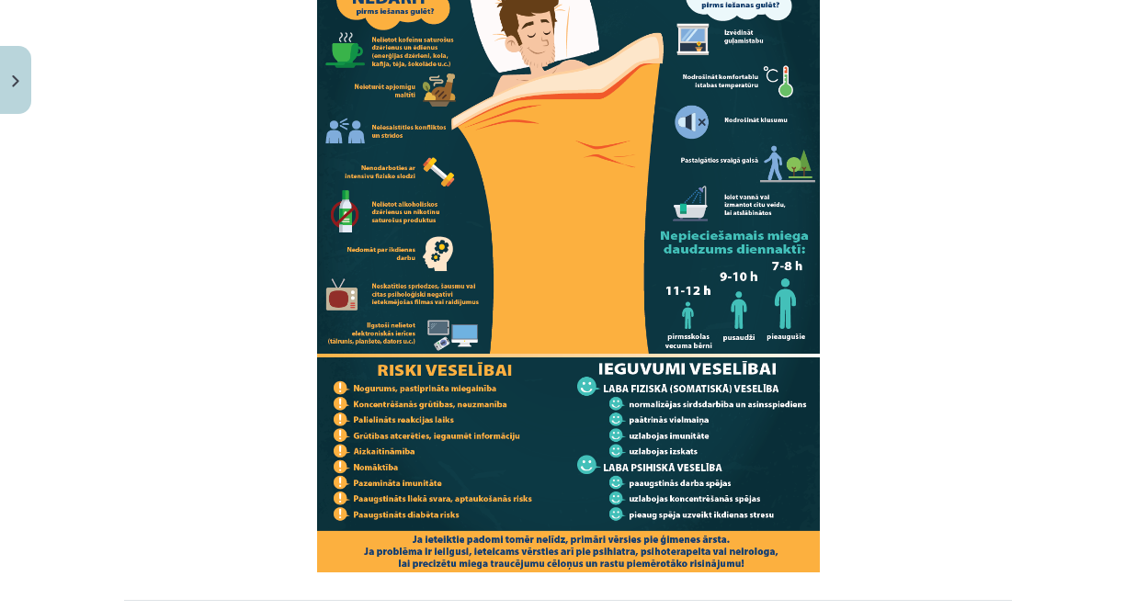
scroll to position [1759, 0]
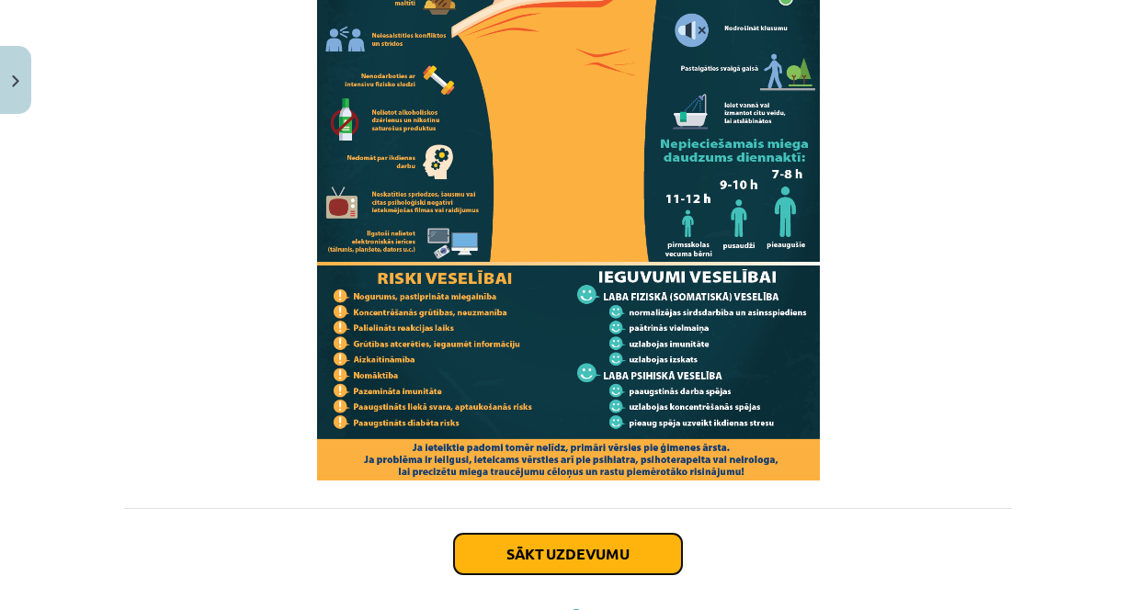
click at [534, 568] on button "Sākt uzdevumu" at bounding box center [568, 554] width 228 height 40
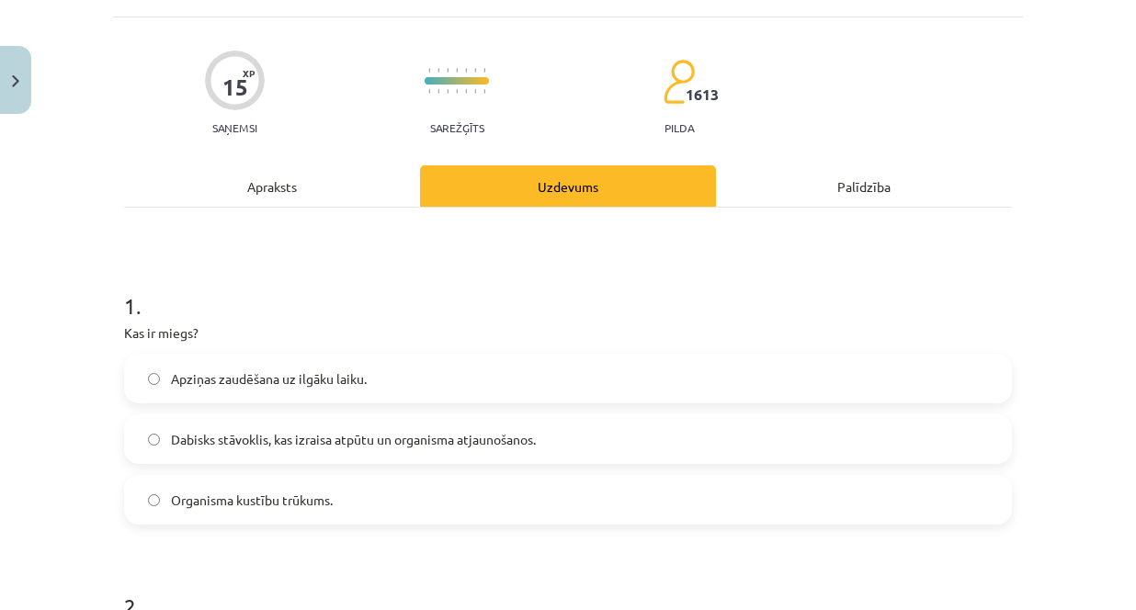
scroll to position [138, 0]
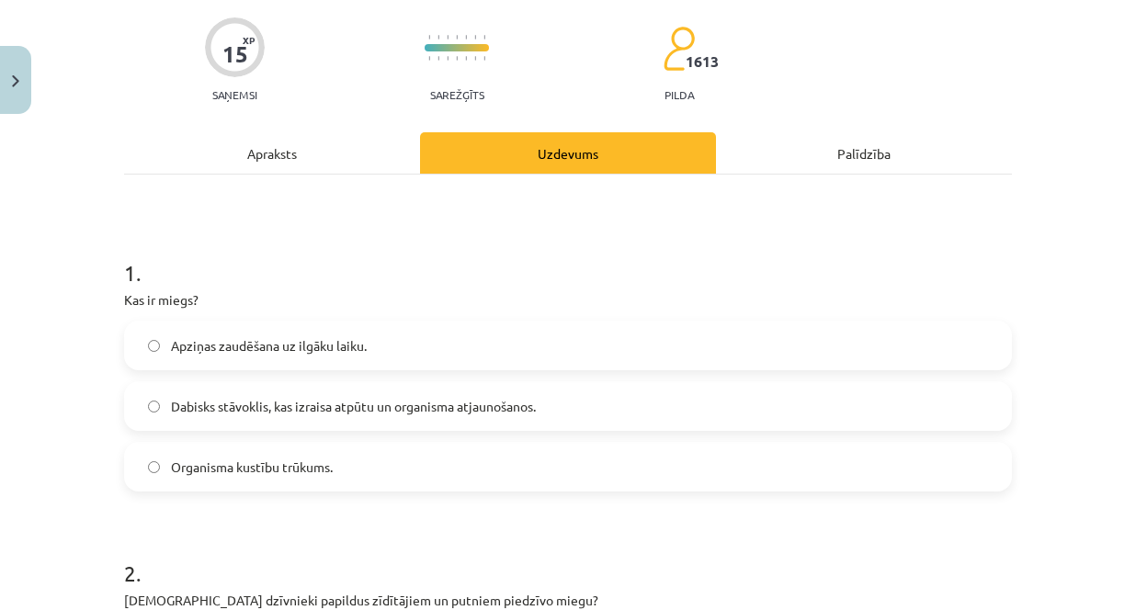
click at [421, 419] on label "Dabisks stāvoklis, kas izraisa atpūtu un organisma atjaunošanos." at bounding box center [568, 406] width 884 height 46
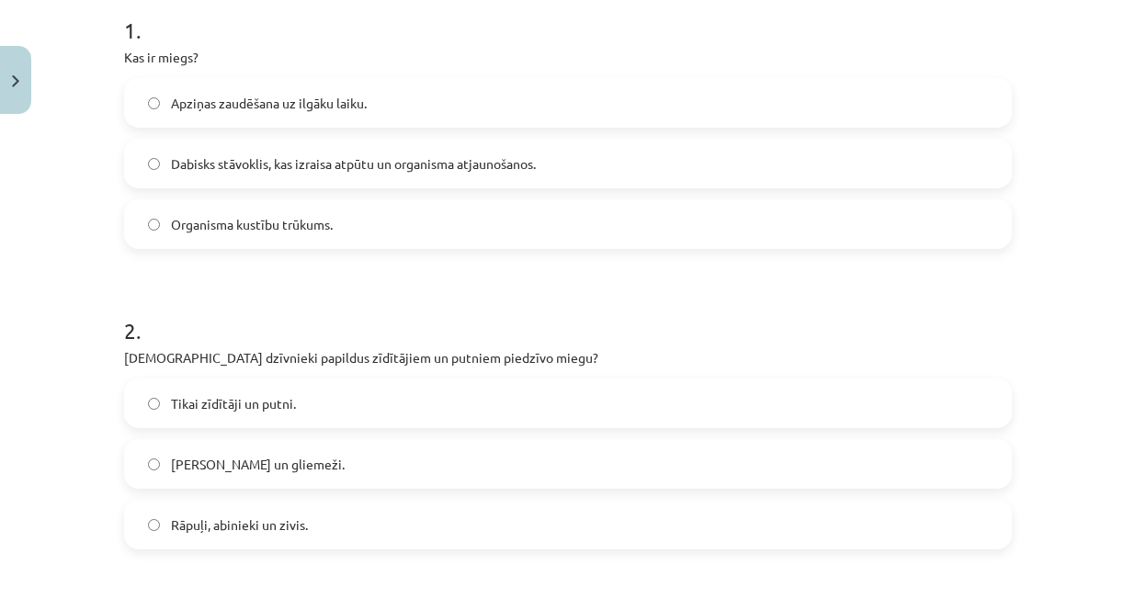
scroll to position [413, 0]
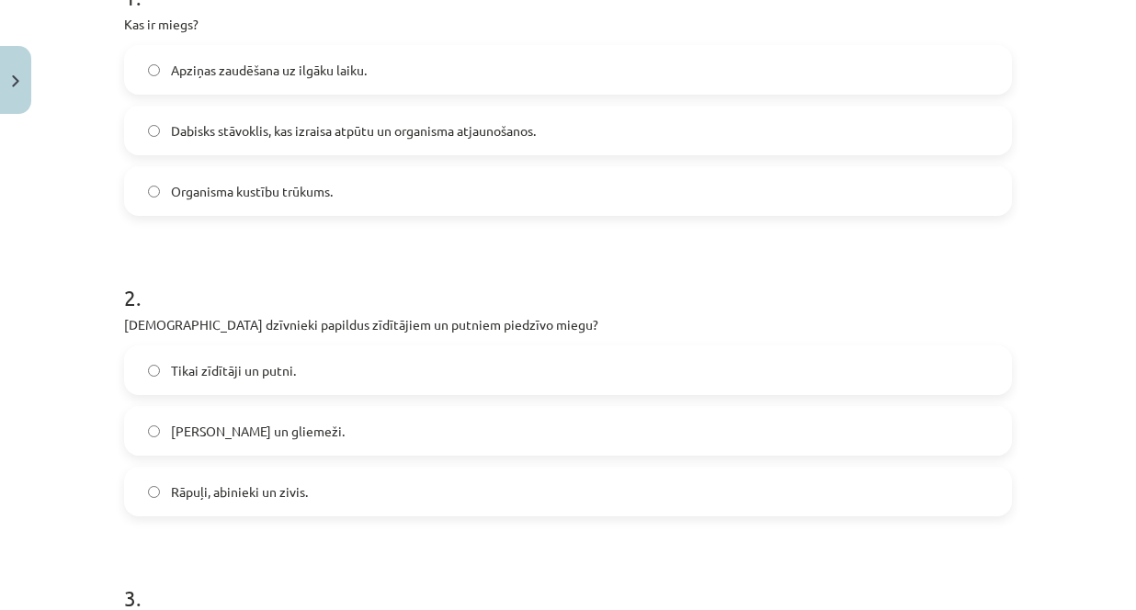
click at [334, 498] on label "Rāpuļi, abinieki un zivis." at bounding box center [568, 492] width 884 height 46
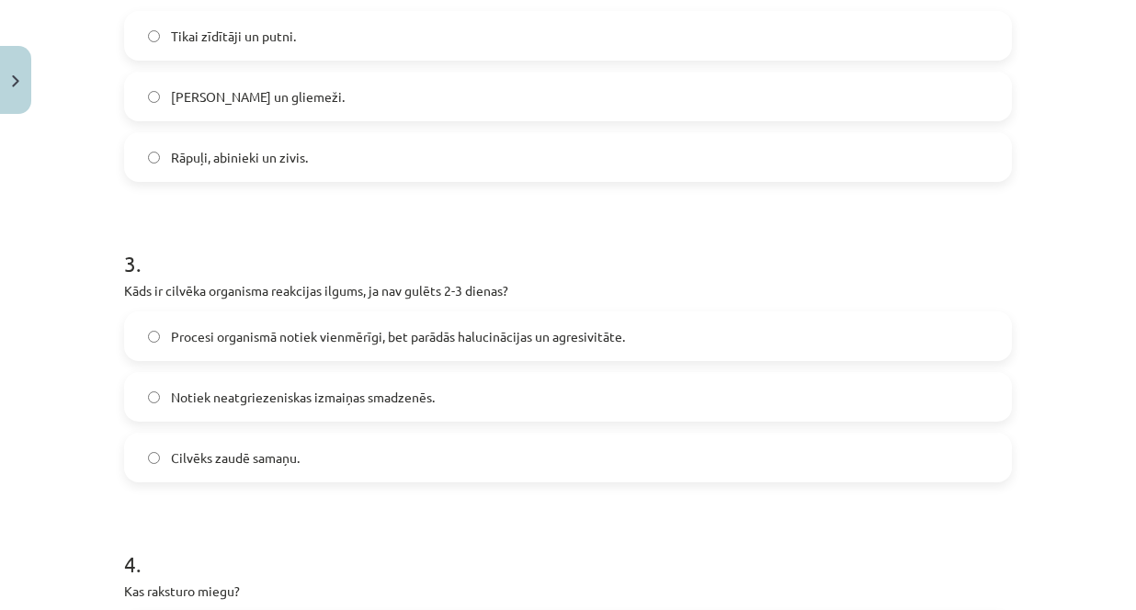
scroll to position [781, 0]
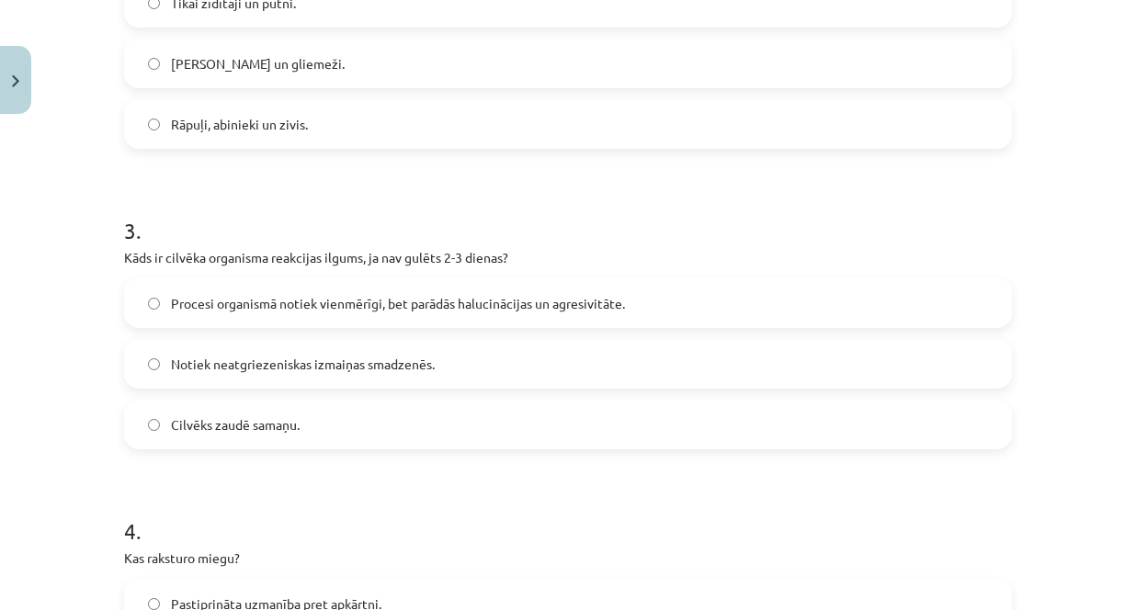
click at [334, 296] on span "Procesi organismā notiek vienmērīgi, bet parādās halucinācijas un agresivitāte." at bounding box center [398, 303] width 454 height 19
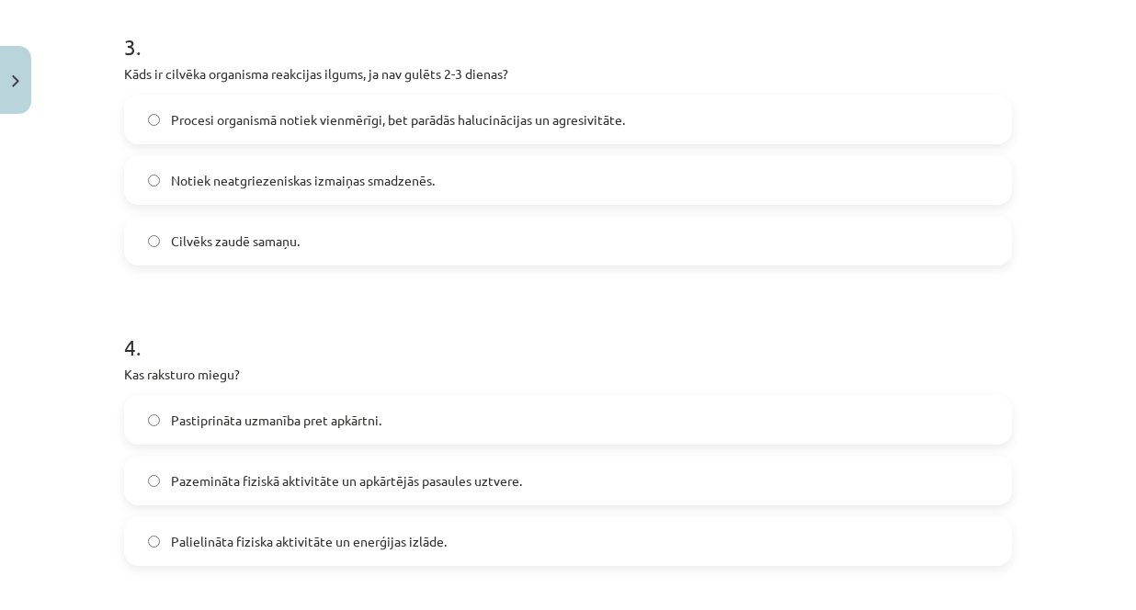
scroll to position [1149, 0]
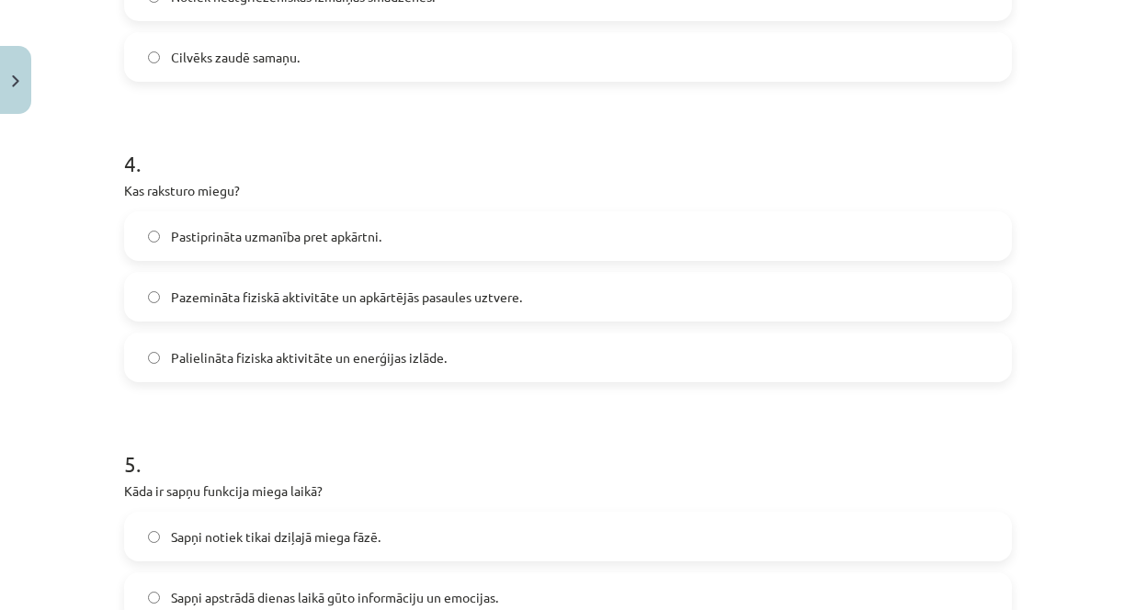
click at [549, 296] on label "Pazemināta fiziskā aktivitāte un apkārtējās pasaules uztvere." at bounding box center [568, 297] width 884 height 46
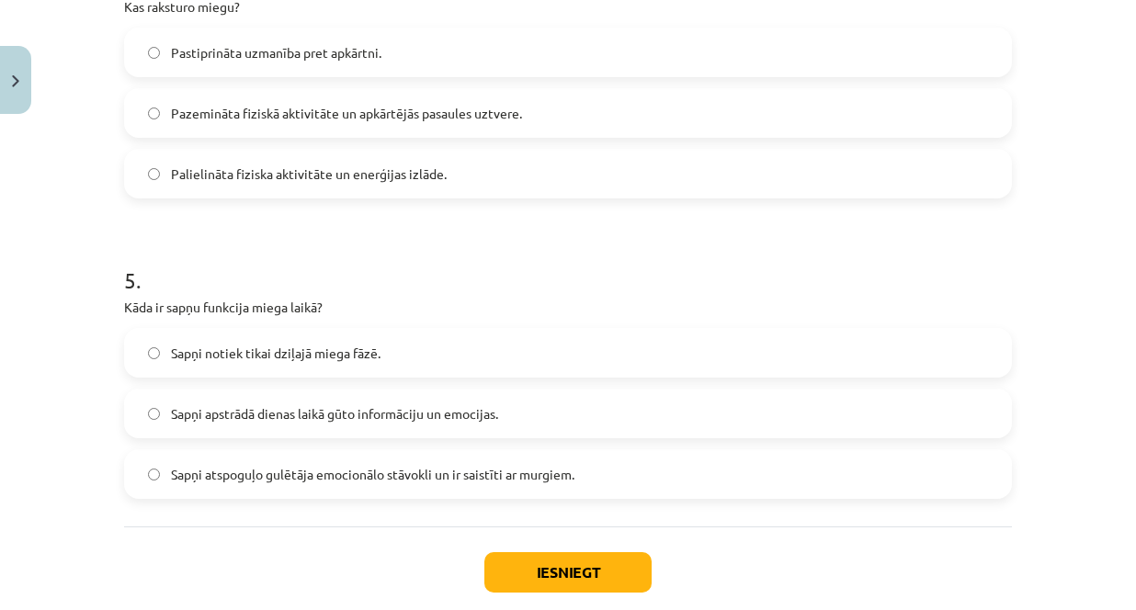
click at [397, 424] on label "Sapņi apstrādā dienas laikā gūto informāciju un emocijas." at bounding box center [568, 414] width 884 height 46
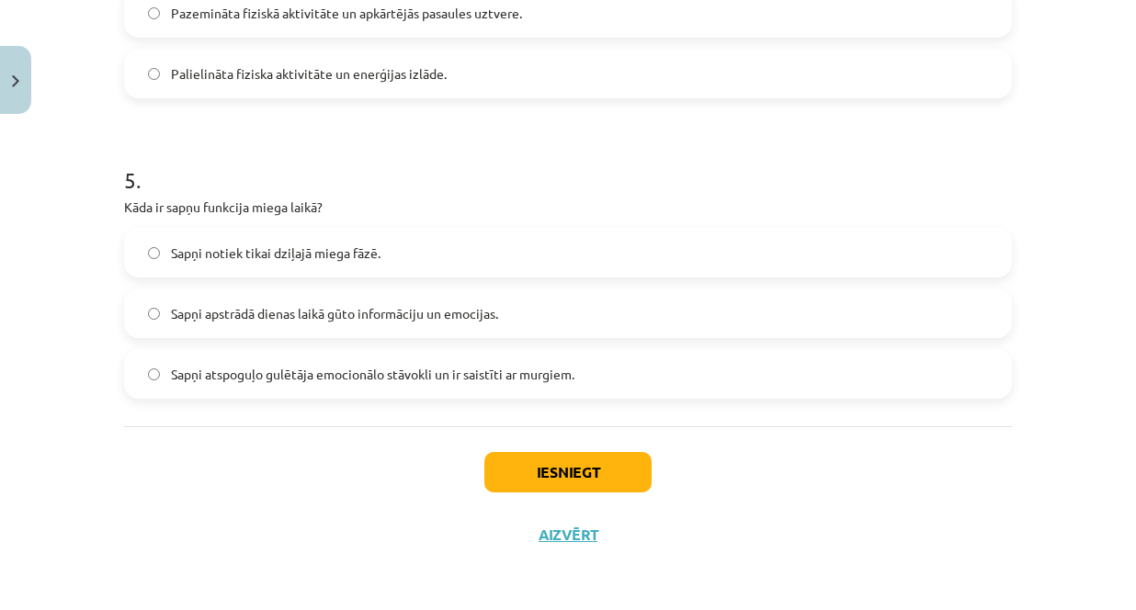
scroll to position [1434, 0]
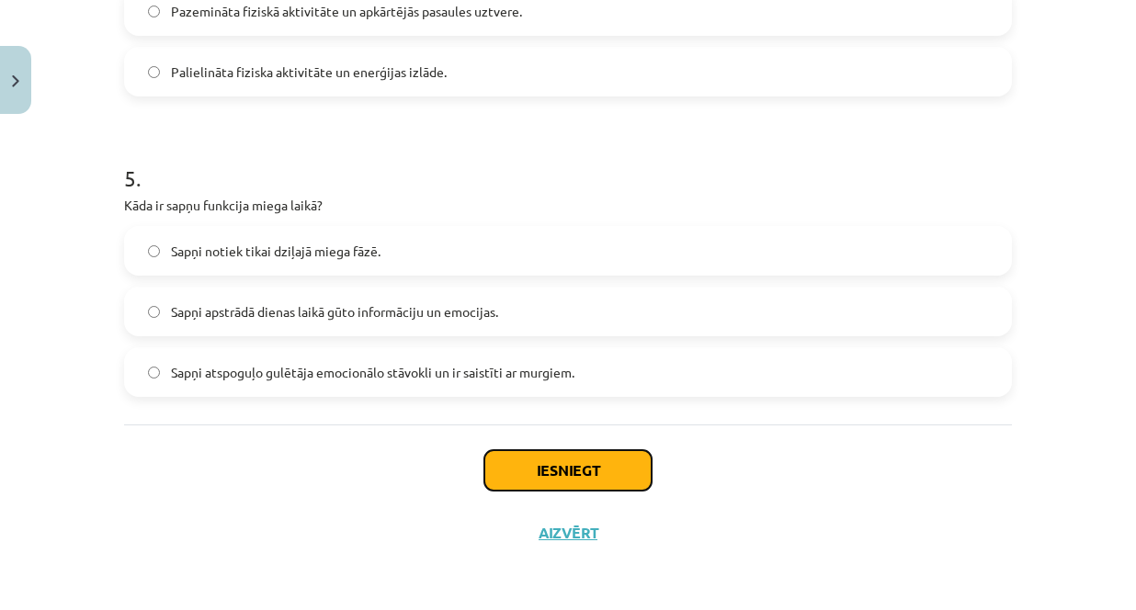
click at [570, 474] on button "Iesniegt" at bounding box center [567, 470] width 167 height 40
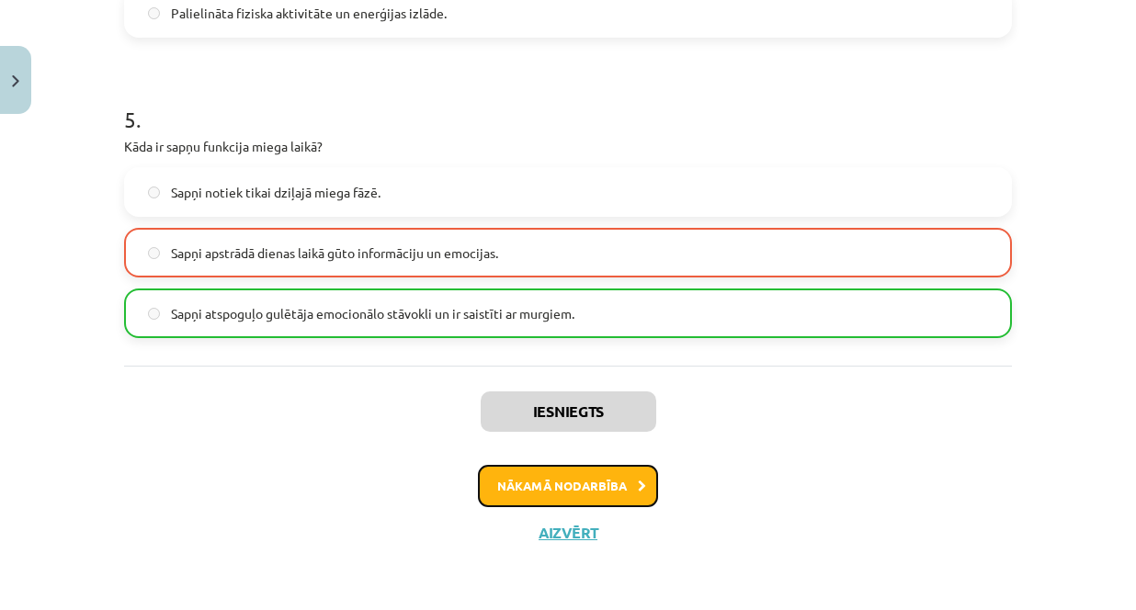
click at [621, 484] on button "Nākamā nodarbība" at bounding box center [568, 486] width 180 height 42
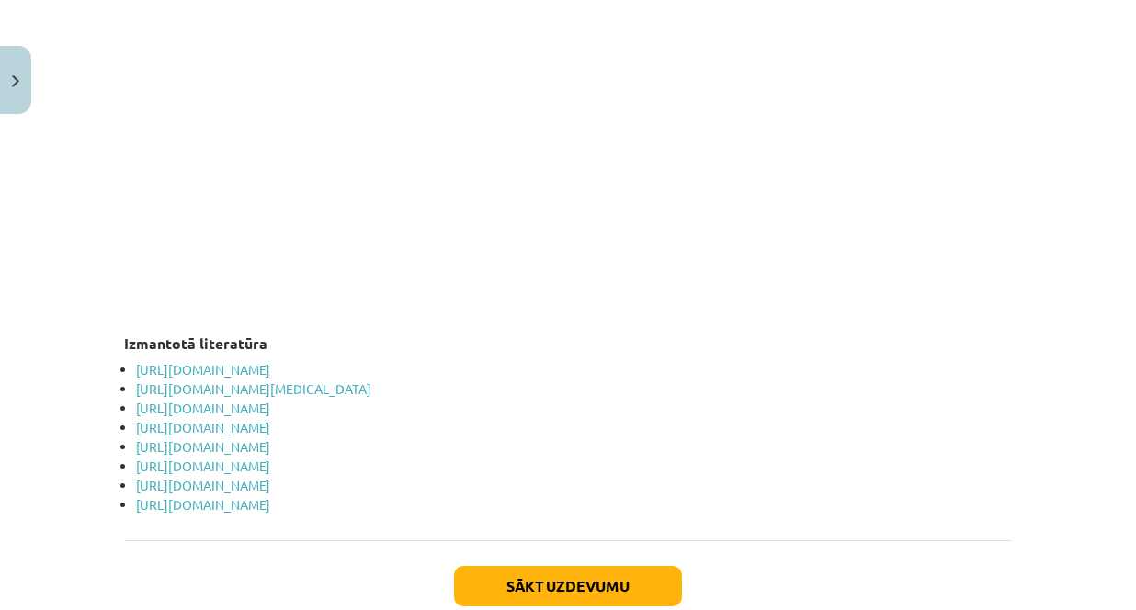
scroll to position [3693, 0]
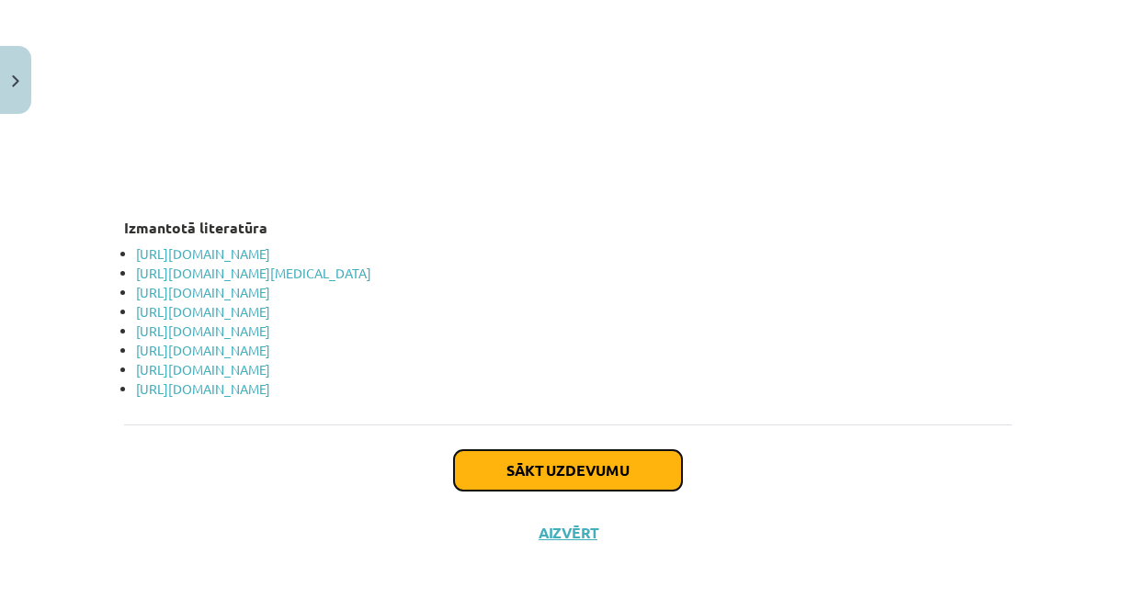
click at [589, 464] on button "Sākt uzdevumu" at bounding box center [568, 470] width 228 height 40
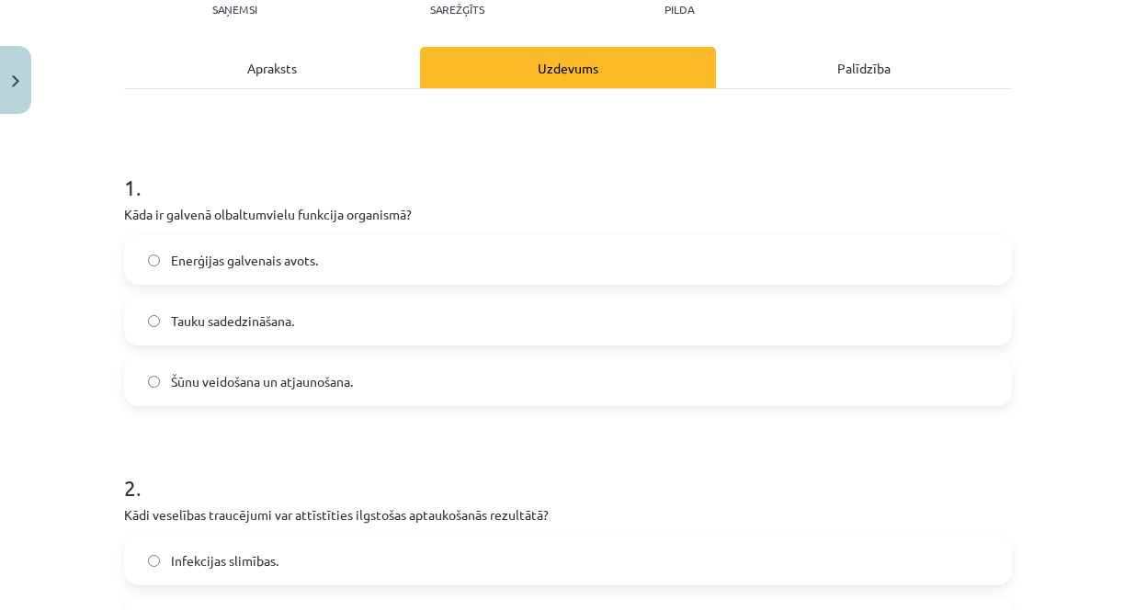
scroll to position [230, 0]
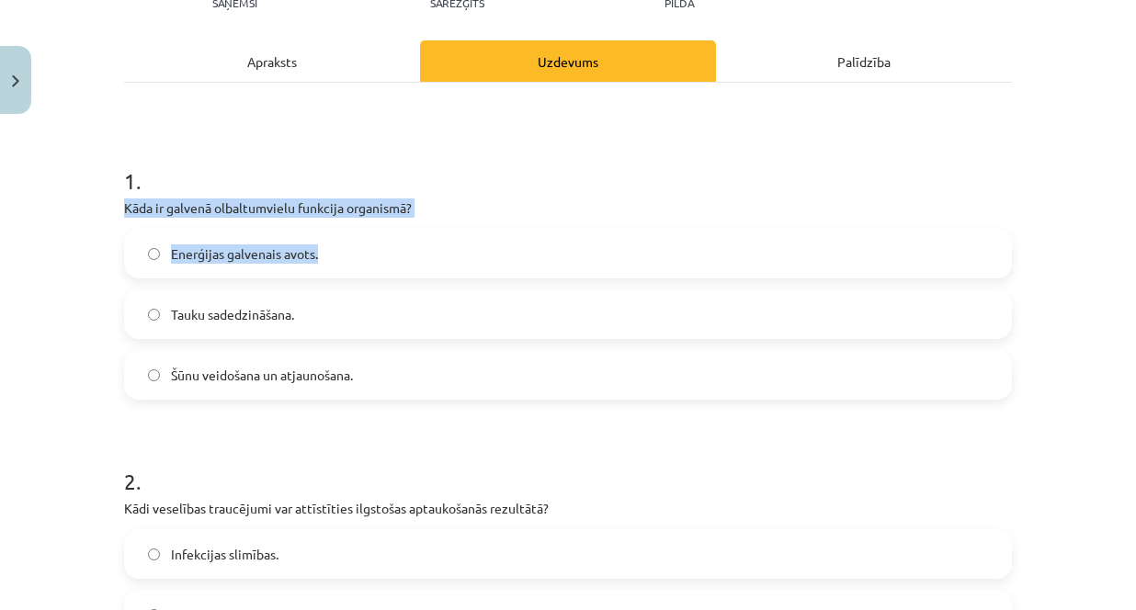
drag, startPoint x: 118, startPoint y: 205, endPoint x: 481, endPoint y: 221, distance: 364.2
click at [483, 220] on div "1 . Kāda ir galvenā olbaltumvielu funkcija organismā? Enerģijas galvenais avots…" at bounding box center [568, 268] width 888 height 264
click at [375, 211] on p "Kāda ir galvenā olbaltumvielu funkcija organismā?" at bounding box center [568, 207] width 888 height 19
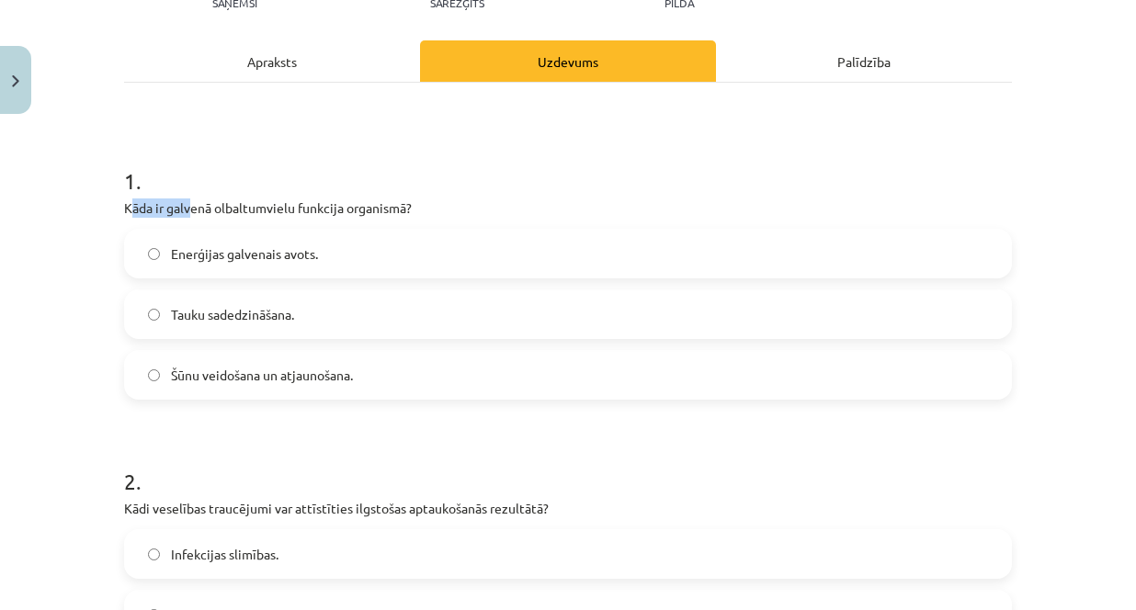
drag, startPoint x: 121, startPoint y: 208, endPoint x: 177, endPoint y: 209, distance: 56.1
click at [177, 209] on p "Kāda ir galvenā olbaltumvielu funkcija organismā?" at bounding box center [568, 207] width 888 height 19
drag, startPoint x: 118, startPoint y: 207, endPoint x: 387, endPoint y: 208, distance: 269.2
click at [421, 207] on p "Kāda ir galvenā olbaltumvielu funkcija organismā?" at bounding box center [568, 207] width 888 height 19
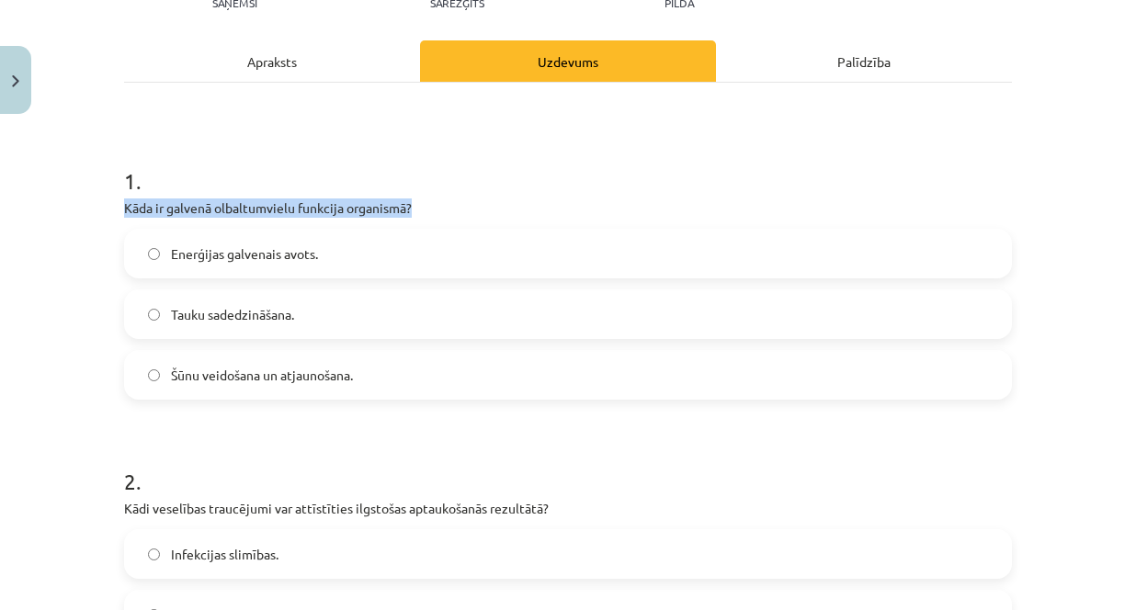
copy p "Kāda ir galvenā olbaltumvielu funkcija organismā?"
click at [232, 239] on label "Enerģijas galvenais avots." at bounding box center [568, 254] width 884 height 46
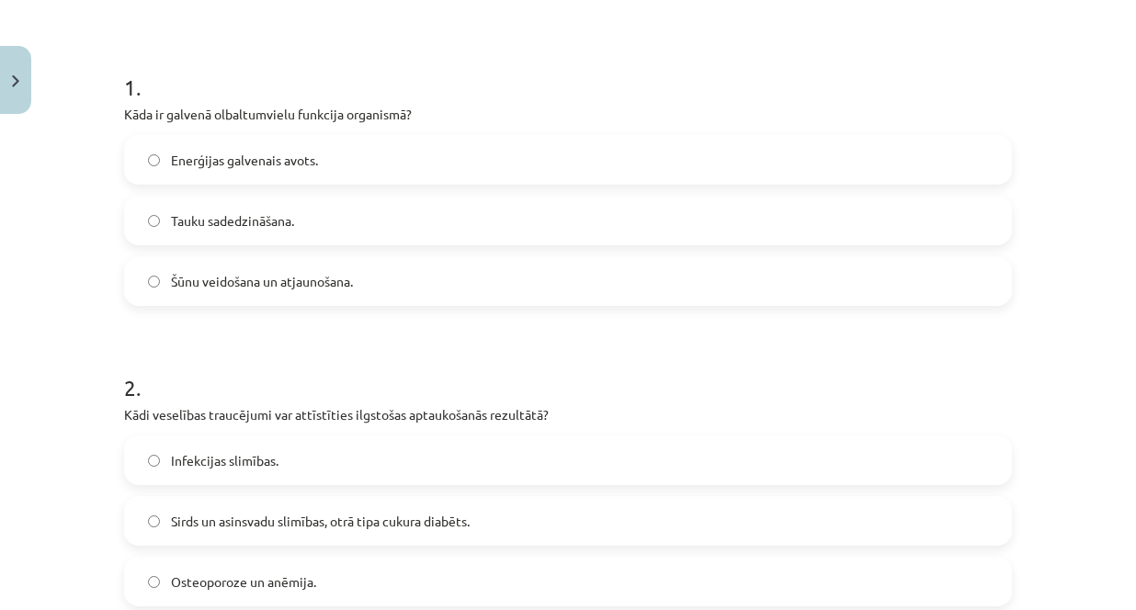
scroll to position [413, 0]
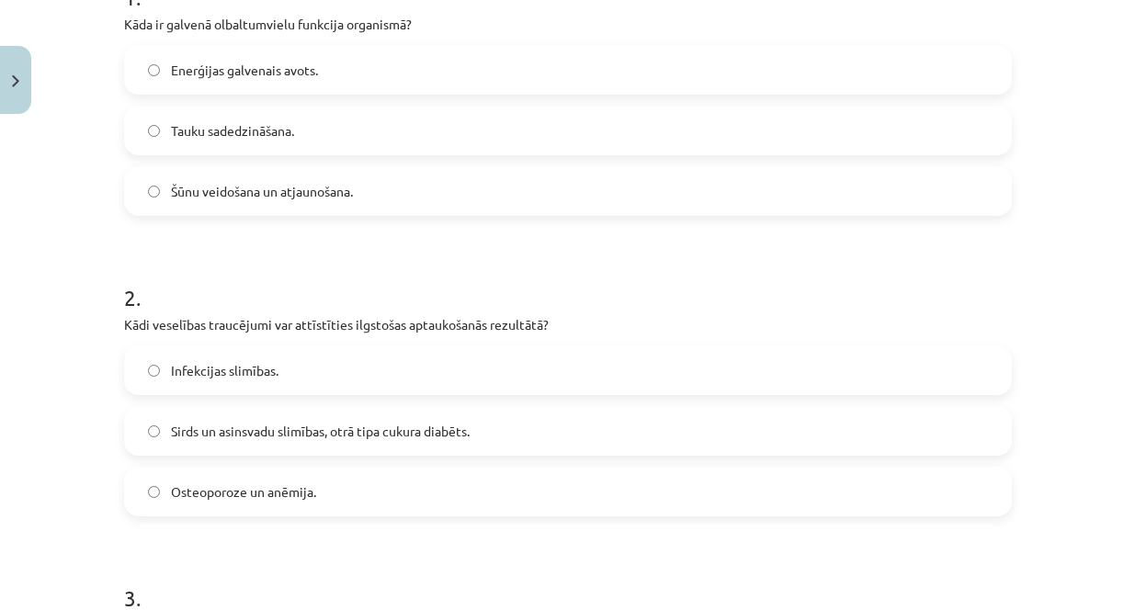
click at [425, 437] on span "Sirds un asinsvadu slimības, otrā tipa cukura diabēts." at bounding box center [320, 431] width 299 height 19
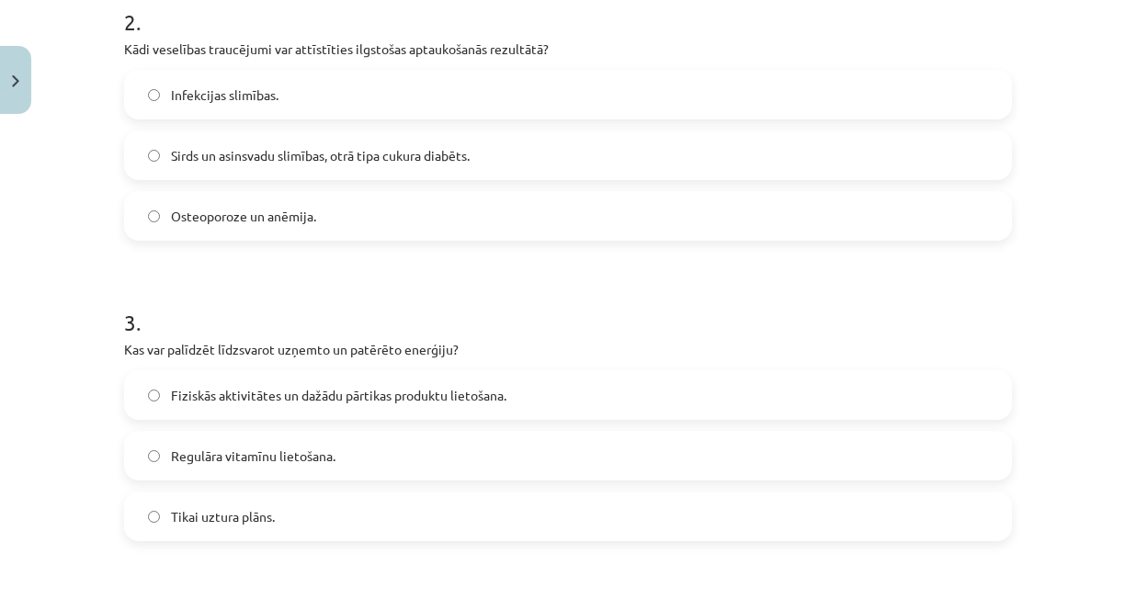
scroll to position [781, 0]
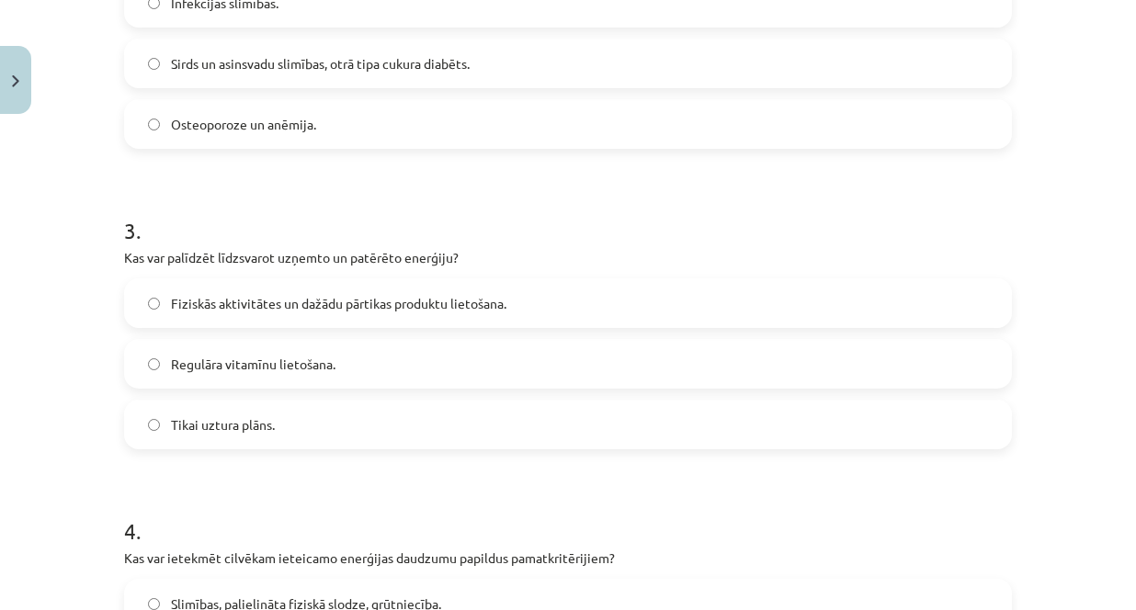
click at [461, 295] on span "Fiziskās aktivitātes un dažādu pārtikas produktu lietošana." at bounding box center [338, 303] width 335 height 19
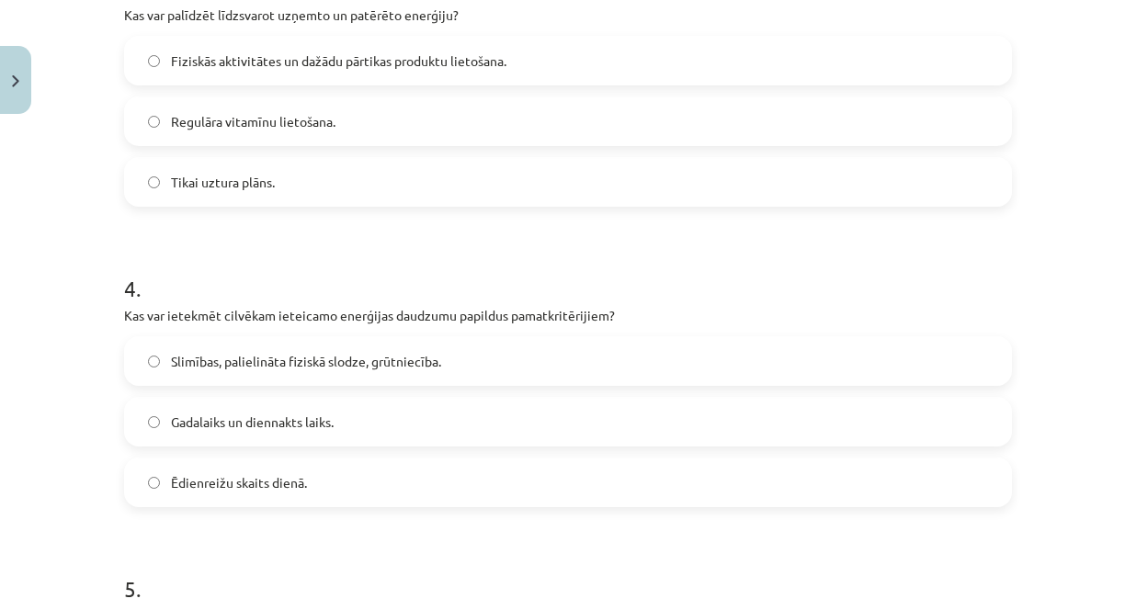
scroll to position [1057, 0]
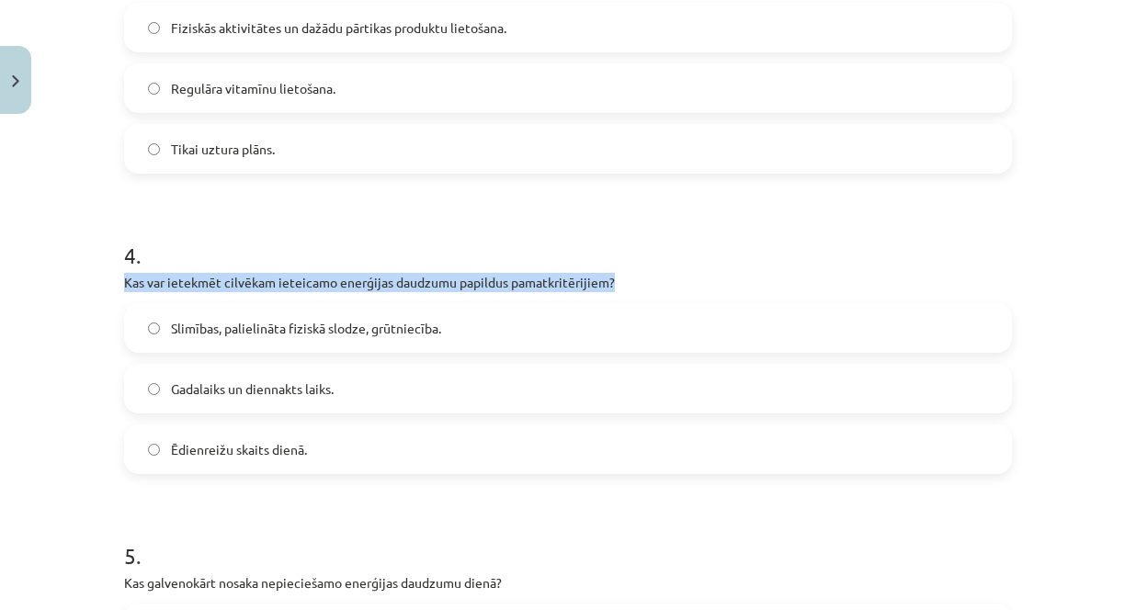
drag, startPoint x: 118, startPoint y: 284, endPoint x: 621, endPoint y: 282, distance: 503.5
click at [621, 282] on p "Kas var ietekmēt cilvēkam ieteicamo enerģijas daudzumu papildus pamatkritērijie…" at bounding box center [568, 282] width 888 height 19
copy p "Kas var ietekmēt cilvēkam ieteicamo enerģijas daudzumu papildus pamatkritērijie…"
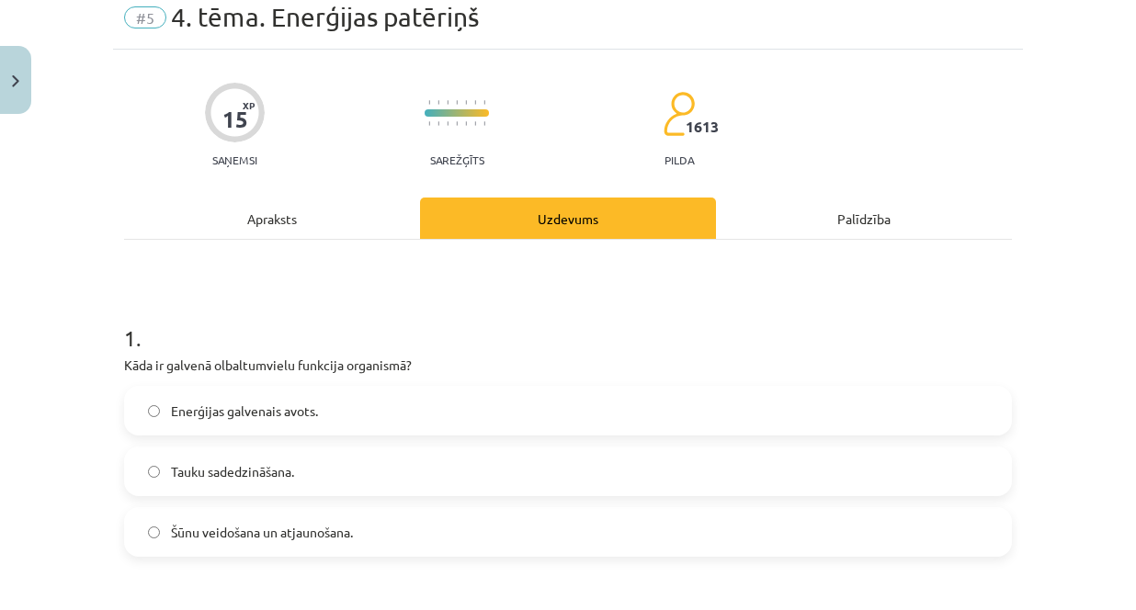
scroll to position [184, 0]
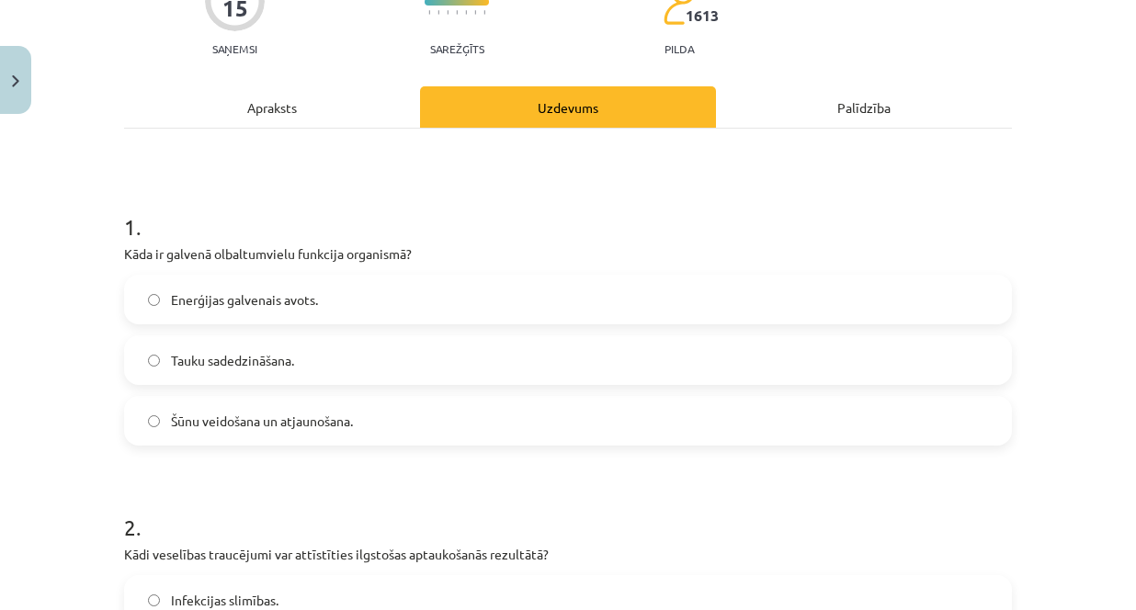
click at [327, 425] on span "Šūnu veidošana un atjaunošana." at bounding box center [262, 421] width 182 height 19
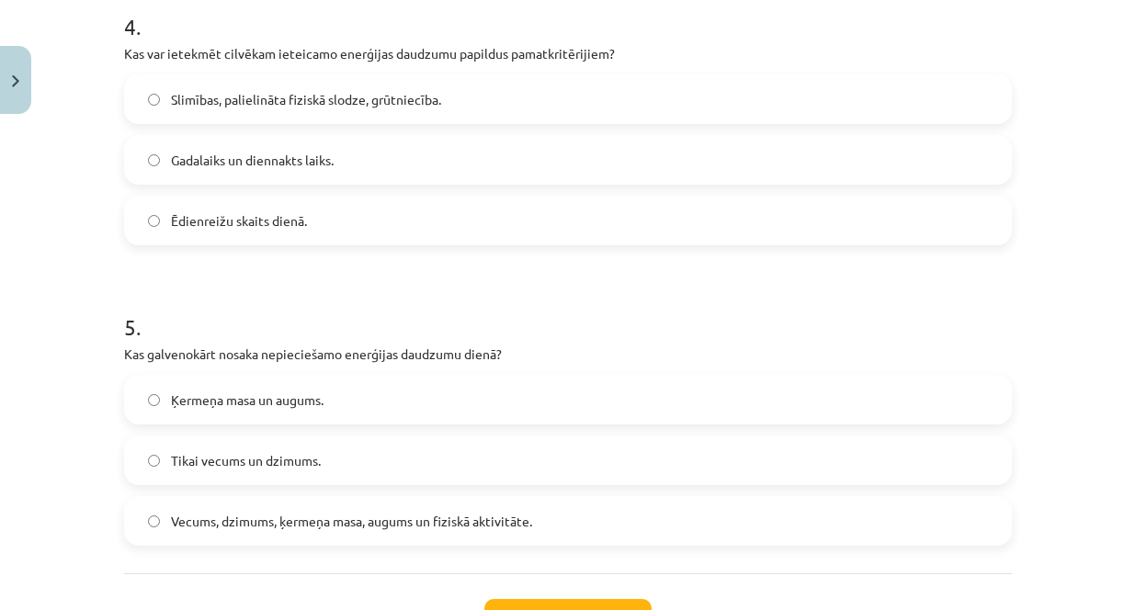
scroll to position [1286, 0]
click at [382, 525] on span "Vecums, dzimums, ķermeņa masa, augums un fiziskā aktivitāte." at bounding box center [351, 520] width 361 height 19
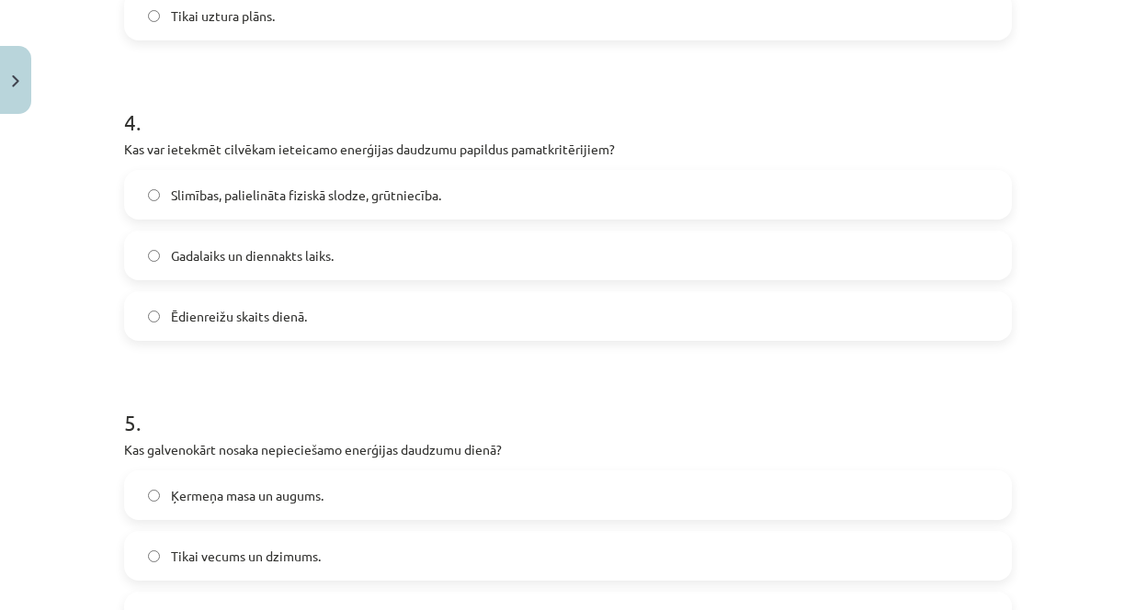
scroll to position [1103, 0]
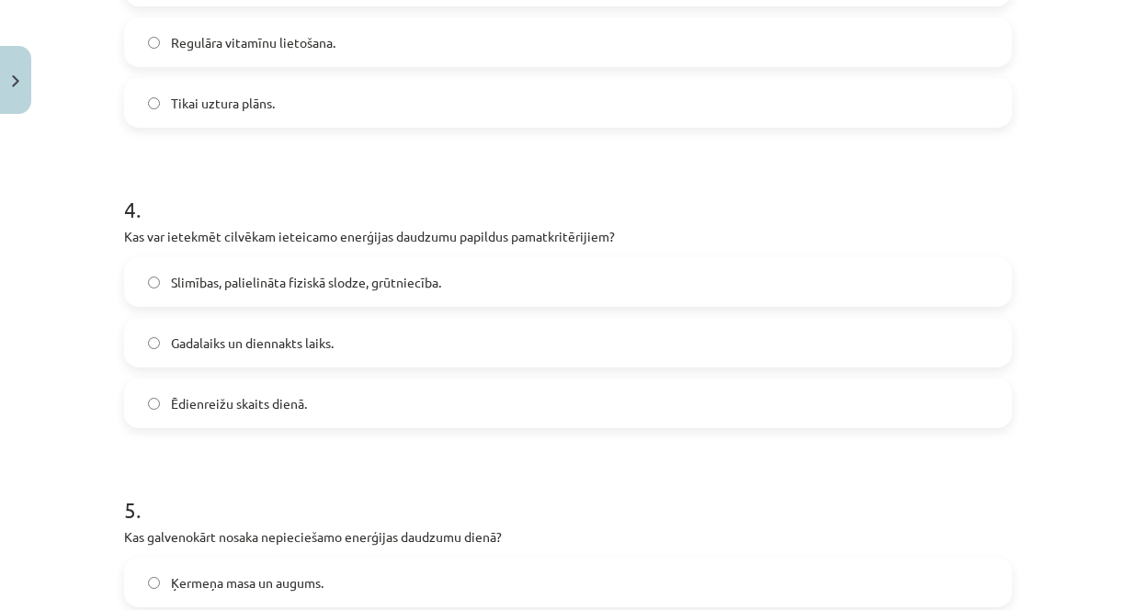
click at [434, 287] on span "Slimības, palielināta fiziskā slodze, grūtniecība." at bounding box center [306, 282] width 270 height 19
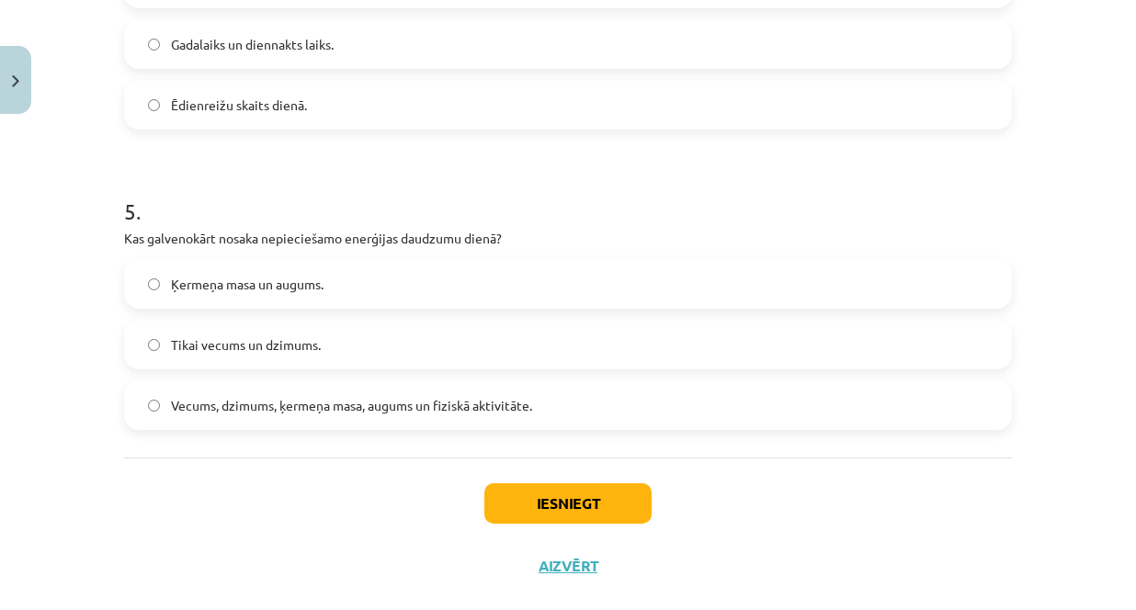
scroll to position [1434, 0]
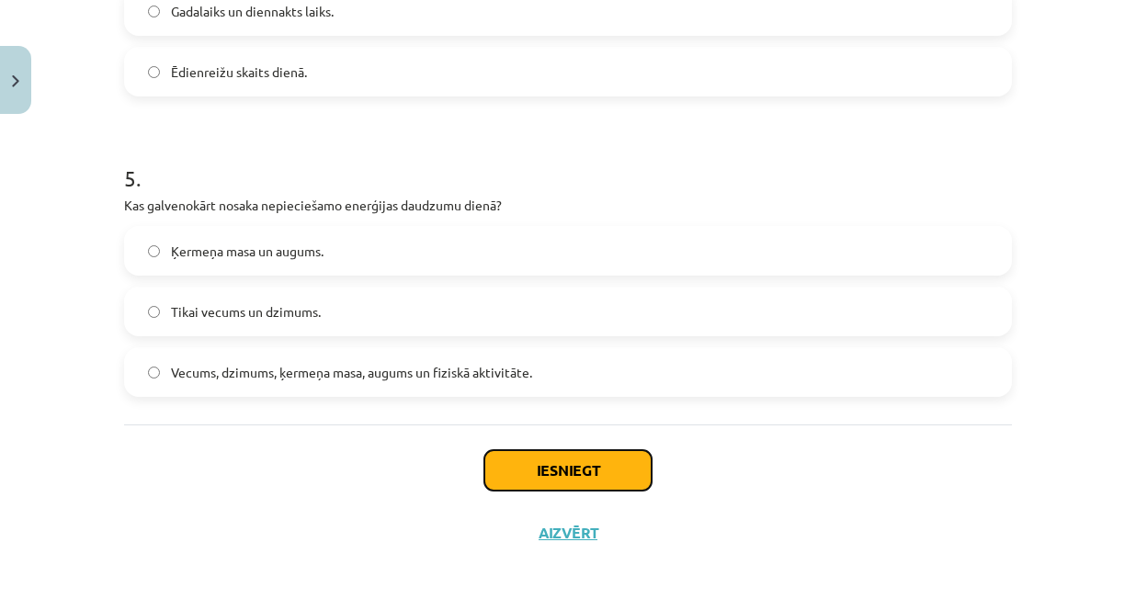
click at [606, 470] on button "Iesniegt" at bounding box center [567, 470] width 167 height 40
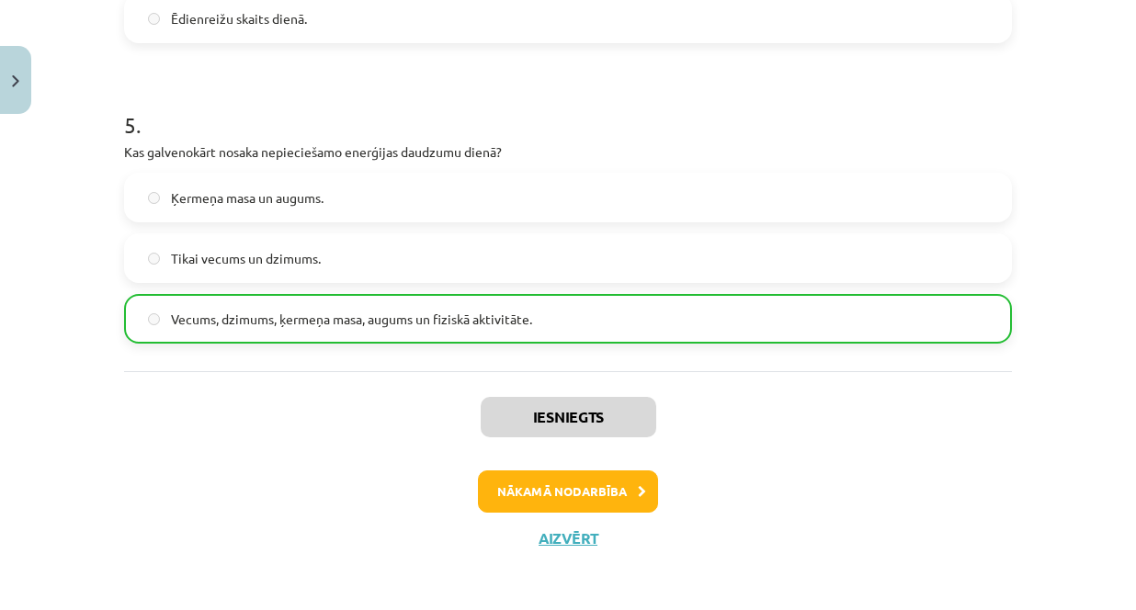
scroll to position [1493, 0]
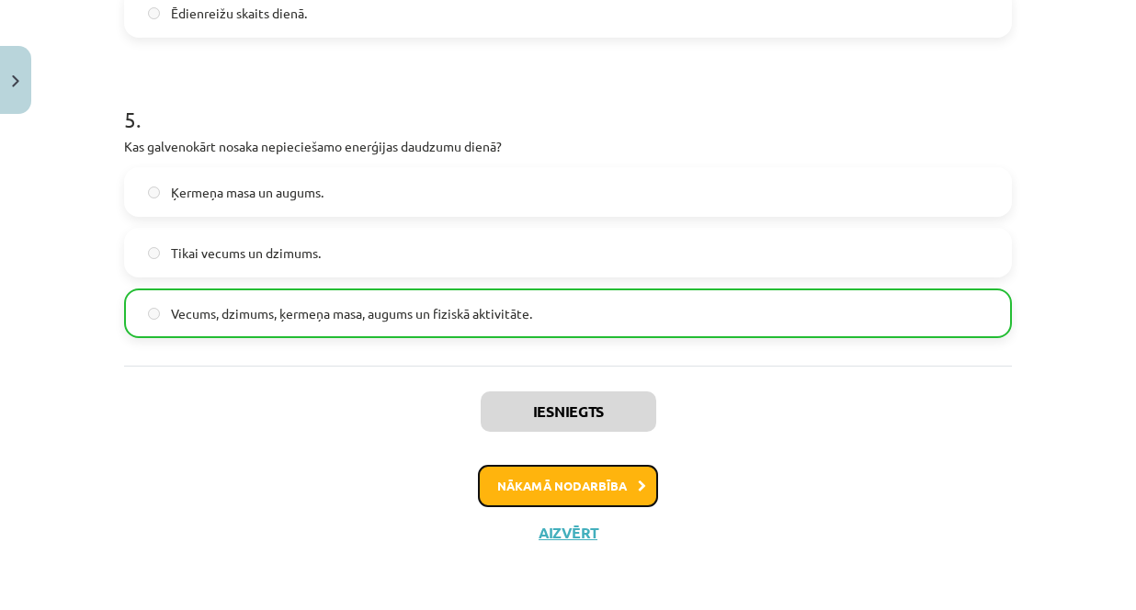
click at [575, 481] on button "Nākamā nodarbība" at bounding box center [568, 486] width 180 height 42
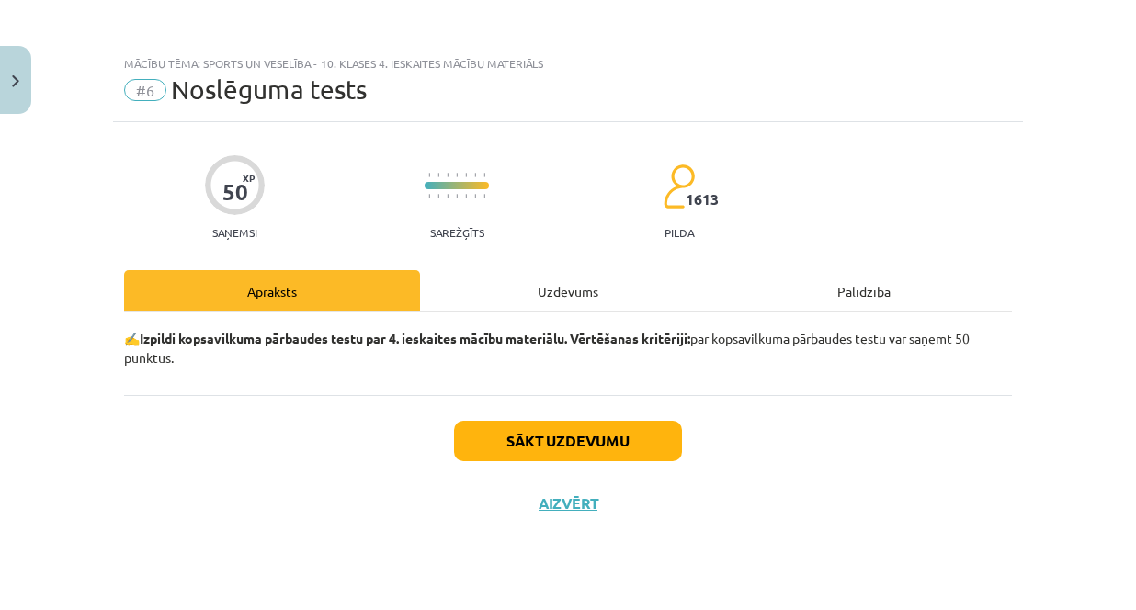
scroll to position [0, 0]
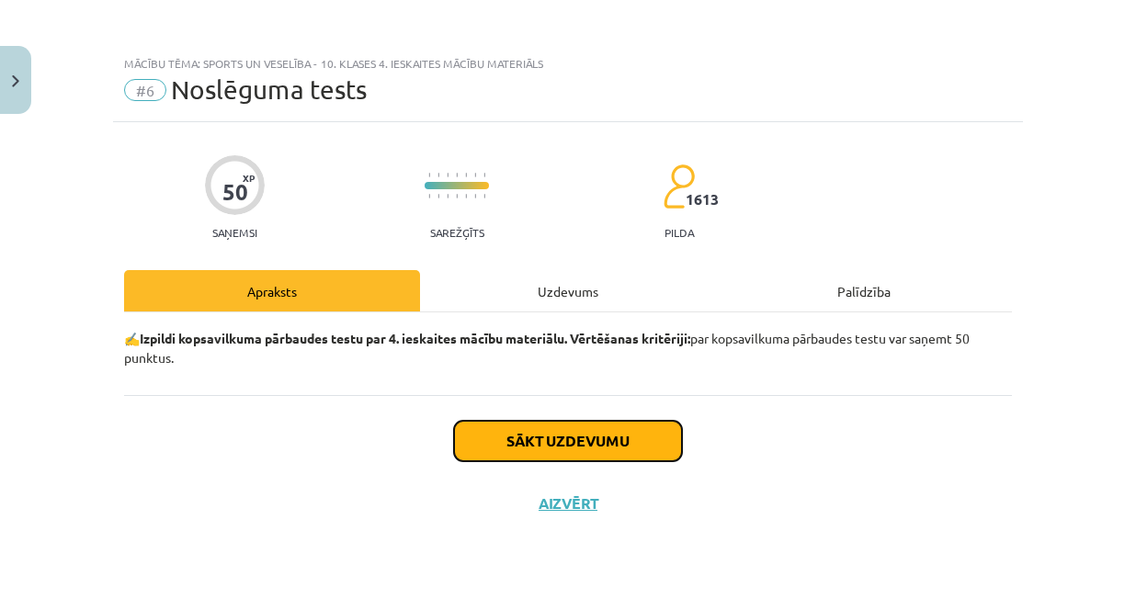
click at [600, 444] on button "Sākt uzdevumu" at bounding box center [568, 441] width 228 height 40
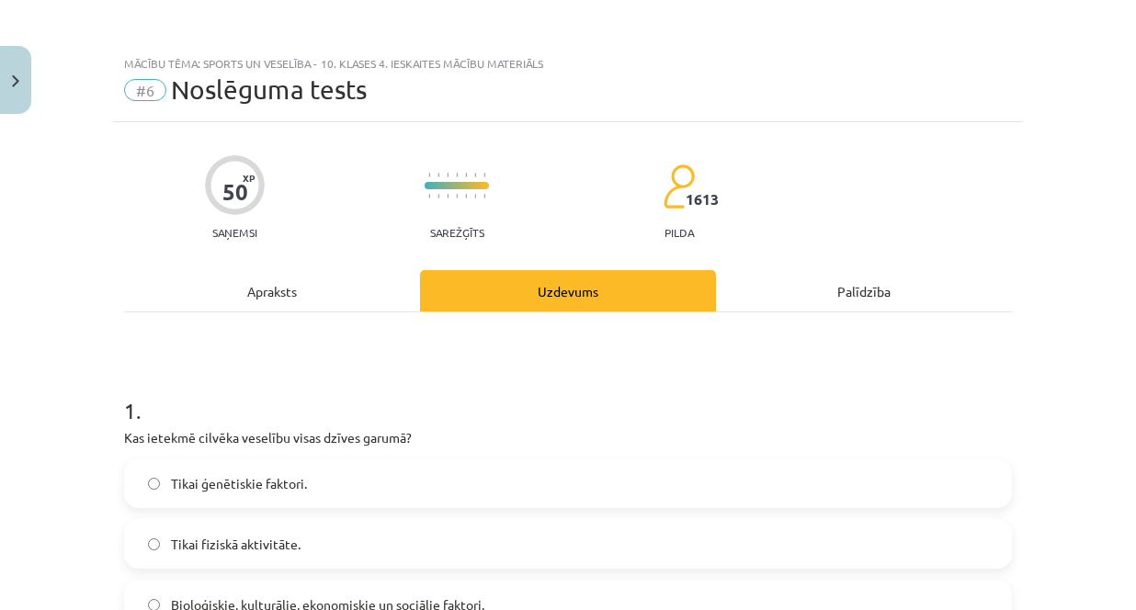
scroll to position [92, 0]
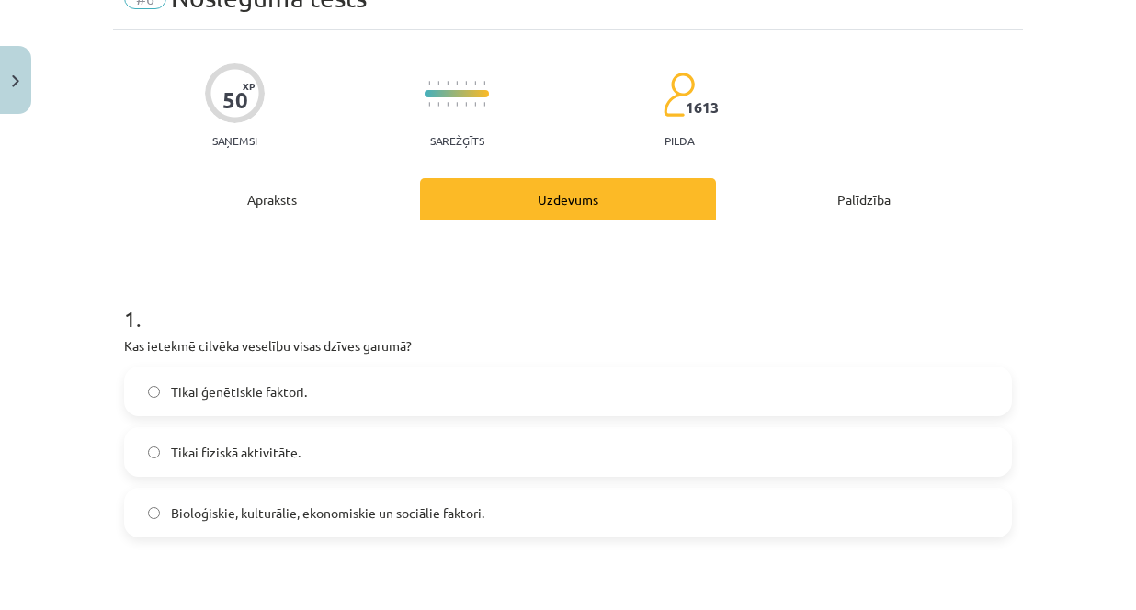
click at [268, 516] on span "Bioloģiskie, kulturālie, ekonomiskie un sociālie faktori." at bounding box center [327, 513] width 313 height 19
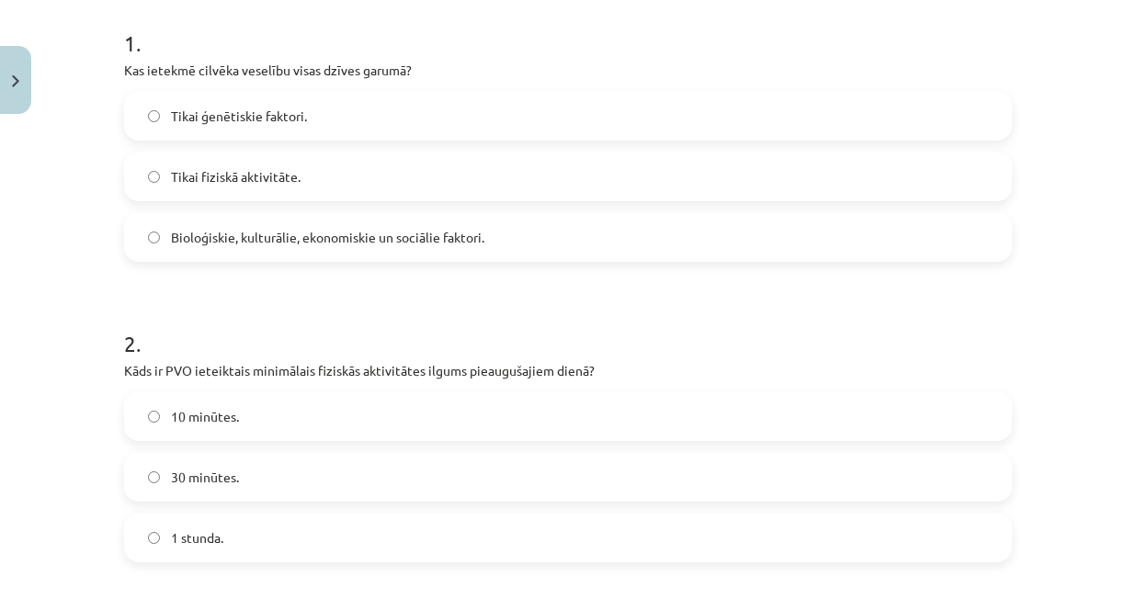
scroll to position [459, 0]
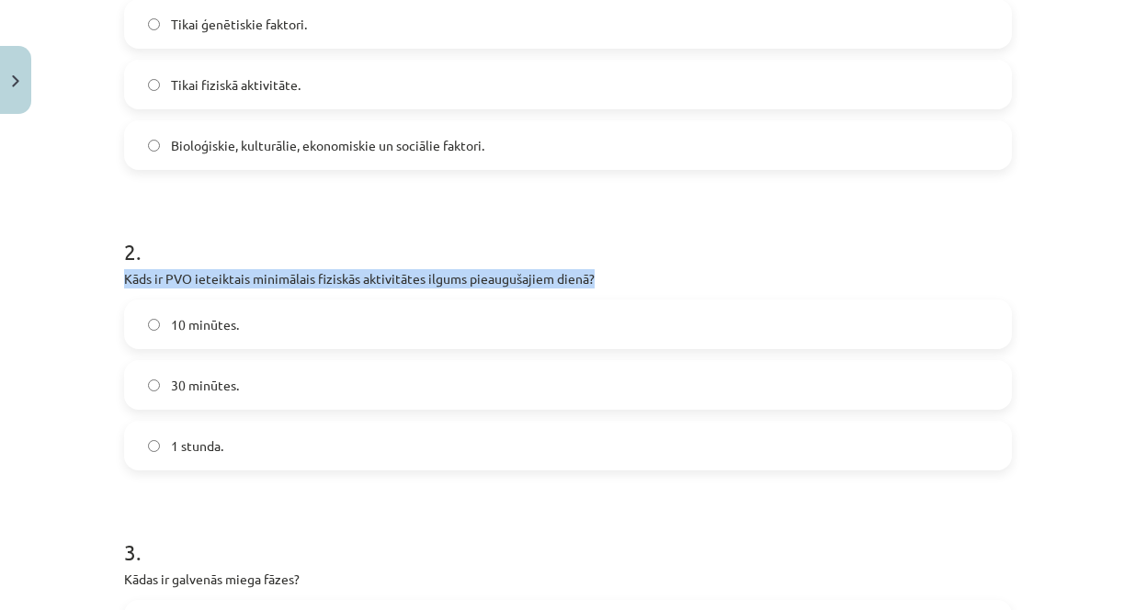
drag, startPoint x: 119, startPoint y: 276, endPoint x: 607, endPoint y: 277, distance: 487.9
click at [607, 277] on p "Kāds ir PVO ieteiktais minimālais fiziskās aktivitātes ilgums pieaugušajiem die…" at bounding box center [568, 278] width 888 height 19
copy p "Kāds ir PVO ieteiktais minimālais fiziskās aktivitātes ilgums pieaugušajiem die…"
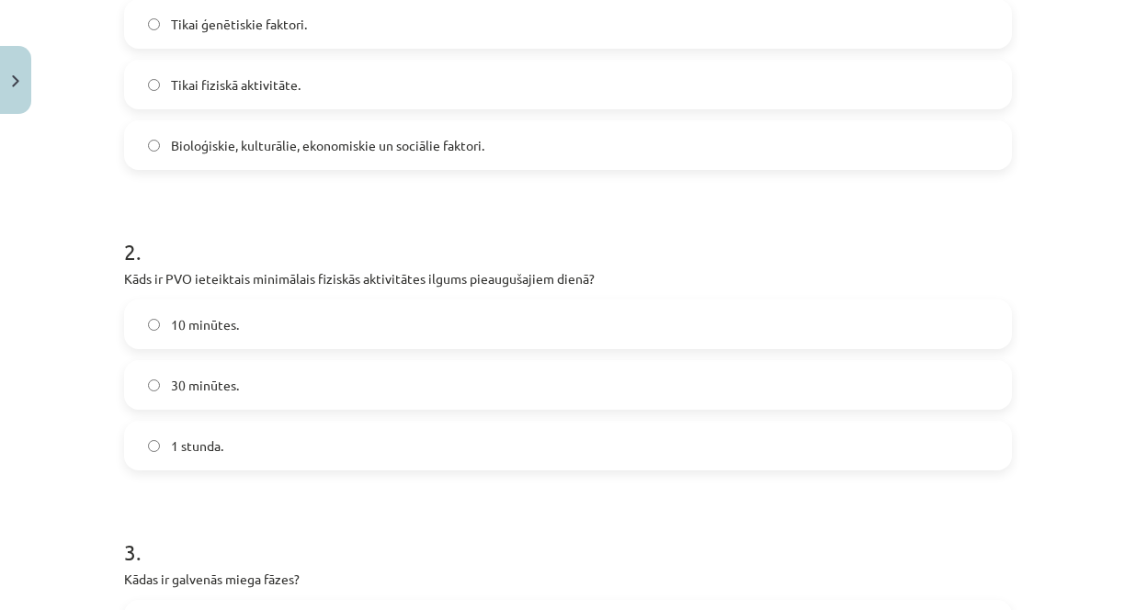
click at [221, 444] on label "1 stunda." at bounding box center [568, 446] width 884 height 46
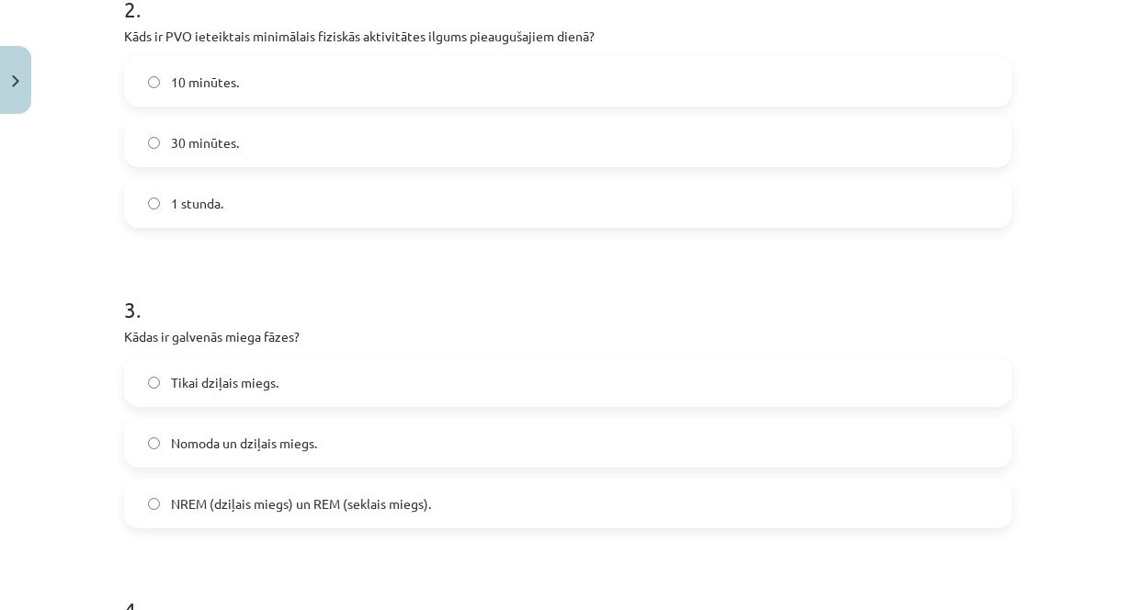
scroll to position [735, 0]
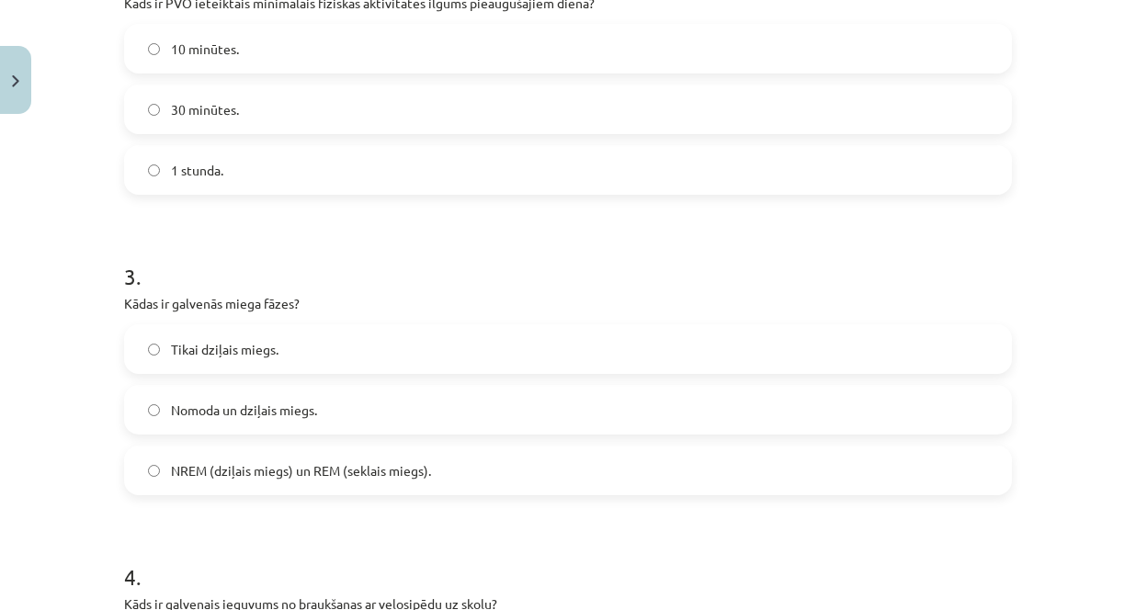
click at [396, 469] on span "NREM (dziļais miegs) un REM (seklais miegs)." at bounding box center [301, 470] width 260 height 19
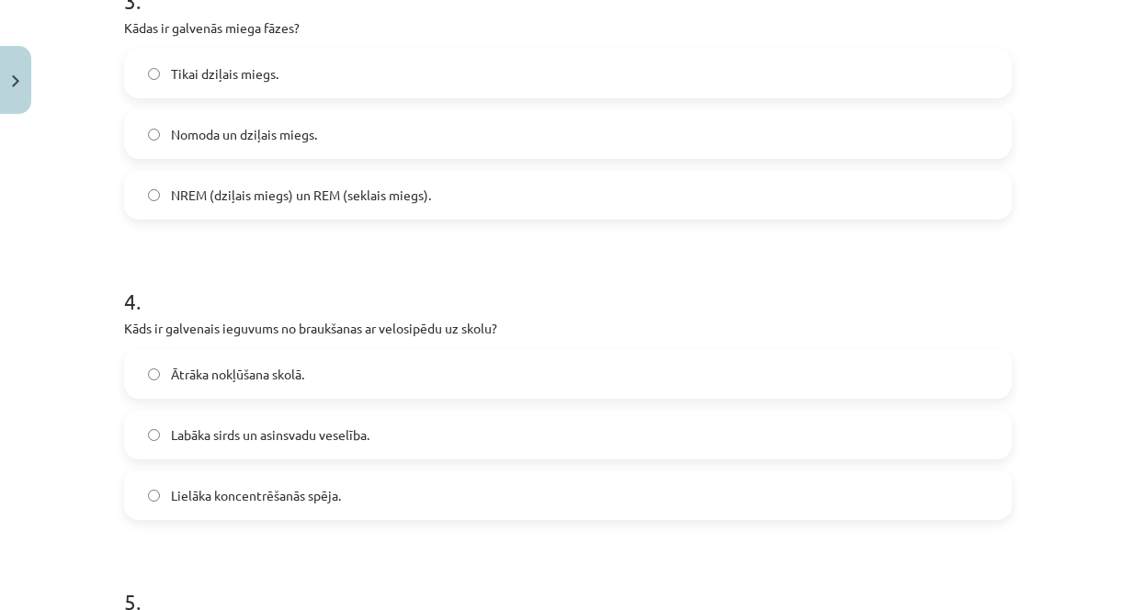
click at [415, 433] on label "Labāka sirds un asinsvadu veselība." at bounding box center [568, 435] width 884 height 46
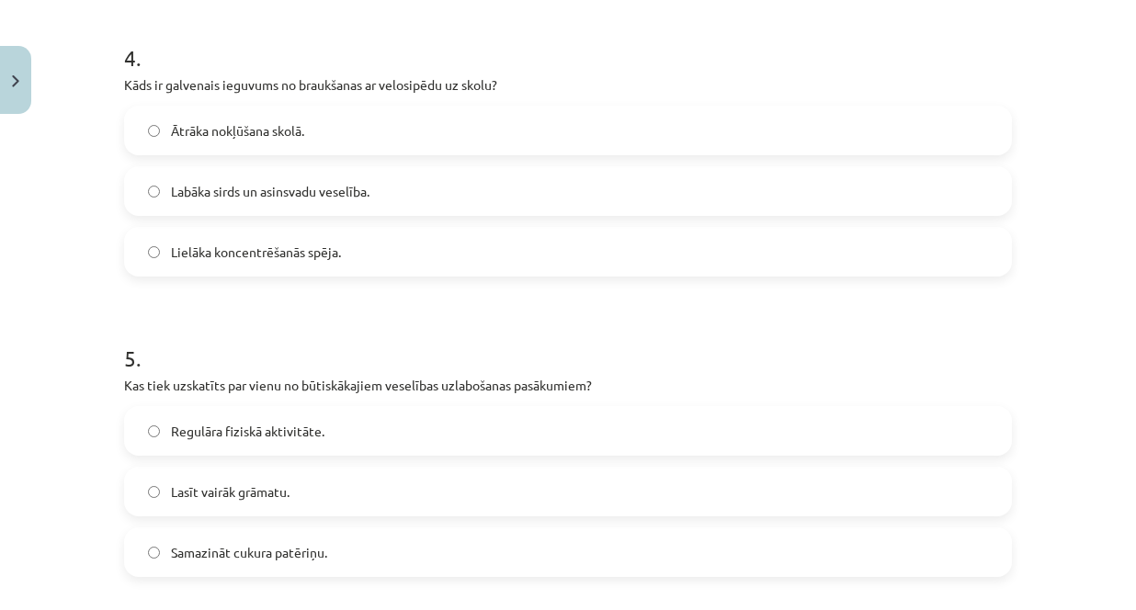
scroll to position [1286, 0]
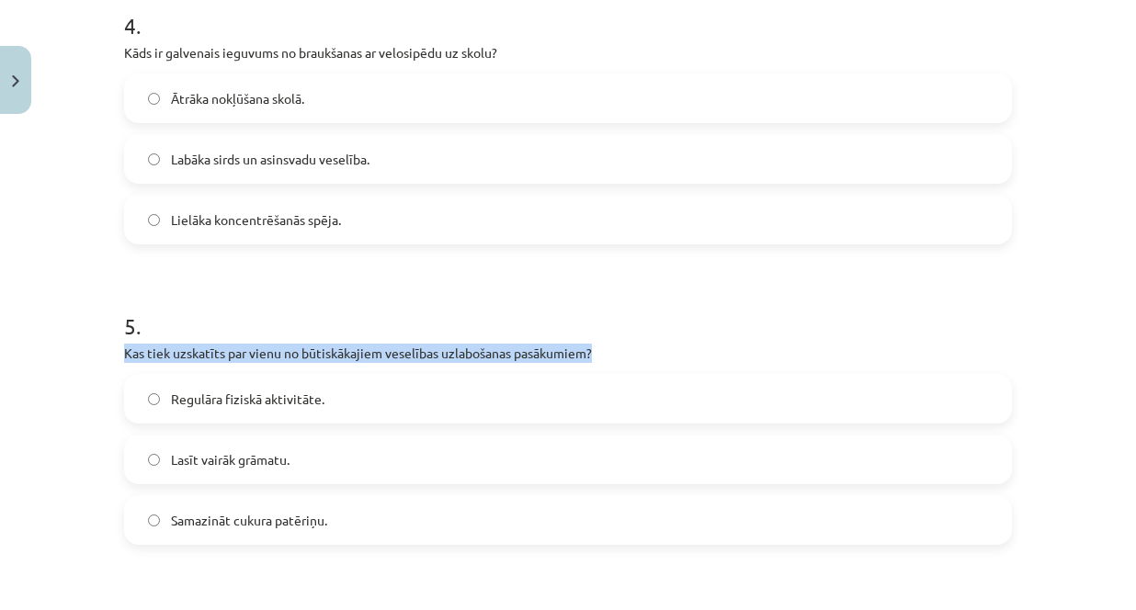
drag, startPoint x: 119, startPoint y: 354, endPoint x: 609, endPoint y: 359, distance: 489.8
click at [609, 359] on p "Kas tiek uzskatīts par vienu no būtiskākajiem veselības uzlabošanas pasākumiem?" at bounding box center [568, 353] width 888 height 19
copy p "Kas tiek uzskatīts par vienu no būtiskākajiem veselības uzlabošanas pasākumiem?"
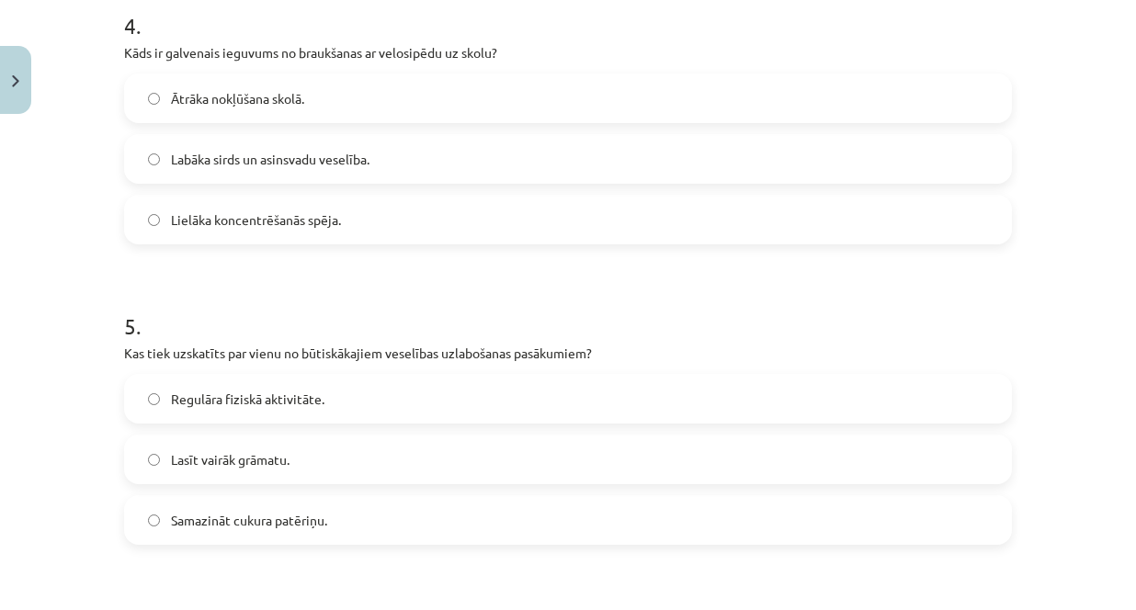
click at [371, 395] on label "Regulāra fiziskā aktivitāte." at bounding box center [568, 399] width 884 height 46
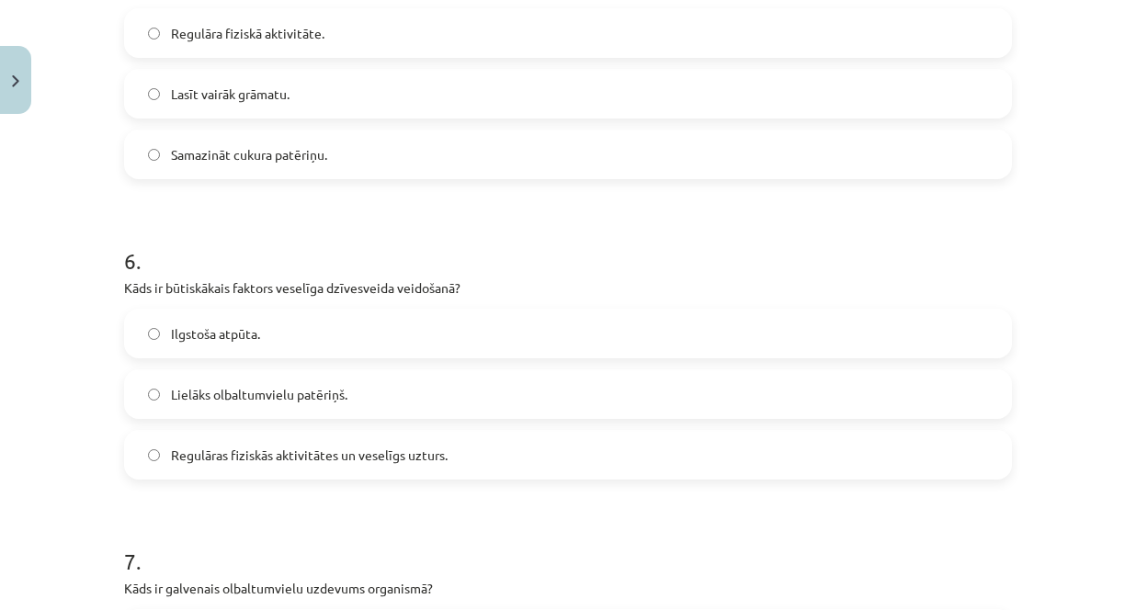
scroll to position [1654, 0]
click at [542, 446] on label "Regulāras fiziskās aktivitātes un veselīgs uzturs." at bounding box center [568, 453] width 884 height 46
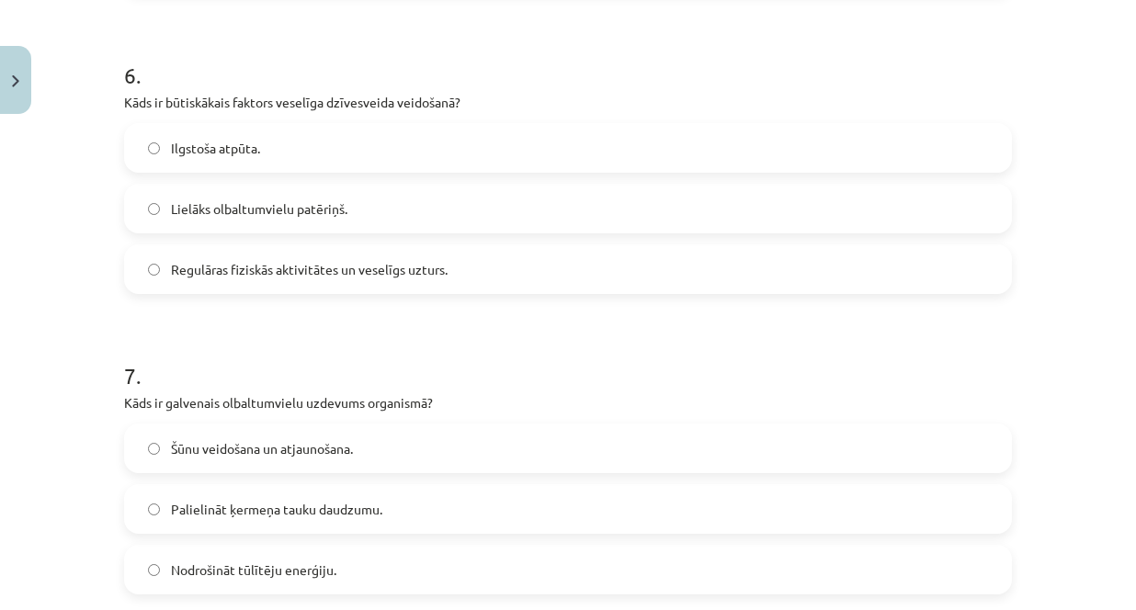
scroll to position [2021, 0]
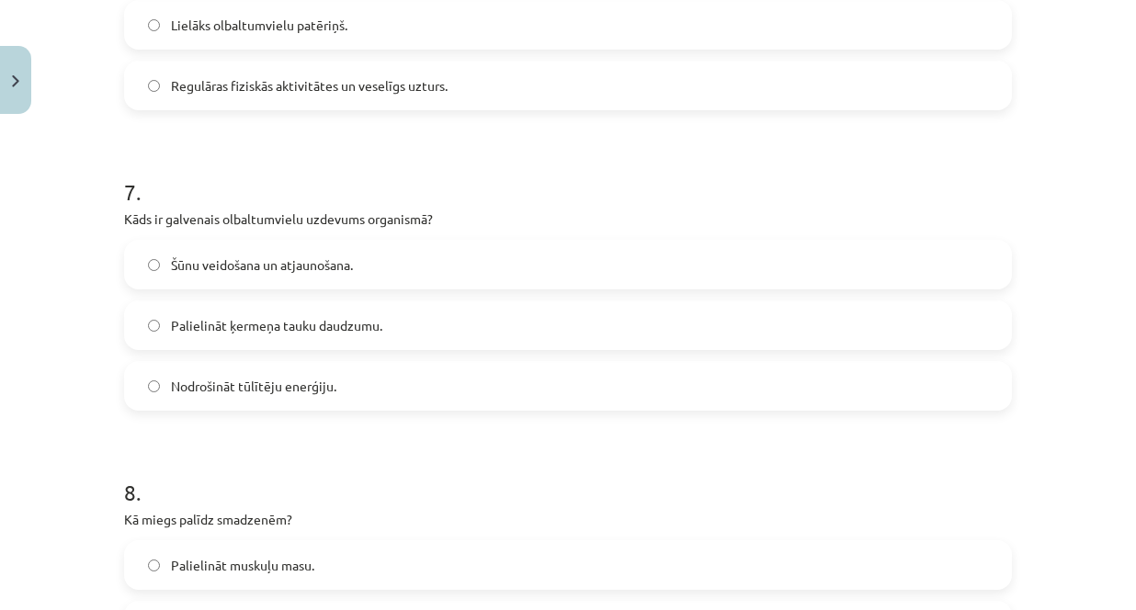
click at [321, 264] on span "Šūnu veidošana un atjaunošana." at bounding box center [262, 264] width 182 height 19
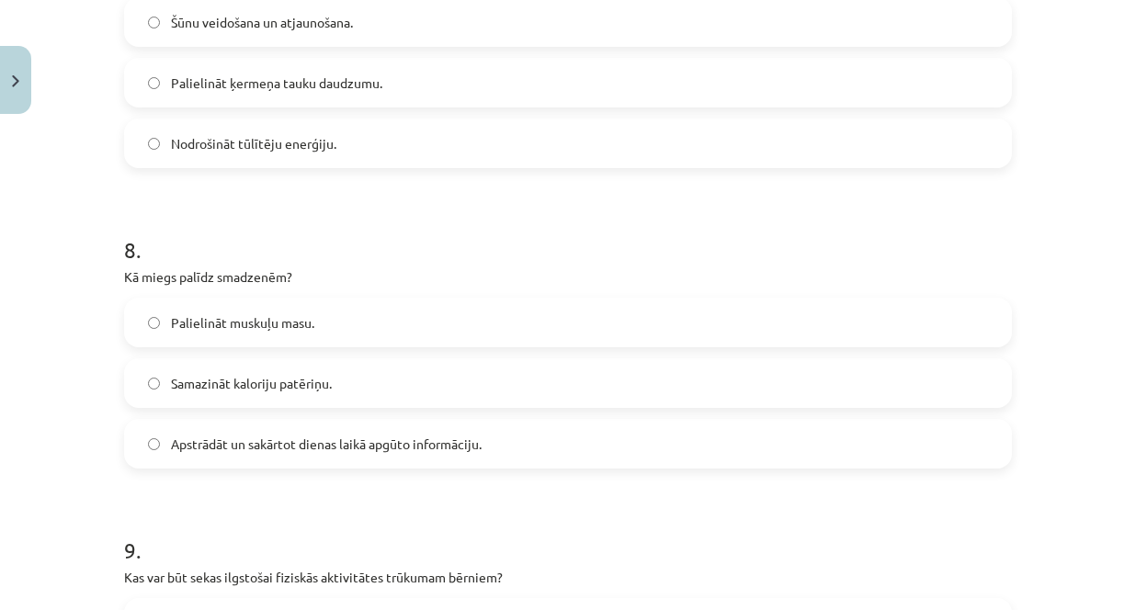
scroll to position [2297, 0]
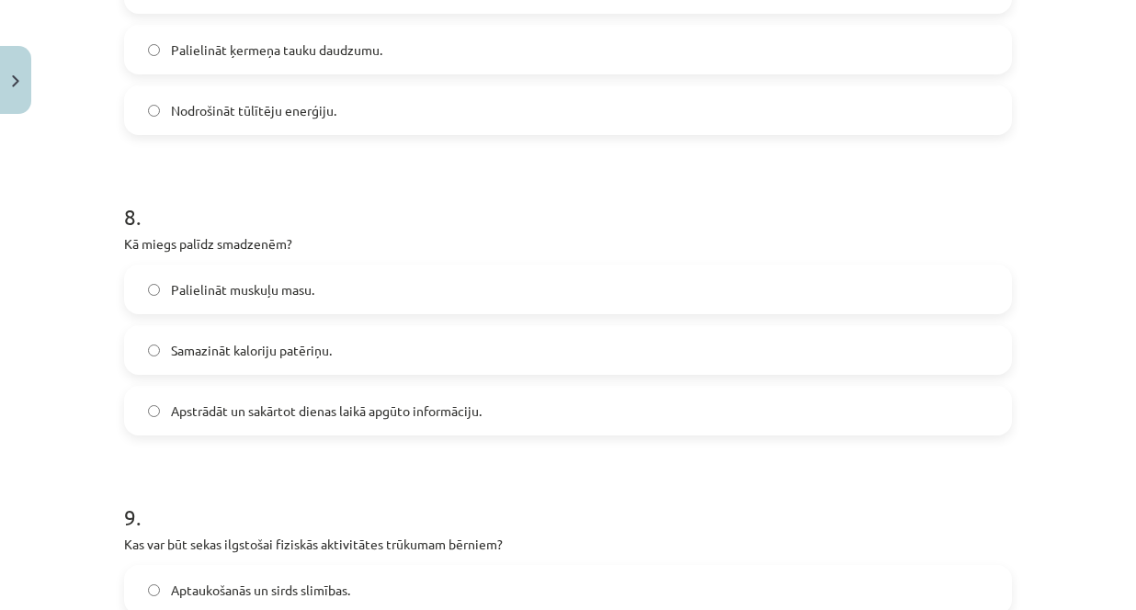
click at [500, 413] on label "Apstrādāt un sakārtot dienas laikā apgūto informāciju." at bounding box center [568, 411] width 884 height 46
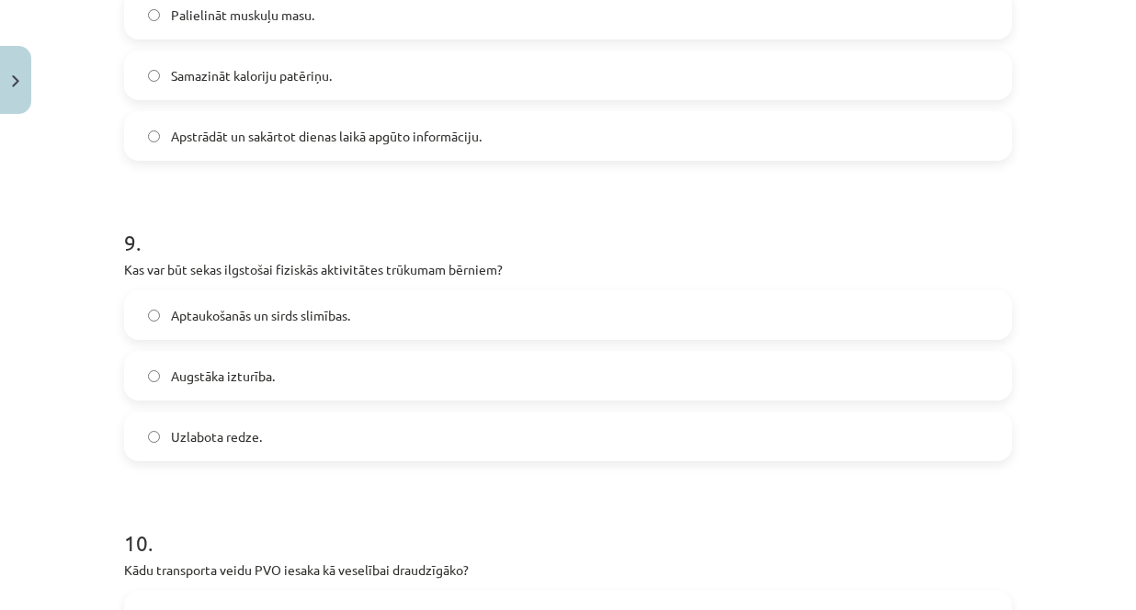
scroll to position [2573, 0]
click at [333, 321] on span "Aptaukošanās un sirds slimības." at bounding box center [260, 314] width 179 height 19
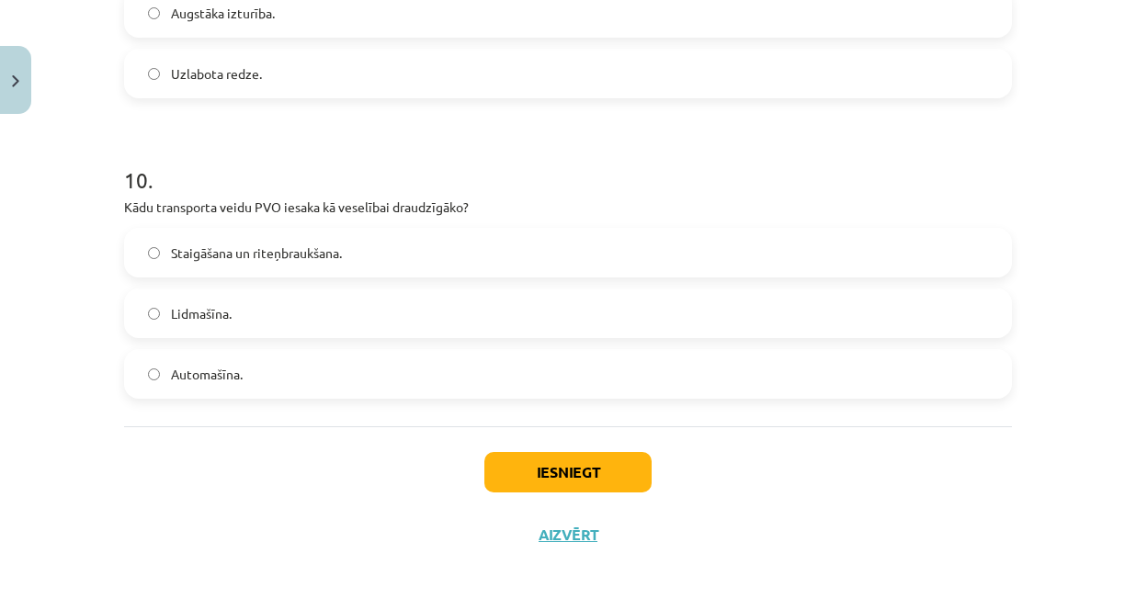
scroll to position [2937, 0]
click at [364, 249] on label "Staigāšana un riteņbraukšana." at bounding box center [568, 251] width 884 height 46
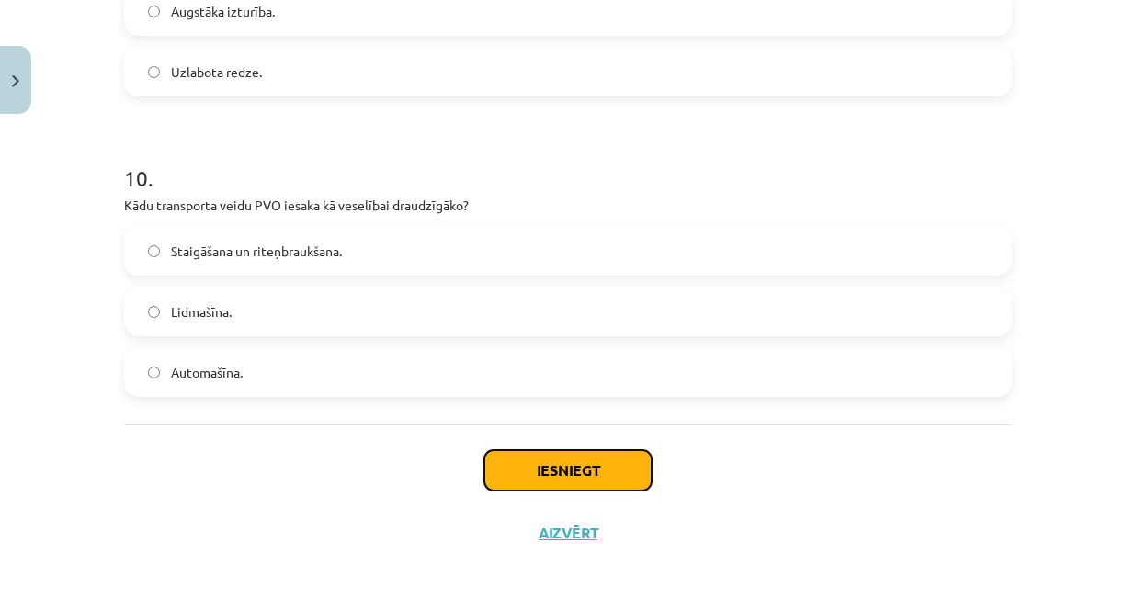
click at [584, 470] on button "Iesniegt" at bounding box center [567, 470] width 167 height 40
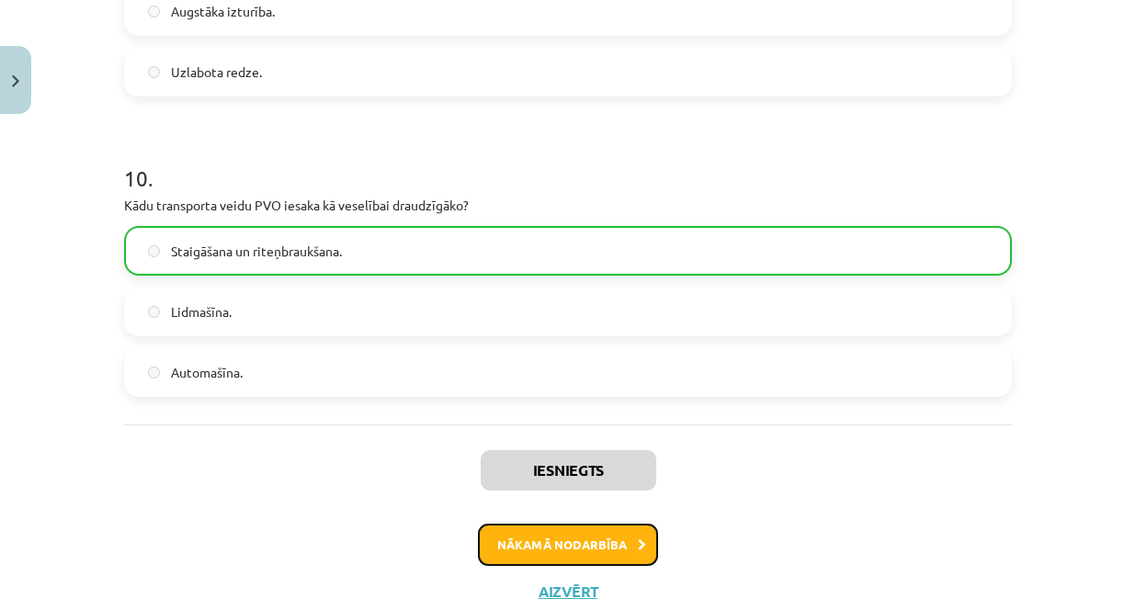
click at [594, 547] on button "Nākamā nodarbība" at bounding box center [568, 545] width 180 height 42
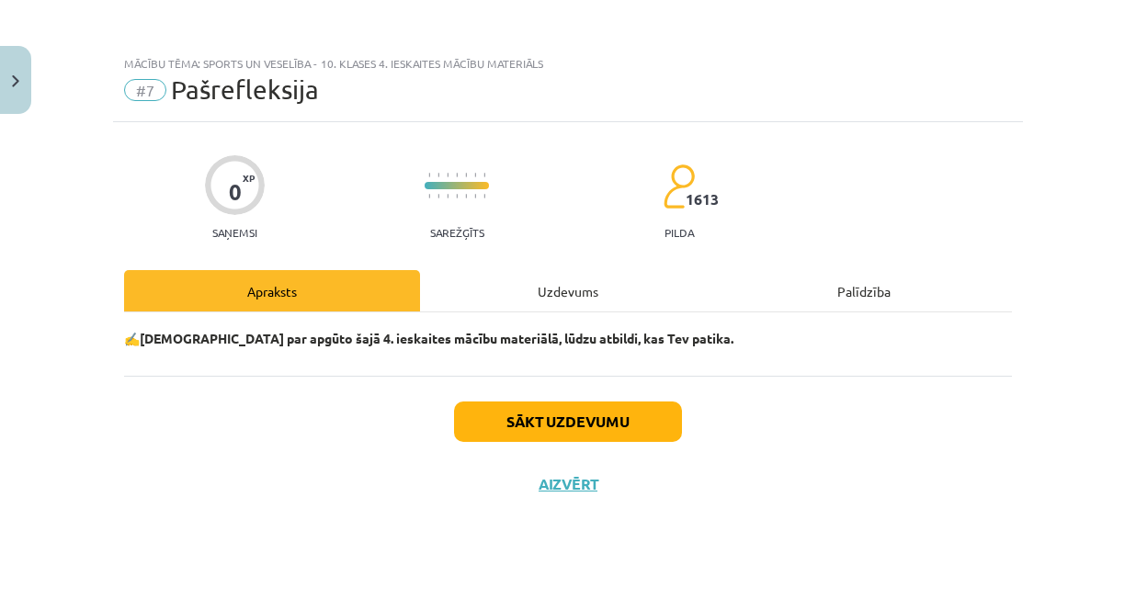
scroll to position [0, 0]
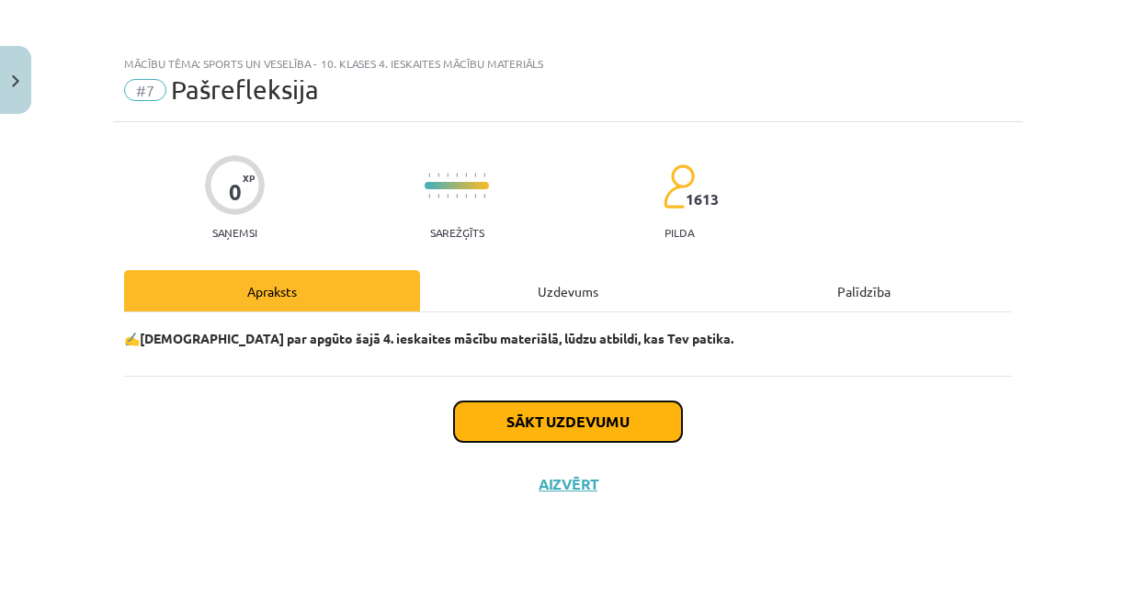
click at [565, 421] on button "Sākt uzdevumu" at bounding box center [568, 422] width 228 height 40
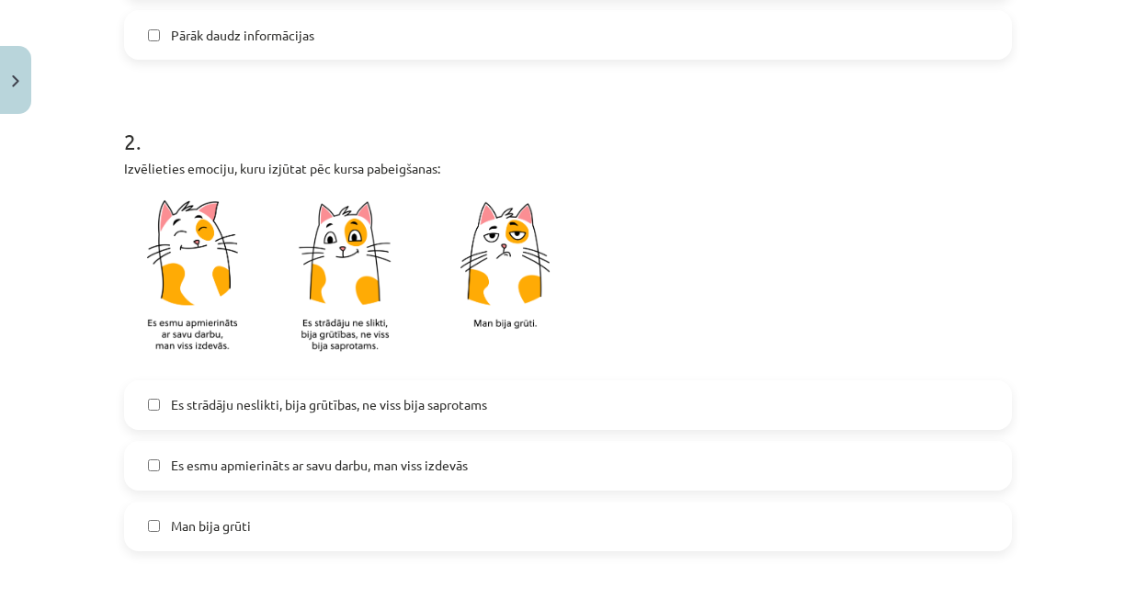
scroll to position [827, 0]
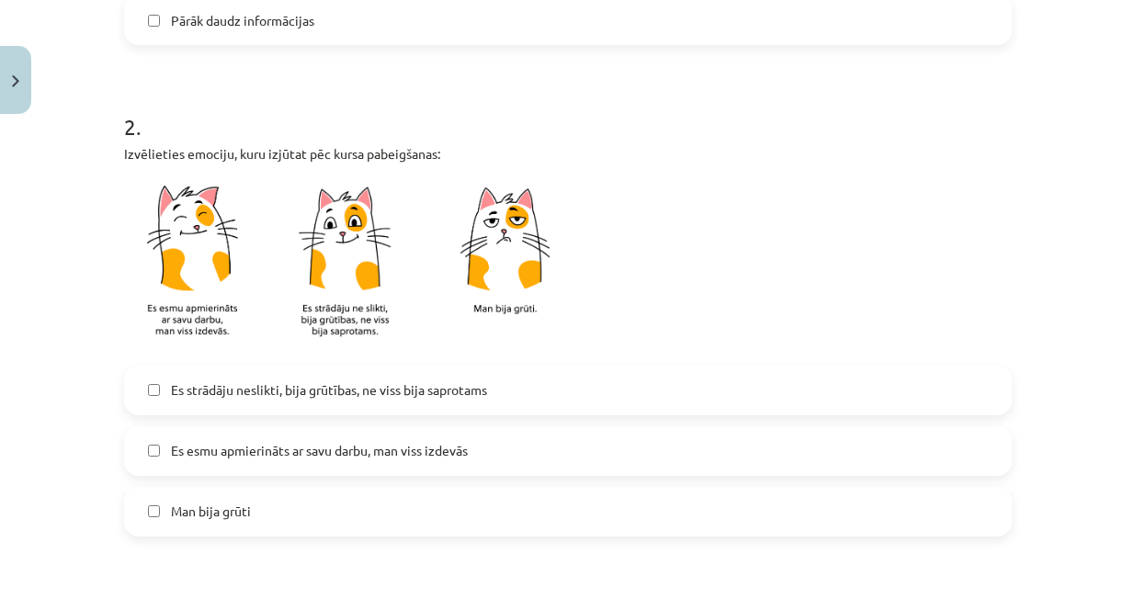
click at [444, 449] on span "Es esmu apmierināts ar savu darbu, man viss izdevās" at bounding box center [319, 450] width 297 height 19
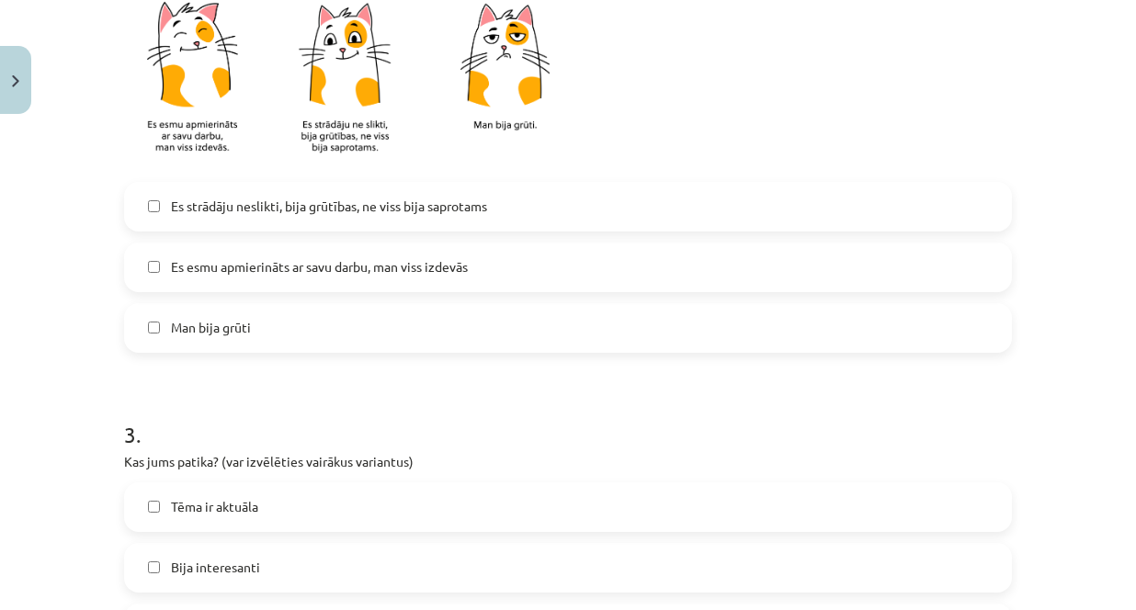
scroll to position [1195, 0]
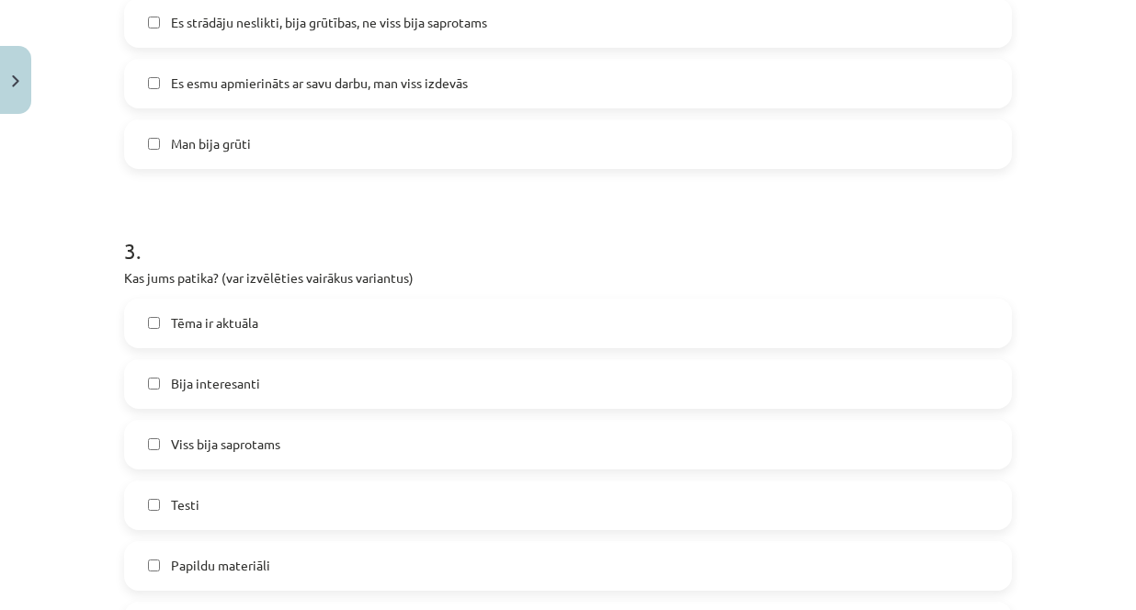
click at [306, 387] on label "Bija interesanti" at bounding box center [568, 384] width 884 height 46
click at [390, 437] on label "Viss bija saprotams" at bounding box center [568, 445] width 884 height 46
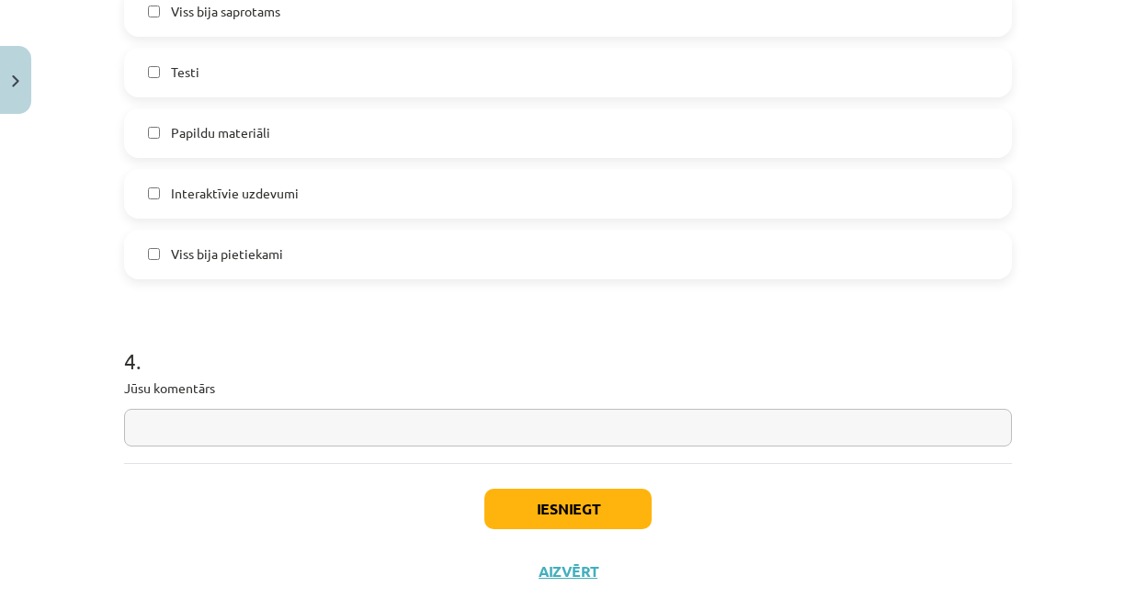
scroll to position [1654, 0]
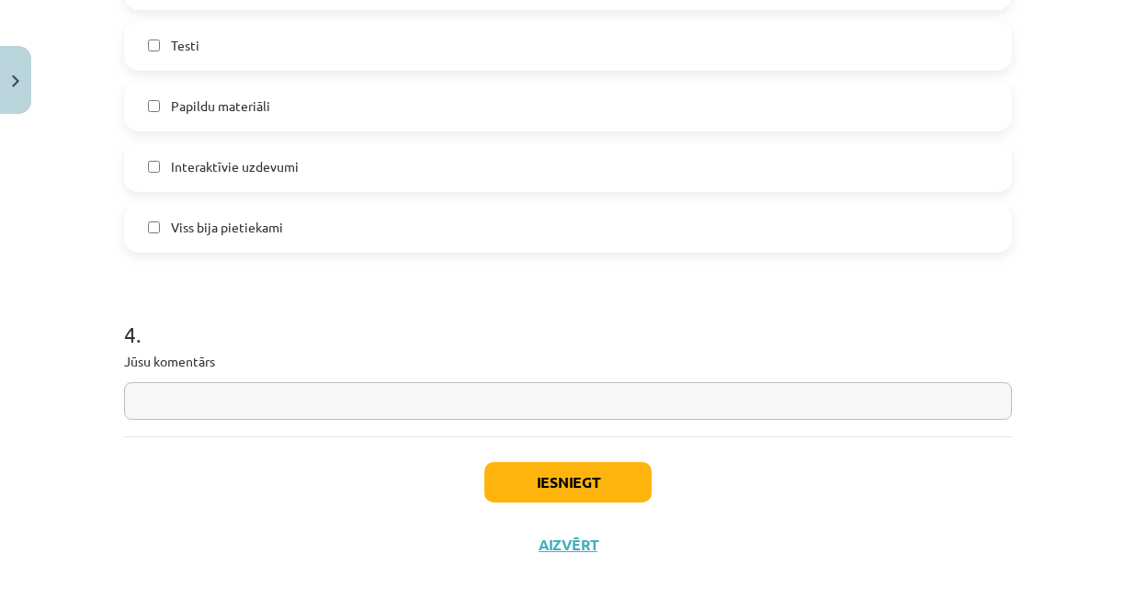
click at [368, 410] on input "text" at bounding box center [568, 401] width 888 height 38
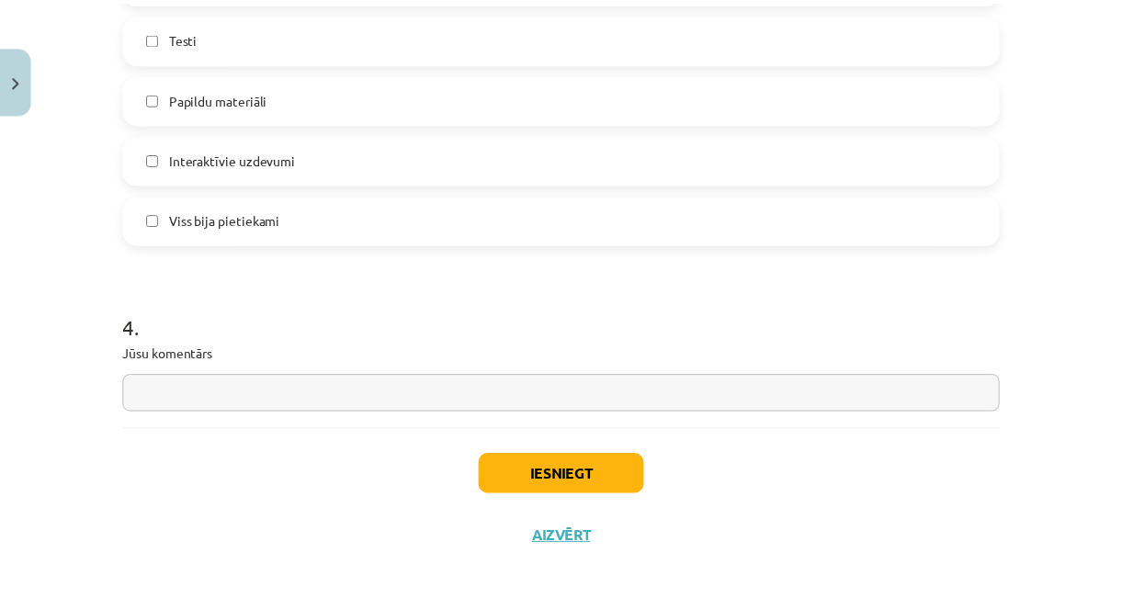
scroll to position [1666, 0]
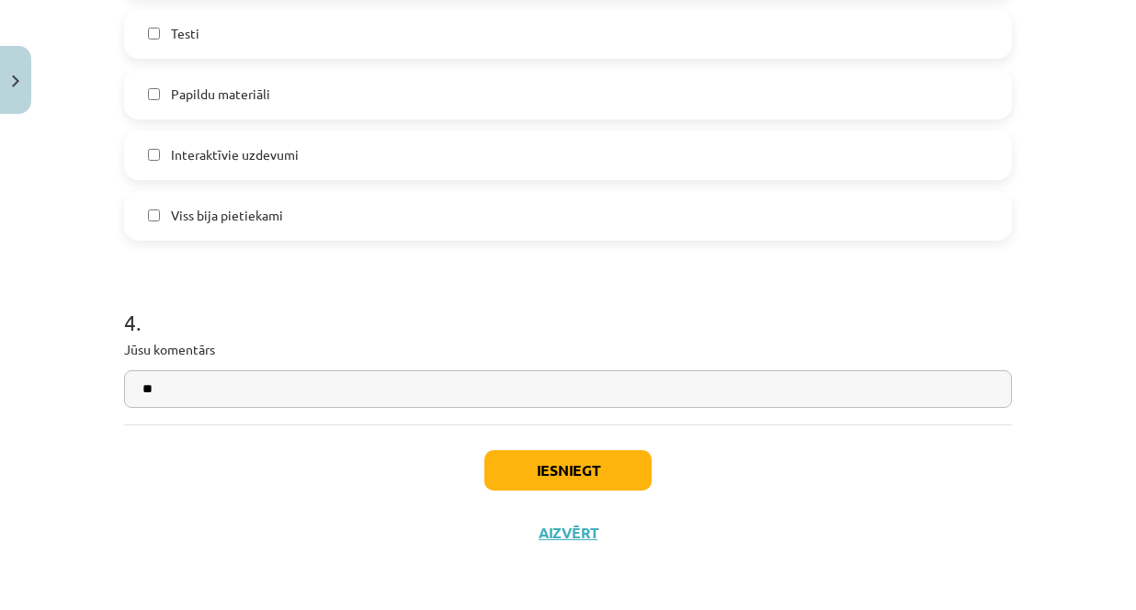
type input "**"
click at [608, 468] on button "Iesniegt" at bounding box center [567, 470] width 167 height 40
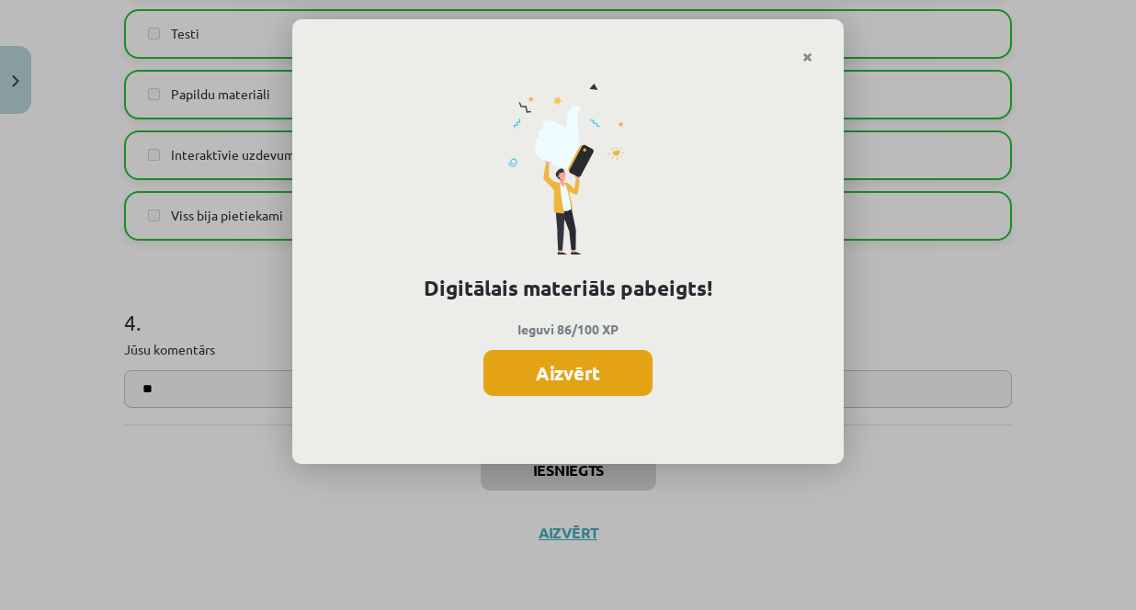
click at [546, 361] on button "Aizvērt" at bounding box center [567, 373] width 169 height 46
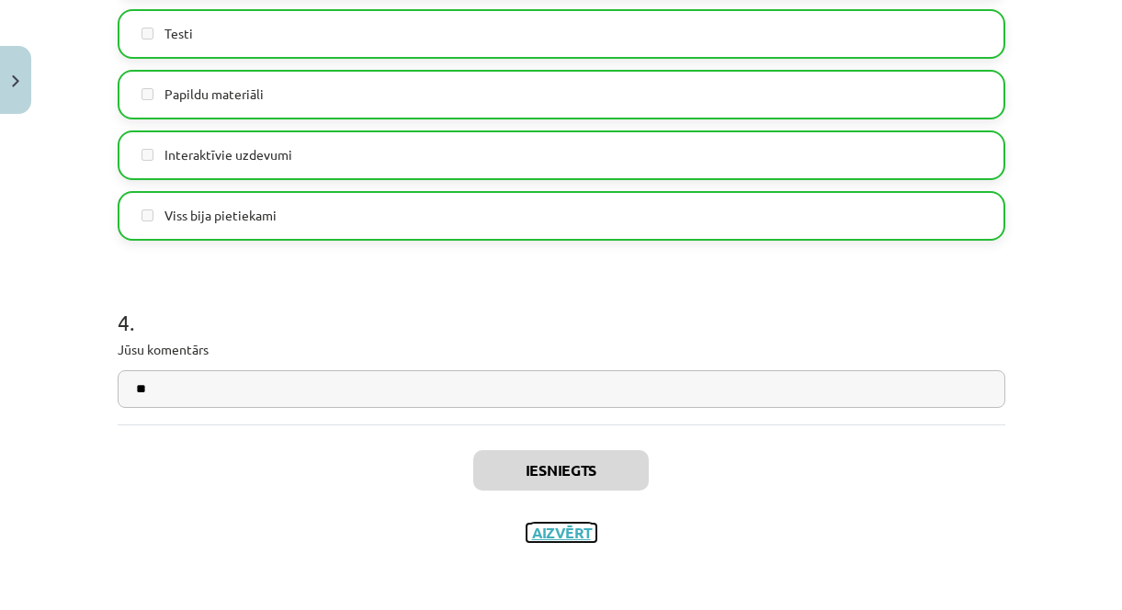
click at [556, 535] on button "Aizvērt" at bounding box center [562, 533] width 70 height 18
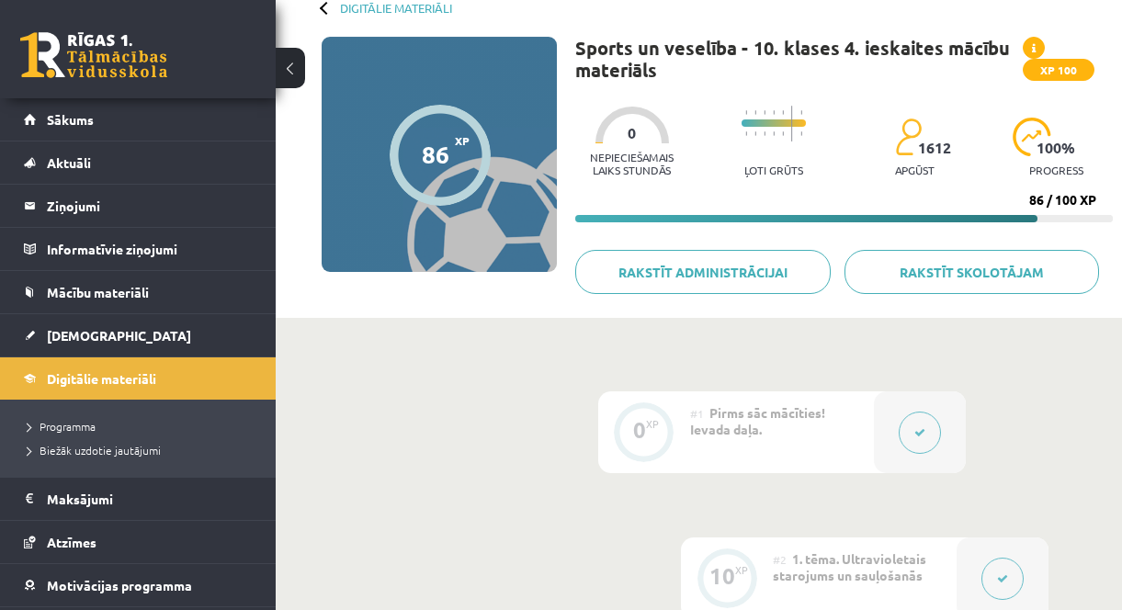
scroll to position [0, 0]
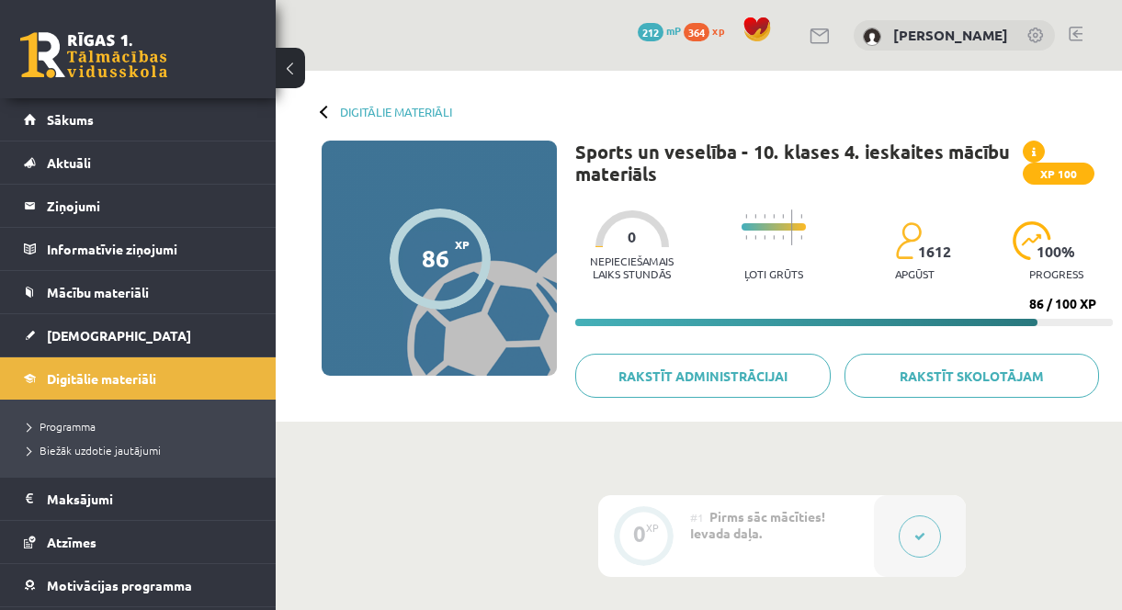
click at [1067, 169] on span "XP 100" at bounding box center [1059, 174] width 72 height 22
click at [84, 331] on span "[DEMOGRAPHIC_DATA]" at bounding box center [119, 335] width 144 height 17
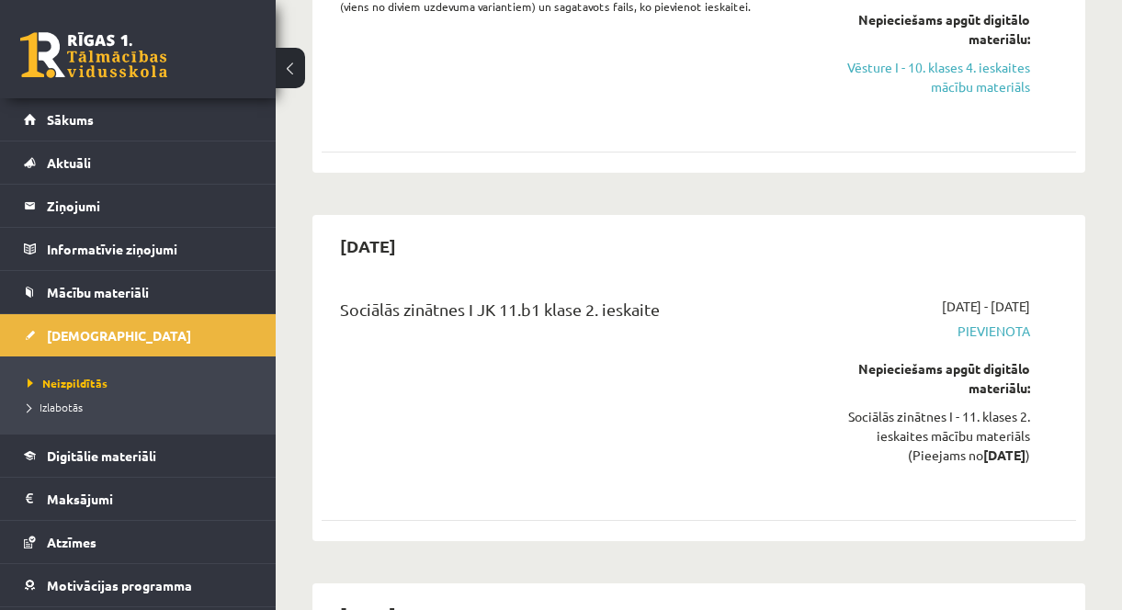
scroll to position [5054, 0]
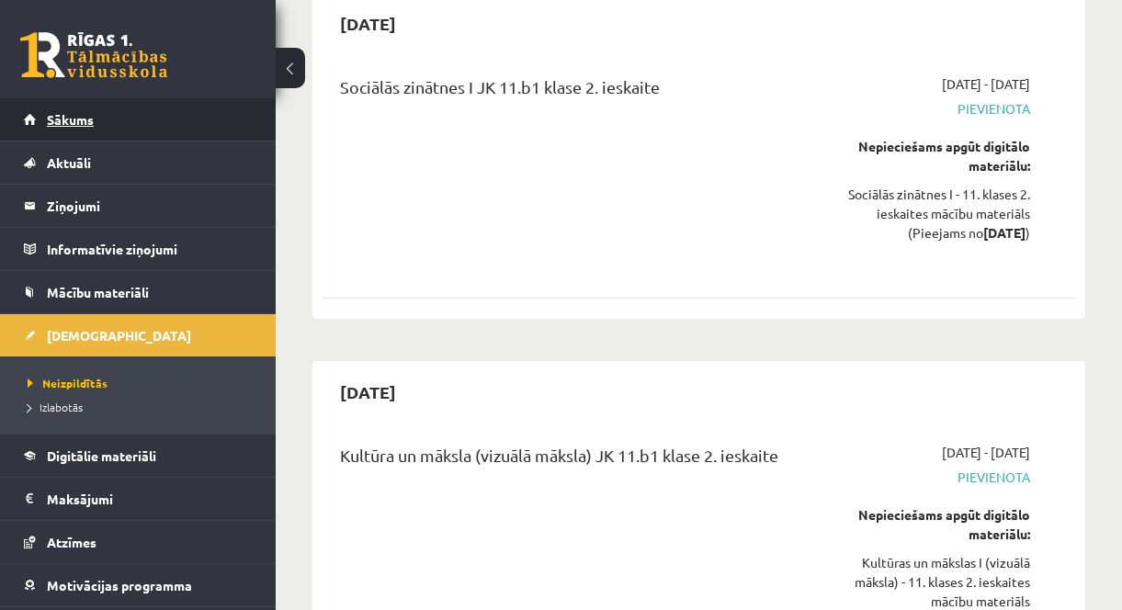
click at [79, 119] on span "Sākums" at bounding box center [70, 119] width 47 height 17
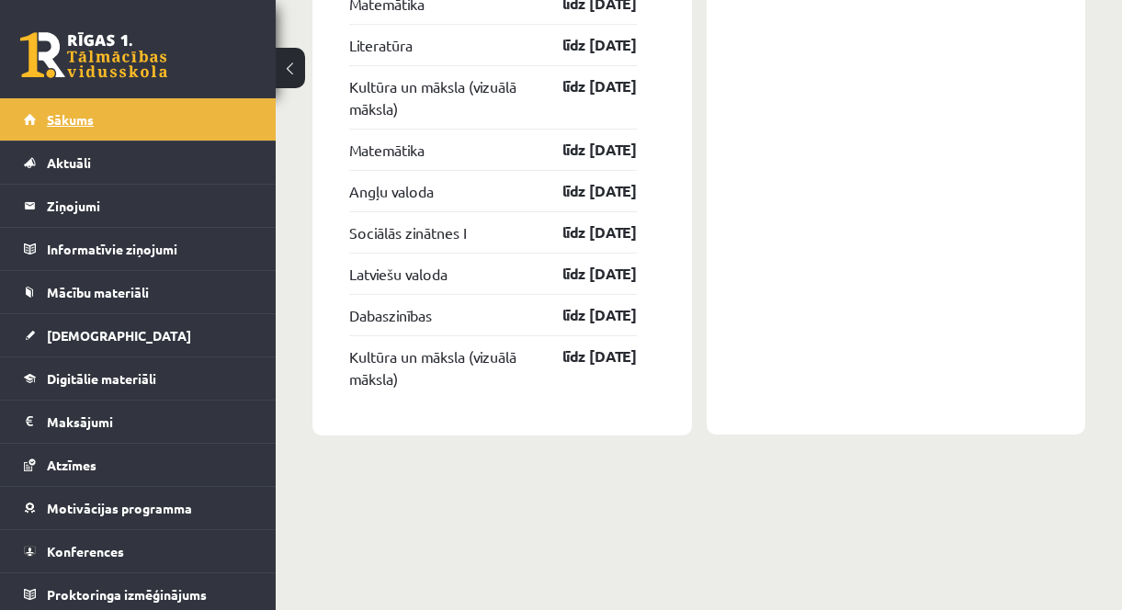
scroll to position [2750, 0]
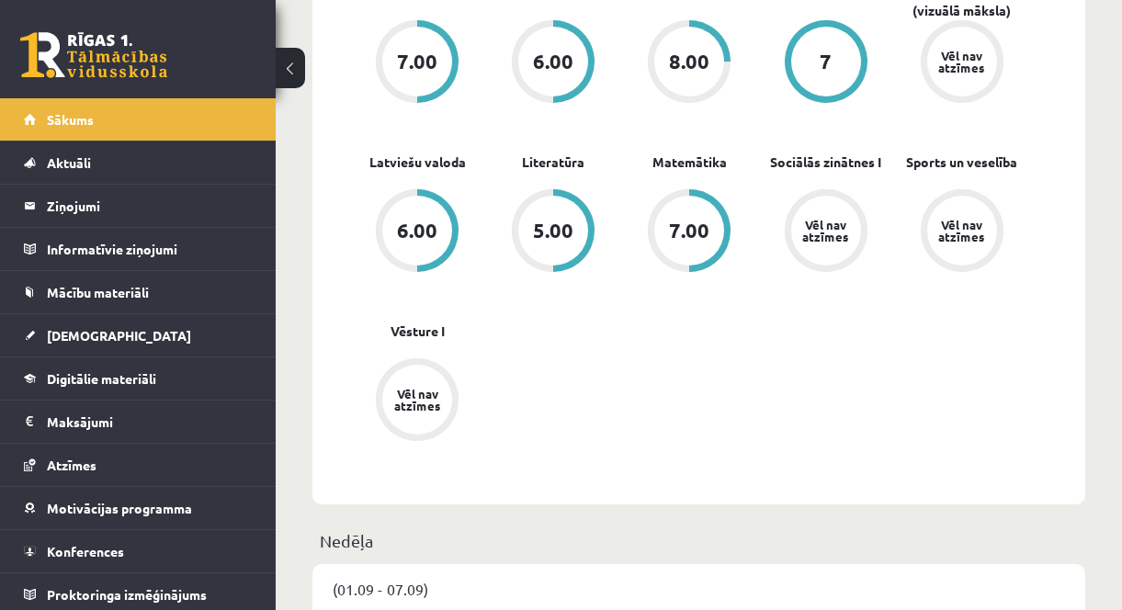
scroll to position [551, 0]
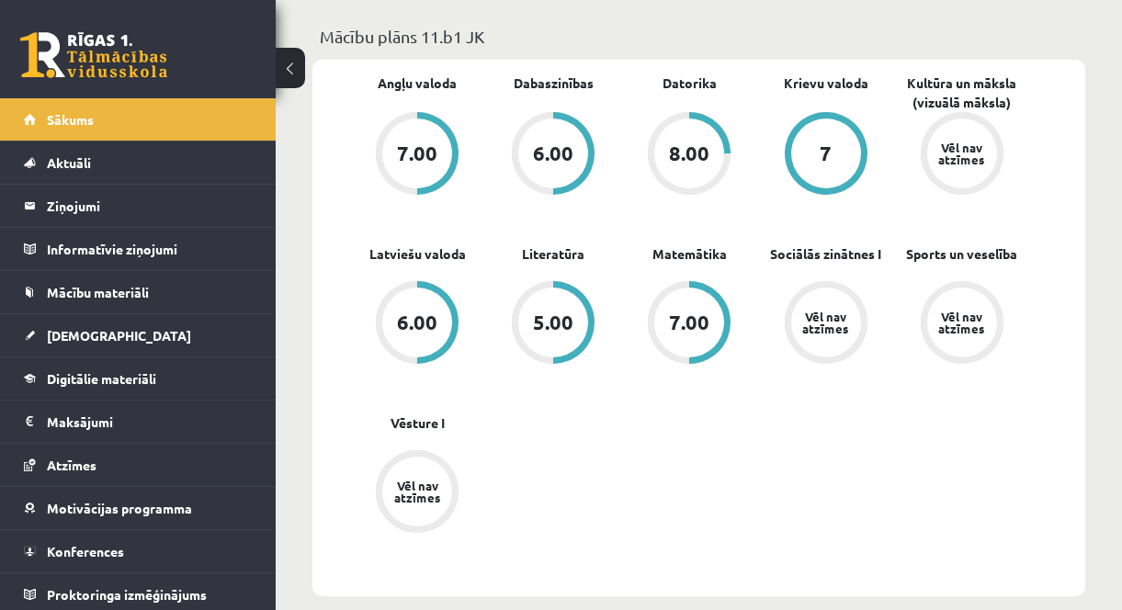
click at [661, 153] on div "8.00" at bounding box center [689, 154] width 70 height 70
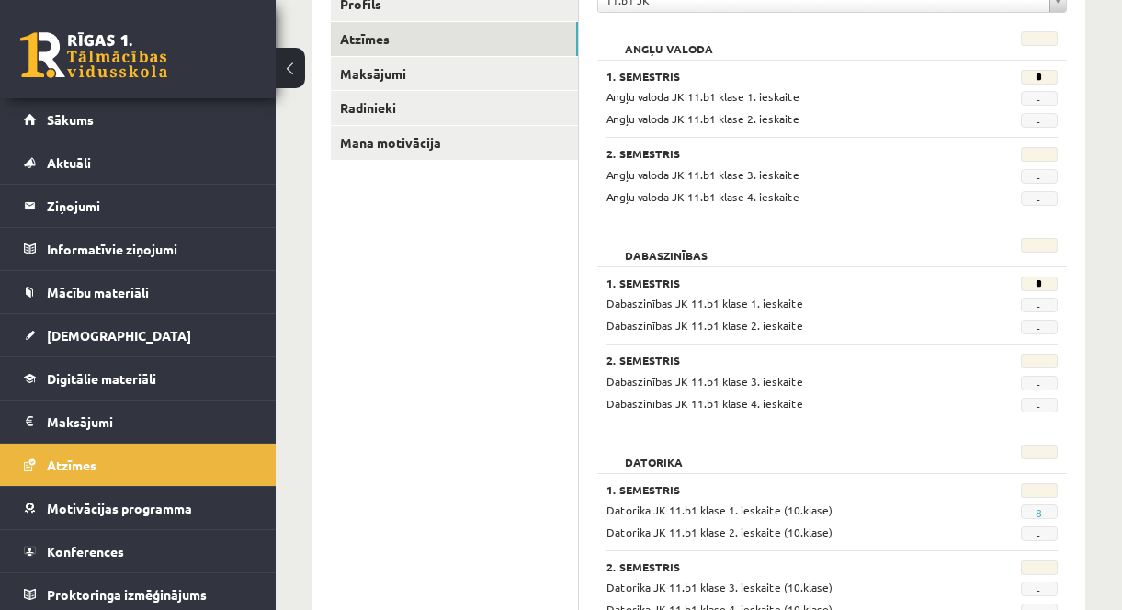
scroll to position [368, 0]
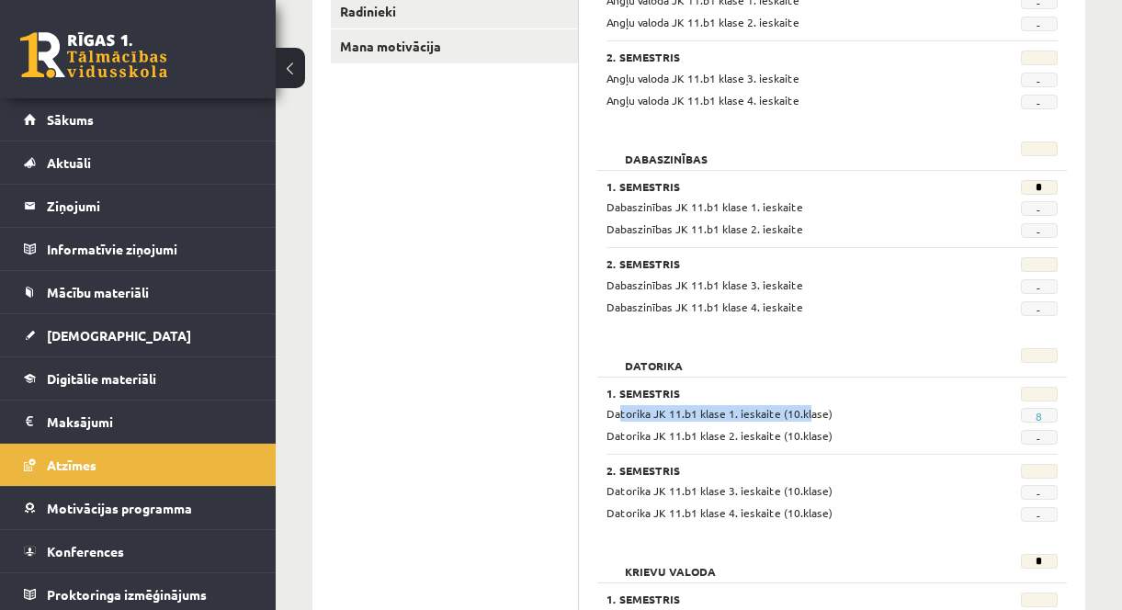
drag, startPoint x: 611, startPoint y: 415, endPoint x: 894, endPoint y: 453, distance: 285.5
click at [815, 423] on div "Datorika JK 11.b1 klase 1. ieskaite (10.klase) 8 Datorika JK 11.b1 klase 2. ies…" at bounding box center [831, 425] width 451 height 40
click at [940, 458] on div "2. Semestris Datorika JK 11.b1 klase 3. ieskaite (10.klase) - Datorika JK 11.b1…" at bounding box center [831, 488] width 451 height 68
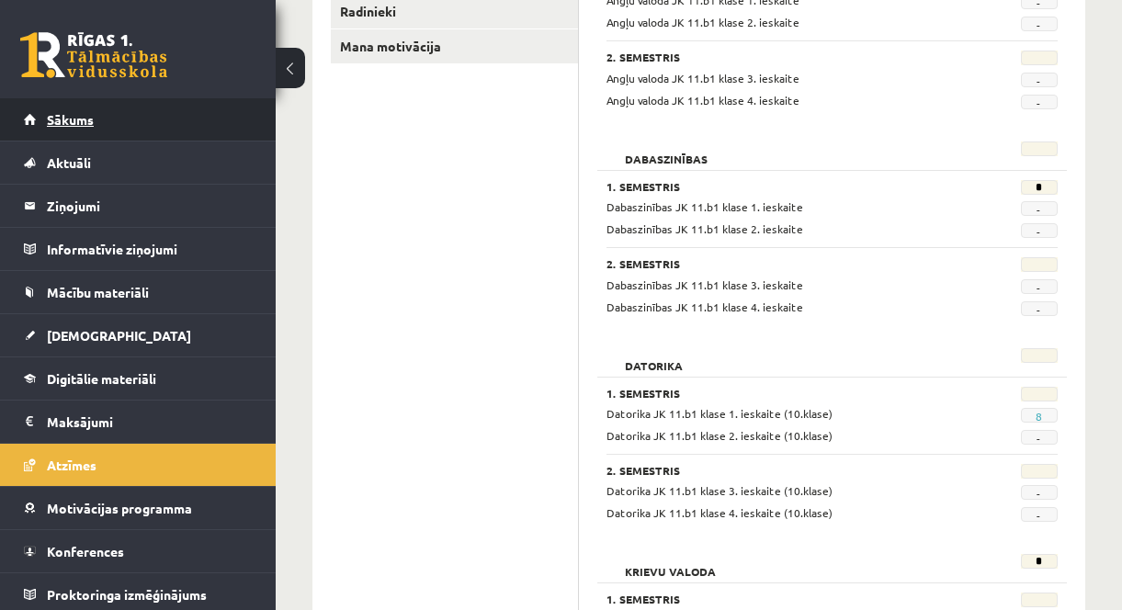
click at [69, 132] on link "Sākums" at bounding box center [138, 119] width 229 height 42
